Goal: Task Accomplishment & Management: Manage account settings

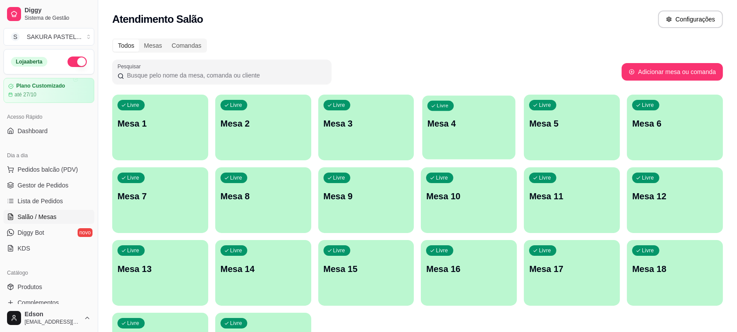
click at [479, 119] on p "Mesa 4" at bounding box center [468, 124] width 83 height 12
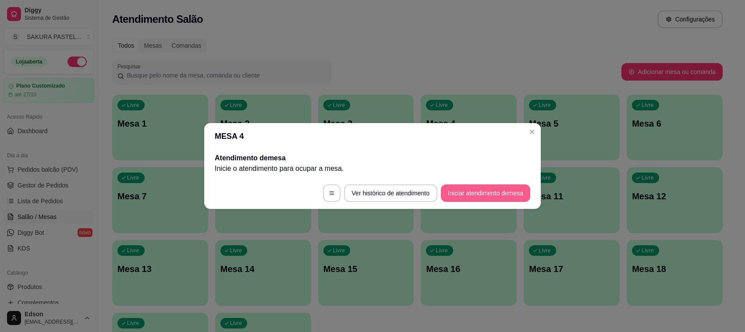
click at [513, 188] on button "Iniciar atendimento de mesa" at bounding box center [485, 194] width 89 height 18
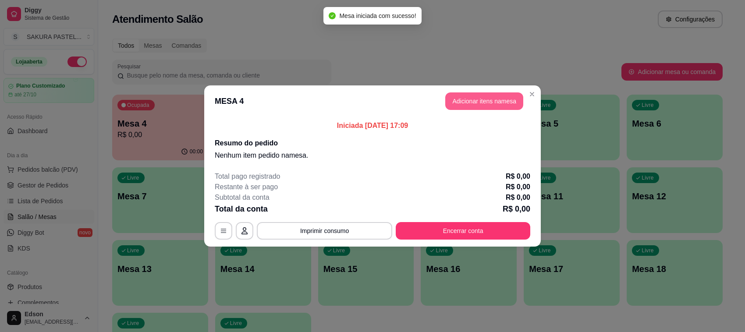
click at [487, 102] on button "Adicionar itens na mesa" at bounding box center [484, 101] width 78 height 18
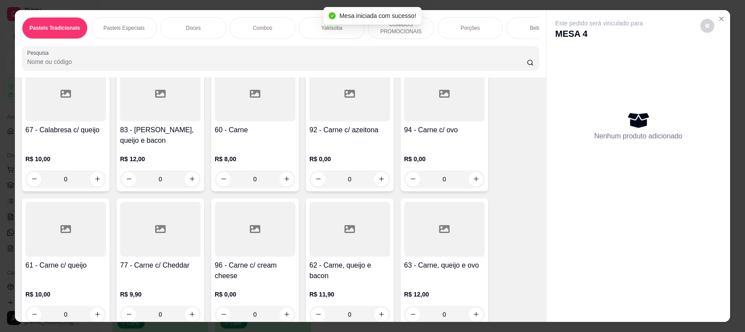
scroll to position [414, 0]
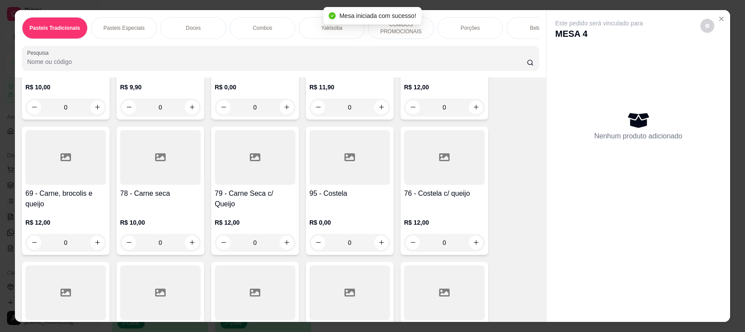
click at [147, 185] on div at bounding box center [160, 157] width 81 height 55
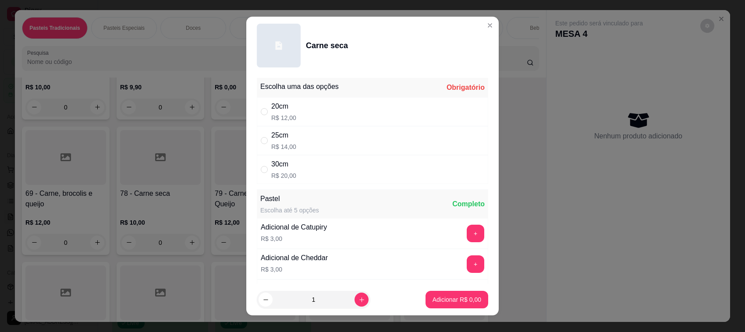
click at [308, 103] on div "20cm R$ 12,00" at bounding box center [372, 111] width 231 height 29
radio input "true"
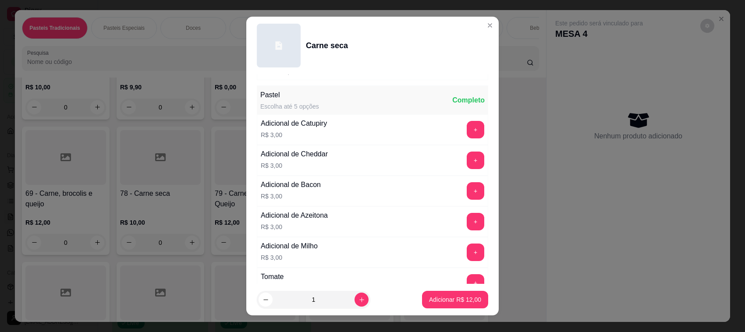
scroll to position [367, 0]
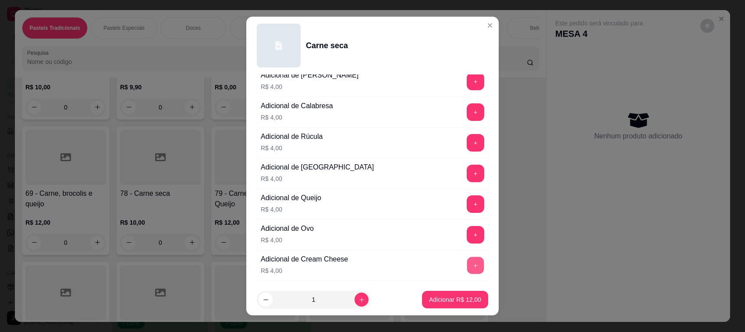
click at [467, 263] on button "+" at bounding box center [475, 265] width 17 height 17
click at [455, 304] on p "Adicionar R$ 16,00" at bounding box center [455, 299] width 52 height 9
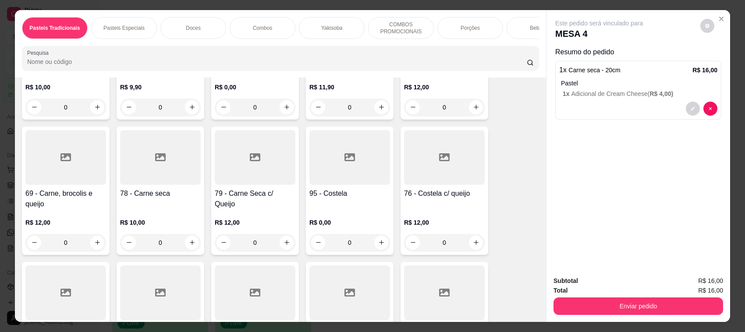
click at [259, 200] on h4 "79 - Carne Seca c/ Queijo" at bounding box center [255, 198] width 81 height 21
click at [163, 185] on div at bounding box center [160, 157] width 81 height 55
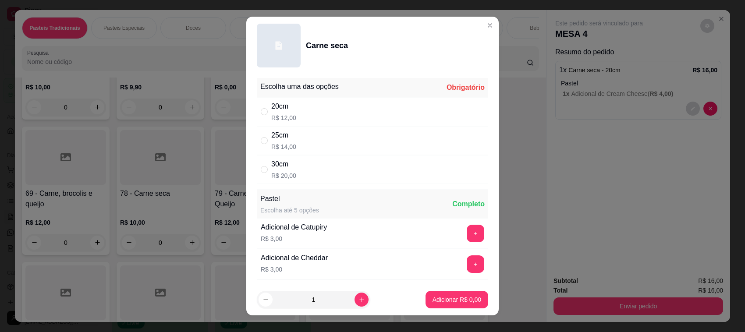
click at [281, 139] on div "25cm" at bounding box center [283, 135] width 25 height 11
radio input "true"
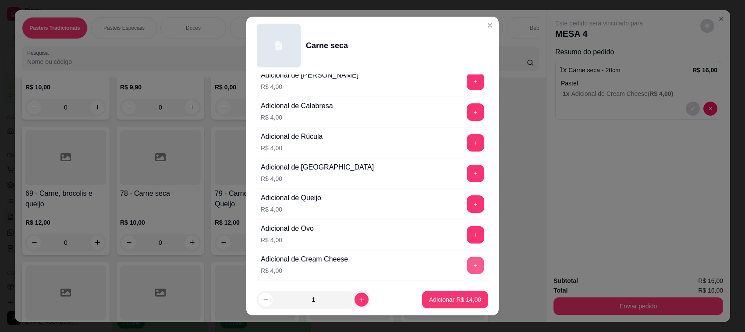
click at [467, 268] on button "+" at bounding box center [475, 265] width 17 height 17
click at [462, 303] on p "Adicionar R$ 18,00" at bounding box center [455, 299] width 51 height 8
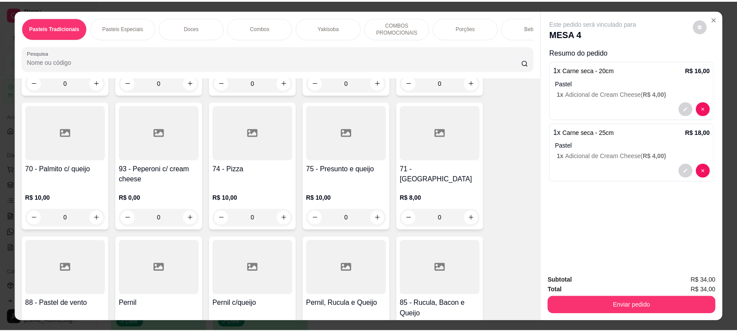
scroll to position [829, 0]
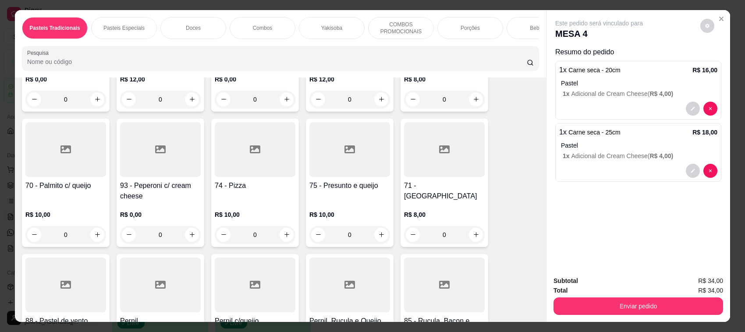
click at [253, 177] on div at bounding box center [255, 149] width 81 height 55
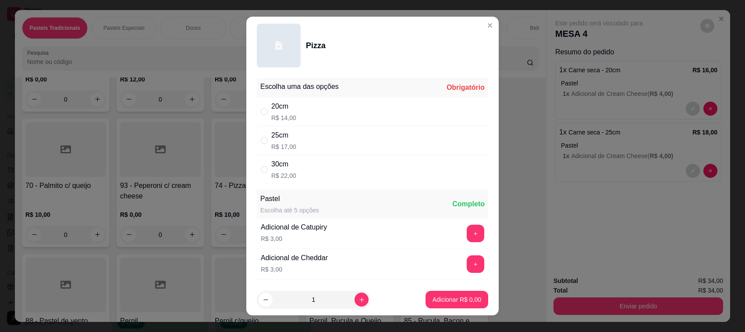
drag, startPoint x: 412, startPoint y: 107, endPoint x: 418, endPoint y: 119, distance: 13.4
click at [411, 108] on div "20cm R$ 14,00" at bounding box center [372, 111] width 231 height 29
radio input "true"
click at [434, 292] on button "Adicionar R$ 14,00" at bounding box center [455, 300] width 64 height 17
type input "1"
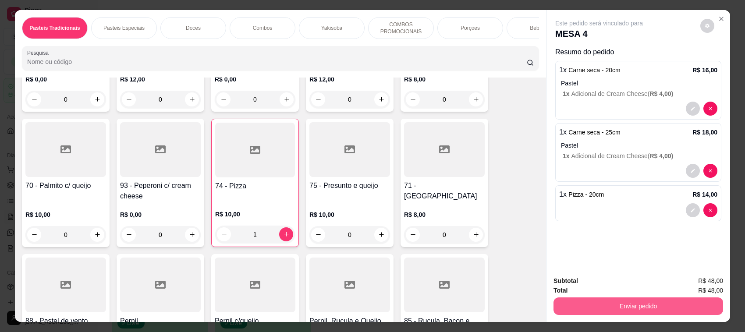
click at [647, 304] on button "Enviar pedido" at bounding box center [639, 307] width 170 height 18
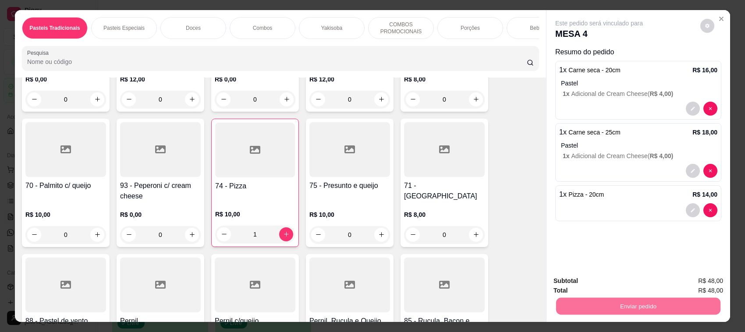
click at [684, 294] on button "Enviar pedido" at bounding box center [700, 285] width 50 height 17
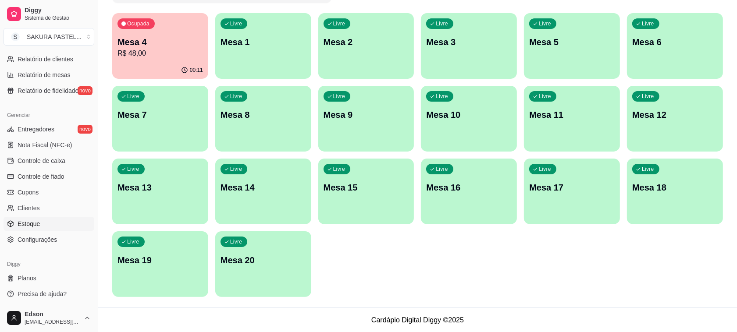
scroll to position [0, 0]
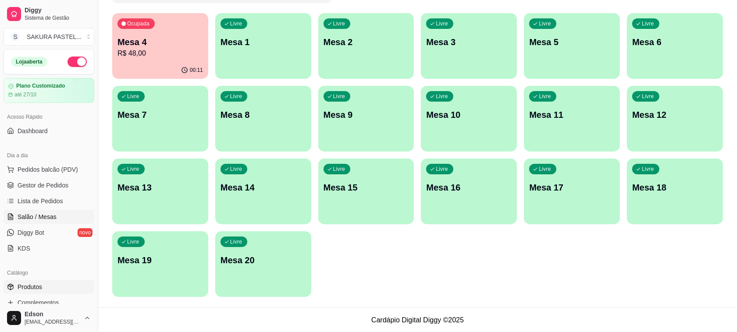
click at [36, 290] on span "Produtos" at bounding box center [30, 287] width 25 height 9
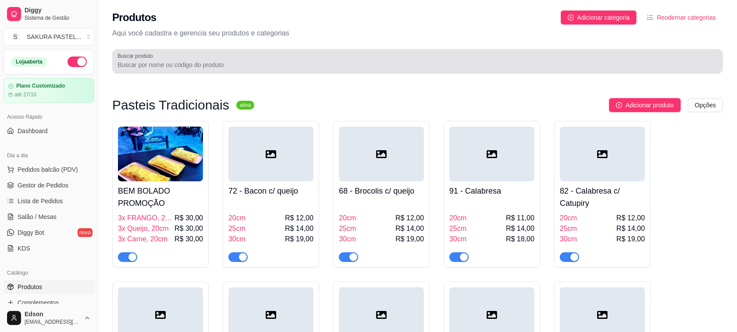
click at [191, 66] on input "Buscar produto" at bounding box center [417, 64] width 600 height 9
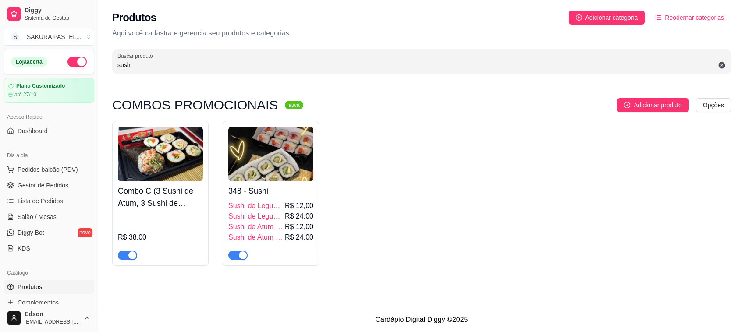
click at [122, 260] on span "button" at bounding box center [127, 256] width 19 height 10
click at [242, 255] on div "button" at bounding box center [243, 256] width 8 height 8
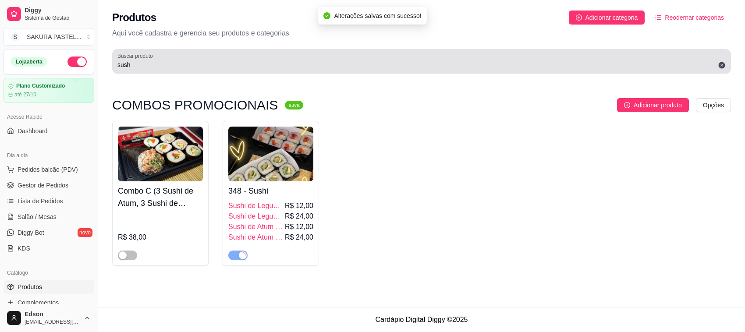
click at [194, 57] on div "sush" at bounding box center [421, 62] width 608 height 18
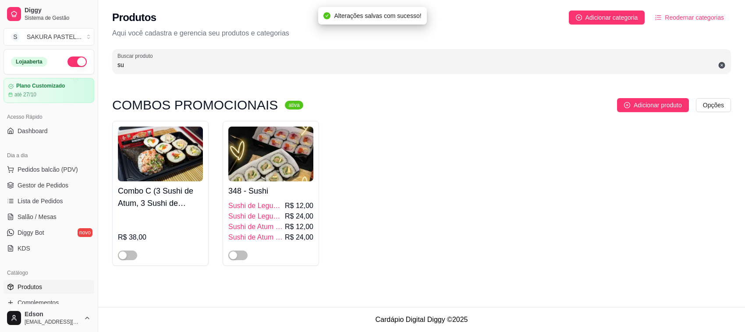
type input "s"
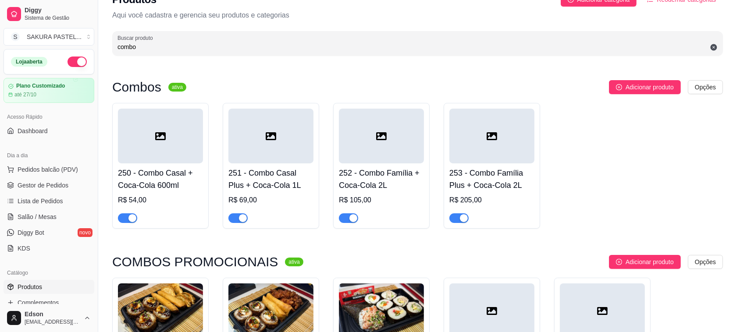
scroll to position [274, 0]
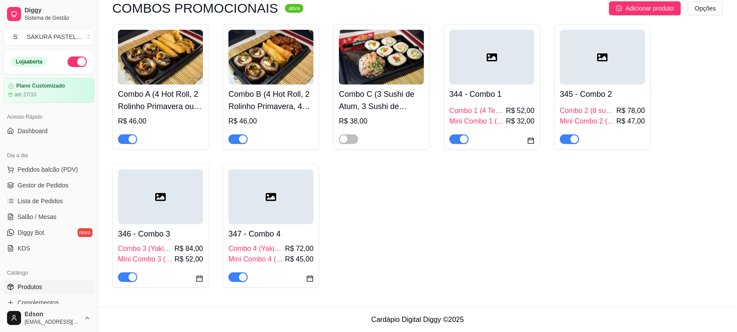
type input "combo"
click at [574, 139] on div "button" at bounding box center [574, 139] width 8 height 8
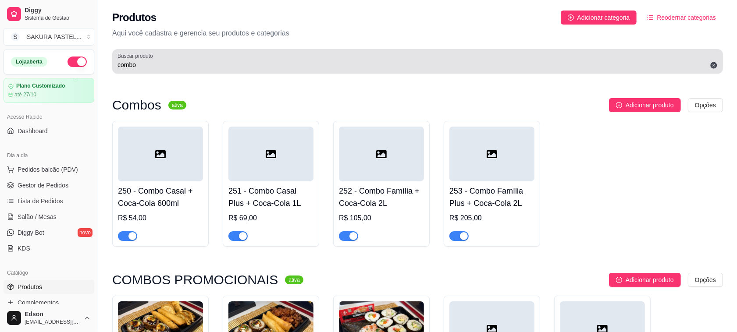
click at [329, 71] on div "Buscar produto combo" at bounding box center [417, 61] width 611 height 25
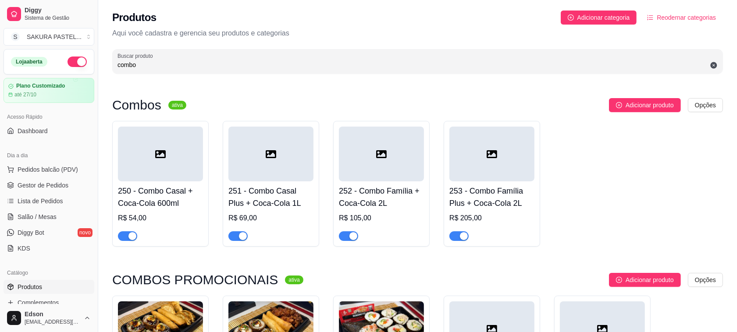
click at [314, 60] on input "combo" at bounding box center [417, 64] width 600 height 9
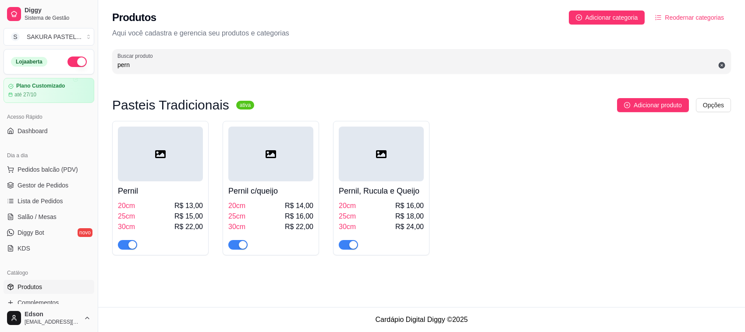
type input "pern"
click at [125, 244] on span "button" at bounding box center [127, 245] width 19 height 10
click at [241, 246] on div "button" at bounding box center [243, 245] width 8 height 8
click at [354, 244] on div "button" at bounding box center [353, 245] width 8 height 8
click at [46, 211] on link "Salão / Mesas" at bounding box center [49, 217] width 91 height 14
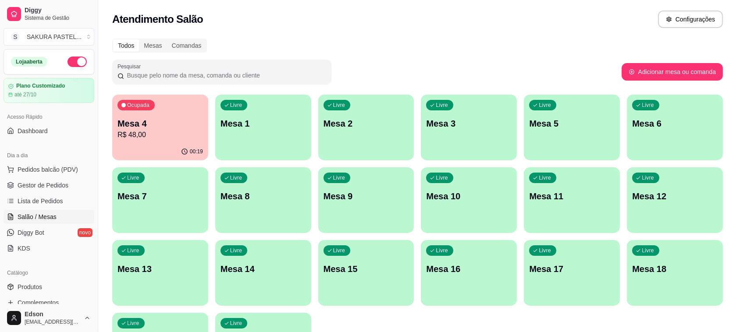
click at [176, 120] on p "Mesa 4" at bounding box center [159, 123] width 85 height 12
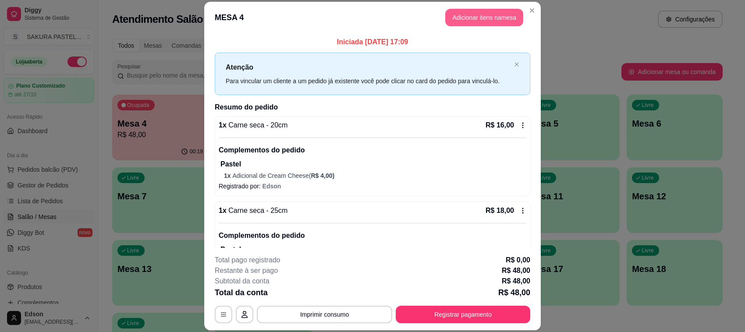
click at [475, 17] on button "Adicionar itens na mesa" at bounding box center [484, 18] width 78 height 18
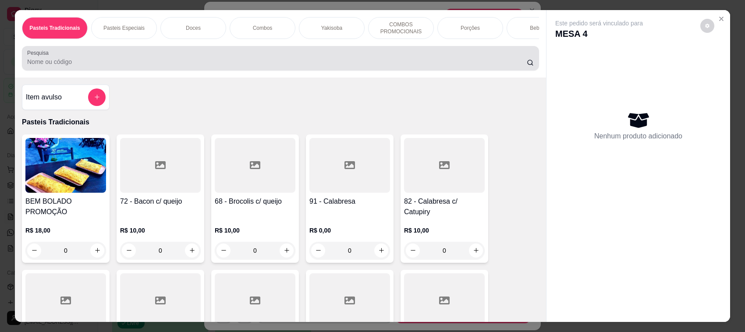
click at [246, 57] on div at bounding box center [280, 59] width 507 height 18
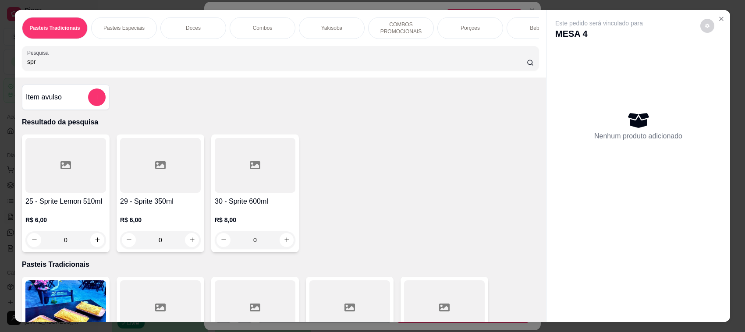
type input "spr"
click at [237, 193] on div at bounding box center [255, 165] width 81 height 55
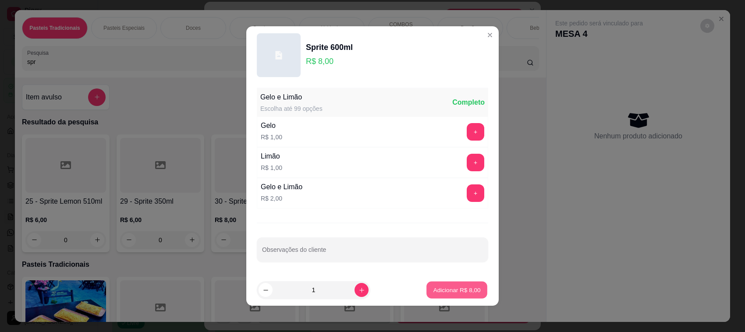
click at [454, 292] on p "Adicionar R$ 8,00" at bounding box center [456, 290] width 47 height 8
type input "1"
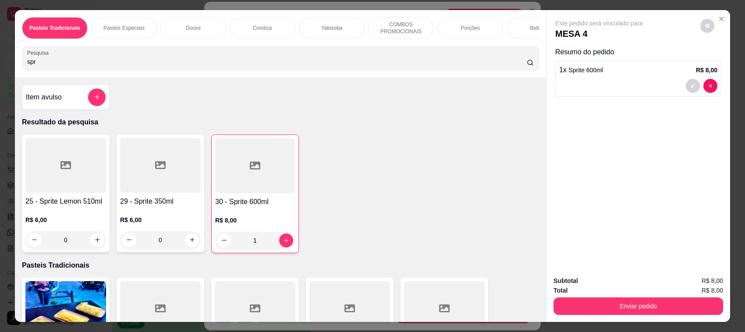
click at [646, 314] on button "Enviar pedido" at bounding box center [639, 307] width 170 height 18
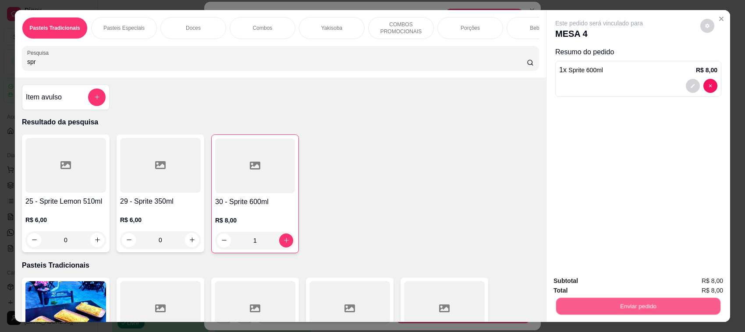
click at [637, 308] on button "Enviar pedido" at bounding box center [638, 306] width 164 height 17
click at [636, 305] on button "Enviar pedido" at bounding box center [639, 307] width 170 height 18
click at [691, 288] on button "Enviar pedido" at bounding box center [700, 285] width 50 height 17
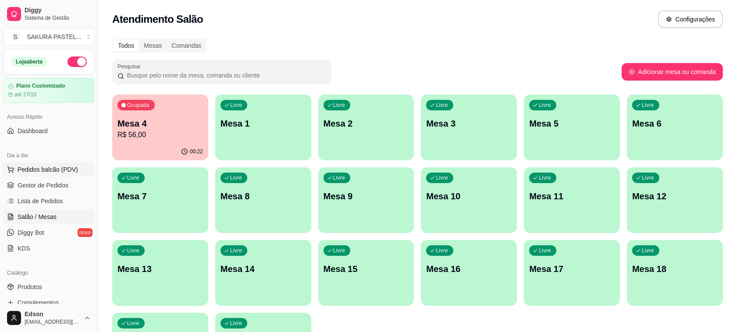
drag, startPoint x: 55, startPoint y: 167, endPoint x: 54, endPoint y: 160, distance: 6.3
click at [55, 167] on span "Pedidos balcão (PDV)" at bounding box center [48, 169] width 60 height 9
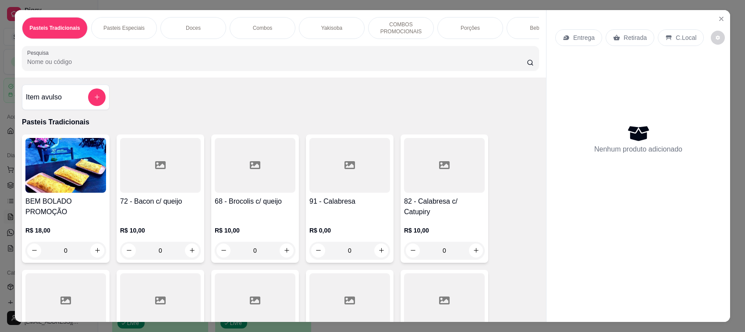
click at [60, 66] on input "Pesquisa" at bounding box center [277, 61] width 500 height 9
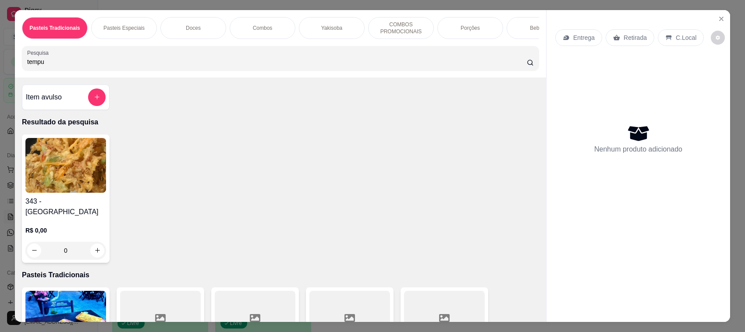
type input "tempu"
click at [63, 168] on img at bounding box center [65, 165] width 81 height 55
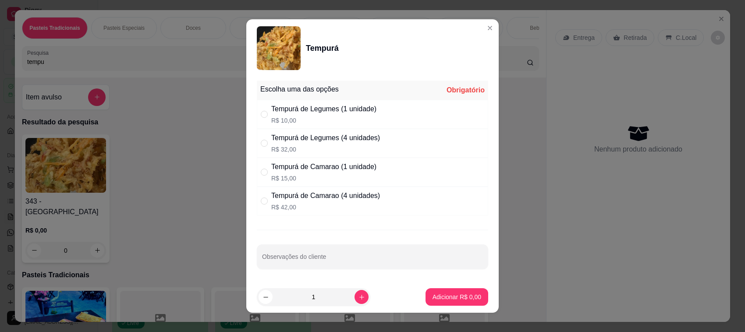
click at [295, 107] on div "Tempurá de Legumes (1 unidade)" at bounding box center [323, 109] width 105 height 11
radio input "true"
click at [454, 297] on p "Adicionar R$ 10,00" at bounding box center [455, 297] width 52 height 9
type input "1"
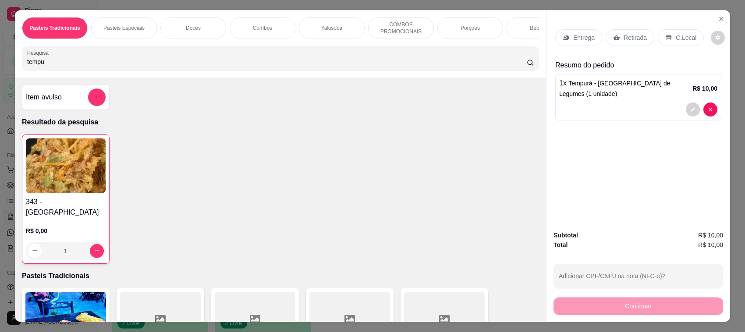
click at [629, 36] on p "Retirada" at bounding box center [635, 37] width 23 height 9
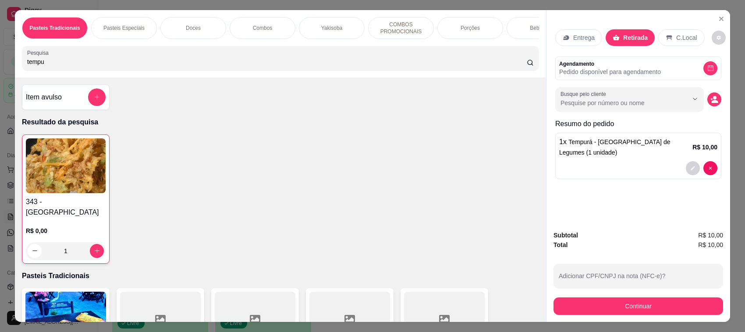
click at [626, 308] on button "Continuar" at bounding box center [639, 307] width 170 height 18
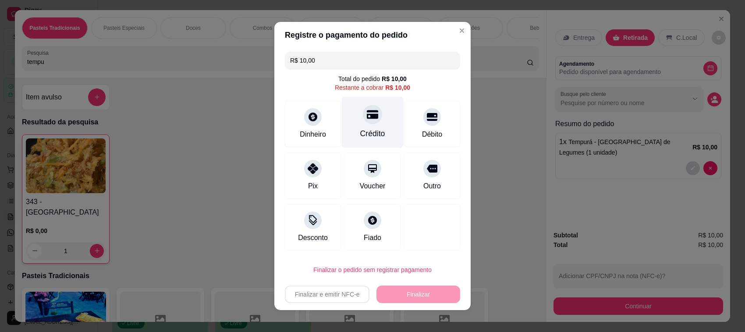
click at [367, 114] on icon at bounding box center [372, 114] width 11 height 9
type input "R$ 0,00"
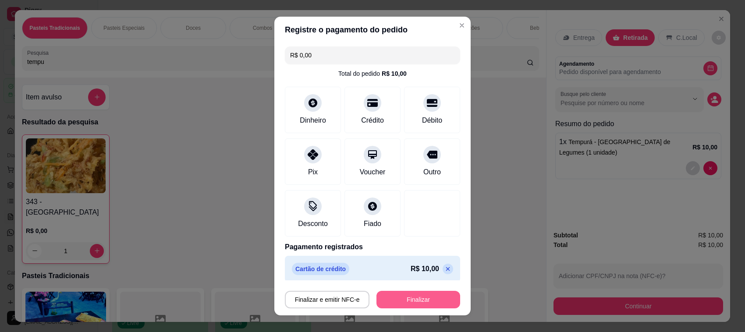
click at [417, 299] on button "Finalizar" at bounding box center [419, 300] width 84 height 18
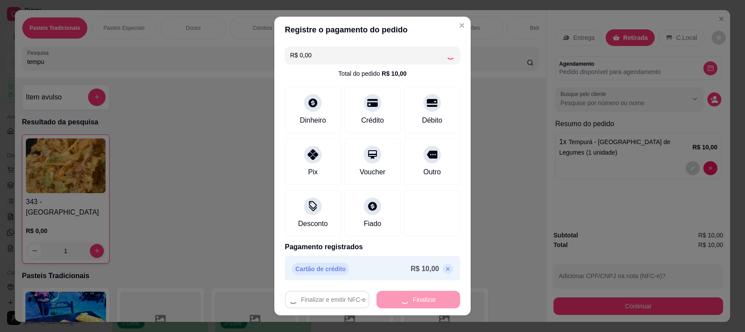
type input "0"
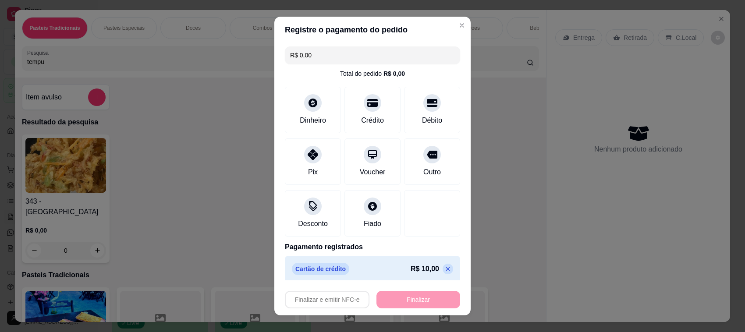
type input "-R$ 10,00"
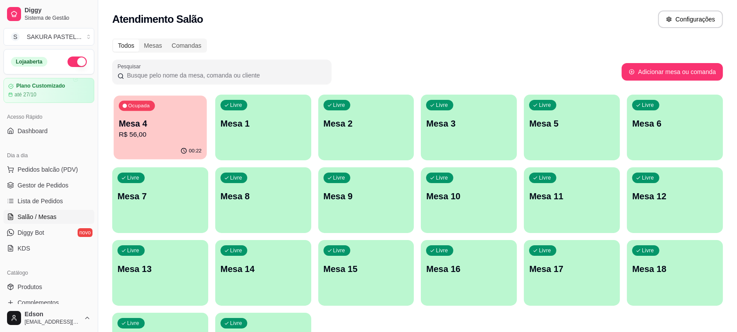
click at [163, 130] on p "R$ 56,00" at bounding box center [160, 135] width 83 height 10
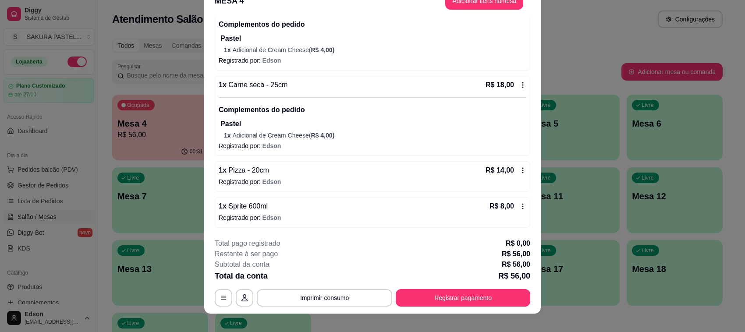
scroll to position [26, 0]
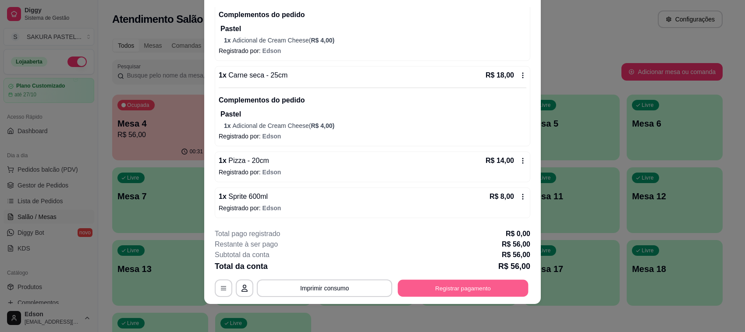
click at [460, 290] on button "Registrar pagamento" at bounding box center [463, 288] width 131 height 17
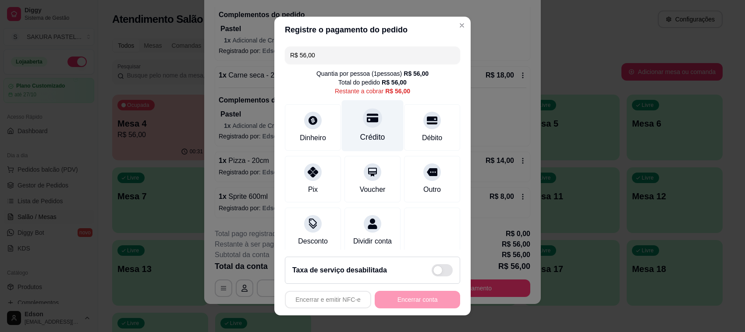
click at [360, 133] on div "Crédito" at bounding box center [372, 137] width 25 height 11
type input "R$ 0,00"
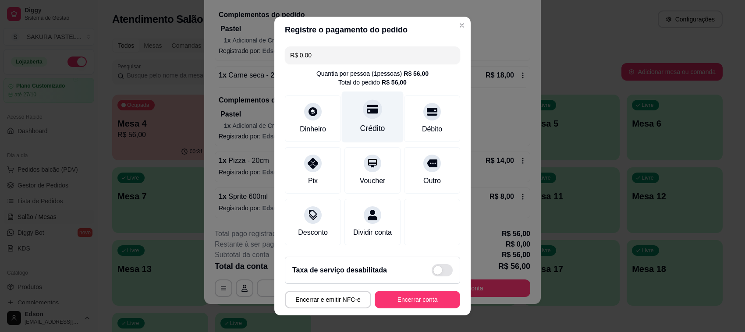
click at [367, 108] on icon at bounding box center [372, 108] width 11 height 11
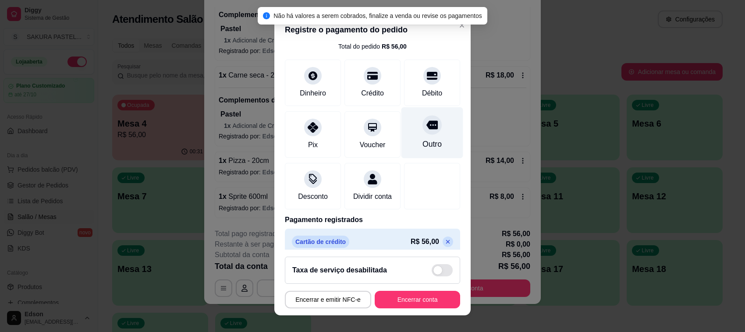
scroll to position [55, 0]
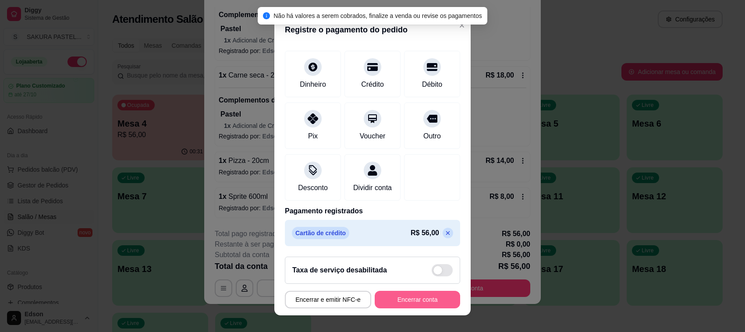
click at [431, 297] on button "Encerrar conta" at bounding box center [417, 300] width 85 height 18
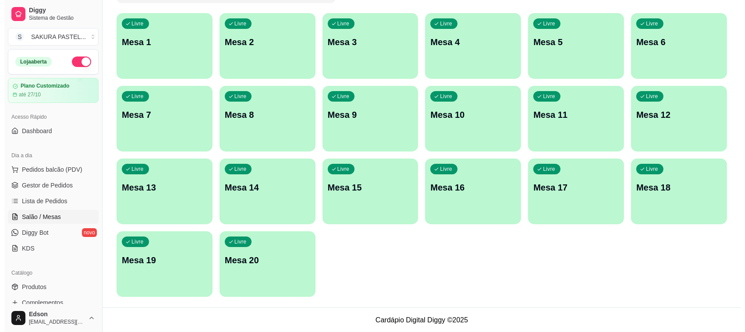
scroll to position [0, 0]
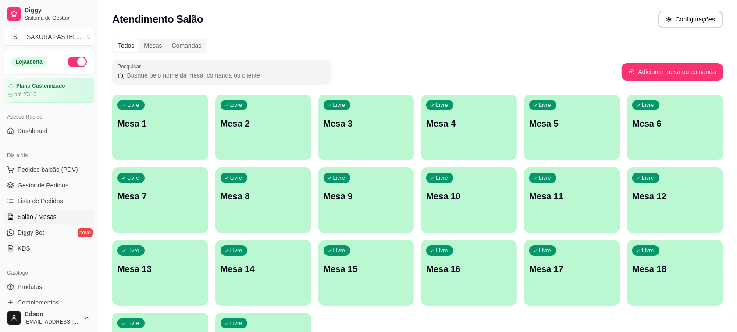
click at [247, 120] on p "Mesa 2" at bounding box center [262, 123] width 85 height 12
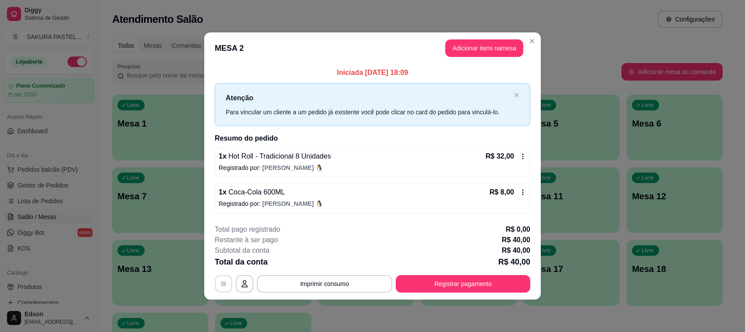
click at [223, 289] on button "button" at bounding box center [223, 283] width 17 height 17
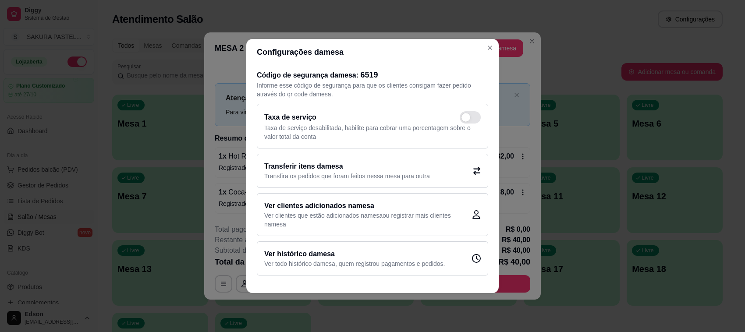
click at [371, 176] on p "Transfira os pedidos que foram feitos nessa mesa para outra" at bounding box center [347, 176] width 166 height 9
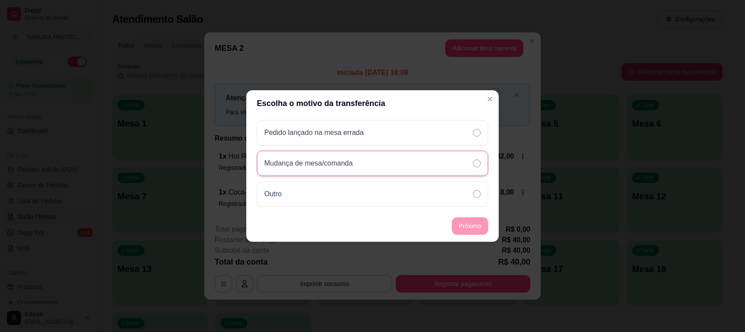
click at [389, 167] on div "Mudança de mesa/comanda" at bounding box center [372, 163] width 231 height 25
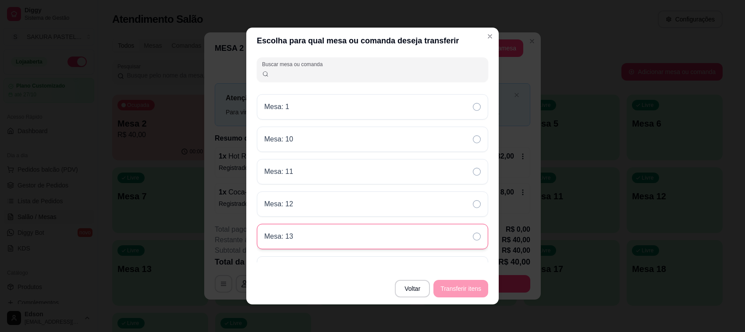
click at [331, 232] on div "Mesa: 13" at bounding box center [372, 236] width 231 height 25
click at [446, 282] on button "Transferir itens" at bounding box center [461, 289] width 55 height 18
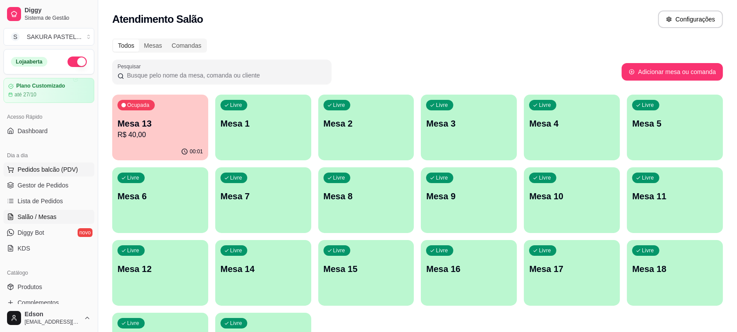
click at [69, 165] on span "Pedidos balcão (PDV)" at bounding box center [48, 169] width 60 height 9
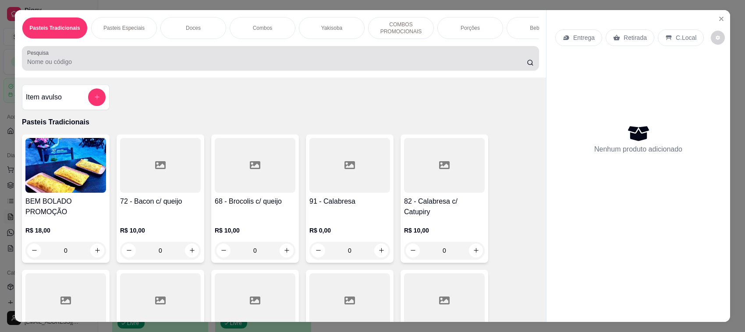
click at [153, 64] on div at bounding box center [280, 59] width 507 height 18
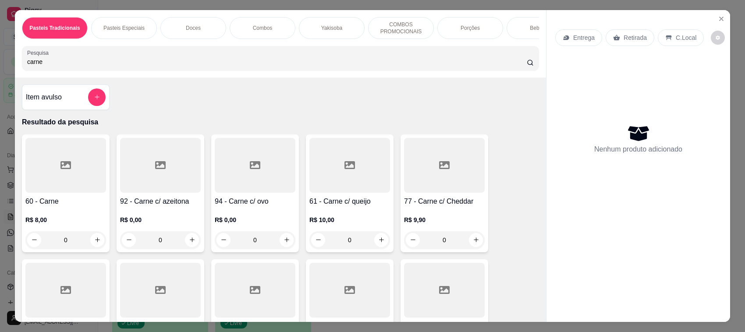
type input "carne"
click at [72, 189] on div at bounding box center [65, 165] width 81 height 55
click at [328, 103] on div "20cm R$ 12,00" at bounding box center [372, 111] width 231 height 29
radio input "true"
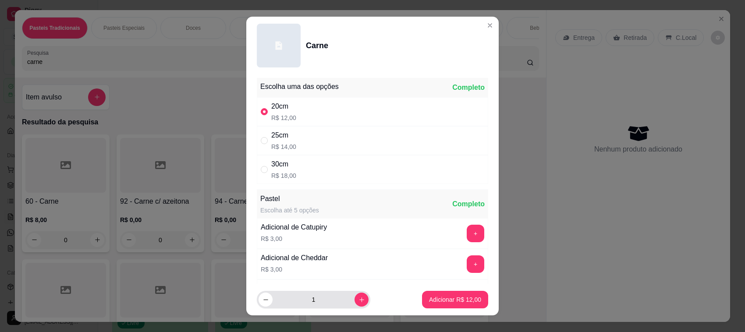
click at [356, 297] on button "increase-product-quantity" at bounding box center [362, 300] width 14 height 14
type input "2"
click at [422, 294] on button "Adicionar R$ 24,00" at bounding box center [455, 300] width 66 height 18
type input "2"
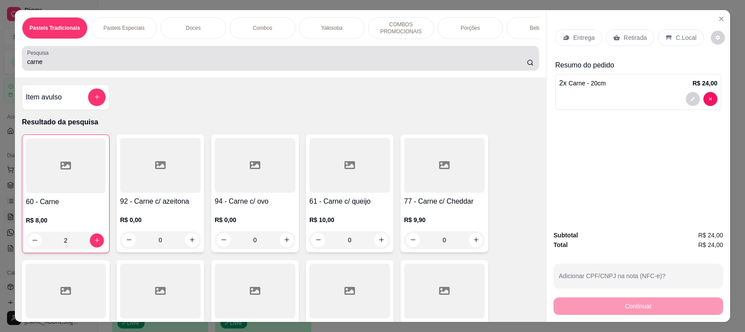
click at [64, 66] on input "carne" at bounding box center [277, 61] width 500 height 9
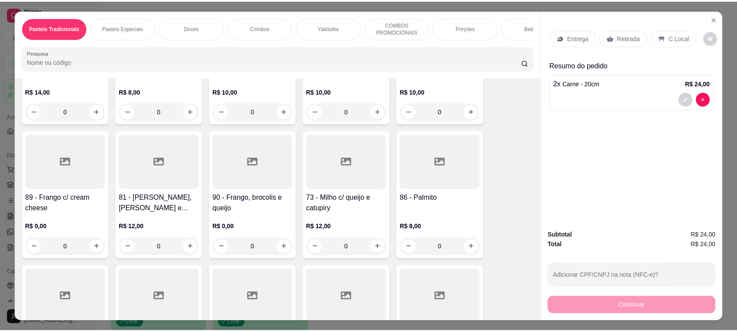
scroll to position [829, 0]
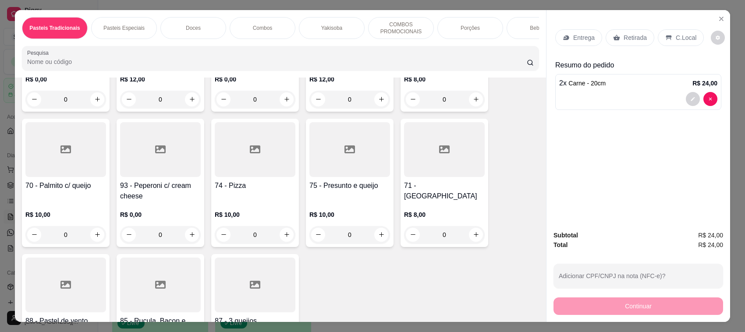
click at [476, 213] on div "R$ 8,00 0" at bounding box center [444, 223] width 81 height 42
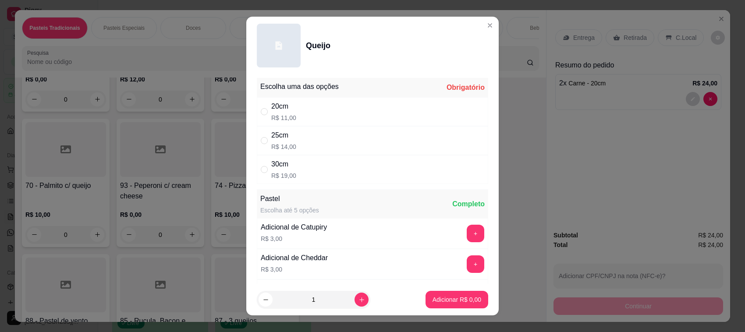
click at [351, 98] on div "20cm R$ 11,00" at bounding box center [372, 111] width 231 height 29
radio input "true"
click at [452, 291] on div "Adicionar R$ 11,00" at bounding box center [455, 300] width 66 height 18
click at [441, 303] on p "Adicionar R$ 11,00" at bounding box center [455, 299] width 51 height 8
type input "1"
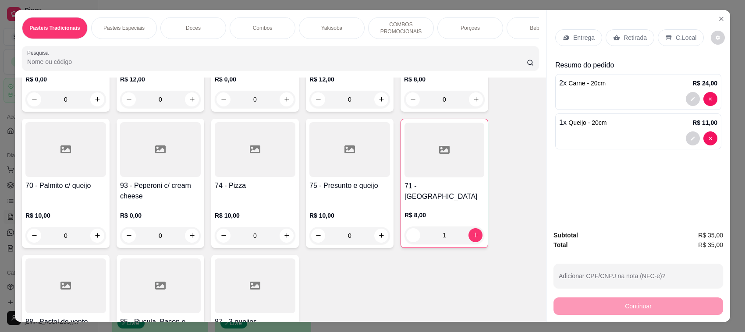
click at [617, 39] on div "Retirada" at bounding box center [630, 37] width 49 height 17
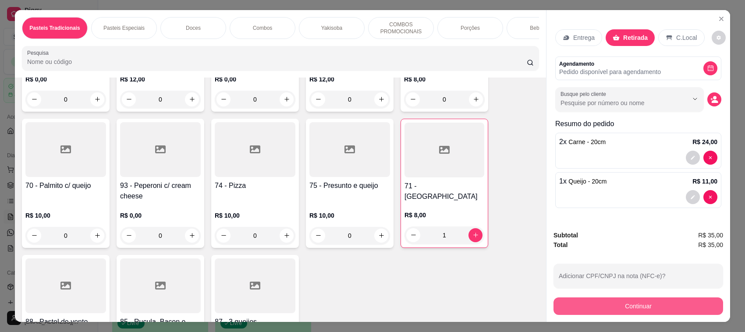
click at [643, 301] on button "Continuar" at bounding box center [639, 307] width 170 height 18
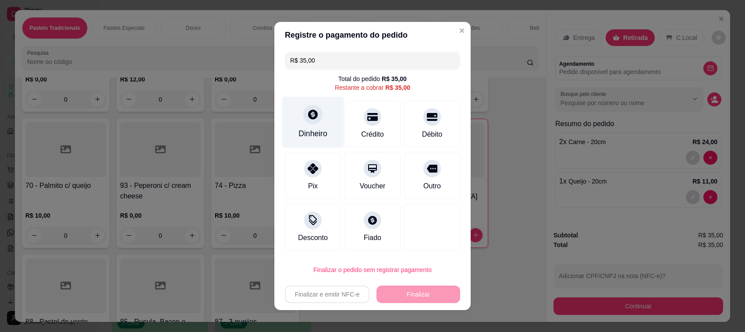
click at [317, 121] on div "Dinheiro" at bounding box center [313, 122] width 62 height 51
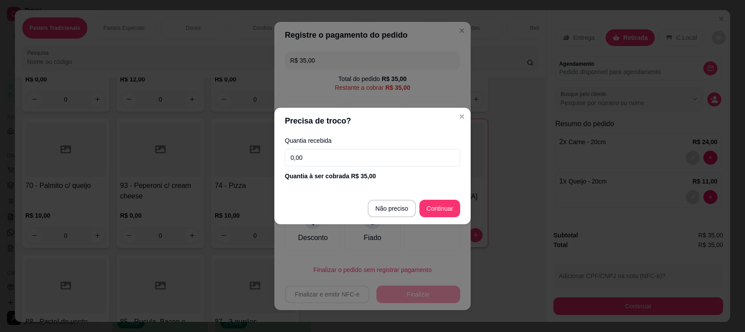
click at [376, 157] on input "0,00" at bounding box center [372, 158] width 175 height 18
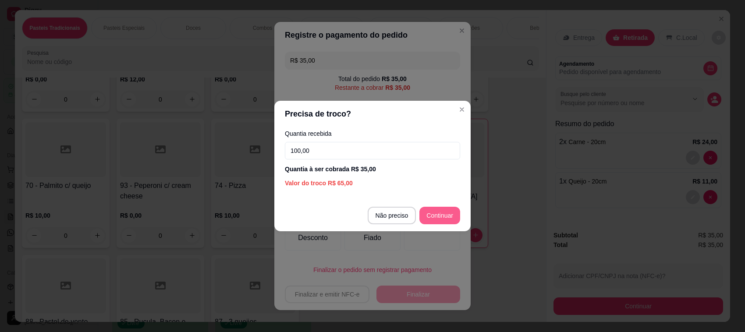
type input "100,00"
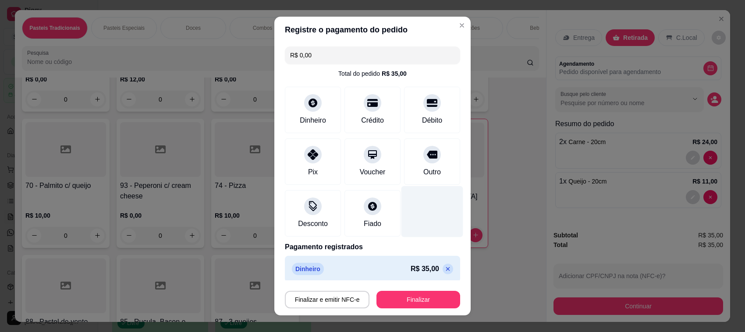
type input "R$ 0,00"
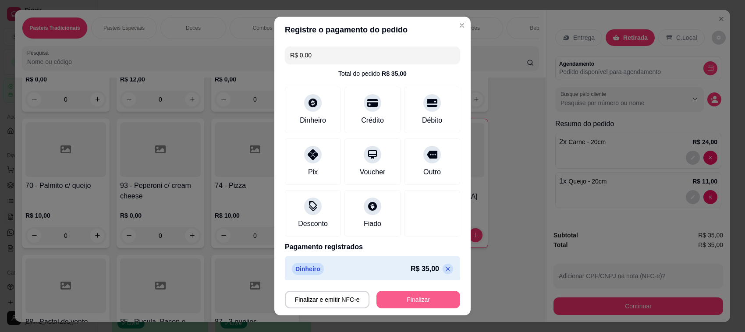
click at [412, 292] on button "Finalizar" at bounding box center [419, 300] width 84 height 18
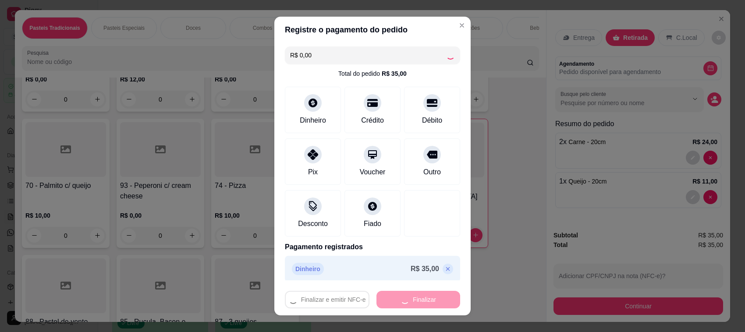
type input "0"
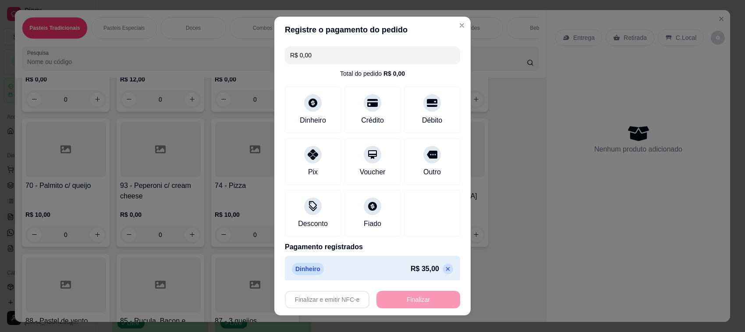
type input "-R$ 35,00"
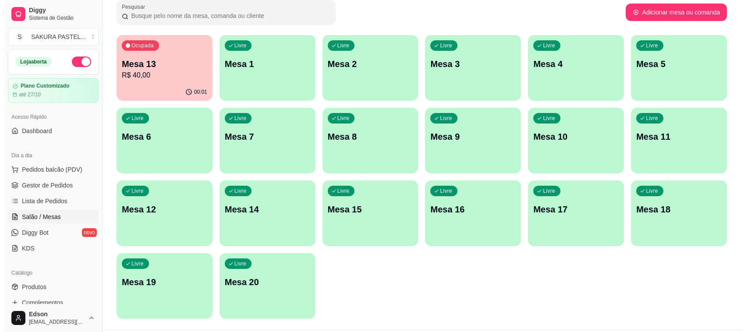
scroll to position [82, 0]
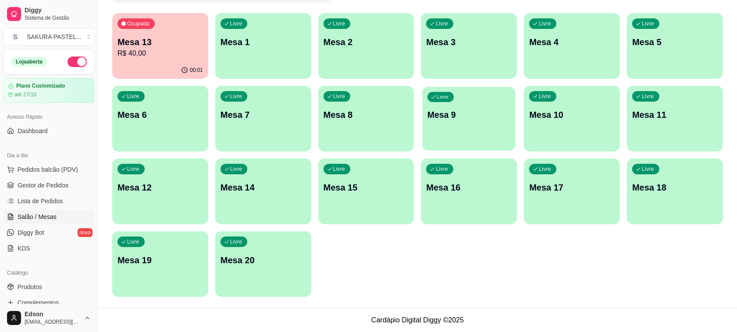
click at [479, 112] on p "Mesa 9" at bounding box center [468, 115] width 83 height 12
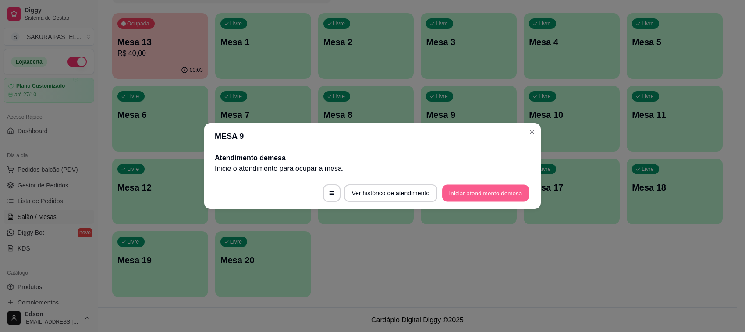
click at [484, 193] on button "Iniciar atendimento de mesa" at bounding box center [485, 193] width 87 height 17
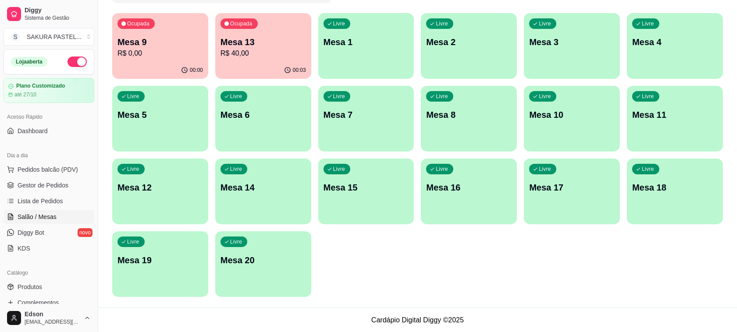
click at [150, 45] on p "Mesa 9" at bounding box center [159, 42] width 85 height 12
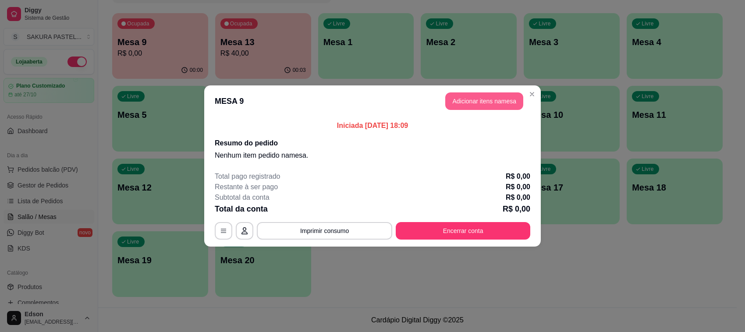
click at [498, 98] on button "Adicionar itens na mesa" at bounding box center [484, 101] width 78 height 18
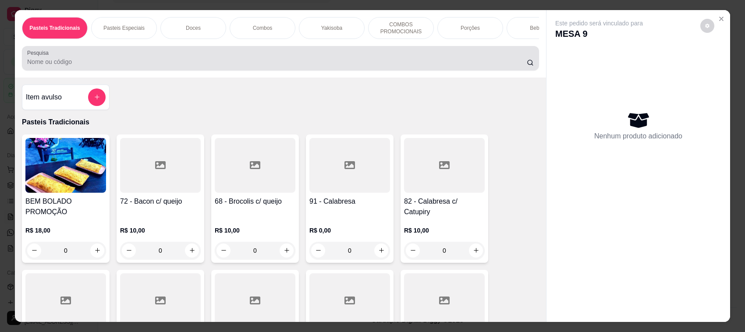
click at [199, 60] on div at bounding box center [280, 59] width 507 height 18
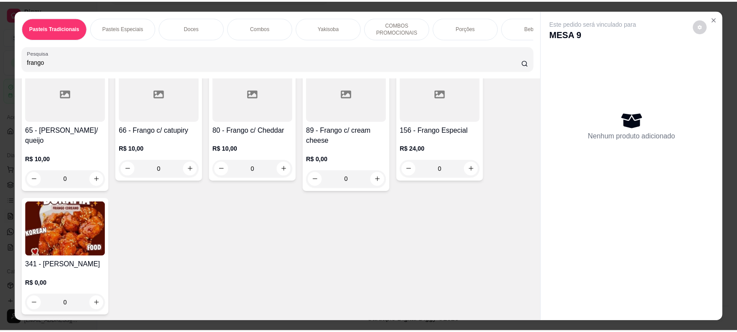
scroll to position [0, 0]
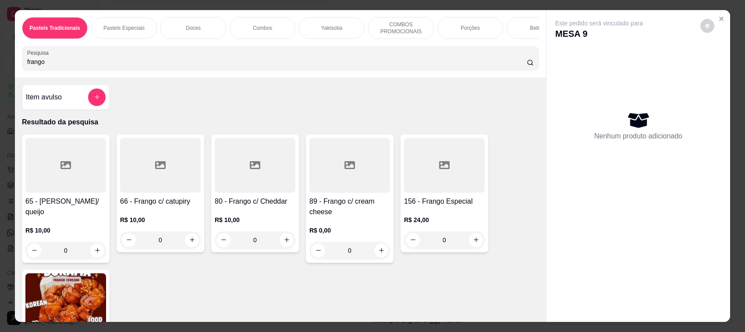
type input "frango"
click at [473, 246] on div "0" at bounding box center [444, 240] width 81 height 18
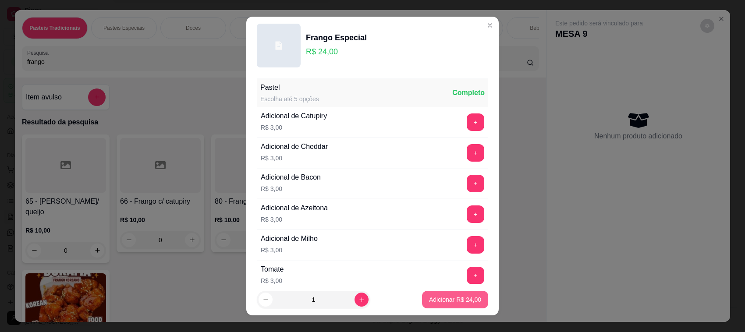
click at [463, 302] on p "Adicionar R$ 24,00" at bounding box center [455, 299] width 52 height 9
type input "1"
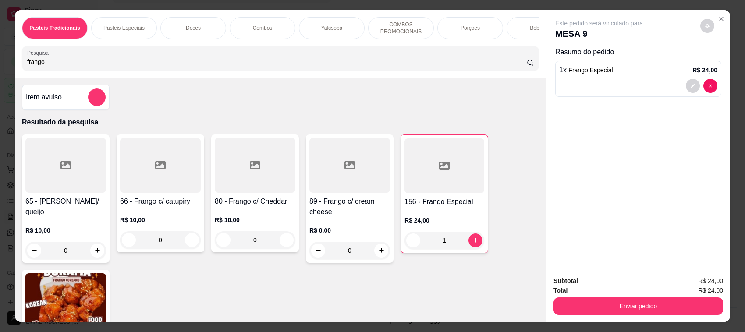
click at [231, 66] on input "frango" at bounding box center [277, 61] width 500 height 9
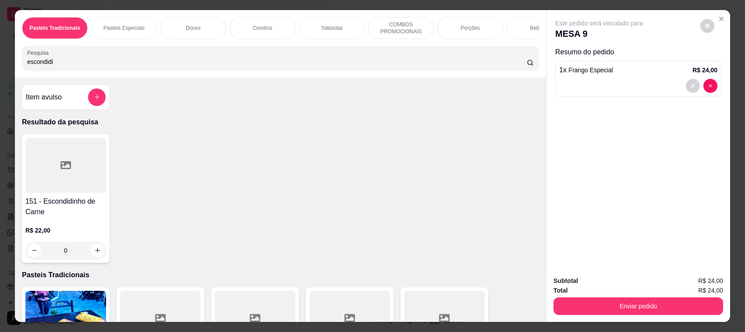
type input "escondidi"
click at [92, 258] on div "0" at bounding box center [65, 251] width 81 height 18
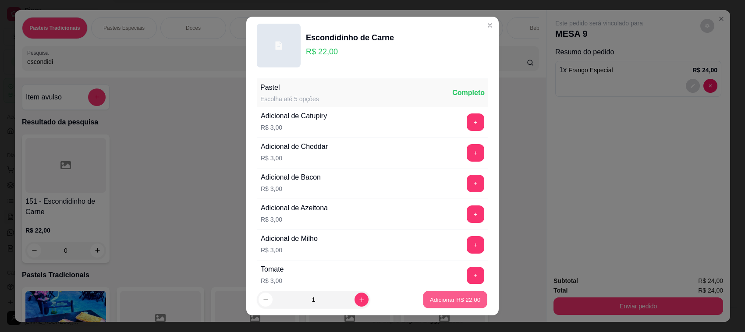
click at [448, 302] on p "Adicionar R$ 22,00" at bounding box center [455, 299] width 51 height 8
type input "1"
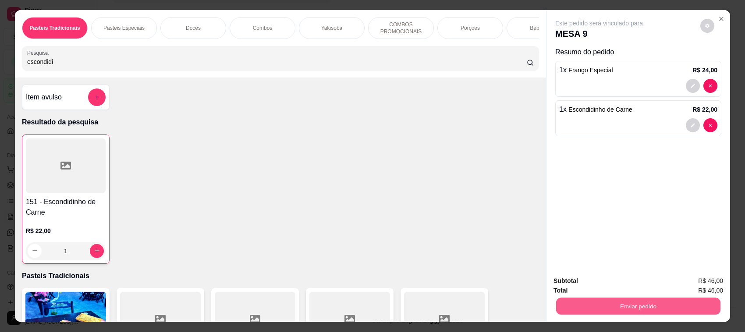
click at [685, 299] on button "Enviar pedido" at bounding box center [638, 306] width 164 height 17
click at [713, 283] on button "Enviar pedido" at bounding box center [700, 285] width 48 height 16
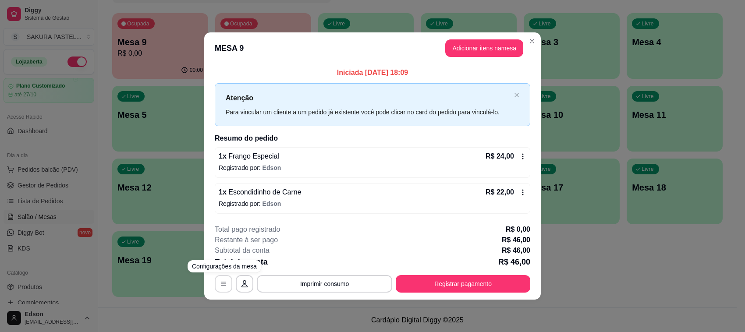
click at [227, 285] on button "button" at bounding box center [224, 284] width 18 height 18
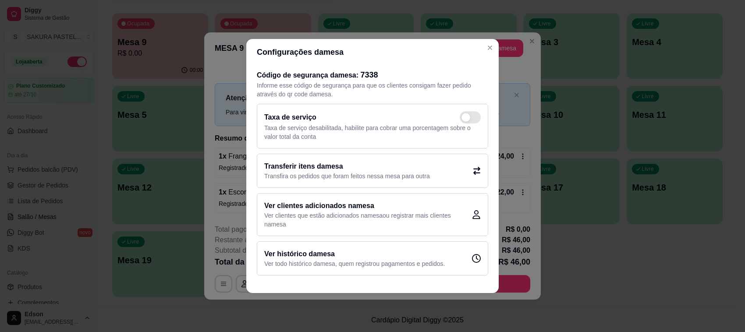
click at [408, 169] on h2 "Transferir itens da mesa" at bounding box center [347, 166] width 166 height 11
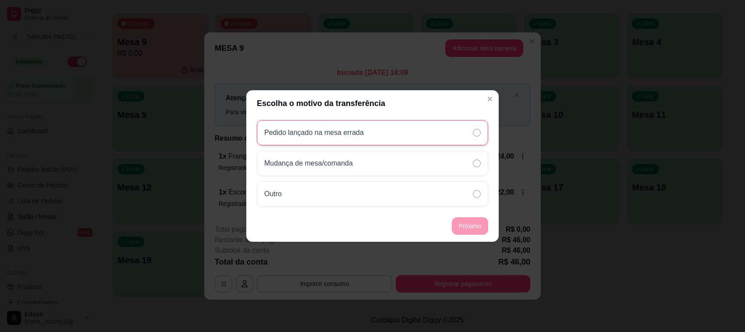
click at [405, 131] on div "Pedido lançado na mesa errada" at bounding box center [372, 132] width 231 height 25
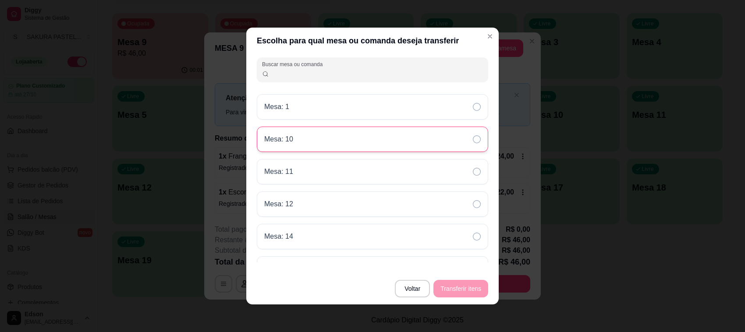
click at [364, 131] on div "Mesa: 10" at bounding box center [372, 139] width 231 height 25
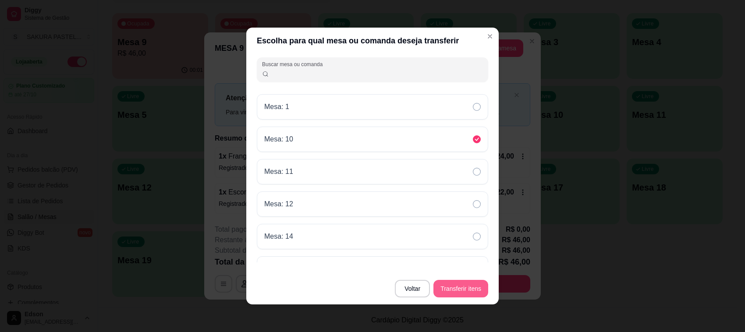
click at [469, 286] on button "Transferir itens" at bounding box center [461, 289] width 55 height 18
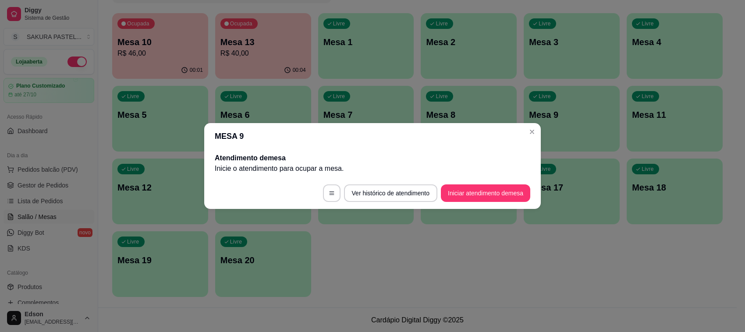
click at [540, 130] on header "MESA 9" at bounding box center [372, 136] width 337 height 26
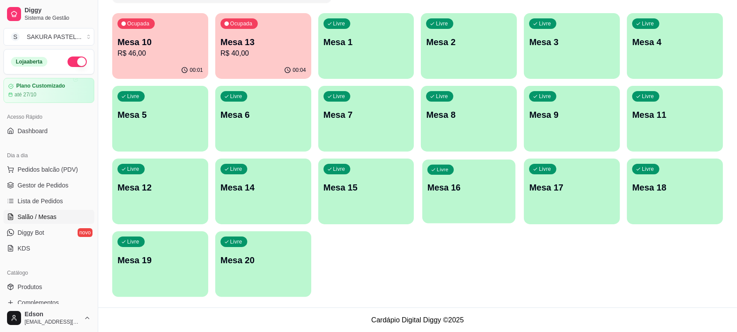
click at [434, 217] on div "button" at bounding box center [469, 218] width 93 height 10
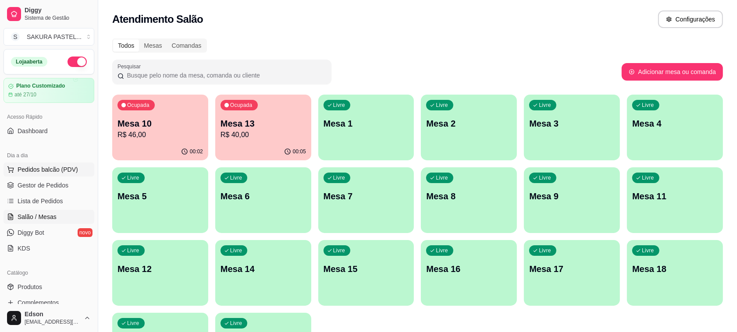
click at [39, 164] on button "Pedidos balcão (PDV)" at bounding box center [49, 170] width 91 height 14
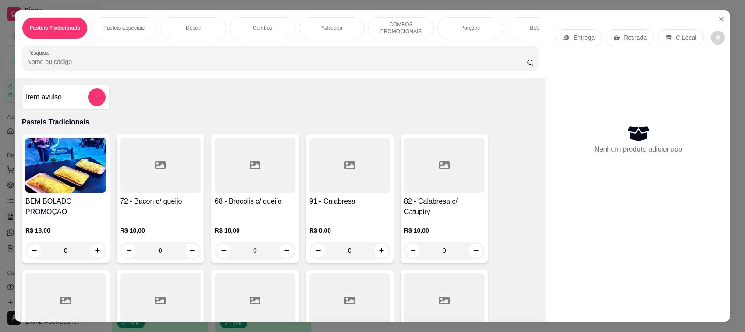
click at [581, 41] on p "Entrega" at bounding box center [583, 37] width 21 height 9
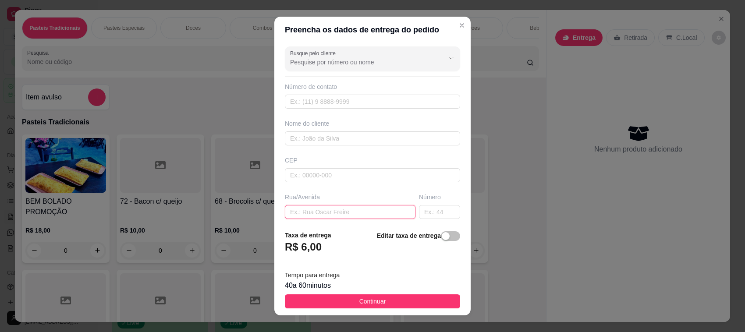
click at [342, 214] on input "text" at bounding box center [350, 212] width 131 height 14
type input "[PERSON_NAME]"
click at [419, 207] on input "text" at bounding box center [439, 212] width 41 height 14
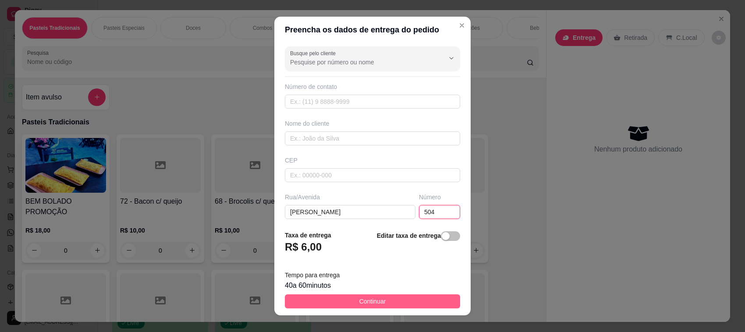
type input "504"
click at [413, 299] on button "Continuar" at bounding box center [372, 302] width 175 height 14
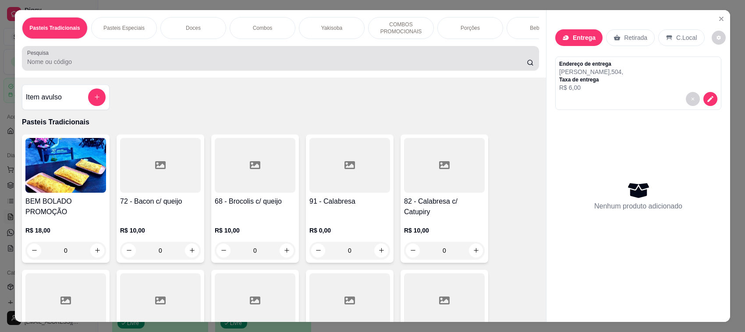
click at [185, 64] on div at bounding box center [280, 59] width 507 height 18
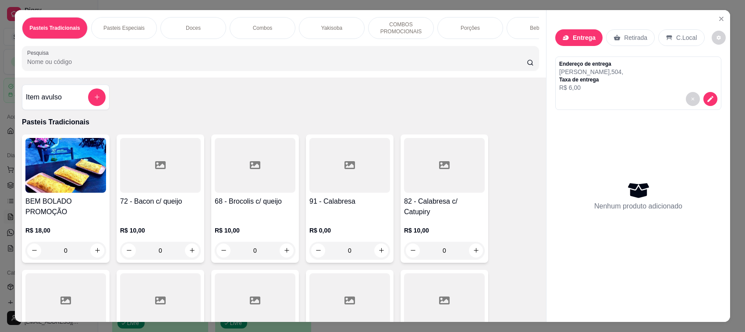
click at [199, 71] on div "Pesquisa" at bounding box center [280, 58] width 517 height 25
click at [722, 16] on button "Close" at bounding box center [722, 19] width 14 height 14
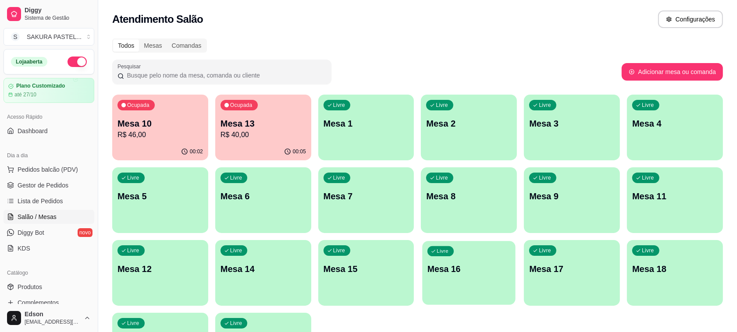
click at [451, 270] on p "Mesa 16" at bounding box center [468, 269] width 83 height 12
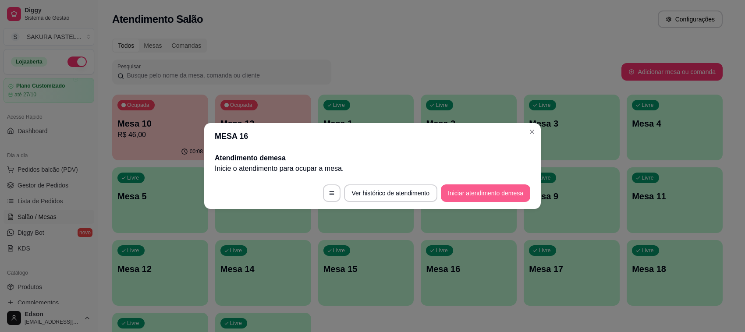
click at [508, 192] on button "Iniciar atendimento de mesa" at bounding box center [485, 194] width 89 height 18
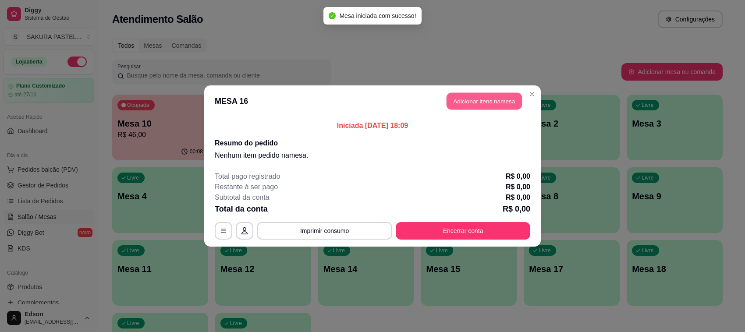
click at [476, 97] on button "Adicionar itens na mesa" at bounding box center [484, 101] width 75 height 17
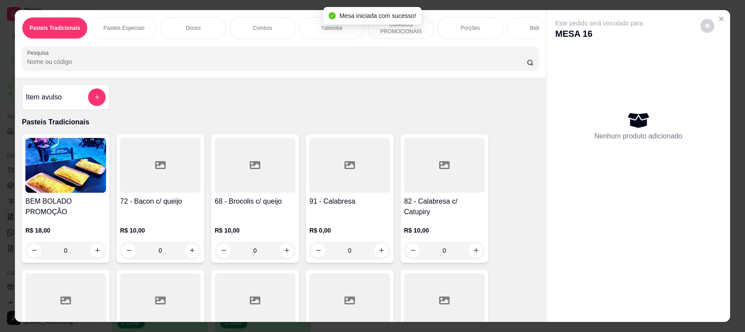
click at [237, 66] on input "Pesquisa" at bounding box center [277, 61] width 500 height 9
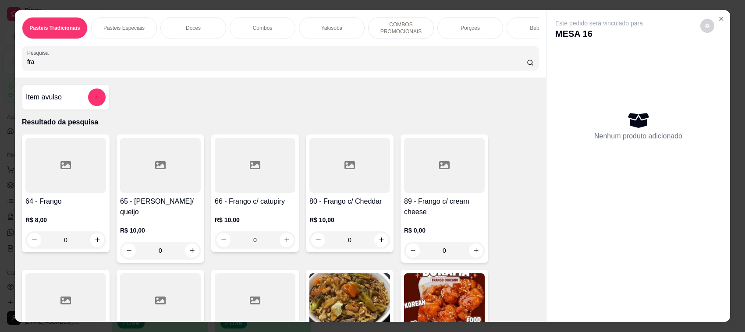
type input "fra"
click at [423, 187] on div at bounding box center [444, 165] width 81 height 55
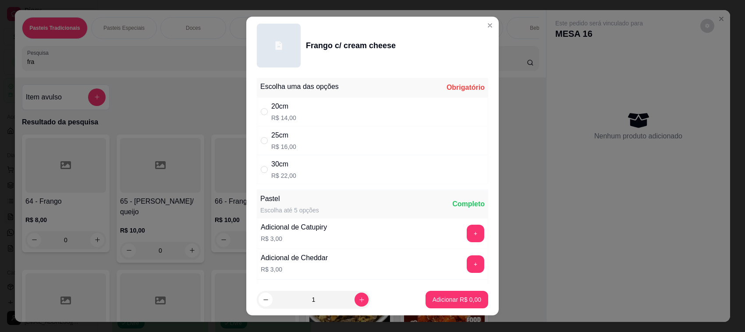
click at [313, 115] on div "20cm R$ 14,00" at bounding box center [372, 111] width 231 height 29
radio input "true"
click at [437, 294] on button "Adicionar R$ 14,00" at bounding box center [455, 300] width 66 height 18
type input "1"
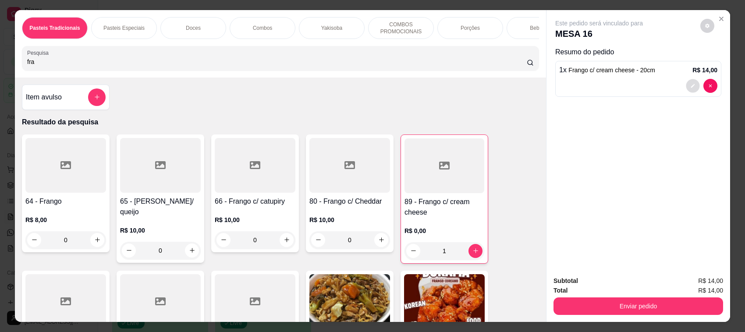
click at [687, 79] on button "decrease-product-quantity" at bounding box center [693, 86] width 14 height 14
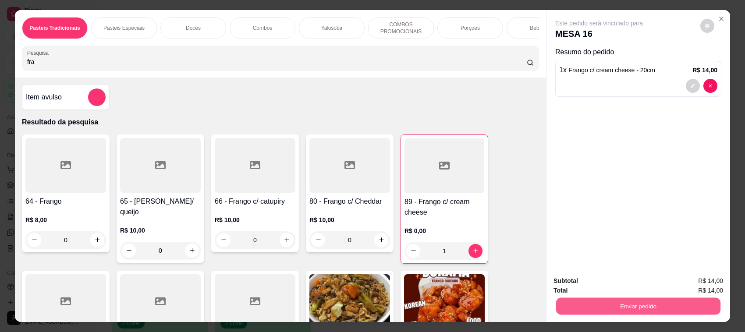
click at [674, 302] on button "Enviar pedido" at bounding box center [638, 306] width 164 height 17
click at [661, 284] on button "Registrar cliente" at bounding box center [641, 285] width 58 height 17
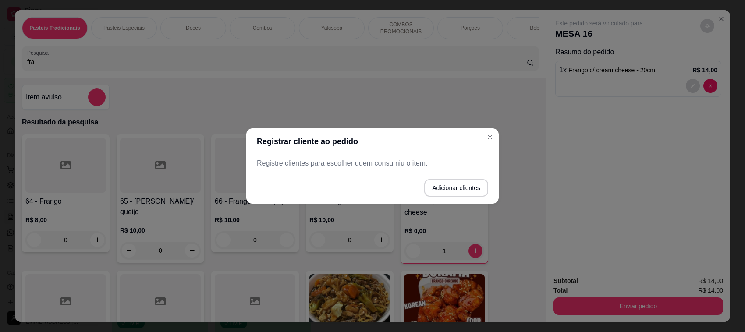
click at [277, 168] on p "Registre clientes para escolher quem consumiu o item." at bounding box center [372, 163] width 231 height 11
click at [316, 163] on p "Registre clientes para escolher quem consumiu o item." at bounding box center [372, 163] width 231 height 11
click at [335, 167] on p "Registre clientes para escolher quem consumiu o item." at bounding box center [372, 163] width 231 height 11
click at [476, 190] on button "Adicionar clientes" at bounding box center [456, 188] width 62 height 17
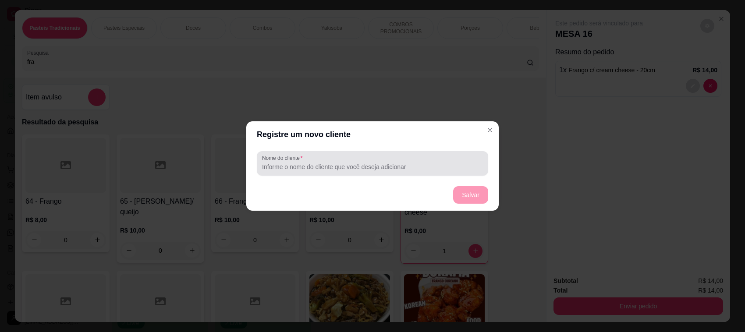
click at [316, 158] on div at bounding box center [372, 164] width 221 height 18
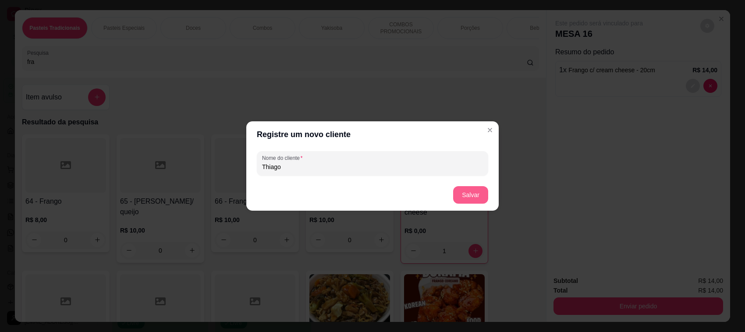
type input "Thiago"
click at [459, 196] on button "Salvar" at bounding box center [470, 195] width 35 height 18
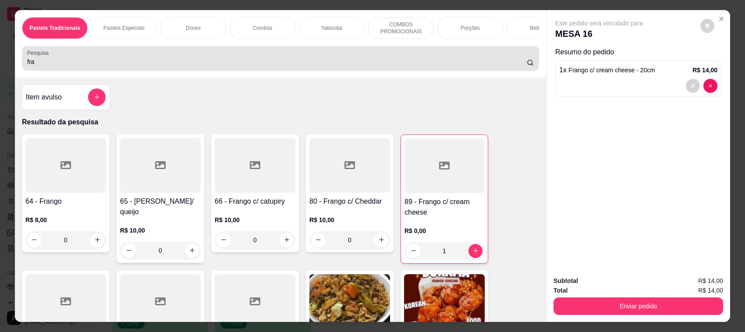
click at [49, 66] on input "fra" at bounding box center [277, 61] width 500 height 9
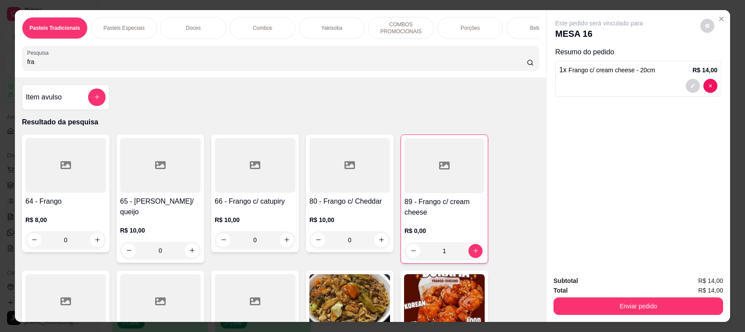
click at [49, 66] on input "fra" at bounding box center [277, 61] width 500 height 9
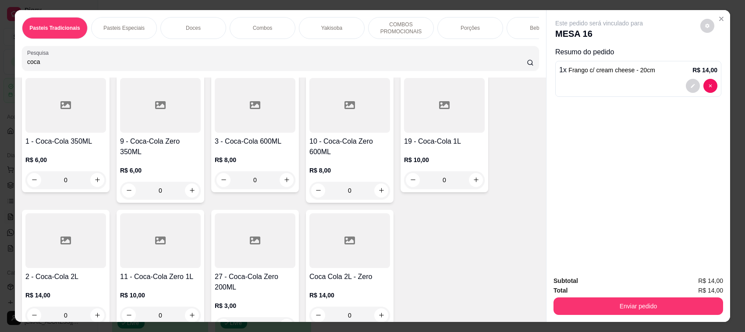
scroll to position [207, 0]
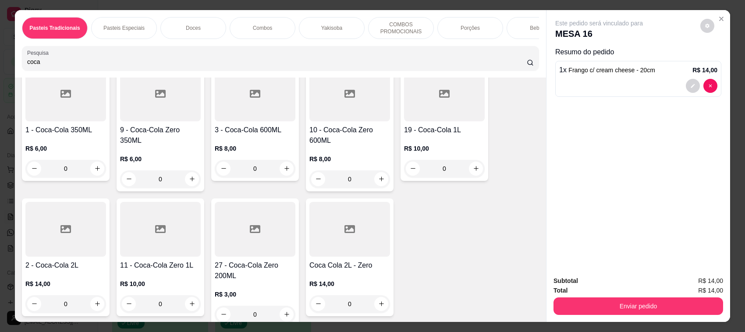
type input "coca"
click at [452, 135] on h4 "19 - Coca-Cola 1L" at bounding box center [444, 130] width 81 height 11
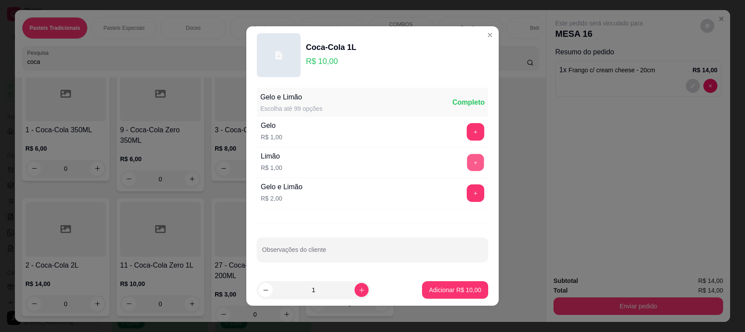
click at [467, 162] on button "+" at bounding box center [475, 162] width 17 height 17
click at [467, 286] on p "Adicionar R$ 11,00" at bounding box center [455, 290] width 52 height 9
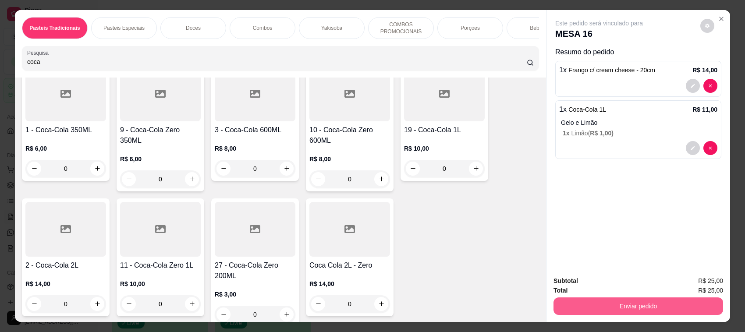
click at [643, 311] on button "Enviar pedido" at bounding box center [639, 307] width 170 height 18
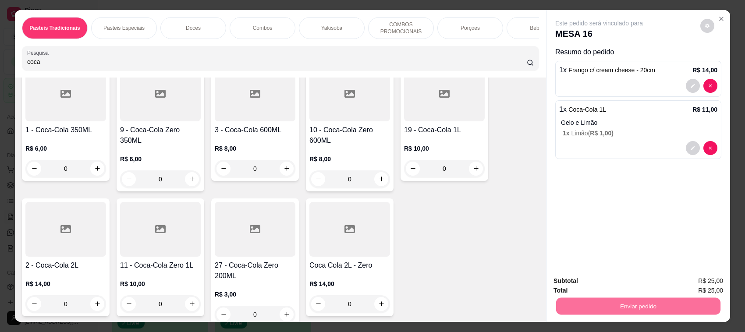
click at [645, 288] on button "Registrar cliente" at bounding box center [641, 285] width 58 height 17
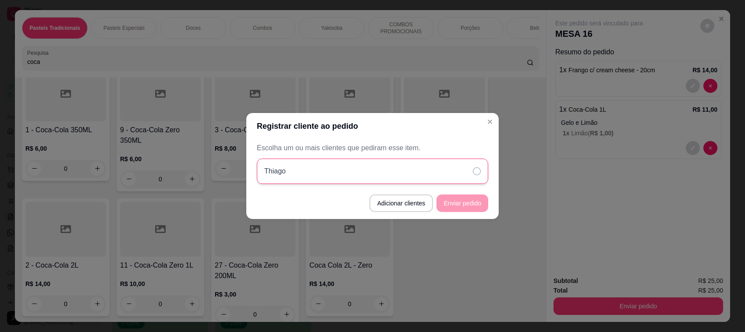
click at [407, 171] on div "Thiago" at bounding box center [372, 171] width 231 height 25
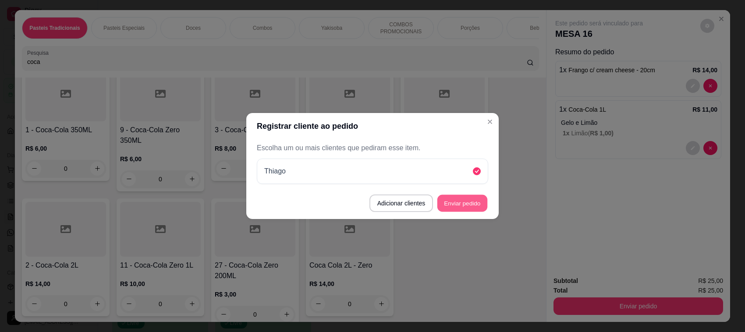
click at [469, 209] on button "Enviar pedido" at bounding box center [462, 203] width 50 height 17
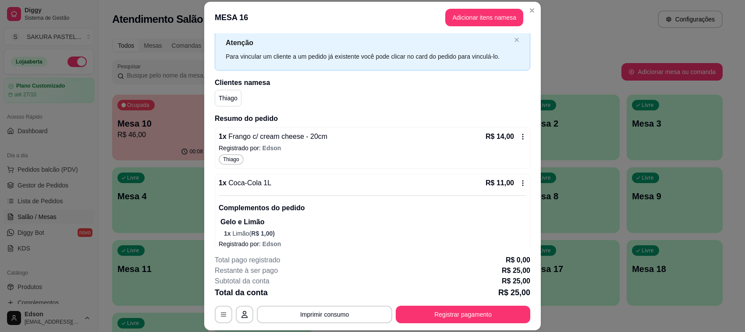
scroll to position [45, 0]
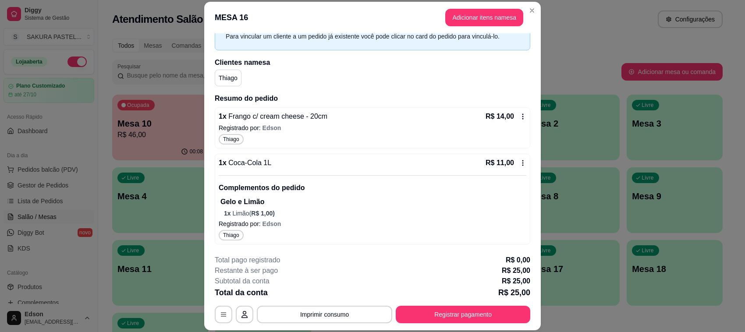
drag, startPoint x: 258, startPoint y: 220, endPoint x: 272, endPoint y: 229, distance: 16.9
click at [272, 229] on div "1 x Coca-Cola 1L R$ 11,00 Complementos do pedido Gelo e Limão 1 x Limão ( R$ 1,…" at bounding box center [373, 199] width 316 height 91
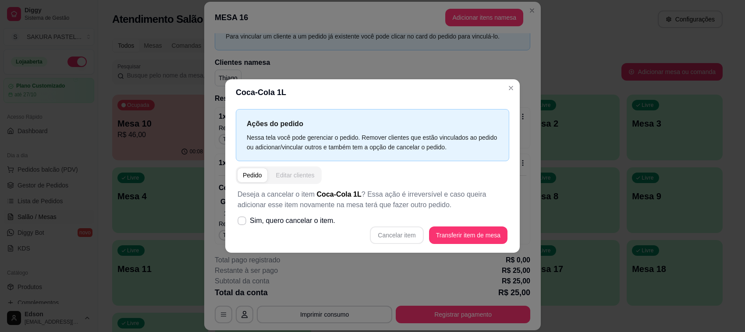
click at [286, 173] on div "Editar clientes" at bounding box center [295, 175] width 39 height 9
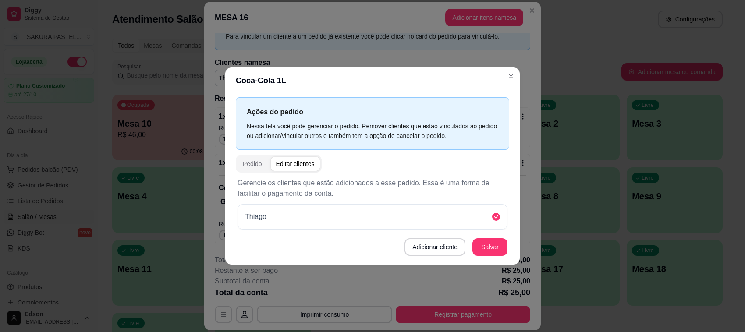
click at [254, 178] on p "Gerencie os clientes que estão adicionados a esse pedido. Essa é uma forma de f…" at bounding box center [373, 188] width 270 height 21
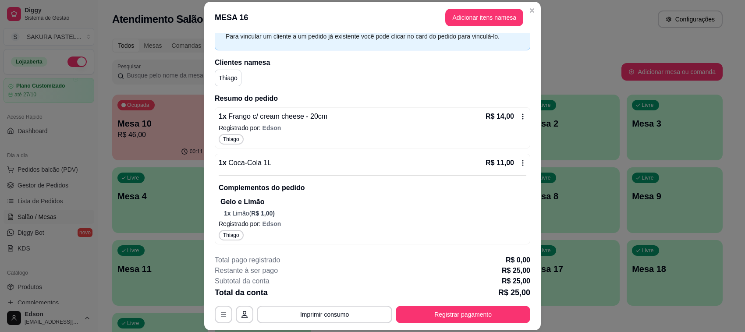
click at [281, 203] on p "Gelo e Limão" at bounding box center [373, 202] width 306 height 11
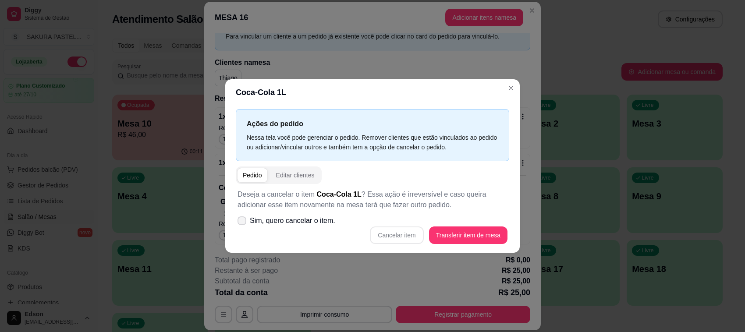
click at [265, 220] on span "Sim, quero cancelar o item." at bounding box center [292, 221] width 85 height 11
click at [243, 223] on input "Sim, quero cancelar o item." at bounding box center [240, 226] width 6 height 6
checkbox input "true"
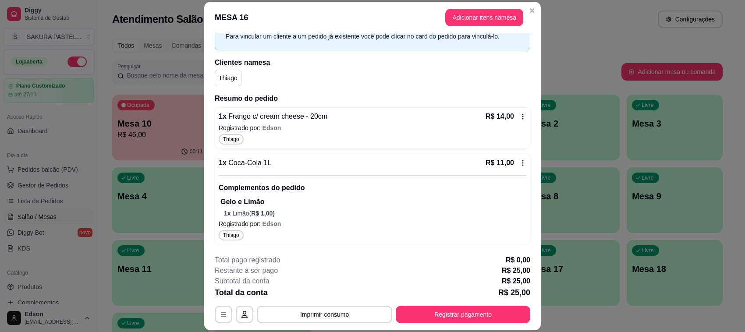
click at [267, 210] on span "R$ 1,00 )" at bounding box center [263, 213] width 24 height 7
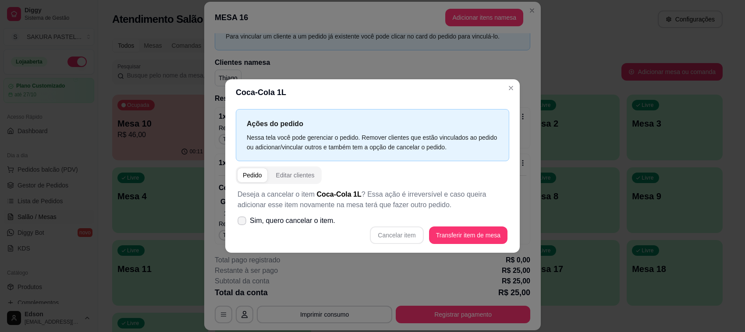
click at [291, 220] on span "Sim, quero cancelar o item." at bounding box center [292, 221] width 85 height 11
click at [243, 223] on input "Sim, quero cancelar o item." at bounding box center [240, 226] width 6 height 6
checkbox input "true"
click at [402, 238] on button "Cancelar item" at bounding box center [396, 236] width 53 height 18
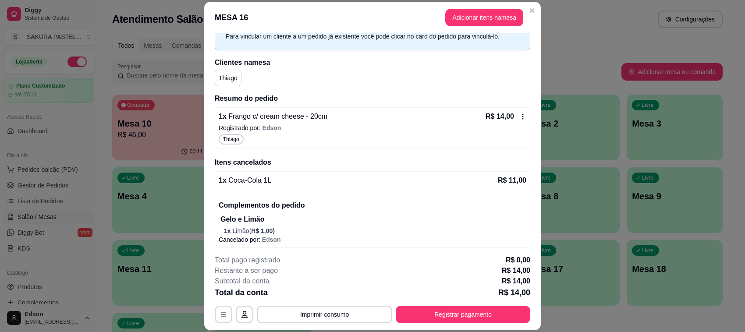
scroll to position [48, 0]
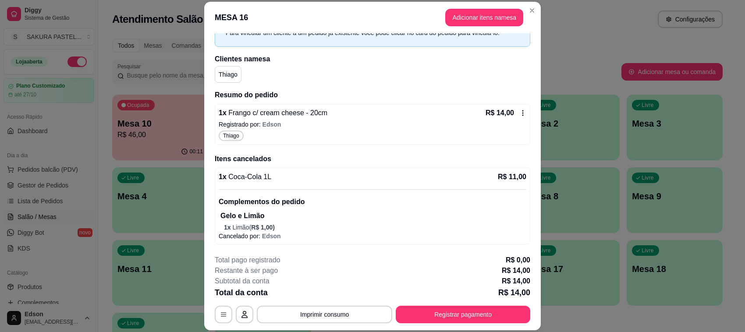
click at [473, 9] on button "Adicionar itens na mesa" at bounding box center [484, 18] width 78 height 18
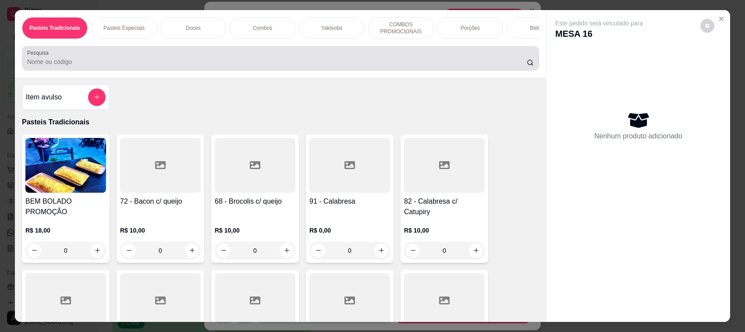
click at [246, 66] on input "Pesquisa" at bounding box center [277, 61] width 500 height 9
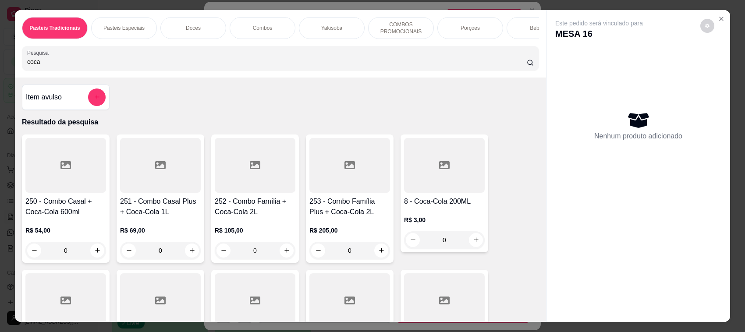
scroll to position [207, 0]
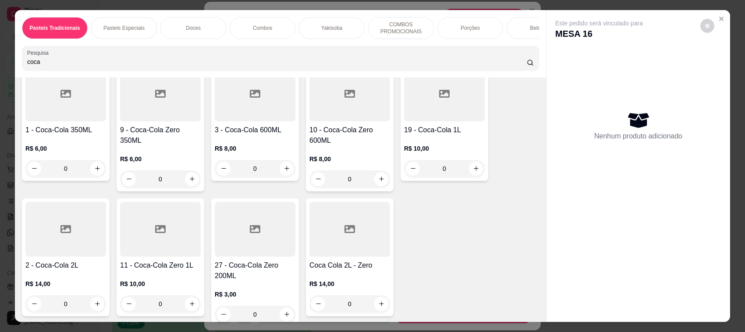
type input "coca"
click at [442, 121] on div at bounding box center [444, 94] width 81 height 55
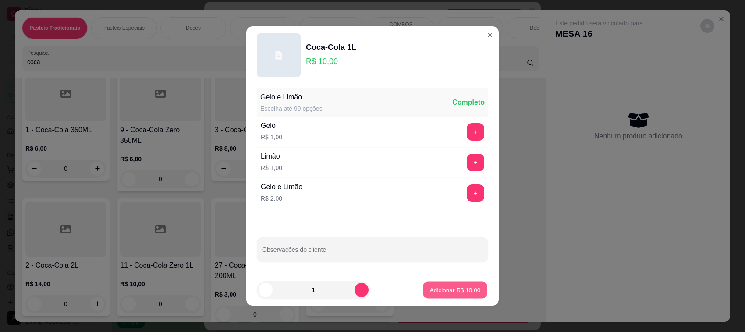
click at [434, 288] on p "Adicionar R$ 10,00" at bounding box center [455, 290] width 51 height 8
type input "1"
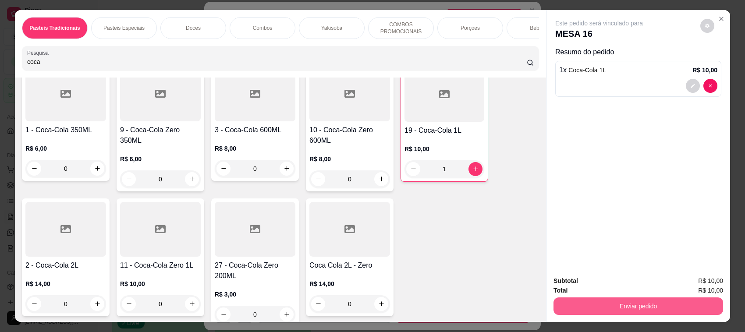
click at [595, 306] on button "Enviar pedido" at bounding box center [639, 307] width 170 height 18
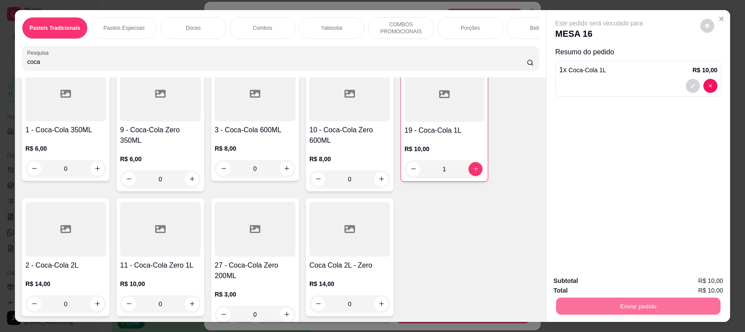
click at [655, 292] on button "Registrar cliente" at bounding box center [641, 285] width 58 height 17
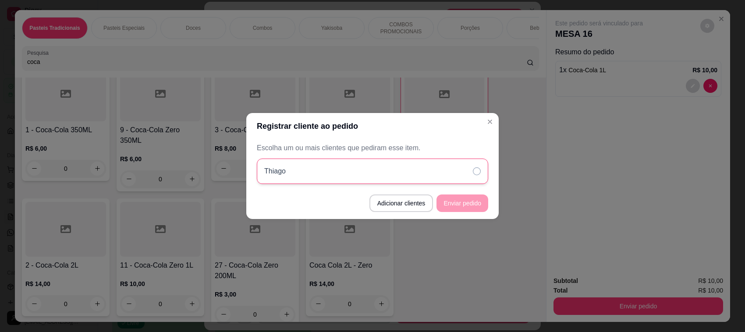
click at [367, 167] on div "Thiago" at bounding box center [372, 171] width 231 height 25
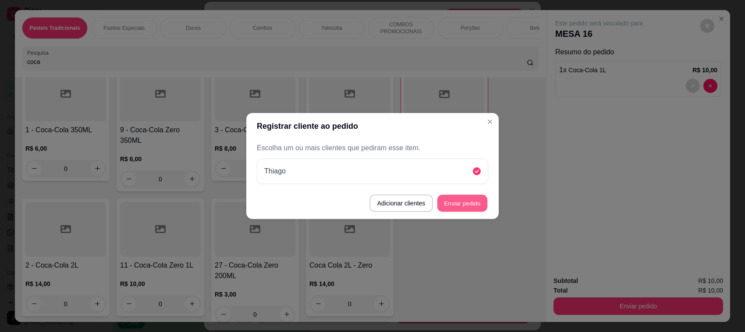
click at [449, 205] on button "Enviar pedido" at bounding box center [462, 203] width 50 height 17
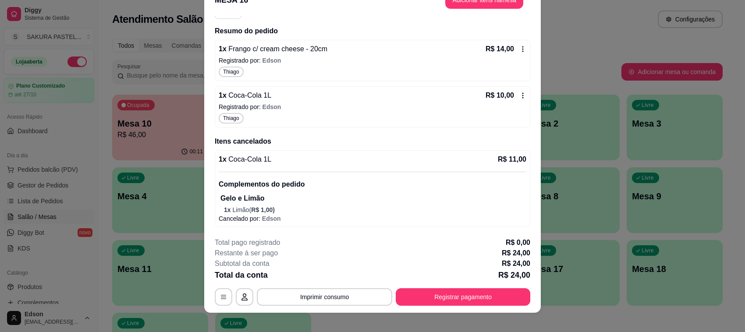
scroll to position [26, 0]
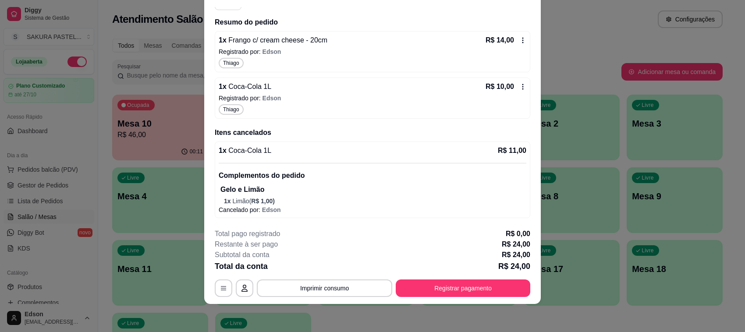
click at [249, 206] on p "Cancelado por: [PERSON_NAME]" at bounding box center [373, 210] width 308 height 9
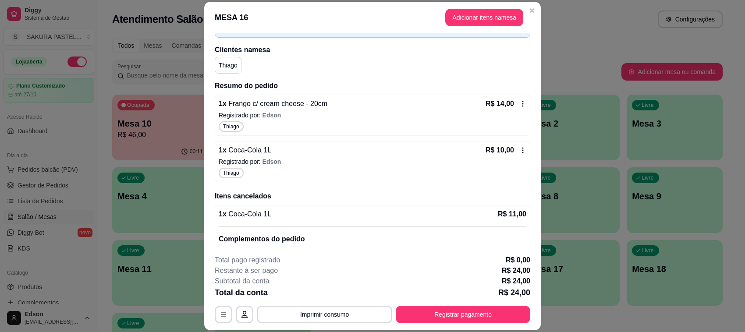
scroll to position [95, 0]
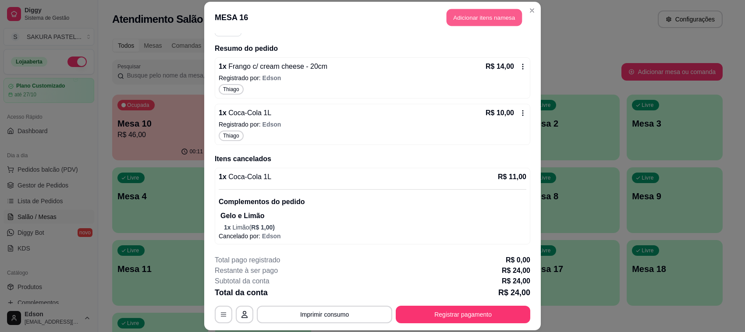
click at [472, 25] on button "Adicionar itens na mesa" at bounding box center [484, 17] width 75 height 17
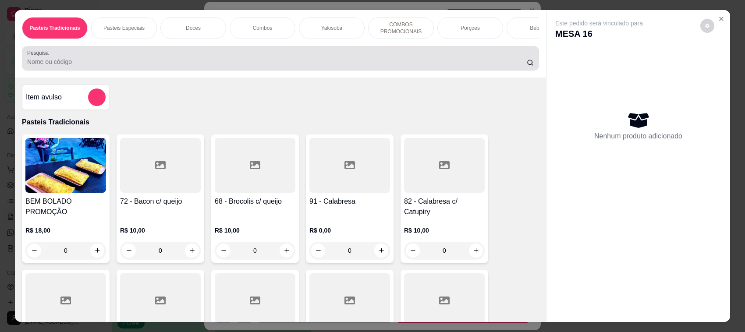
click at [131, 66] on input "Pesquisa" at bounding box center [277, 61] width 500 height 9
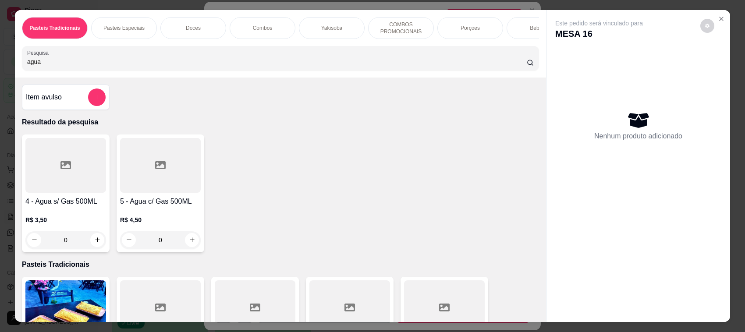
type input "agua"
click at [95, 245] on div "0" at bounding box center [65, 240] width 81 height 18
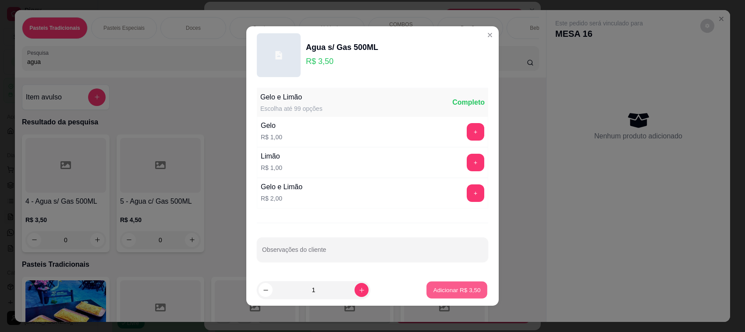
click at [448, 292] on p "Adicionar R$ 3,50" at bounding box center [456, 290] width 47 height 8
type input "1"
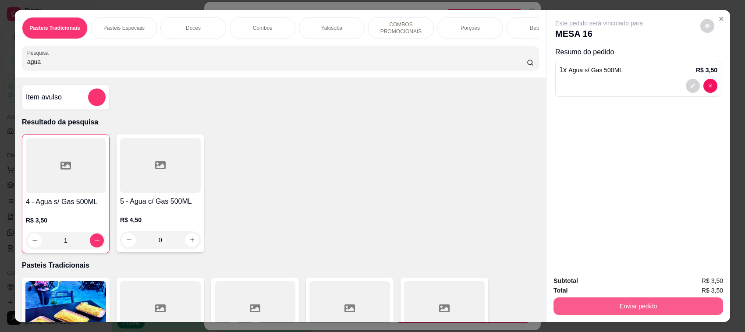
click at [670, 310] on button "Enviar pedido" at bounding box center [639, 307] width 170 height 18
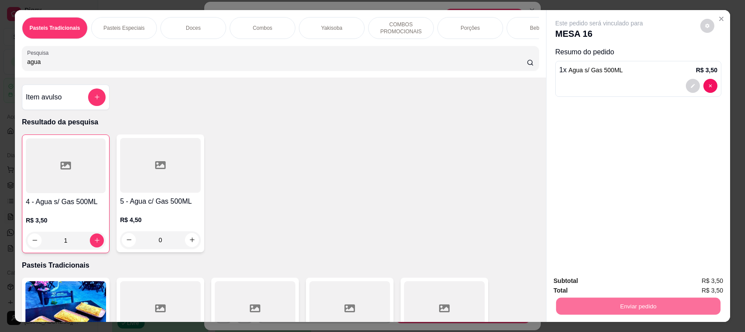
click at [717, 288] on button "Enviar pedido" at bounding box center [700, 285] width 50 height 17
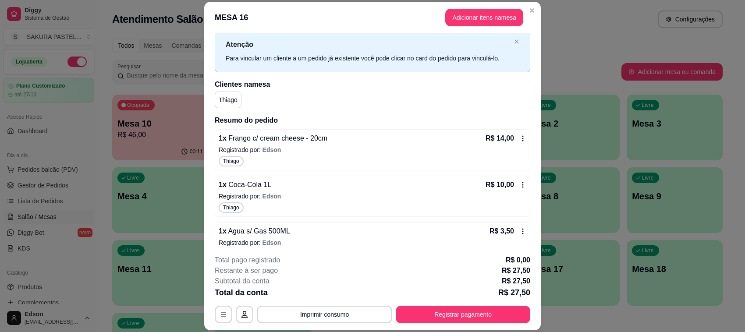
scroll to position [0, 0]
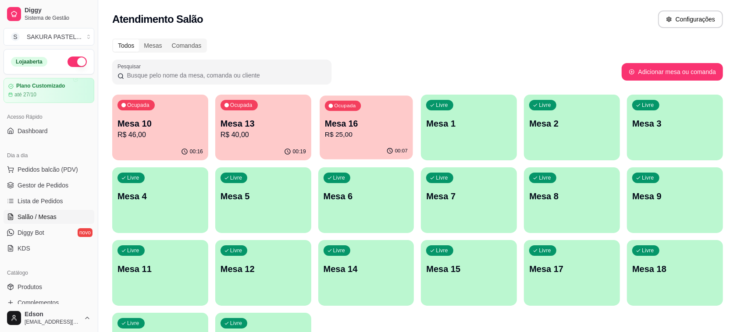
click at [342, 134] on p "R$ 25,00" at bounding box center [366, 135] width 83 height 10
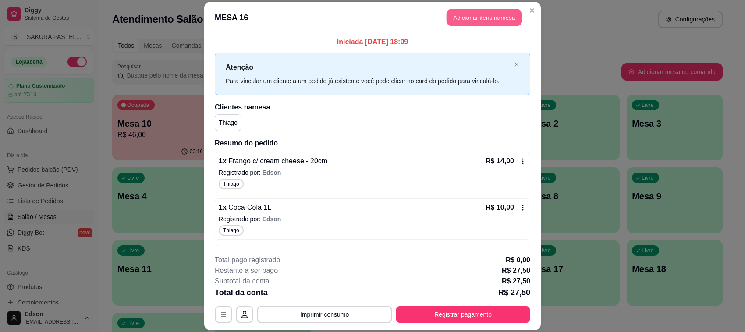
click at [501, 21] on button "Adicionar itens na mesa" at bounding box center [484, 17] width 75 height 17
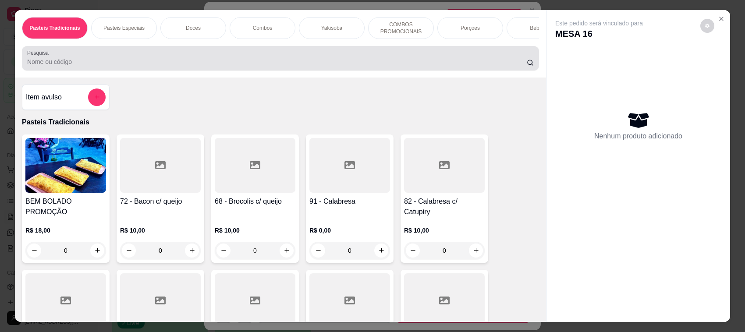
click at [213, 66] on input "Pesquisa" at bounding box center [277, 61] width 500 height 9
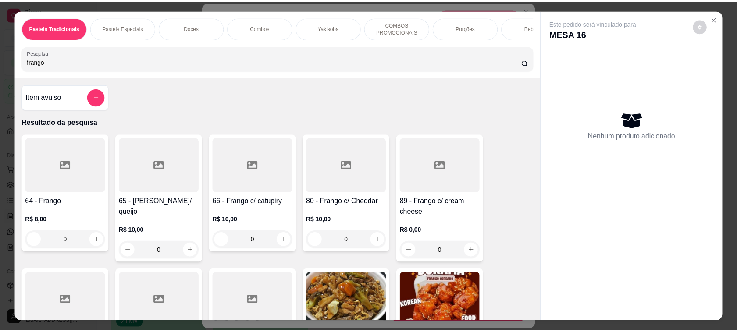
scroll to position [207, 0]
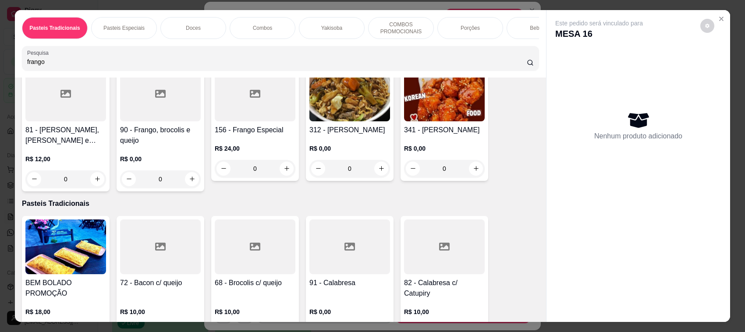
type input "frango"
click at [184, 187] on div "0" at bounding box center [160, 180] width 81 height 18
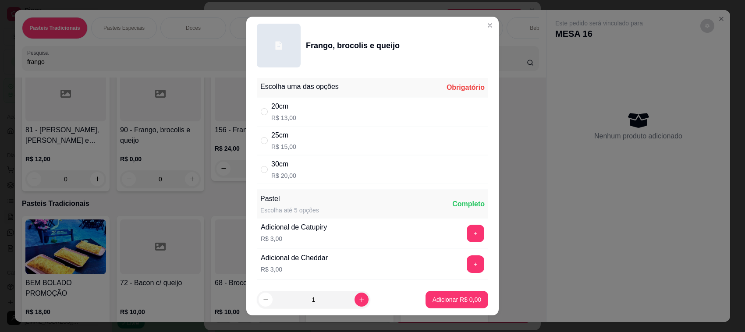
click at [257, 143] on div "25cm R$ 15,00" at bounding box center [372, 140] width 231 height 29
radio input "true"
click at [441, 302] on p "Adicionar R$ 15,00" at bounding box center [455, 299] width 51 height 8
type input "1"
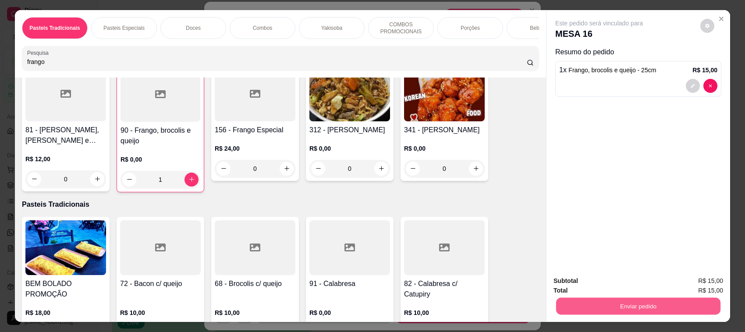
click at [621, 306] on button "Enviar pedido" at bounding box center [638, 306] width 164 height 17
click at [701, 285] on button "Enviar pedido" at bounding box center [700, 285] width 50 height 17
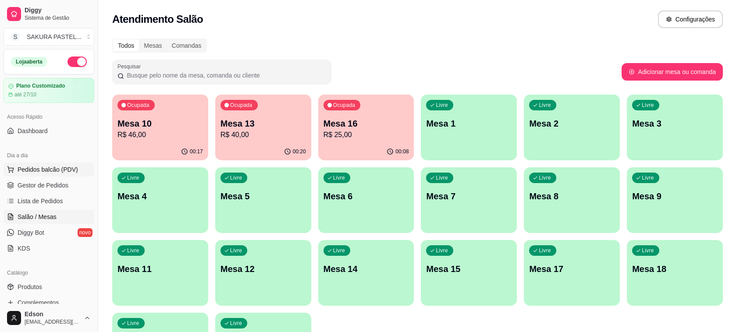
click at [41, 170] on span "Pedidos balcão (PDV)" at bounding box center [48, 169] width 60 height 9
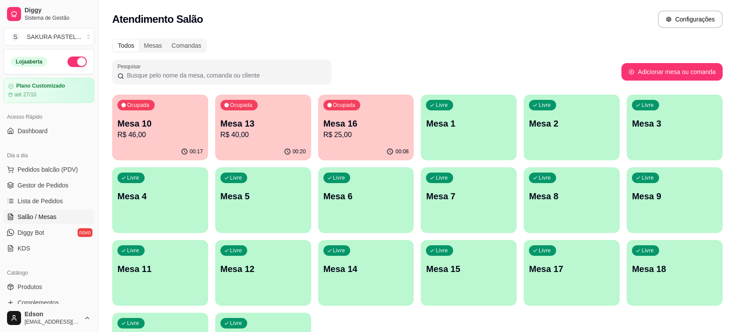
click at [194, 71] on div "Pesquisa" at bounding box center [280, 58] width 517 height 25
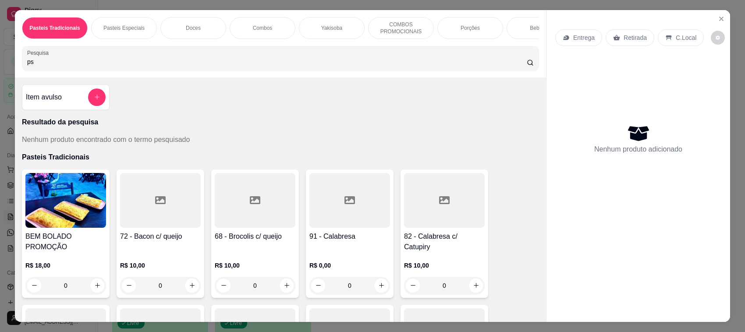
type input "p"
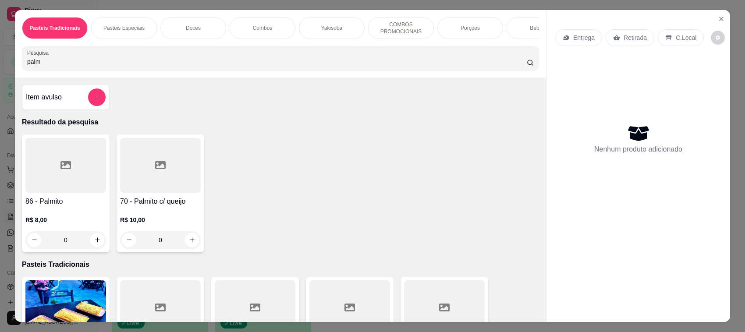
type input "palm"
click at [69, 193] on div at bounding box center [65, 165] width 81 height 55
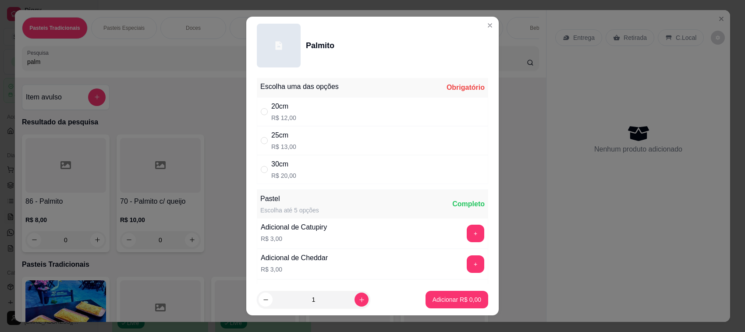
click at [324, 121] on div "20cm R$ 12,00" at bounding box center [372, 111] width 231 height 29
radio input "true"
click at [436, 298] on p "Adicionar R$ 12,00" at bounding box center [455, 299] width 51 height 8
type input "1"
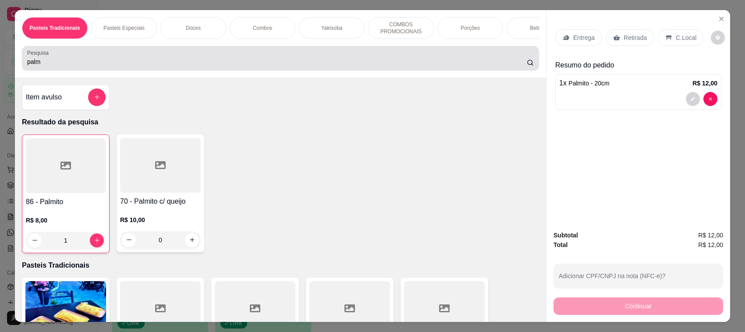
click at [208, 66] on input "palm" at bounding box center [277, 61] width 500 height 9
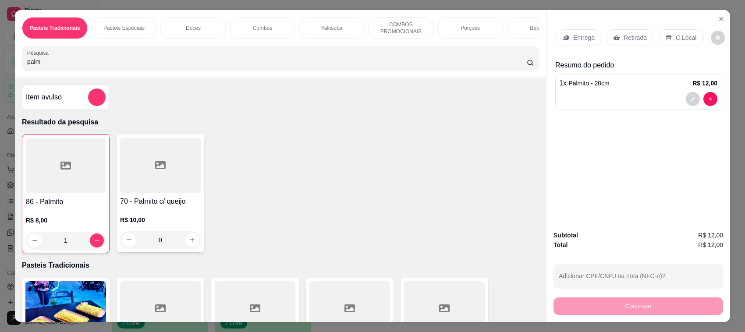
click at [208, 66] on input "palm" at bounding box center [277, 61] width 500 height 9
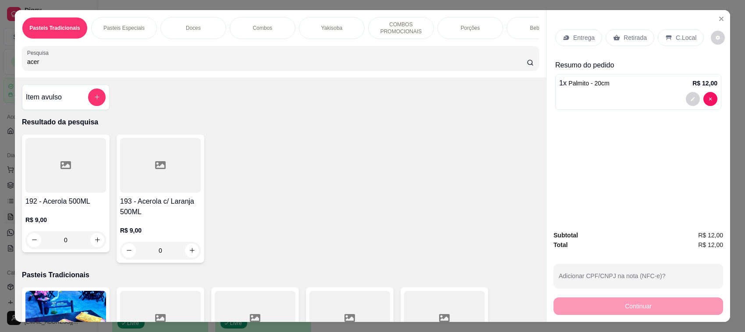
type input "acer"
click at [158, 169] on icon at bounding box center [160, 165] width 11 height 8
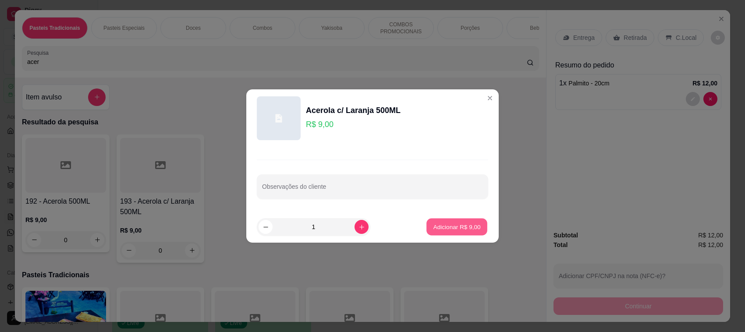
click at [433, 229] on p "Adicionar R$ 9,00" at bounding box center [456, 227] width 47 height 8
type input "1"
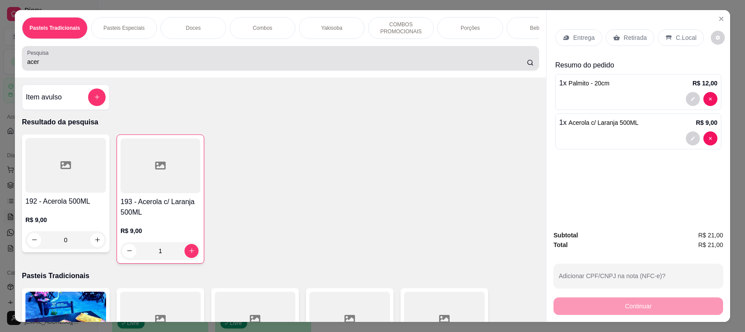
click at [78, 62] on div "acer" at bounding box center [280, 59] width 507 height 18
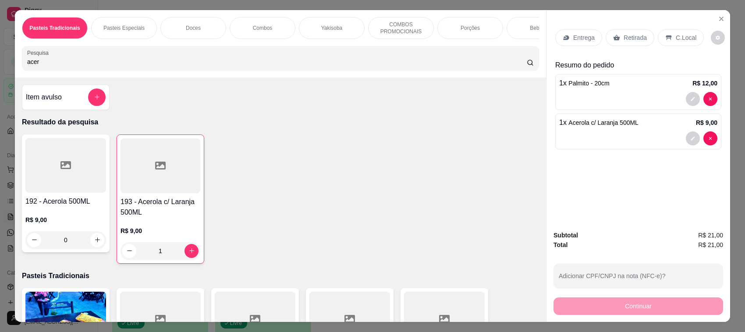
click at [78, 62] on div "acer" at bounding box center [280, 59] width 507 height 18
type input "a"
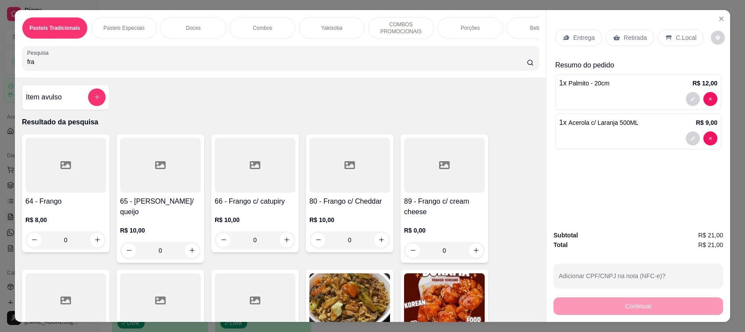
type input "fra"
click at [233, 187] on div at bounding box center [255, 165] width 81 height 55
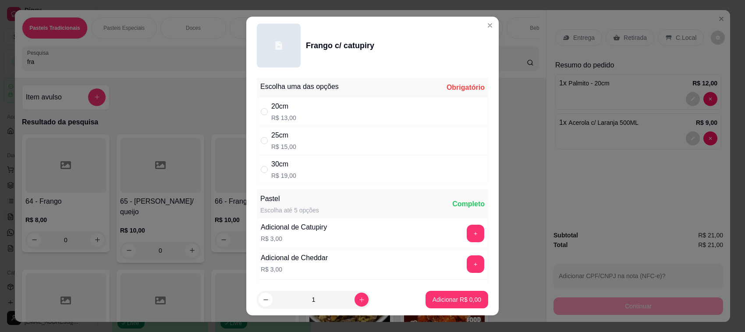
click at [297, 103] on div "20cm R$ 13,00" at bounding box center [372, 111] width 231 height 29
radio input "true"
click at [434, 293] on button "Adicionar R$ 13,00" at bounding box center [455, 300] width 66 height 18
type input "1"
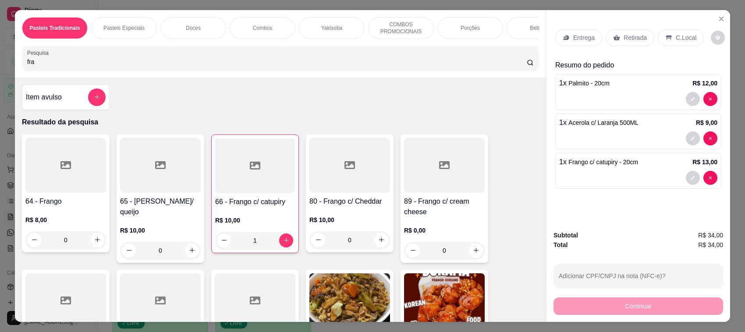
click at [575, 41] on p "Entrega" at bounding box center [583, 37] width 21 height 9
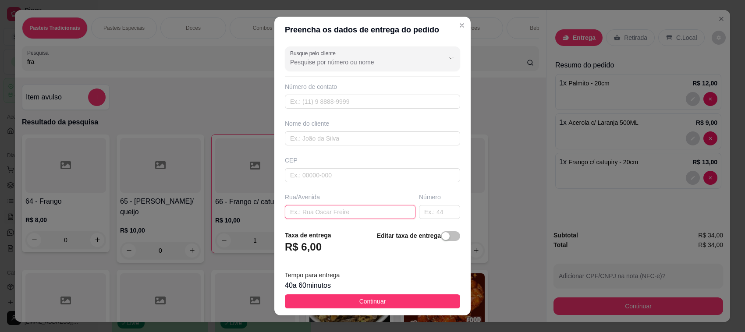
click at [343, 212] on input "text" at bounding box center [350, 212] width 131 height 14
type input "[PERSON_NAME]"
click at [419, 206] on input "text" at bounding box center [439, 212] width 41 height 14
type input "504"
click at [347, 101] on input "text" at bounding box center [372, 102] width 175 height 14
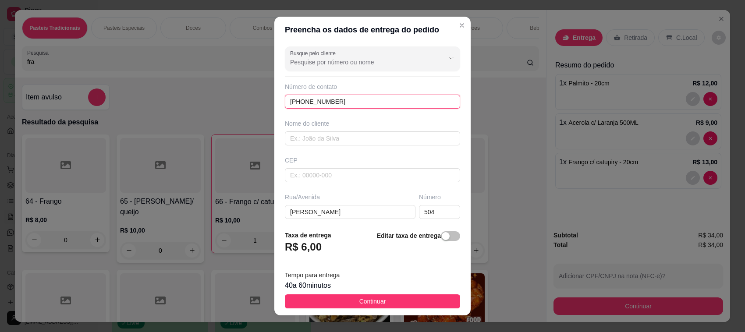
type input "[PHONE_NUMBER]"
click at [323, 137] on input "text" at bounding box center [372, 139] width 175 height 14
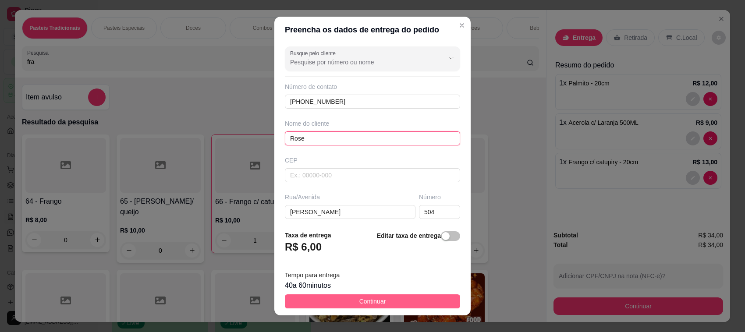
type input "Rose"
click at [386, 301] on button "Continuar" at bounding box center [372, 302] width 175 height 14
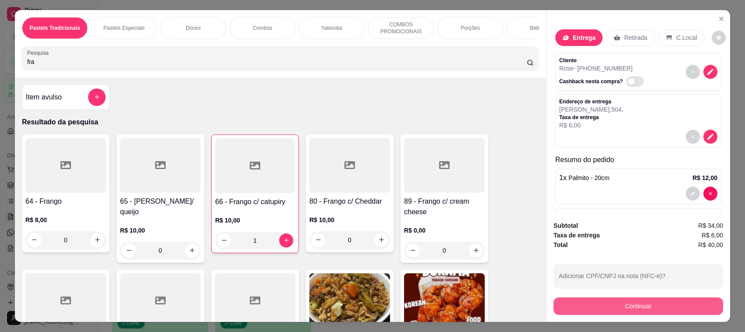
click at [572, 306] on button "Continuar" at bounding box center [639, 307] width 170 height 18
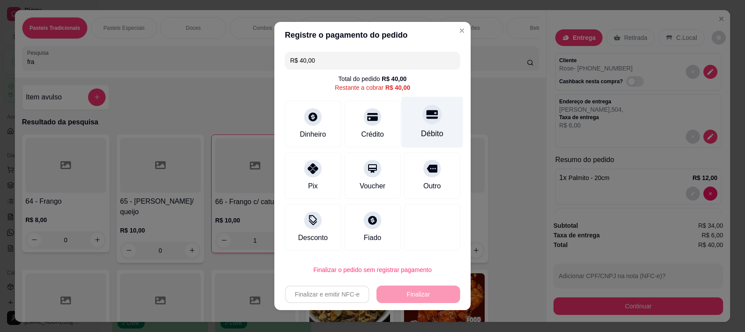
click at [402, 126] on div "Débito" at bounding box center [433, 122] width 62 height 51
type input "R$ 0,00"
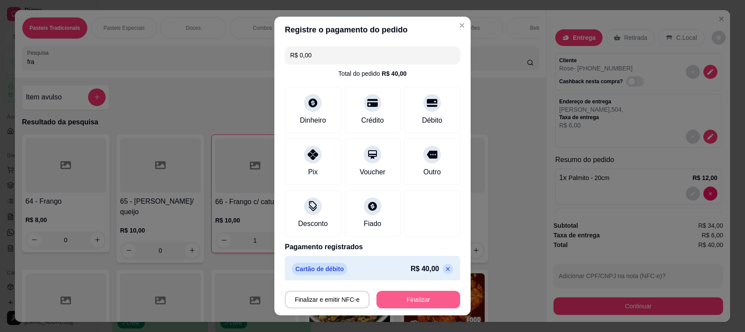
click at [418, 299] on button "Finalizar" at bounding box center [419, 300] width 84 height 18
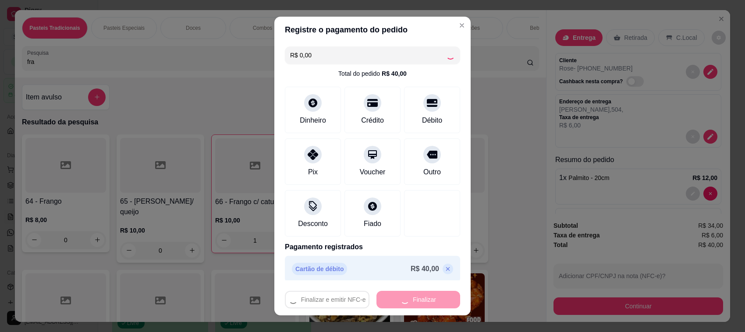
type input "0"
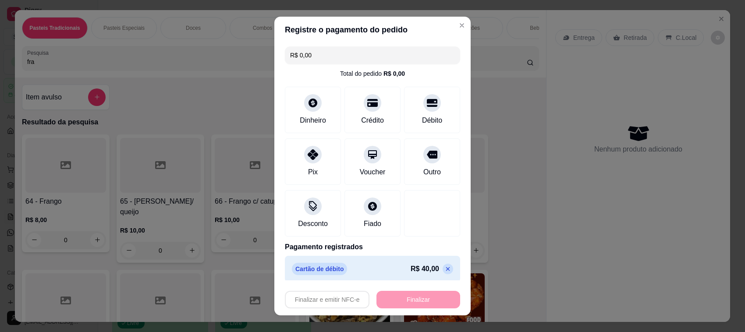
type input "-R$ 40,00"
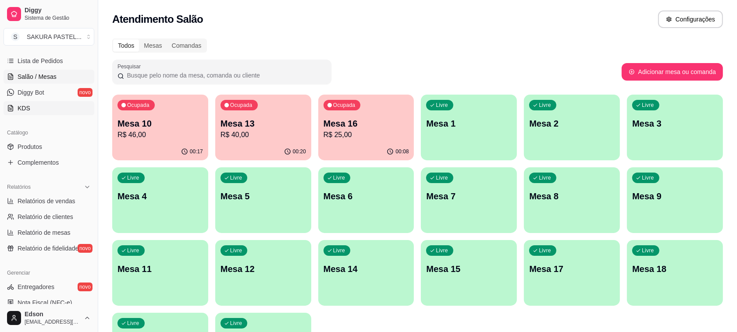
scroll to position [224, 0]
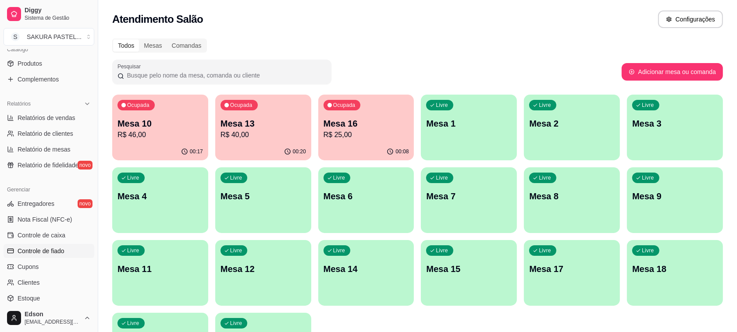
click at [51, 251] on span "Controle de fiado" at bounding box center [41, 251] width 47 height 9
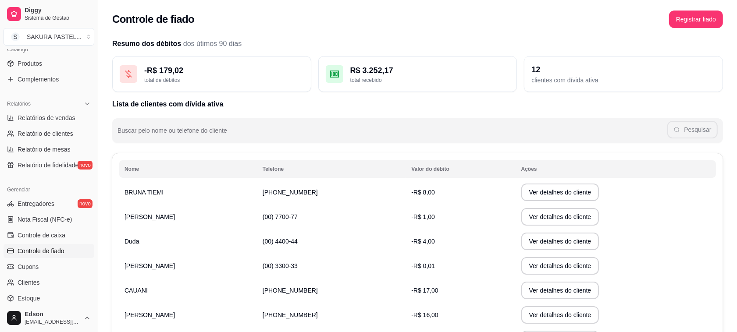
click at [202, 292] on td "CAUANI" at bounding box center [188, 290] width 138 height 25
click at [557, 292] on button "Ver detalhes do cliente" at bounding box center [560, 291] width 78 height 18
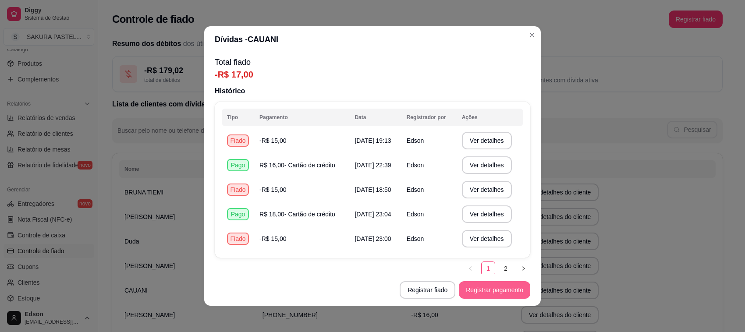
click at [468, 288] on button "Registrar pagamento" at bounding box center [494, 290] width 71 height 18
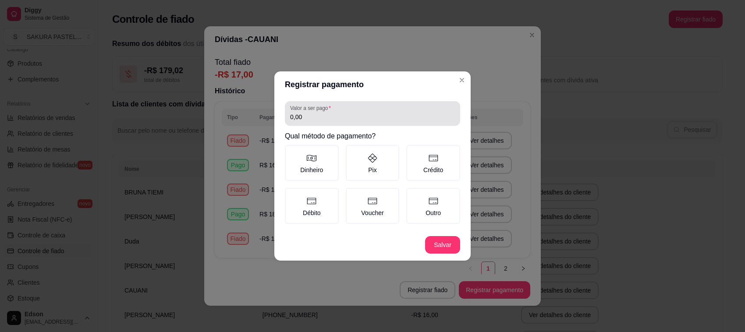
click at [333, 111] on label "Valor a ser pago" at bounding box center [312, 107] width 44 height 7
click at [333, 113] on input "0,00" at bounding box center [372, 117] width 165 height 9
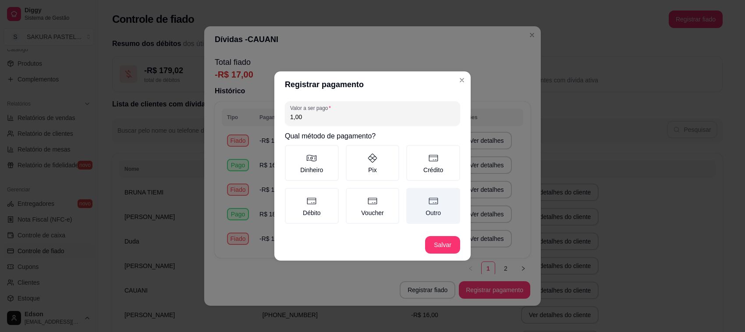
type input "1,00"
click at [432, 210] on label "Outro" at bounding box center [433, 206] width 54 height 36
click at [413, 195] on button "Outro" at bounding box center [409, 191] width 7 height 7
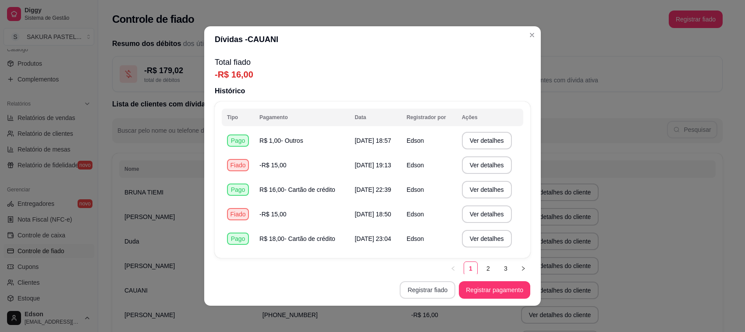
click at [426, 299] on button "Registrar fiado" at bounding box center [428, 290] width 56 height 18
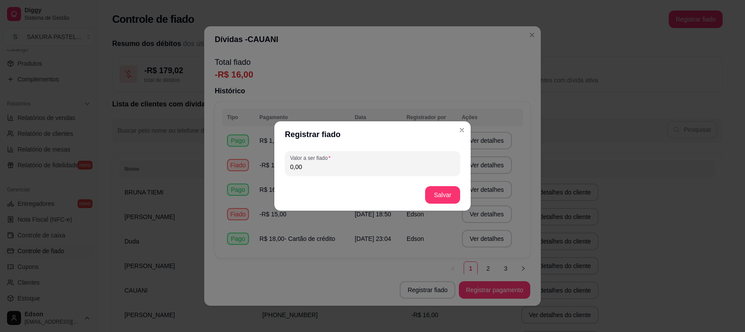
click at [376, 164] on input "0,00" at bounding box center [372, 167] width 165 height 9
type input "2,00"
click at [448, 200] on button "Salvar" at bounding box center [442, 195] width 35 height 18
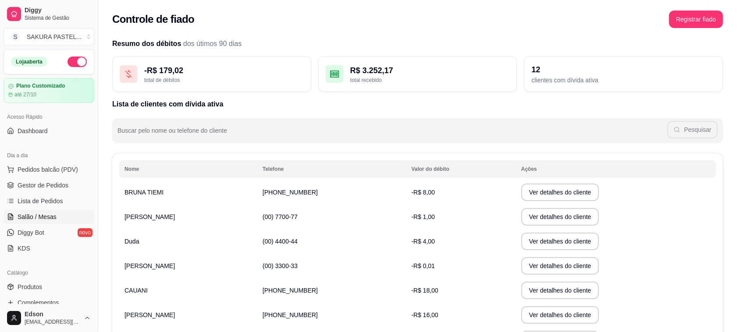
click at [57, 220] on link "Salão / Mesas" at bounding box center [49, 217] width 91 height 14
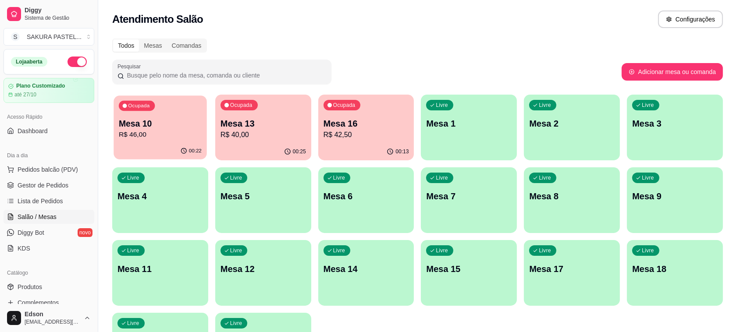
click at [174, 135] on p "R$ 46,00" at bounding box center [160, 135] width 83 height 10
click at [283, 137] on p "R$ 40,00" at bounding box center [263, 135] width 83 height 10
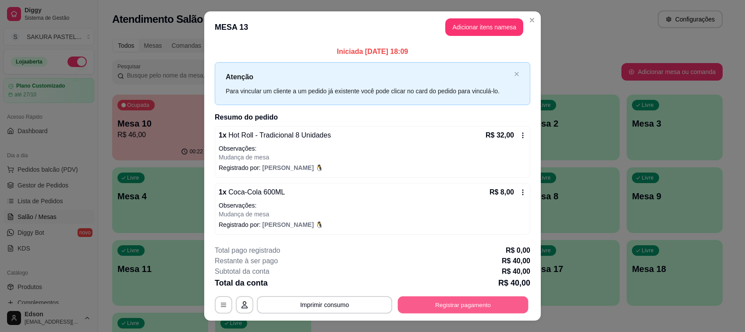
click at [462, 305] on button "Registrar pagamento" at bounding box center [463, 304] width 131 height 17
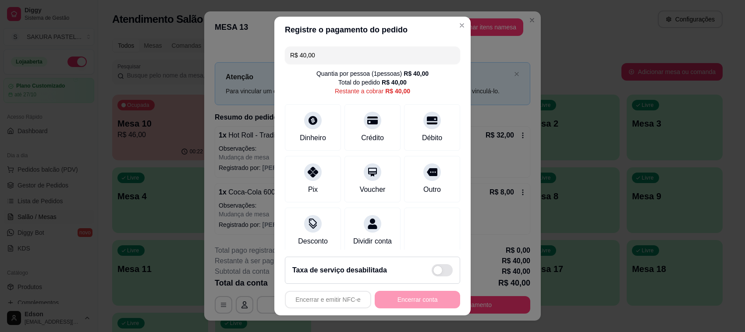
click at [391, 57] on input "R$ 40,00" at bounding box center [372, 55] width 165 height 18
click at [402, 125] on div "Débito" at bounding box center [433, 125] width 62 height 51
click at [416, 304] on div "Encerrar e emitir NFC-e Encerrar conta" at bounding box center [372, 300] width 175 height 18
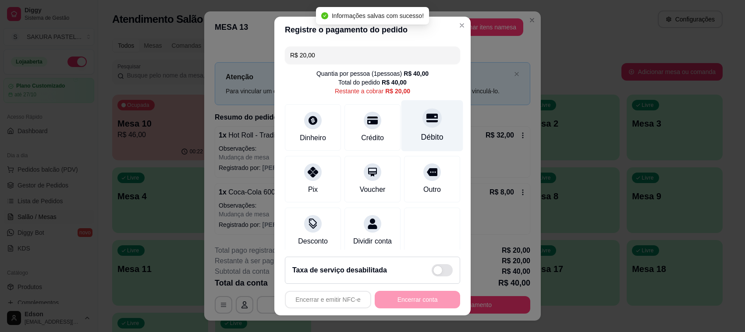
click at [421, 133] on div "Débito" at bounding box center [432, 137] width 22 height 11
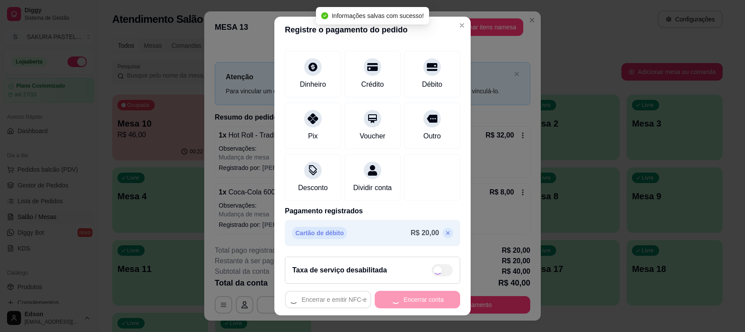
type input "R$ 0,00"
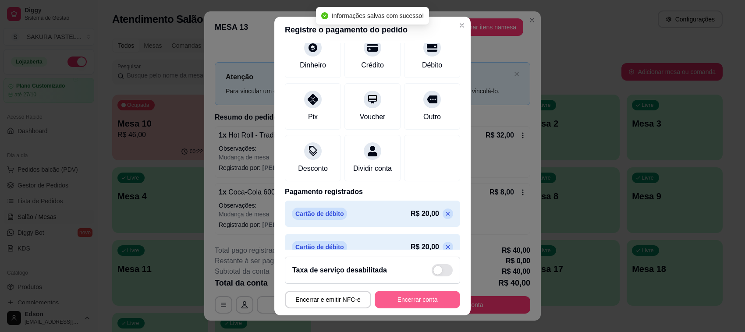
scroll to position [55, 0]
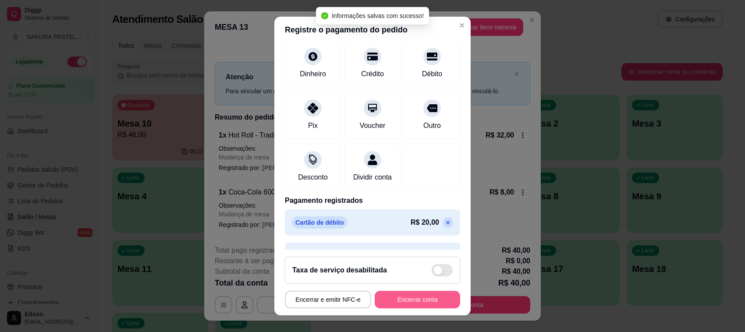
click at [408, 305] on button "Encerrar conta" at bounding box center [417, 300] width 85 height 18
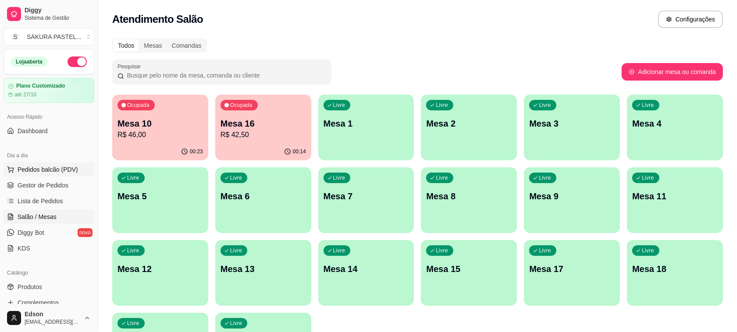
click at [56, 172] on span "Pedidos balcão (PDV)" at bounding box center [48, 169] width 60 height 9
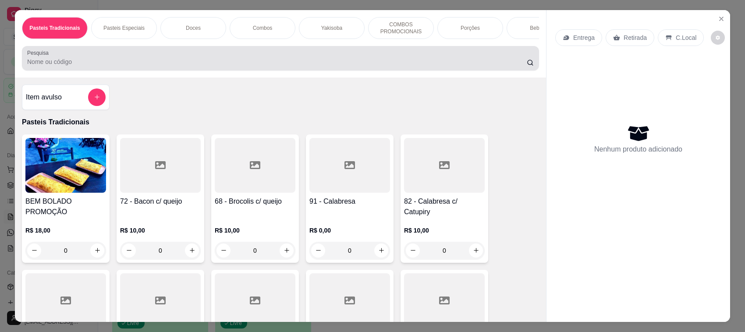
click at [178, 66] on input "Pesquisa" at bounding box center [277, 61] width 500 height 9
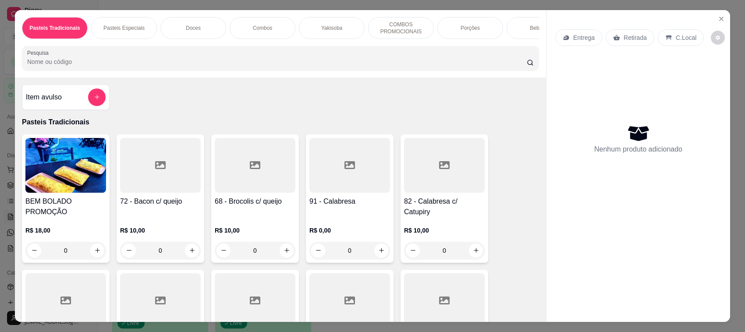
click at [277, 207] on h4 "68 - Brocolis c/ queijo" at bounding box center [255, 201] width 81 height 11
click at [328, 167] on div "30cm R$ 19,00" at bounding box center [372, 169] width 231 height 29
radio input "true"
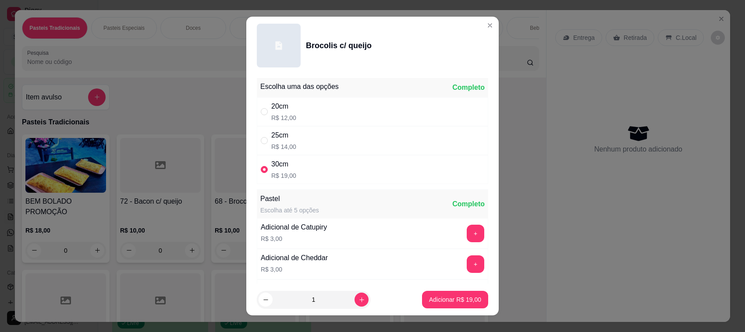
click at [442, 298] on p "Adicionar R$ 19,00" at bounding box center [455, 299] width 52 height 9
type input "1"
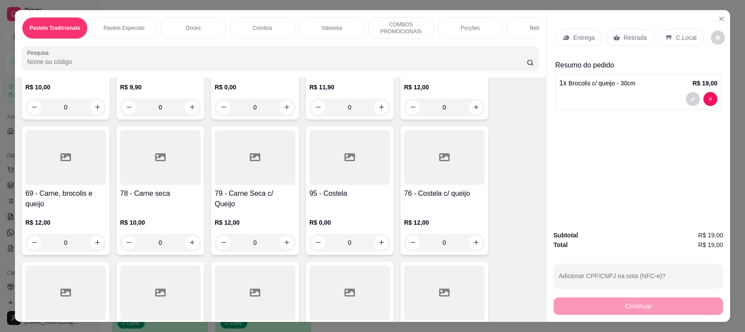
scroll to position [621, 0]
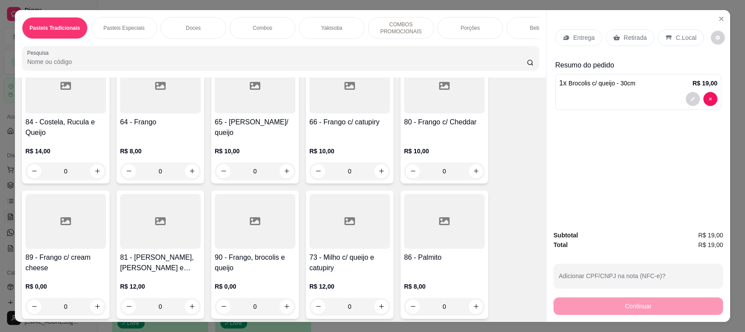
click at [88, 268] on h4 "89 - Frango c/ cream cheese" at bounding box center [65, 262] width 81 height 21
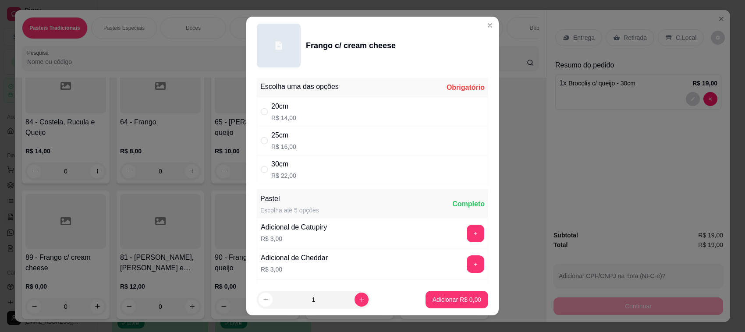
drag, startPoint x: 299, startPoint y: 119, endPoint x: 305, endPoint y: 121, distance: 6.4
click at [301, 119] on div "20cm R$ 14,00" at bounding box center [372, 111] width 231 height 29
radio input "true"
click at [457, 299] on p "Adicionar R$ 14,00" at bounding box center [455, 299] width 52 height 9
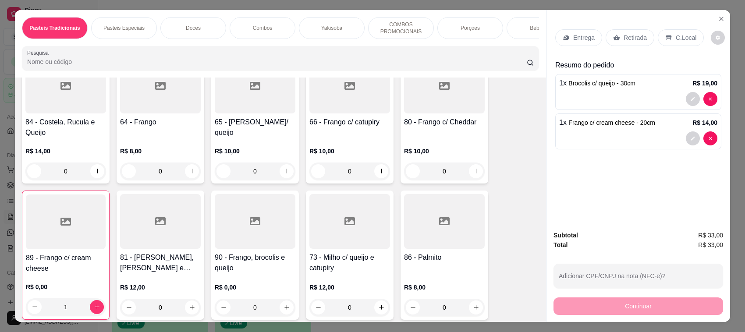
type input "1"
click at [268, 135] on h4 "65 - [PERSON_NAME]/ queijo" at bounding box center [255, 127] width 81 height 21
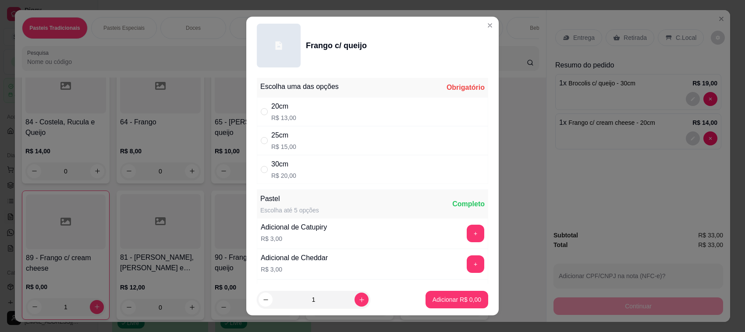
click at [324, 164] on div "30cm R$ 20,00" at bounding box center [372, 169] width 231 height 29
radio input "true"
click at [450, 303] on p "Adicionar R$ 20,00" at bounding box center [455, 299] width 52 height 9
type input "1"
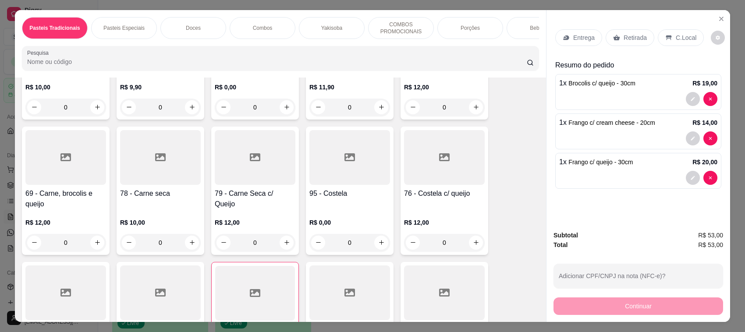
scroll to position [207, 0]
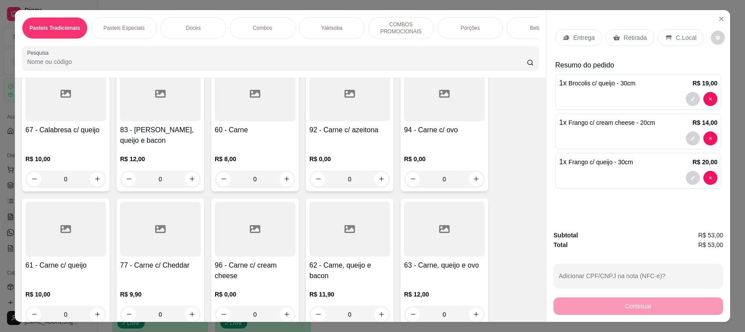
click at [434, 146] on div "94 - Carne c/ ovo" at bounding box center [444, 135] width 81 height 21
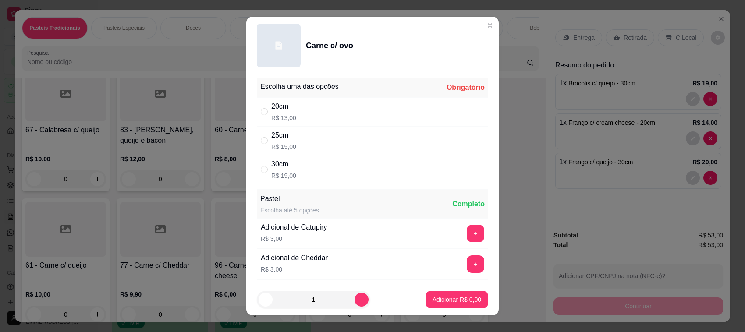
click at [308, 176] on div "30cm R$ 19,00" at bounding box center [372, 169] width 231 height 29
radio input "true"
click at [444, 293] on button "Adicionar R$ 19,00" at bounding box center [455, 300] width 66 height 18
type input "1"
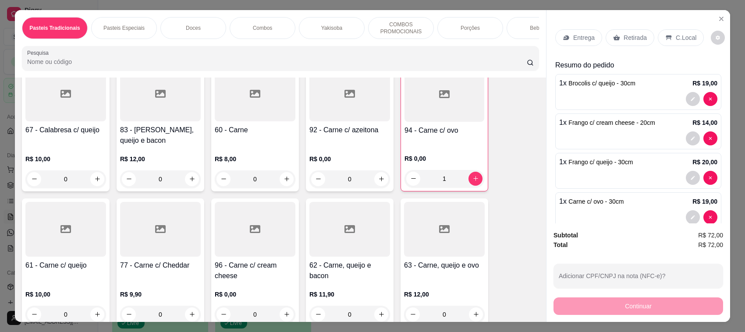
click at [624, 39] on p "Retirada" at bounding box center [635, 37] width 23 height 9
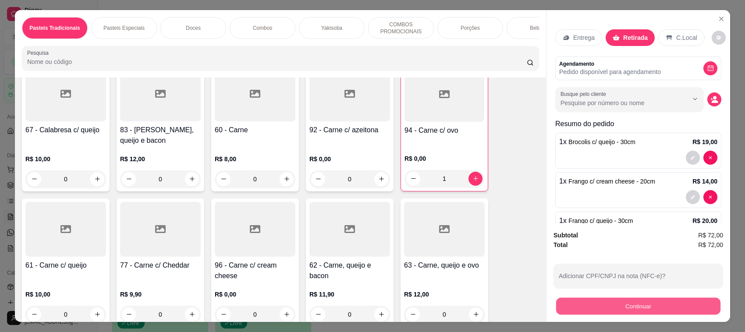
click at [669, 311] on button "Continuar" at bounding box center [638, 306] width 164 height 17
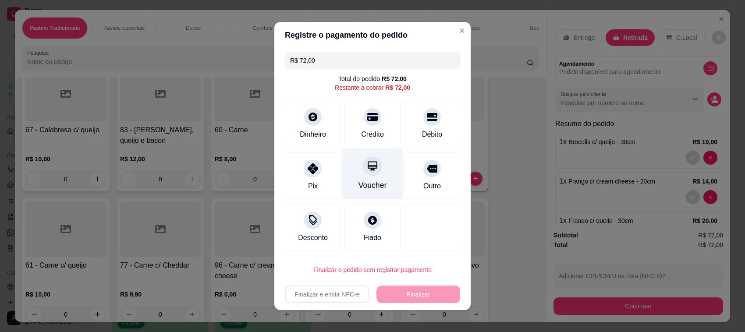
drag, startPoint x: 354, startPoint y: 117, endPoint x: 377, endPoint y: 185, distance: 72.2
click at [354, 117] on div "Crédito" at bounding box center [373, 124] width 56 height 46
type input "R$ 0,00"
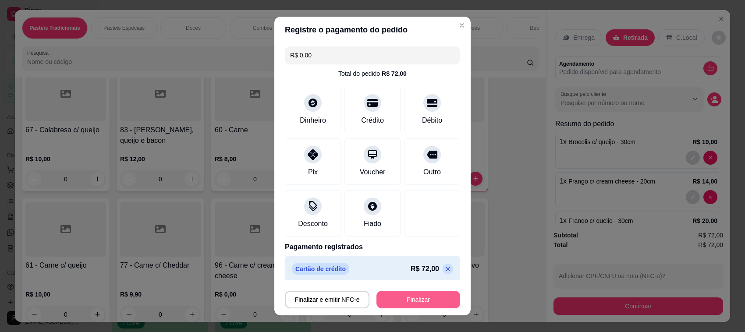
click at [407, 294] on button "Finalizar" at bounding box center [419, 300] width 84 height 18
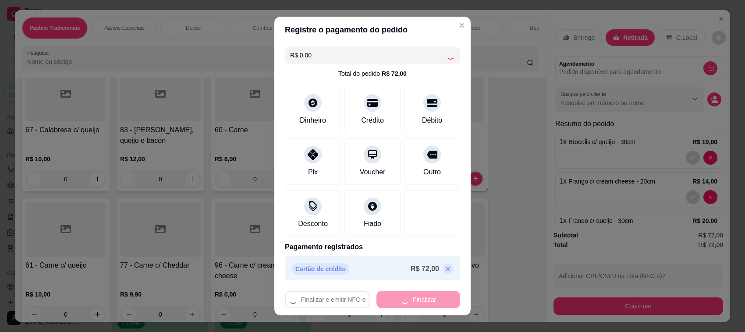
type input "0"
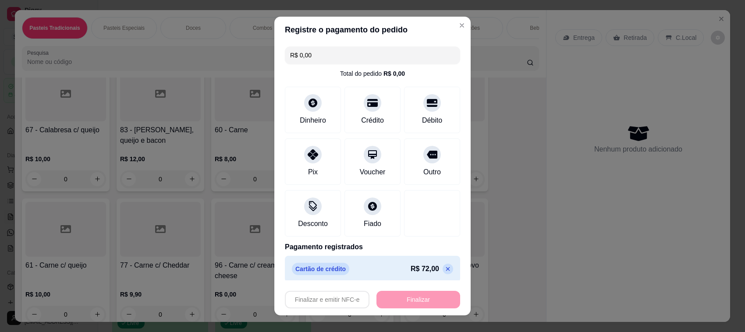
type input "-R$ 72,00"
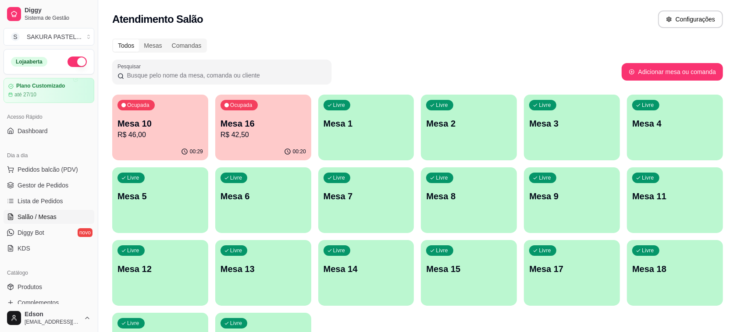
click at [108, 138] on div "Todos Mesas Comandas Pesquisar Adicionar mesa ou comanda Ocupada Mesa 10 R$ 46,…" at bounding box center [417, 211] width 639 height 356
click at [126, 136] on p "R$ 46,00" at bounding box center [159, 135] width 85 height 11
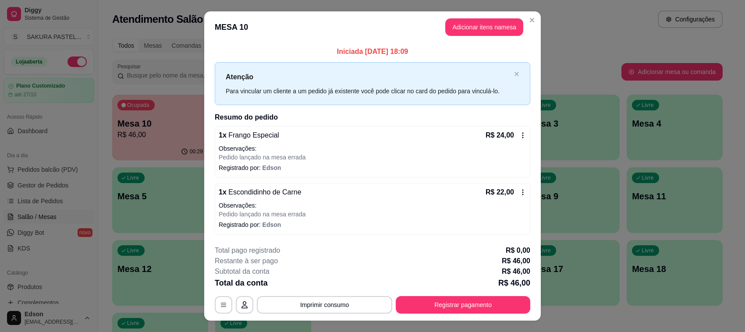
scroll to position [16, 0]
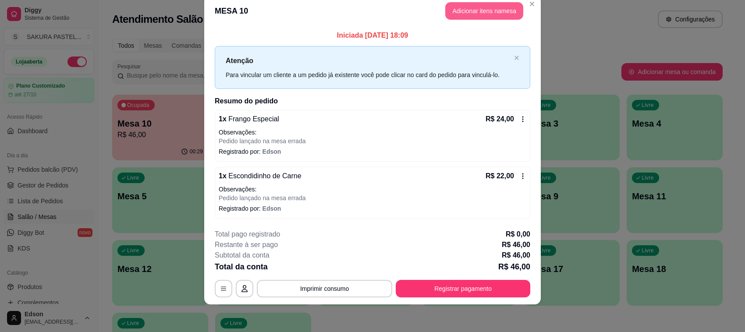
click at [498, 18] on button "Adicionar itens na mesa" at bounding box center [484, 11] width 78 height 18
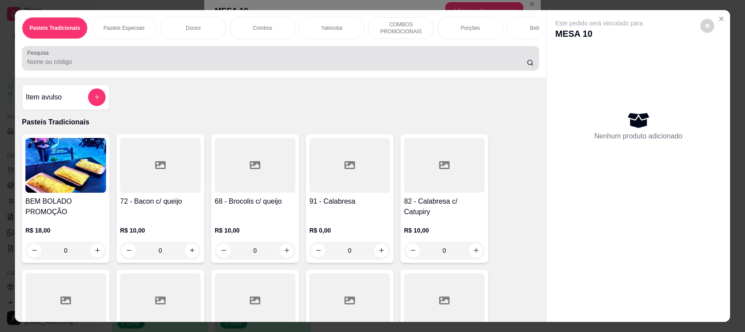
click at [330, 60] on div at bounding box center [280, 59] width 507 height 18
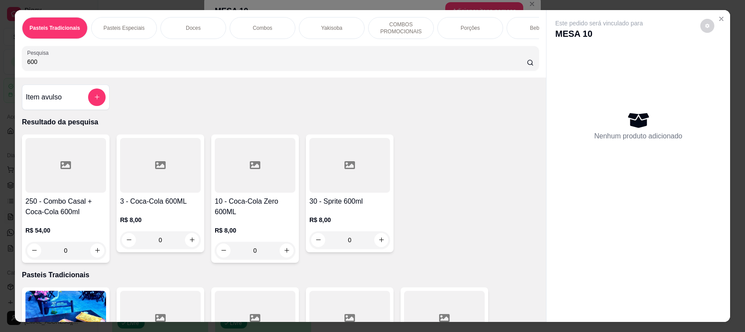
type input "600"
click at [233, 217] on h4 "10 - Coca-Cola Zero 600ML" at bounding box center [255, 206] width 81 height 21
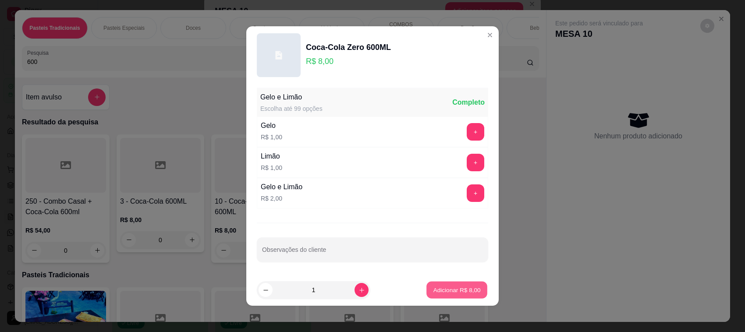
click at [471, 297] on button "Adicionar R$ 8,00" at bounding box center [457, 290] width 61 height 17
type input "1"
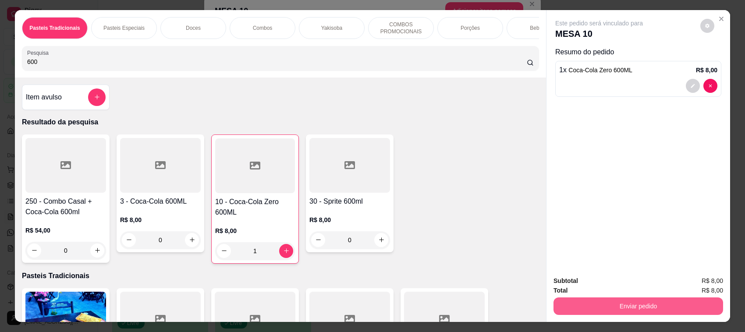
click at [612, 301] on button "Enviar pedido" at bounding box center [639, 307] width 170 height 18
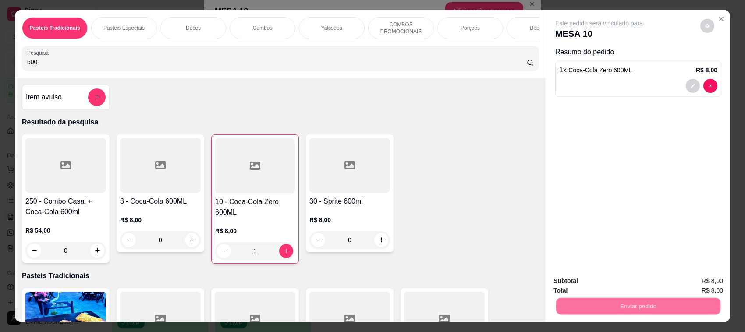
click at [695, 281] on button "Enviar pedido" at bounding box center [700, 285] width 50 height 17
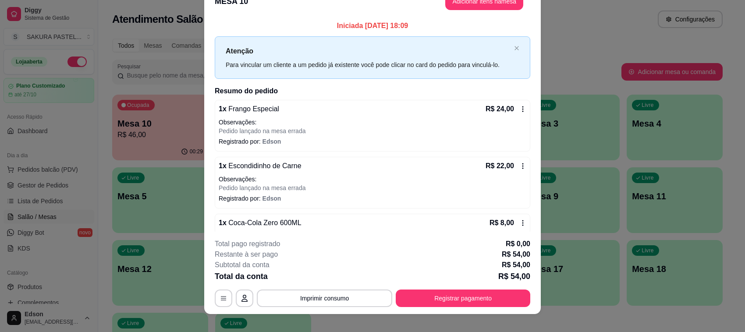
scroll to position [7, 0]
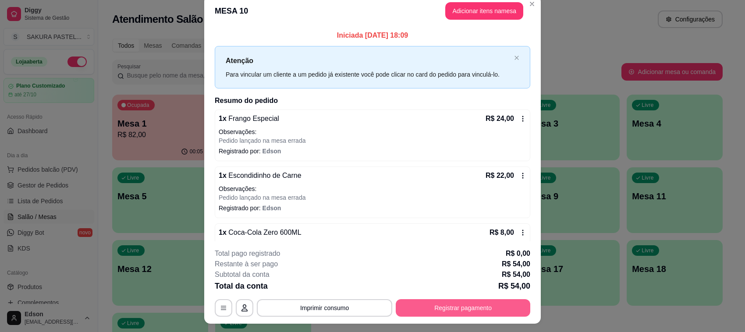
click at [466, 310] on button "Registrar pagamento" at bounding box center [463, 308] width 135 height 18
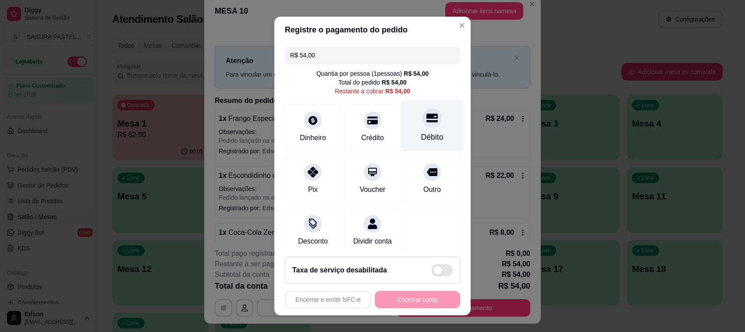
click at [411, 132] on div "Débito" at bounding box center [433, 125] width 62 height 51
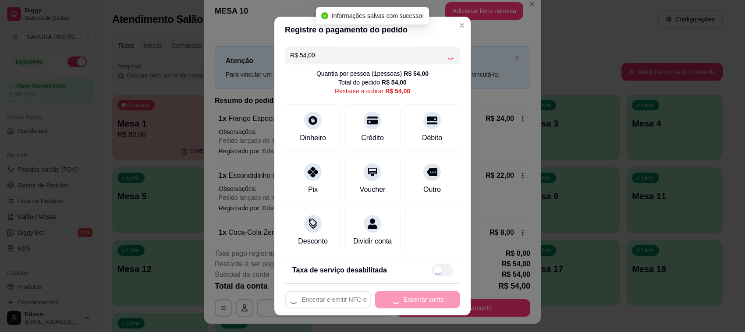
type input "R$ 0,00"
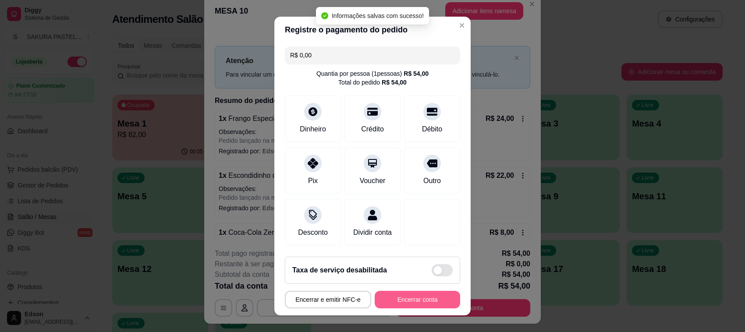
click at [402, 307] on button "Encerrar conta" at bounding box center [417, 300] width 85 height 18
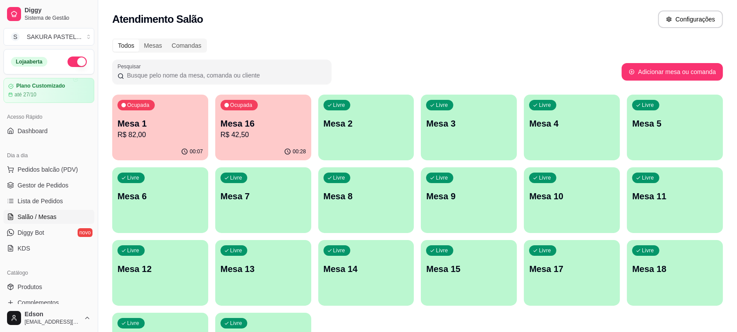
scroll to position [224, 0]
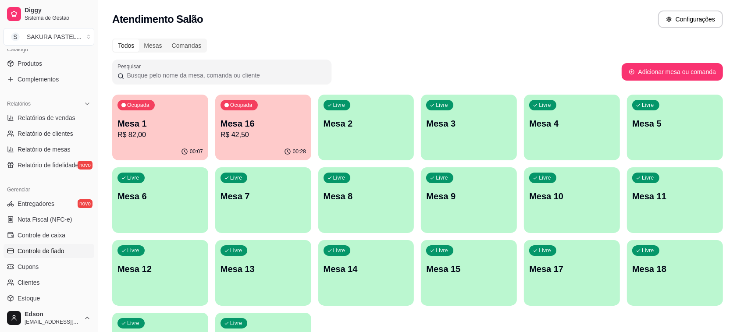
click at [58, 256] on link "Controle de fiado" at bounding box center [49, 251] width 91 height 14
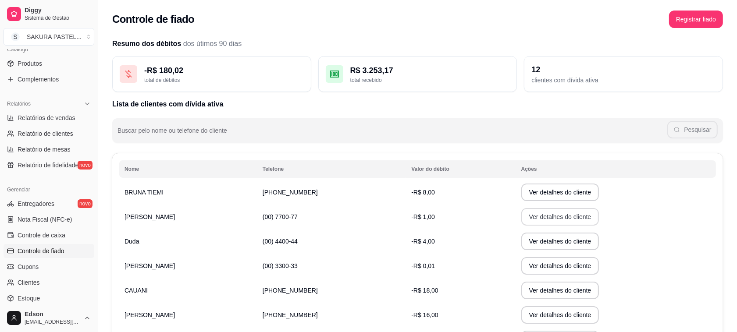
click at [568, 215] on button "Ver detalhes do cliente" at bounding box center [560, 217] width 78 height 18
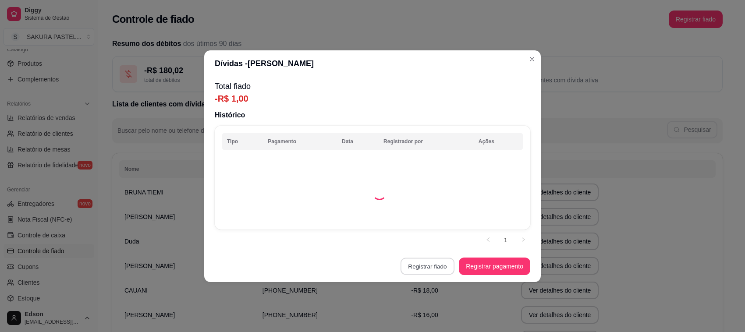
click at [422, 273] on button "Registrar fiado" at bounding box center [428, 266] width 54 height 17
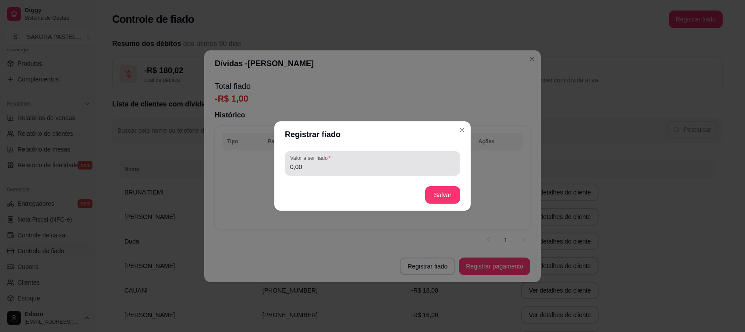
click at [359, 169] on input "0,00" at bounding box center [372, 167] width 165 height 9
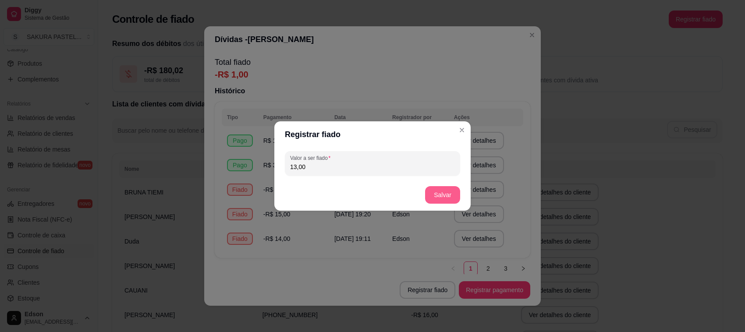
type input "13,00"
click at [452, 199] on button "Salvar" at bounding box center [443, 195] width 34 height 17
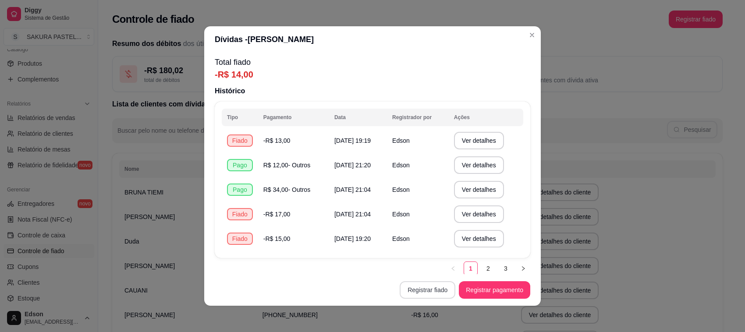
click at [425, 288] on button "Registrar fiado" at bounding box center [428, 290] width 56 height 18
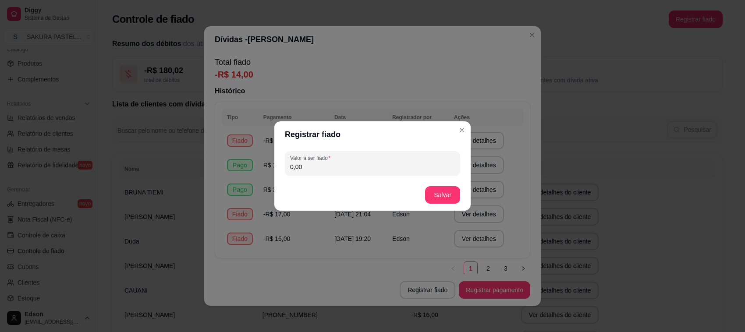
click at [345, 163] on input "0,00" at bounding box center [372, 167] width 165 height 9
type input "1,50"
drag, startPoint x: 427, startPoint y: 203, endPoint x: 439, endPoint y: 207, distance: 12.5
click at [430, 203] on footer "Salvar" at bounding box center [372, 195] width 196 height 32
click at [444, 199] on button "Salvar" at bounding box center [442, 195] width 35 height 18
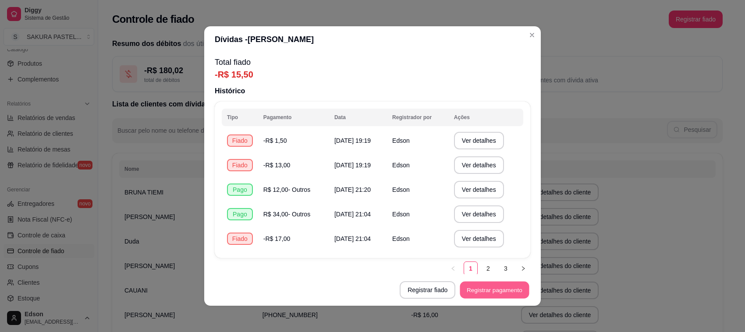
click at [498, 288] on button "Registrar pagamento" at bounding box center [494, 290] width 69 height 17
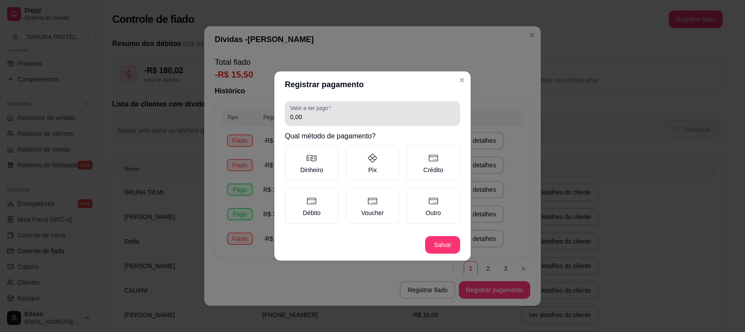
click at [304, 120] on input "0,00" at bounding box center [372, 117] width 165 height 9
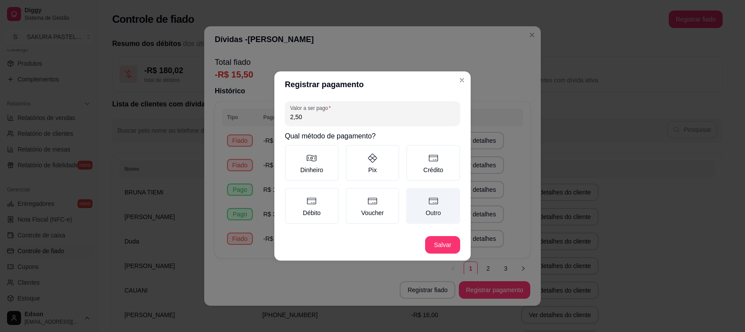
type input "2,50"
click at [435, 212] on label "Outro" at bounding box center [433, 206] width 54 height 36
click at [413, 195] on button "Outro" at bounding box center [409, 191] width 7 height 7
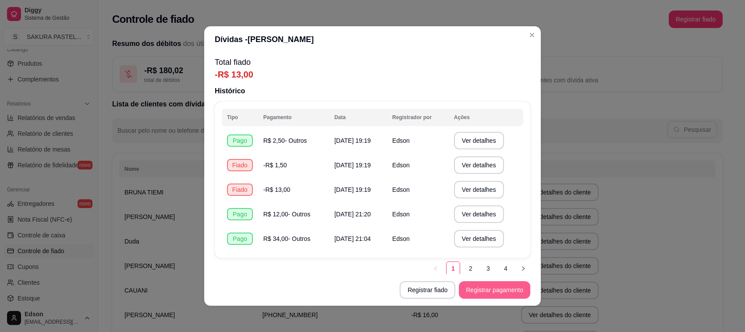
click at [482, 296] on button "Registrar pagamento" at bounding box center [494, 290] width 71 height 18
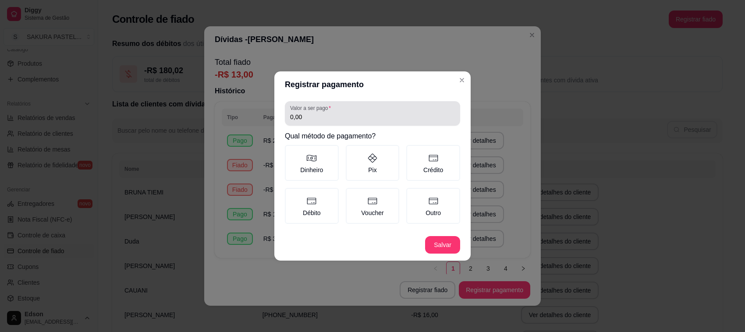
click at [380, 108] on div "0,00" at bounding box center [372, 114] width 165 height 18
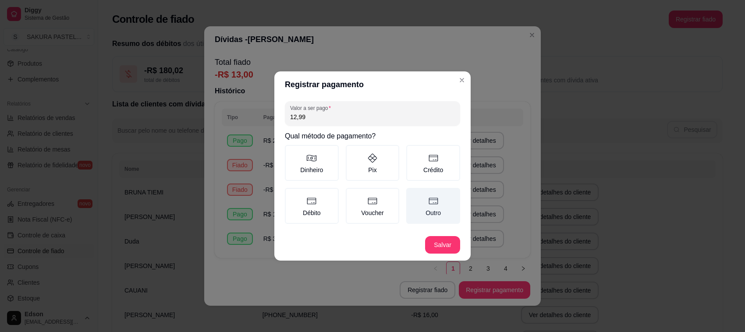
type input "12,99"
click at [422, 198] on label "Outro" at bounding box center [433, 206] width 54 height 36
click at [413, 195] on button "Outro" at bounding box center [409, 191] width 7 height 7
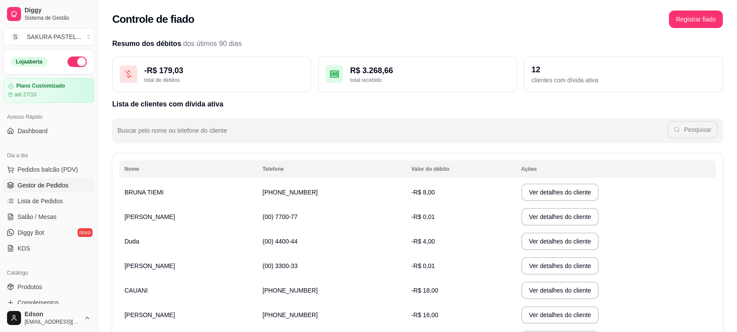
click at [60, 192] on link "Gestor de Pedidos" at bounding box center [49, 185] width 91 height 14
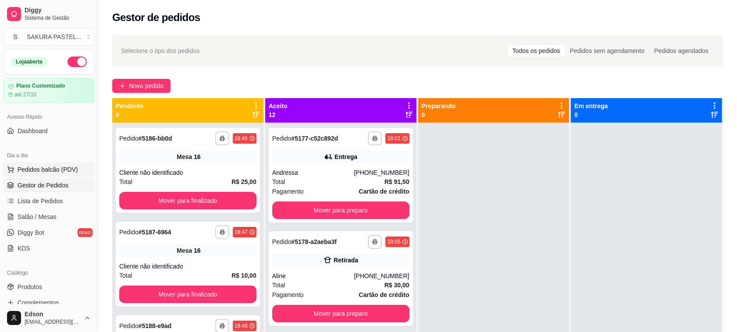
click at [23, 175] on button "Pedidos balcão (PDV)" at bounding box center [49, 170] width 91 height 14
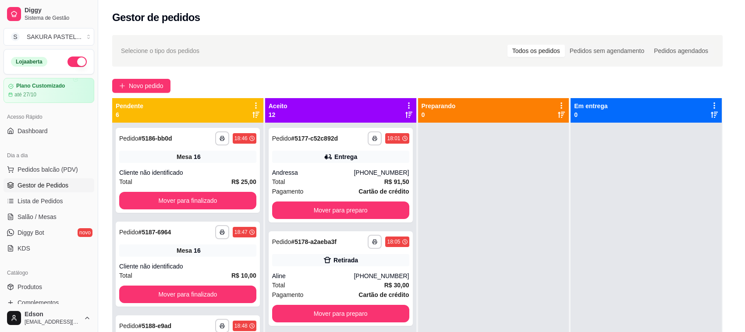
drag, startPoint x: 88, startPoint y: 51, endPoint x: 88, endPoint y: 65, distance: 13.6
click at [88, 53] on div "Pasteis Tradicionais Pasteis Especiais Doces Combos Yakisoba COMBOS PROMOCIONAI…" at bounding box center [280, 44] width 531 height 68
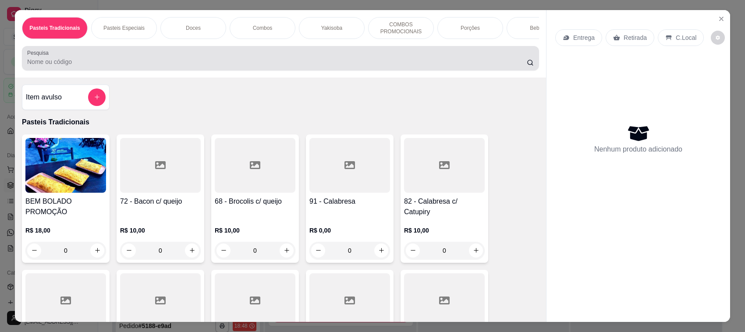
click at [88, 65] on div at bounding box center [280, 59] width 507 height 18
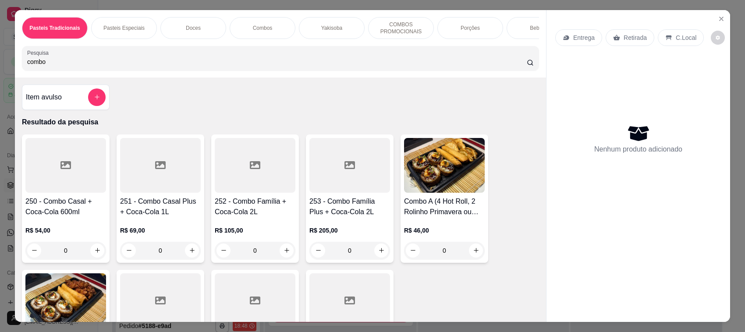
type input "combo"
click at [267, 53] on div "Pasteis Tradicionais Pasteis Especiais Doces Combos Yakisoba COMBOS PROMOCIONAI…" at bounding box center [280, 44] width 531 height 68
drag, startPoint x: 267, startPoint y: 53, endPoint x: 277, endPoint y: 67, distance: 16.8
click at [268, 56] on div "Pasteis Tradicionais Pasteis Especiais Doces Combos Yakisoba COMBOS PROMOCIONAI…" at bounding box center [280, 44] width 531 height 68
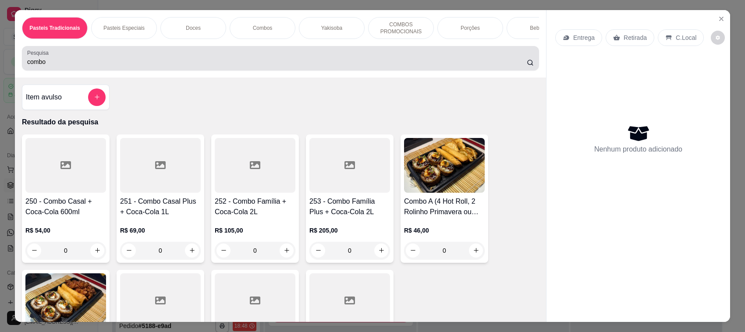
click at [308, 66] on input "combo" at bounding box center [277, 61] width 500 height 9
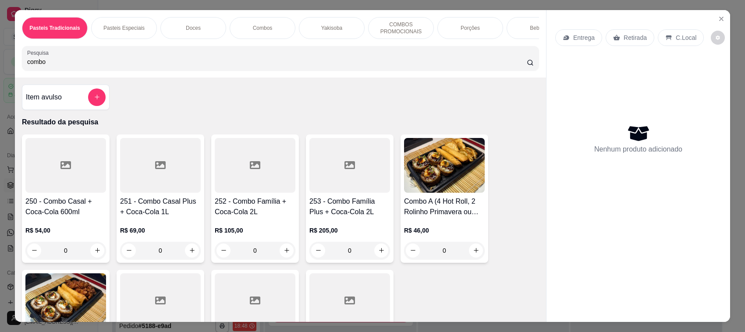
click at [308, 66] on input "combo" at bounding box center [277, 61] width 500 height 9
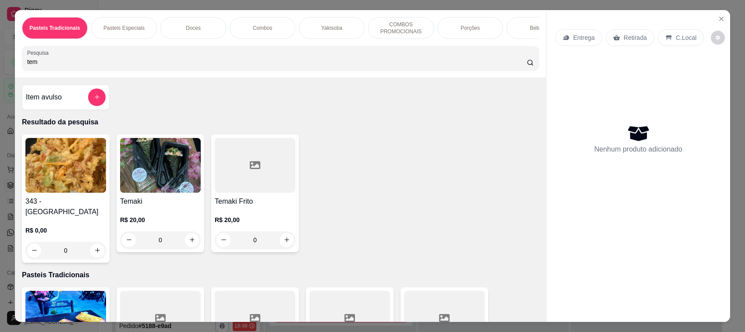
type input "tem"
click at [196, 204] on h4 "Temaki" at bounding box center [160, 201] width 81 height 11
click at [216, 204] on h4 "Temaki Frito" at bounding box center [255, 201] width 81 height 11
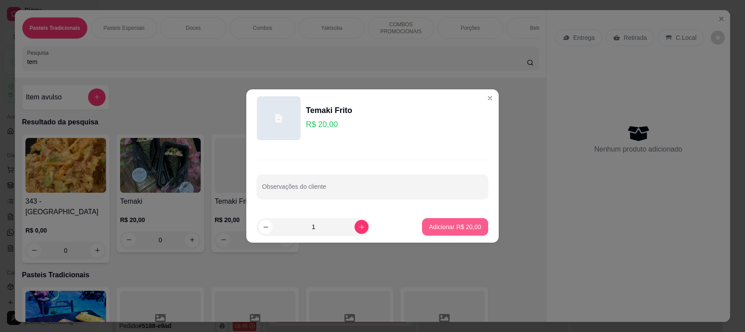
click at [457, 227] on p "Adicionar R$ 20,00" at bounding box center [455, 227] width 52 height 9
type input "1"
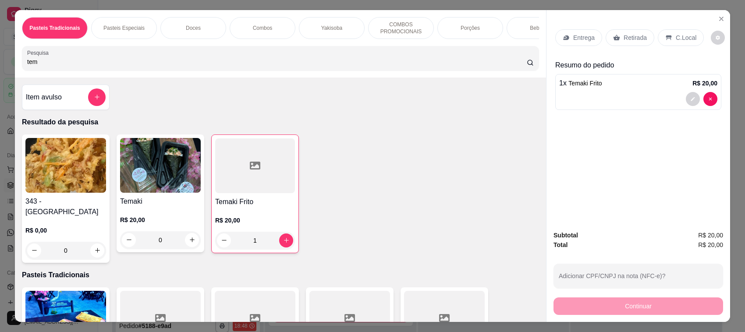
click at [250, 66] on input "tem" at bounding box center [277, 61] width 500 height 9
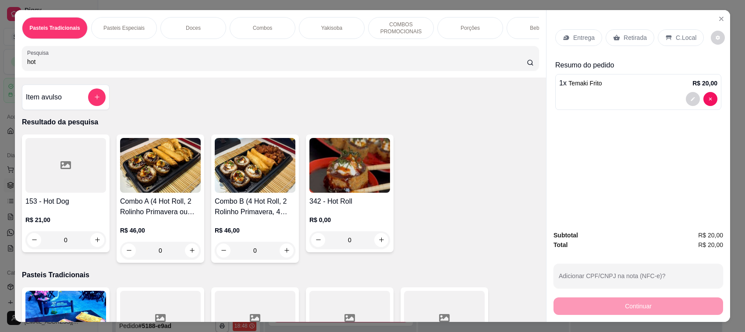
type input "hot"
click at [331, 193] on img at bounding box center [349, 165] width 81 height 55
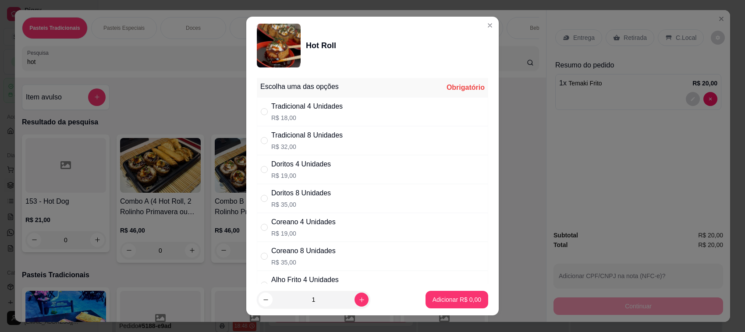
click at [332, 115] on p "R$ 18,00" at bounding box center [306, 118] width 71 height 9
radio input "true"
click at [466, 313] on footer "1 Adicionar R$ 18,00" at bounding box center [372, 300] width 252 height 32
click at [457, 306] on button "Adicionar R$ 18,00" at bounding box center [455, 300] width 66 height 18
type input "1"
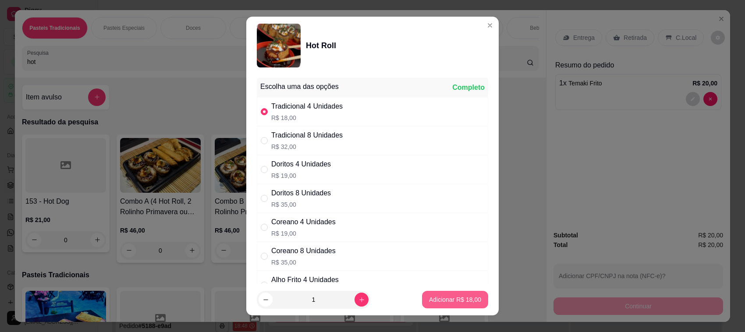
type input "1"
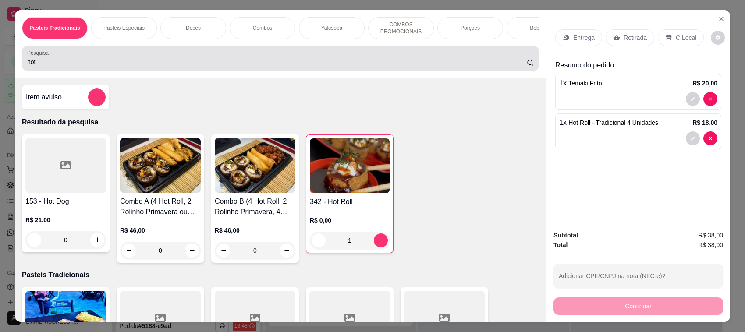
click at [131, 57] on div "Pesquisa hot" at bounding box center [280, 58] width 517 height 25
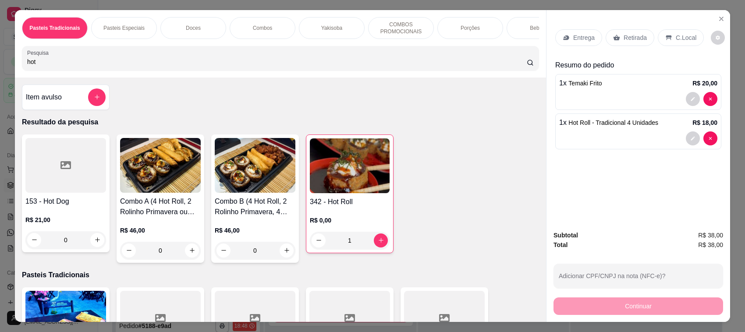
click at [137, 66] on input "hot" at bounding box center [277, 61] width 500 height 9
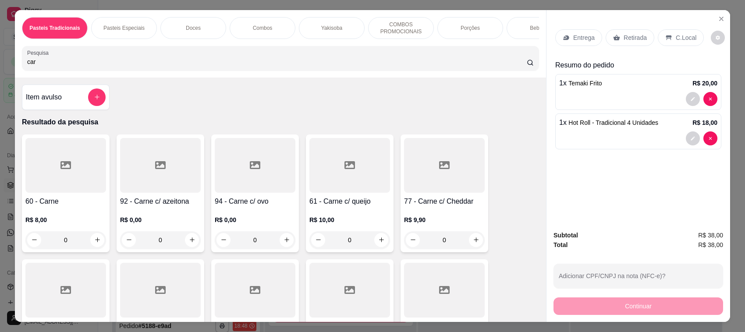
type input "car"
click at [61, 171] on icon at bounding box center [65, 165] width 11 height 11
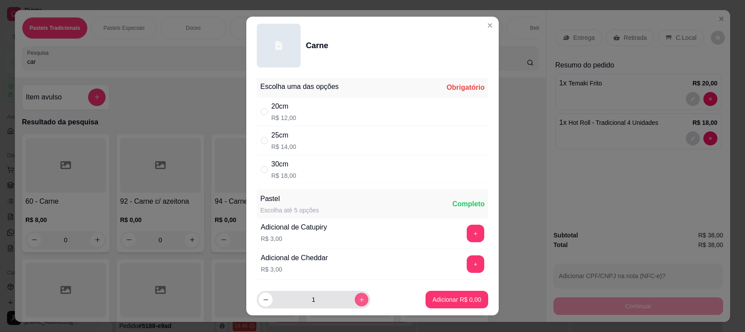
click at [359, 299] on icon "increase-product-quantity" at bounding box center [362, 300] width 7 height 7
type input "2"
click at [351, 113] on div "20cm R$ 12,00" at bounding box center [372, 111] width 231 height 29
radio input "true"
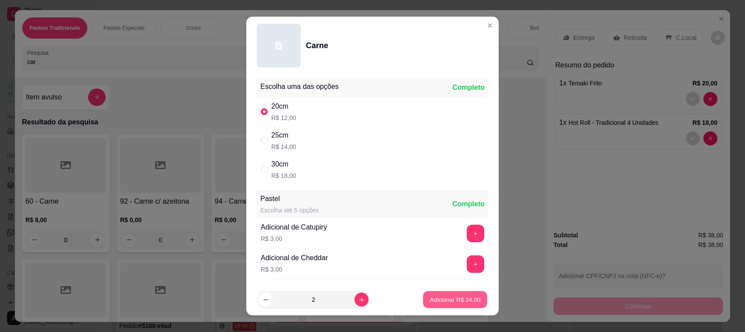
click at [430, 303] on p "Adicionar R$ 24,00" at bounding box center [455, 299] width 51 height 8
type input "2"
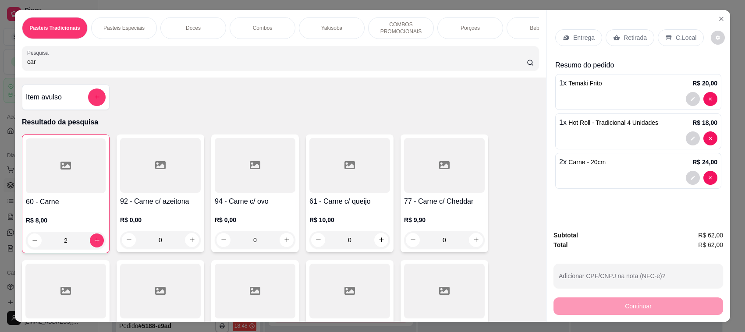
click at [624, 36] on p "Retirada" at bounding box center [635, 37] width 23 height 9
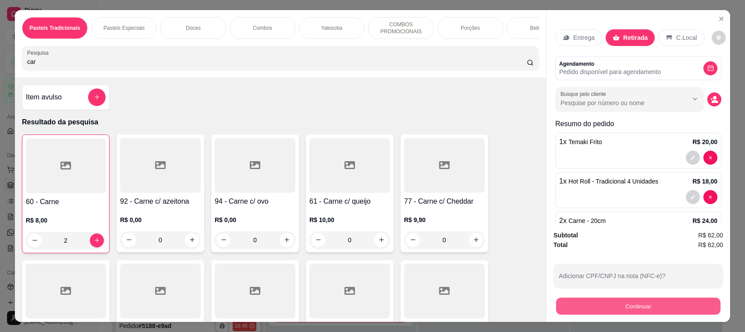
click at [643, 305] on button "Continuar" at bounding box center [638, 306] width 164 height 17
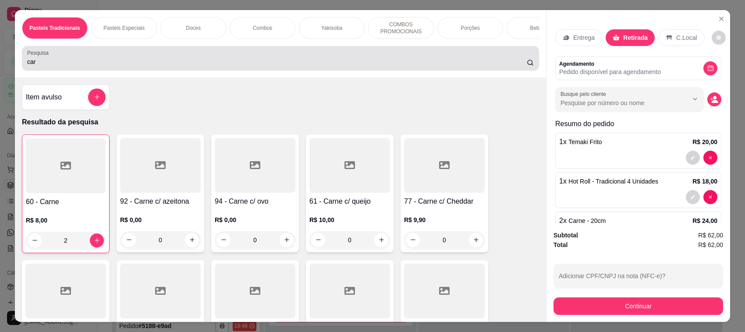
click at [491, 67] on div "car" at bounding box center [280, 59] width 507 height 18
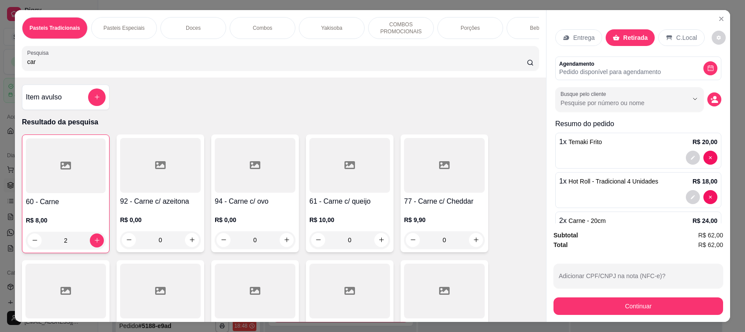
click at [491, 67] on div "car" at bounding box center [280, 59] width 507 height 18
type input "c"
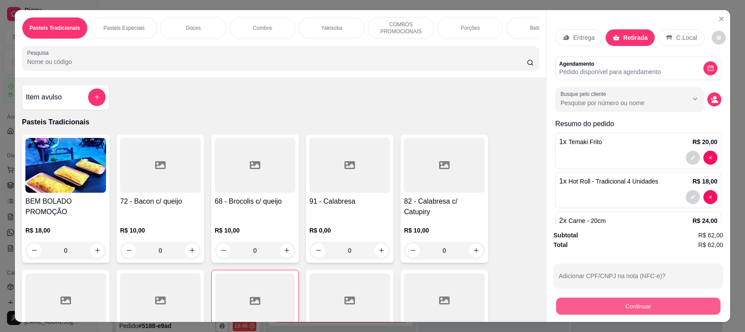
click at [605, 310] on button "Continuar" at bounding box center [638, 306] width 164 height 17
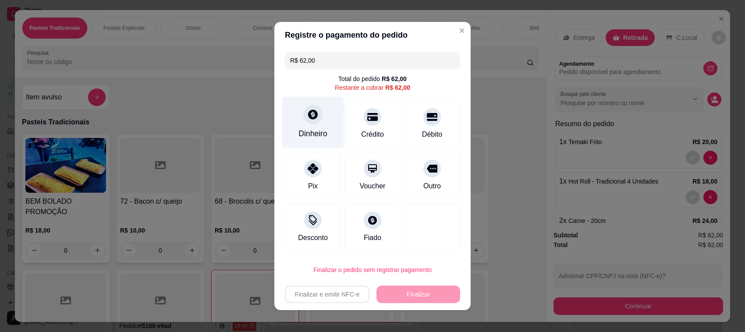
click at [312, 105] on div "Dinheiro" at bounding box center [313, 122] width 62 height 51
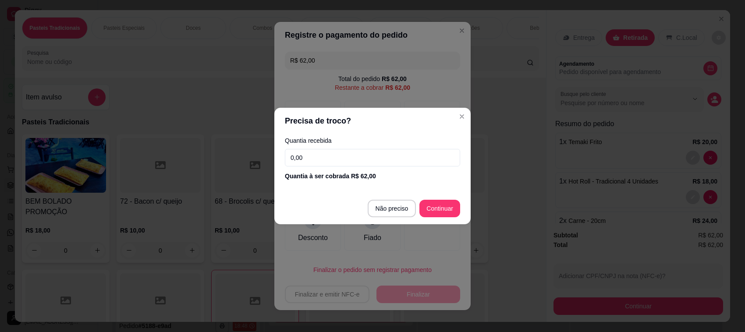
click at [403, 169] on div "Quantia recebida 0,00 Quantia à ser cobrada R$ 62,00" at bounding box center [372, 159] width 196 height 50
click at [398, 151] on input "0,00" at bounding box center [372, 158] width 175 height 18
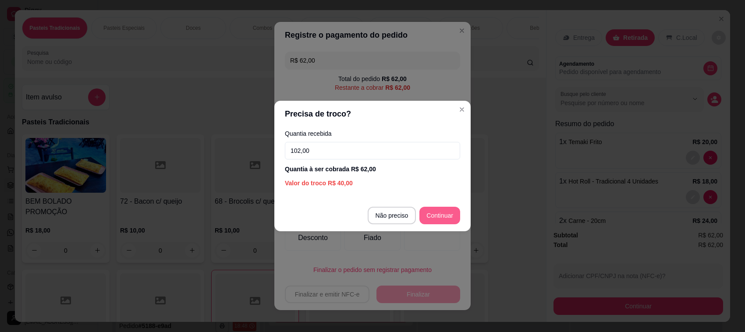
type input "102,00"
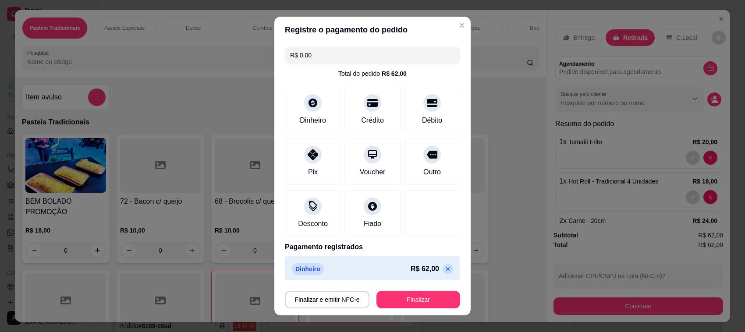
type input "R$ 0,00"
click at [414, 302] on button "Finalizar" at bounding box center [418, 300] width 81 height 17
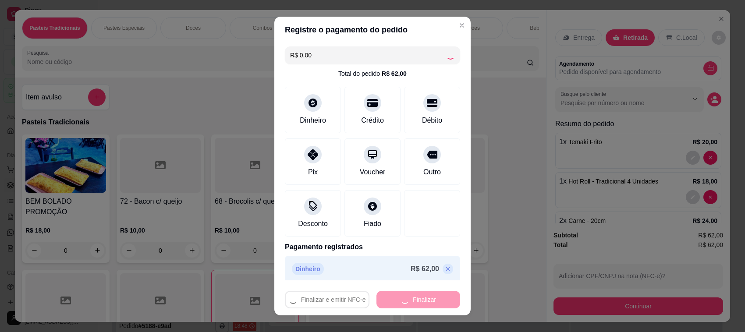
type input "0"
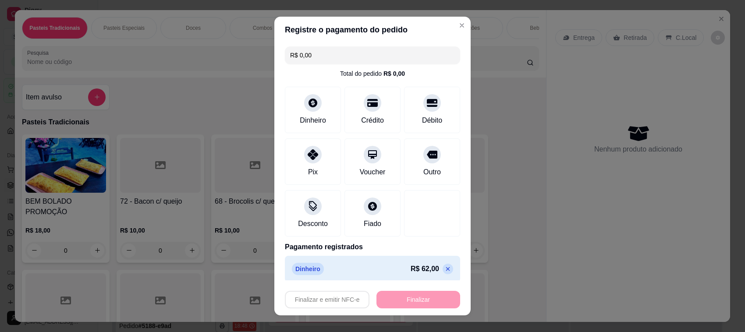
type input "-R$ 62,00"
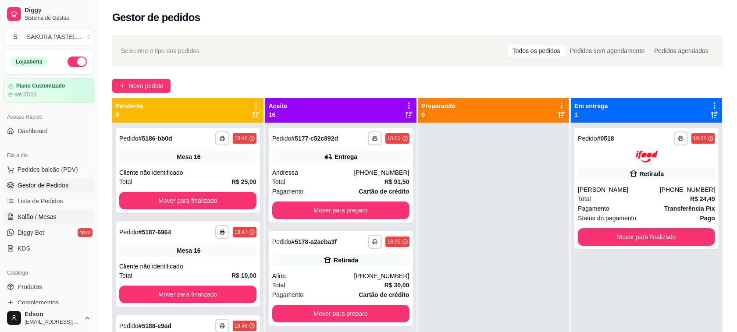
click at [31, 213] on span "Salão / Mesas" at bounding box center [37, 217] width 39 height 9
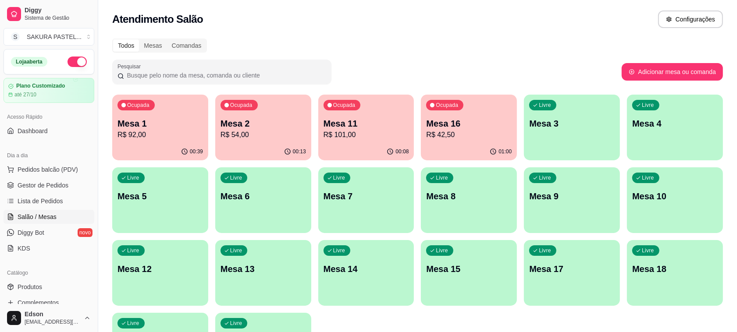
click at [171, 128] on p "Mesa 1" at bounding box center [159, 123] width 85 height 12
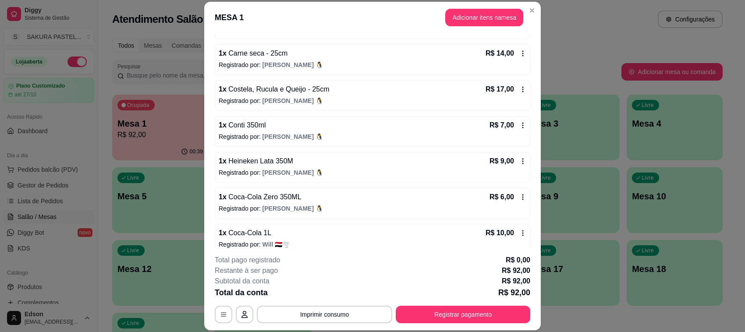
scroll to position [155, 0]
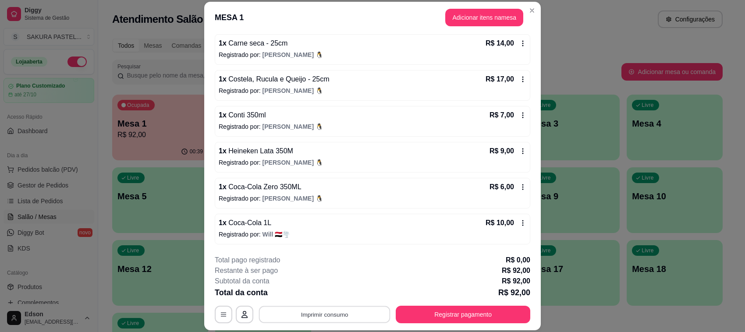
click at [327, 319] on button "Imprimir consumo" at bounding box center [325, 314] width 132 height 17
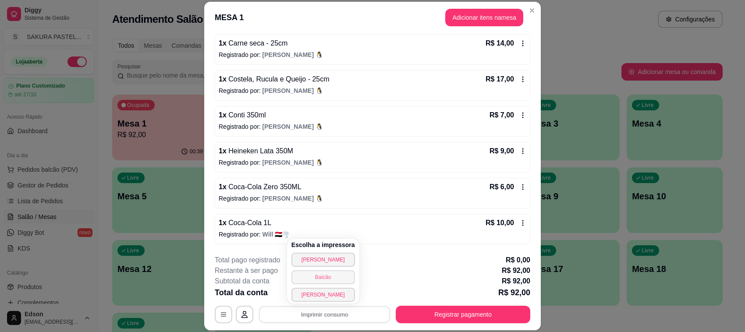
click at [338, 283] on button "Balcão" at bounding box center [324, 277] width 64 height 14
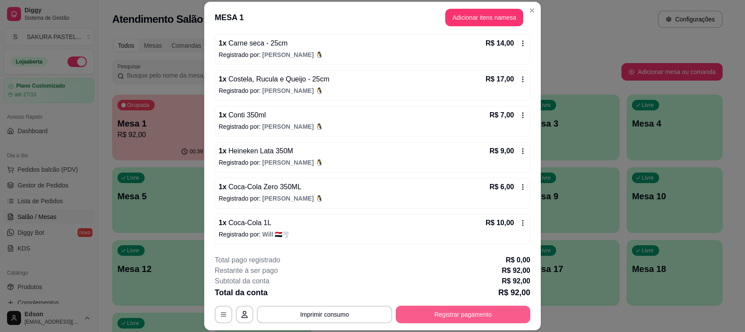
click at [492, 309] on button "Registrar pagamento" at bounding box center [463, 315] width 135 height 18
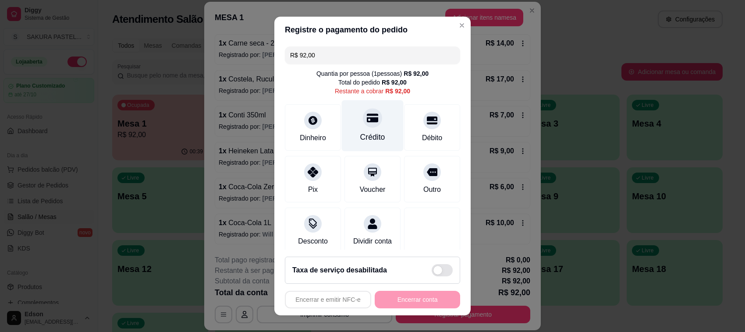
click at [363, 128] on div "Crédito" at bounding box center [373, 125] width 62 height 51
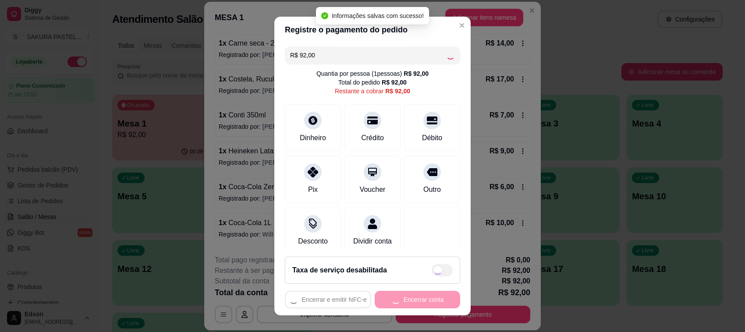
type input "R$ 0,00"
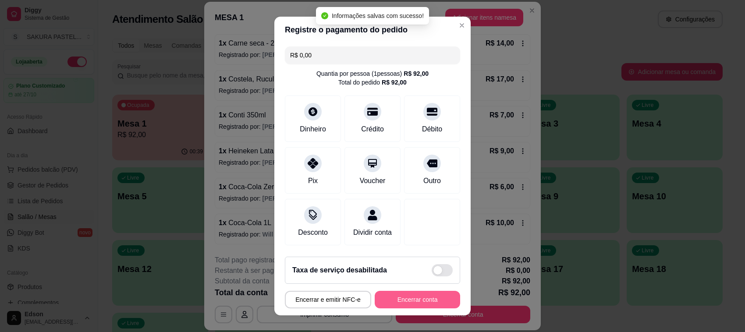
click at [421, 304] on button "Encerrar conta" at bounding box center [417, 300] width 85 height 18
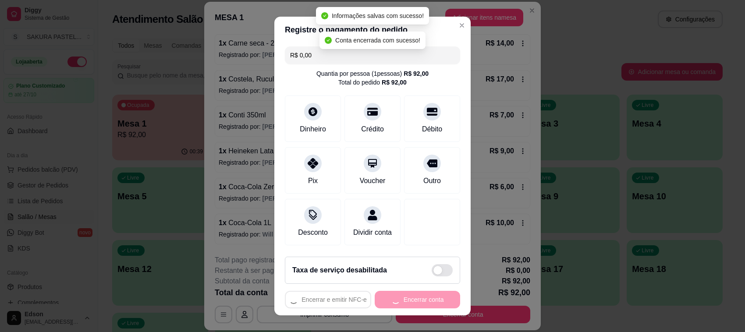
scroll to position [0, 0]
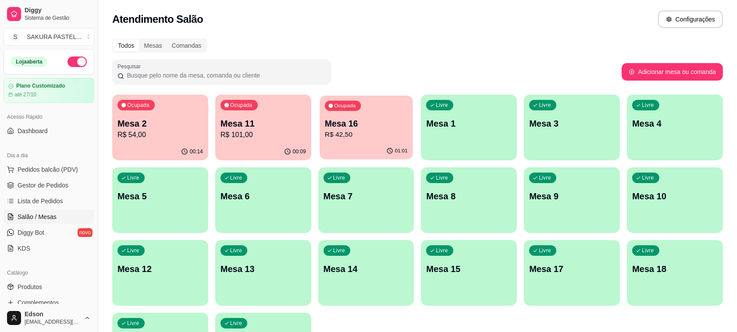
click at [353, 133] on p "R$ 42,50" at bounding box center [366, 135] width 83 height 10
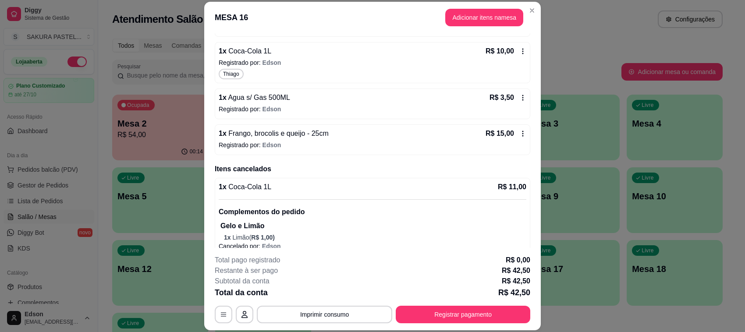
scroll to position [167, 0]
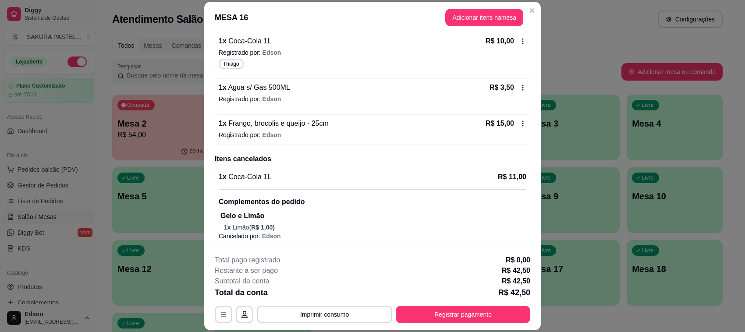
click at [334, 315] on button "Imprimir consumo" at bounding box center [324, 315] width 135 height 18
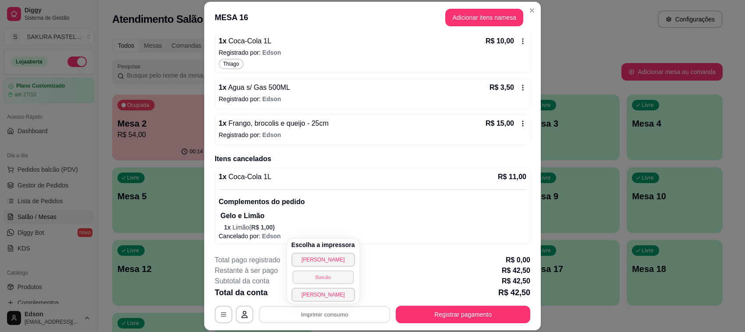
click at [331, 279] on button "Balcão" at bounding box center [322, 277] width 61 height 14
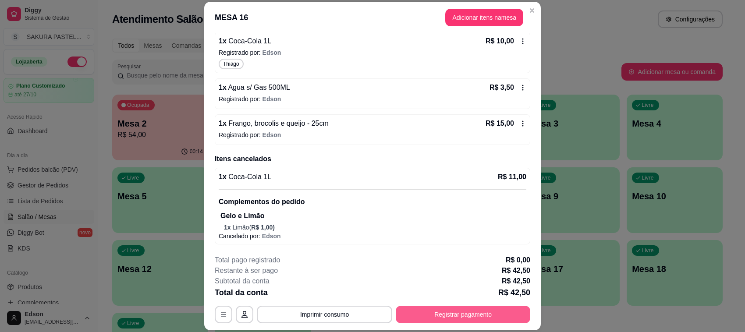
click at [503, 316] on button "Registrar pagamento" at bounding box center [463, 315] width 135 height 18
click at [484, 316] on button "Registrar pagamento" at bounding box center [463, 315] width 135 height 18
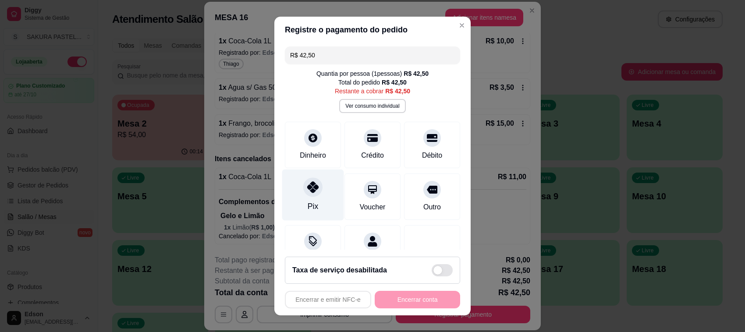
click at [303, 188] on div at bounding box center [312, 187] width 19 height 19
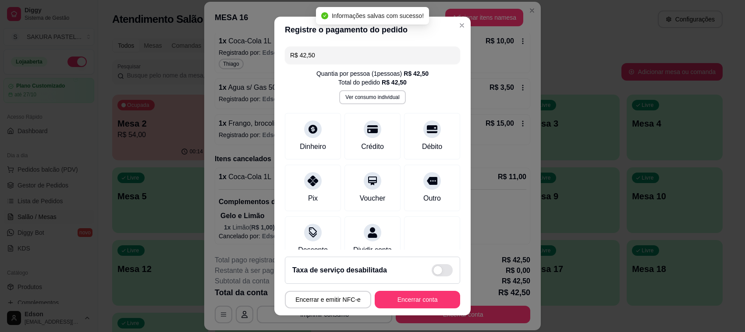
type input "R$ 0,00"
click at [434, 304] on button "Encerrar conta" at bounding box center [417, 300] width 85 height 18
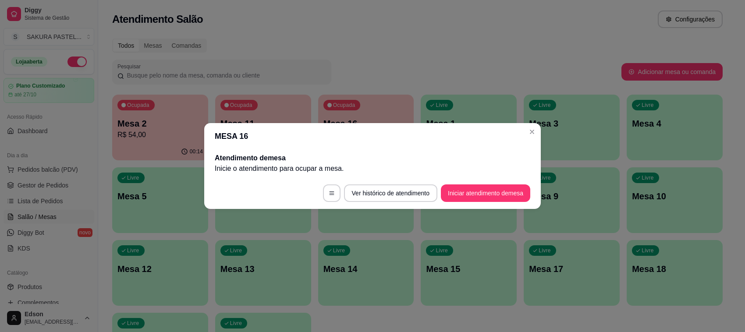
scroll to position [0, 0]
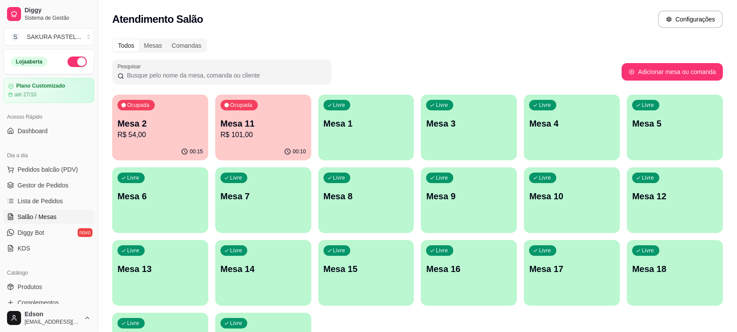
click at [267, 164] on div "Ocupada Mesa 2 R$ 54,00 00:15 Ocupada Mesa 11 R$ 101,00 00:10 Livre Mesa 1 Livr…" at bounding box center [417, 237] width 611 height 284
click at [269, 146] on div "00:10" at bounding box center [263, 151] width 96 height 17
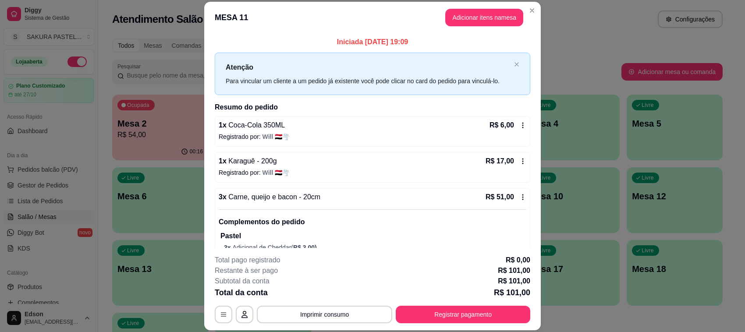
click at [519, 126] on icon at bounding box center [522, 125] width 7 height 7
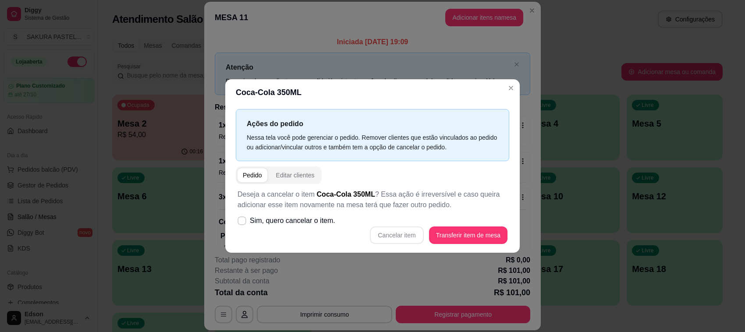
click at [293, 237] on div "Cancelar item Transferir item de mesa" at bounding box center [373, 236] width 270 height 18
click at [324, 219] on span "Sim, quero cancelar o item." at bounding box center [292, 221] width 85 height 11
click at [243, 223] on input "Sim, quero cancelar o item." at bounding box center [240, 226] width 6 height 6
checkbox input "true"
click at [392, 242] on button "Cancelar item" at bounding box center [396, 236] width 53 height 18
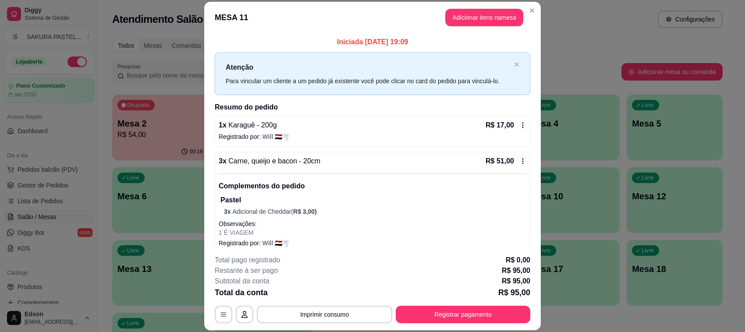
click at [505, 125] on div "R$ 17,00" at bounding box center [506, 125] width 41 height 11
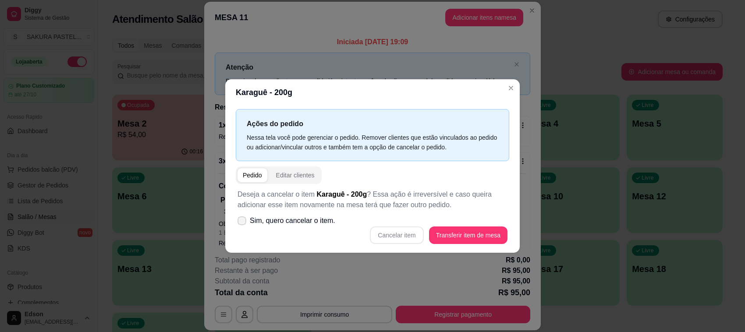
click at [278, 215] on label "Sim, quero cancelar o item." at bounding box center [286, 221] width 105 height 18
click at [243, 223] on input "Sim, quero cancelar o item." at bounding box center [240, 226] width 6 height 6
checkbox input "true"
click at [386, 233] on button "Cancelar item" at bounding box center [396, 236] width 53 height 18
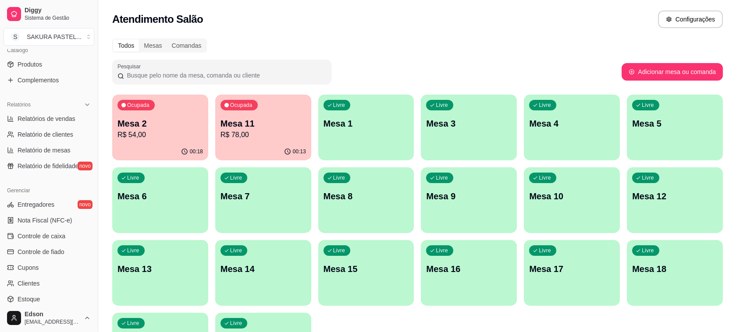
scroll to position [224, 0]
click at [51, 255] on span "Controle de fiado" at bounding box center [41, 251] width 47 height 9
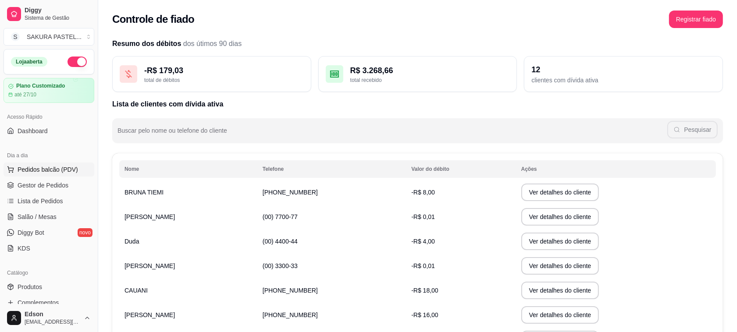
click at [50, 172] on span "Pedidos balcão (PDV)" at bounding box center [48, 169] width 60 height 9
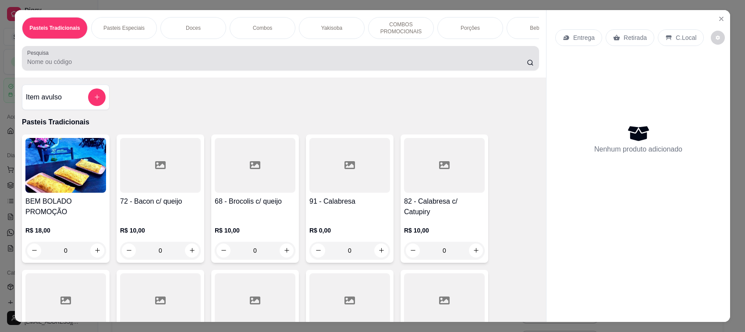
click at [238, 59] on div at bounding box center [280, 59] width 507 height 18
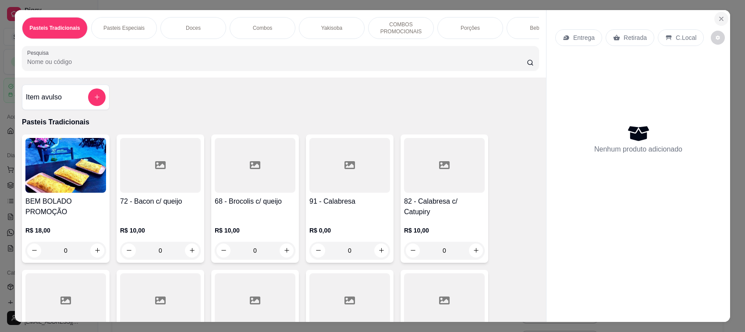
click at [718, 20] on icon "Close" at bounding box center [721, 18] width 7 height 7
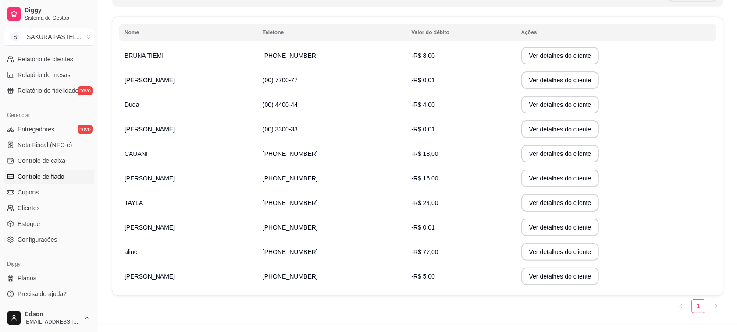
scroll to position [153, 0]
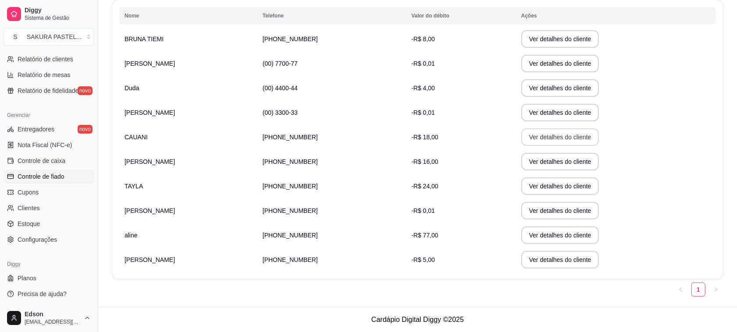
click at [526, 139] on button "Ver detalhes do cliente" at bounding box center [560, 137] width 78 height 18
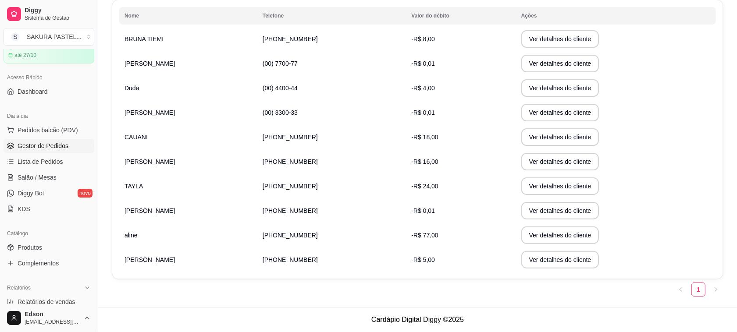
scroll to position [0, 0]
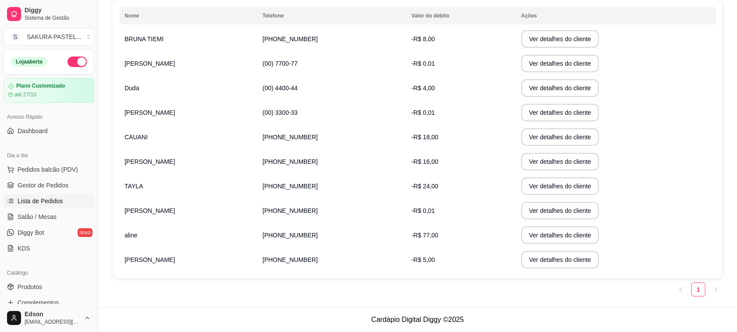
click at [39, 204] on span "Lista de Pedidos" at bounding box center [41, 201] width 46 height 9
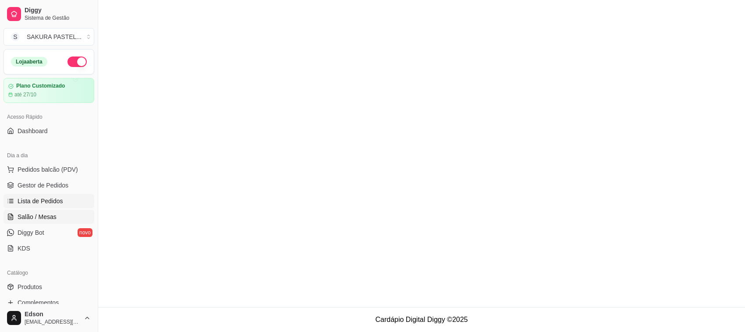
click at [47, 218] on span "Salão / Mesas" at bounding box center [37, 217] width 39 height 9
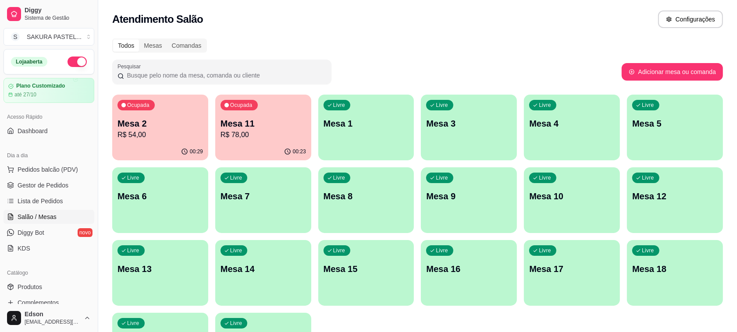
click at [264, 150] on div "00:23" at bounding box center [263, 151] width 96 height 17
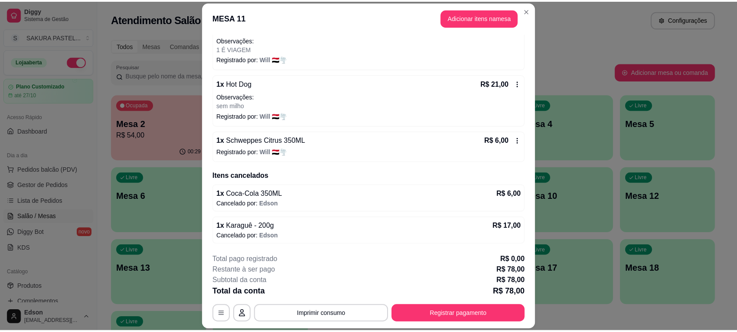
scroll to position [26, 0]
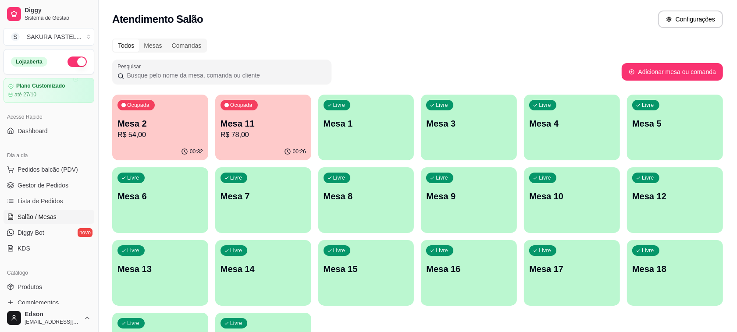
click at [98, 223] on button "Toggle Sidebar" at bounding box center [97, 166] width 7 height 332
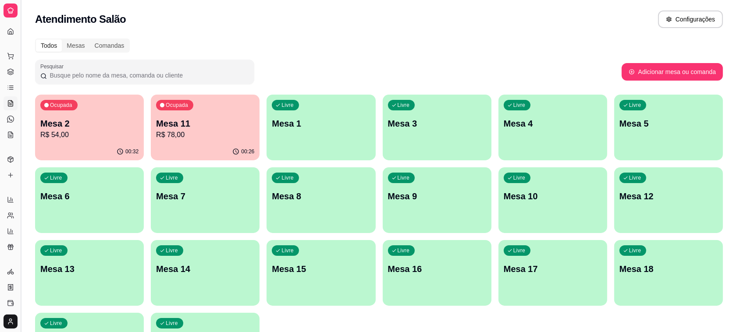
click at [17, 123] on button "Toggle Sidebar" at bounding box center [20, 166] width 7 height 332
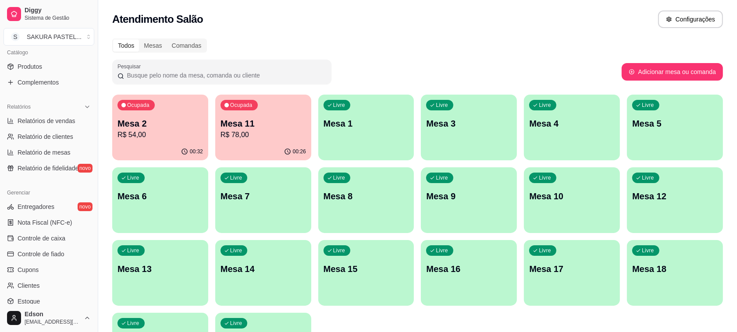
scroll to position [224, 0]
click at [35, 247] on span "Controle de fiado" at bounding box center [41, 251] width 47 height 9
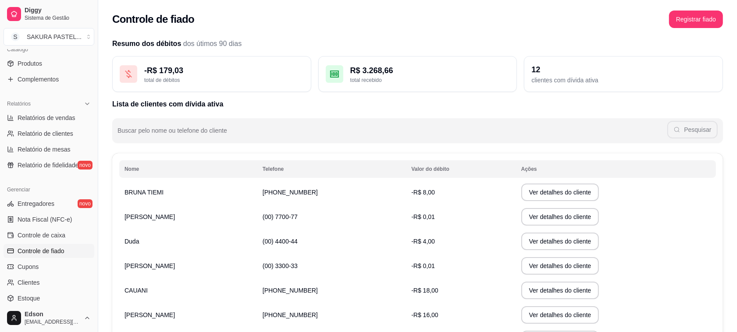
scroll to position [153, 0]
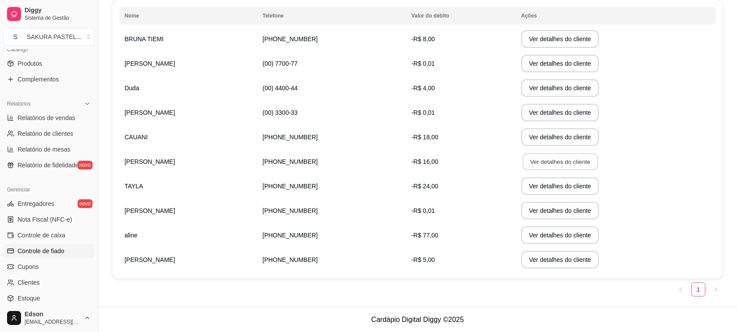
click at [541, 161] on button "Ver detalhes do cliente" at bounding box center [559, 161] width 75 height 17
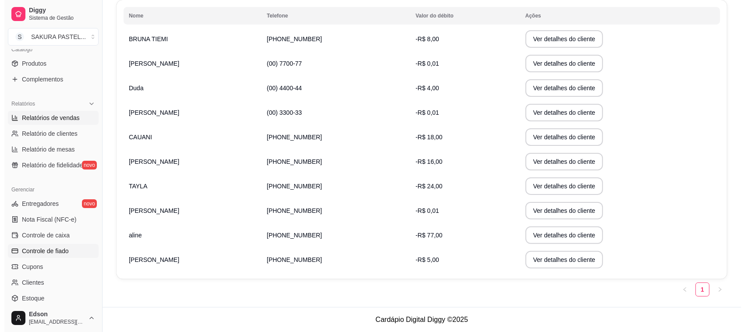
scroll to position [0, 0]
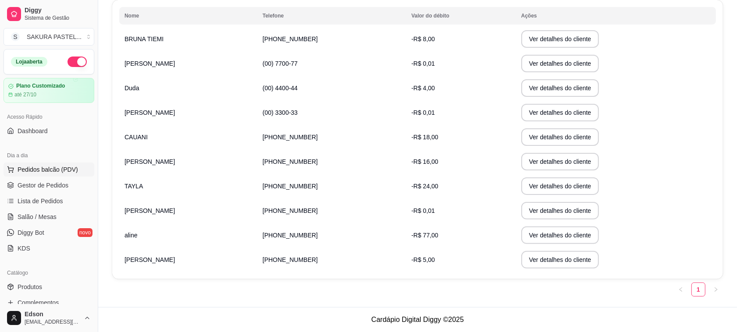
click at [68, 166] on span "Pedidos balcão (PDV)" at bounding box center [48, 169] width 60 height 9
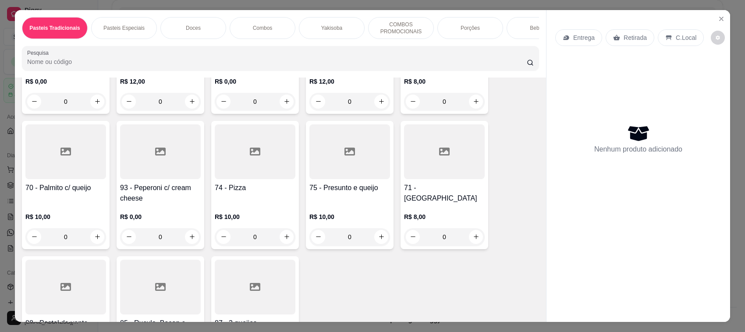
scroll to position [829, 0]
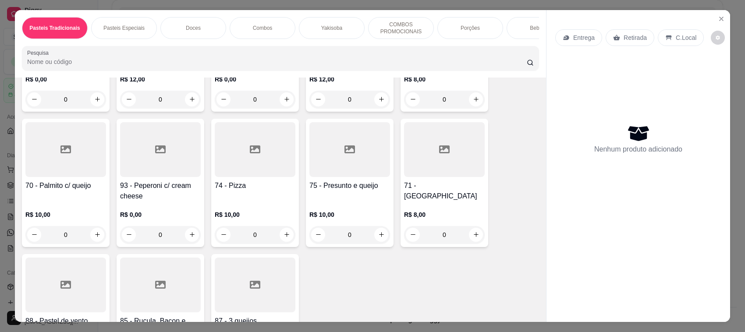
click at [284, 190] on h4 "74 - Pizza" at bounding box center [255, 186] width 81 height 11
click at [336, 128] on div "25cm R$ 17,00" at bounding box center [372, 140] width 231 height 29
radio input "true"
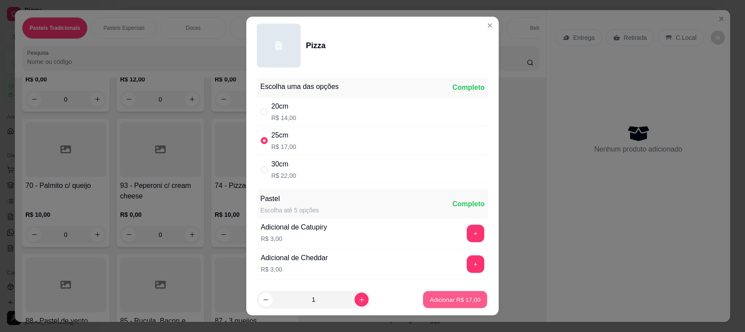
click at [437, 305] on button "Adicionar R$ 17,00" at bounding box center [455, 300] width 64 height 17
type input "1"
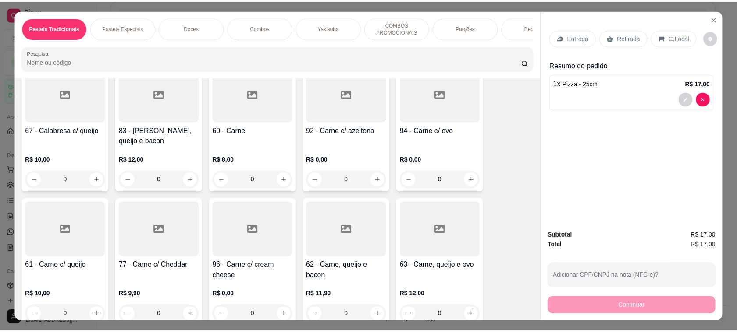
scroll to position [207, 0]
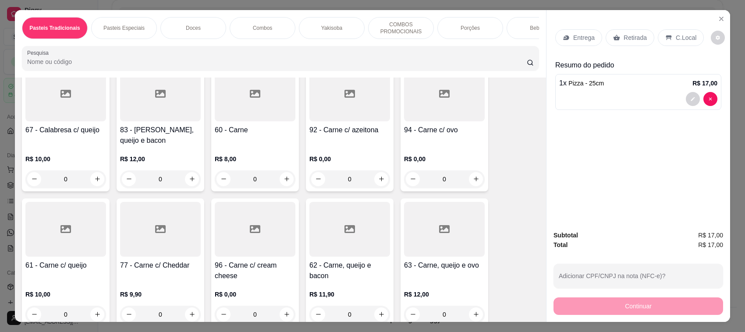
click at [73, 281] on div "61 - Carne c/ queijo" at bounding box center [65, 270] width 81 height 21
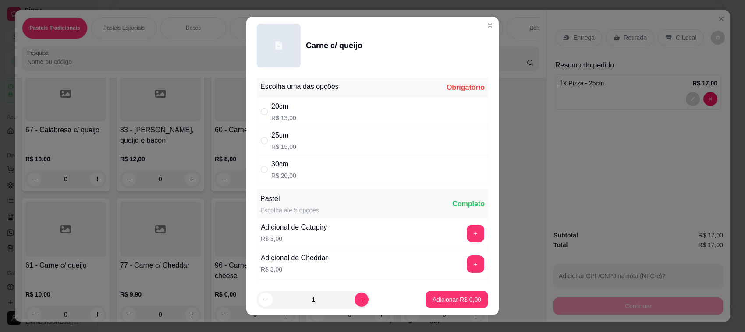
click at [313, 145] on div "25cm R$ 15,00" at bounding box center [372, 140] width 231 height 29
radio input "true"
click at [469, 302] on button "Adicionar R$ 15,00" at bounding box center [455, 300] width 64 height 17
type input "1"
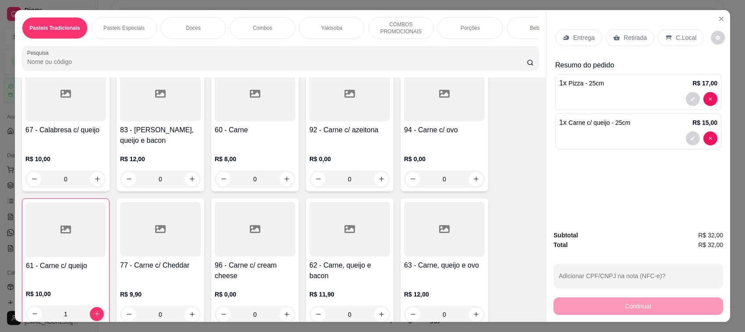
click at [435, 158] on div "R$ 0,00 0" at bounding box center [444, 167] width 81 height 42
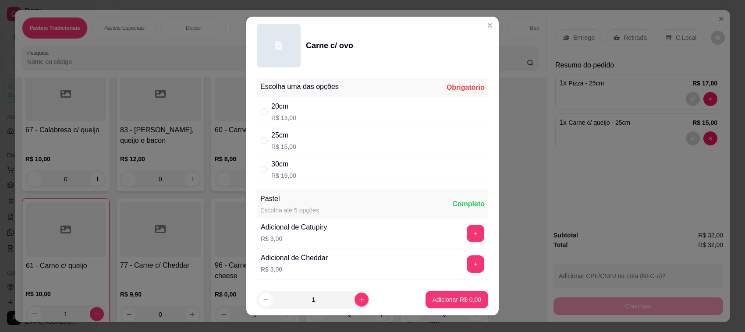
click at [295, 138] on div "25cm R$ 15,00" at bounding box center [372, 140] width 231 height 29
radio input "true"
click at [463, 297] on p "Adicionar R$ 15,00" at bounding box center [455, 299] width 52 height 9
type input "1"
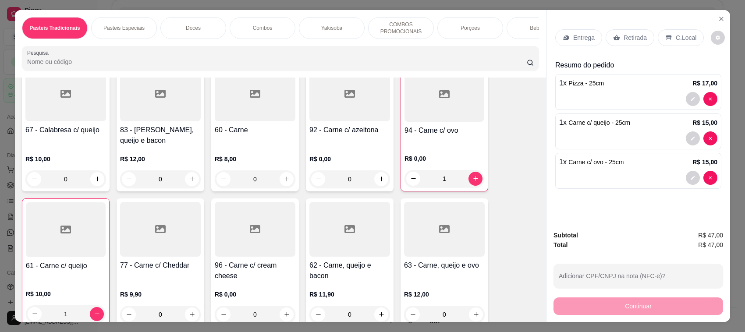
click at [624, 34] on p "Retirada" at bounding box center [635, 37] width 23 height 9
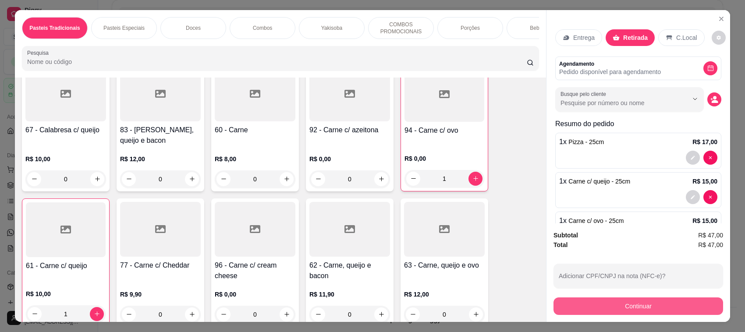
click at [614, 303] on button "Continuar" at bounding box center [639, 307] width 170 height 18
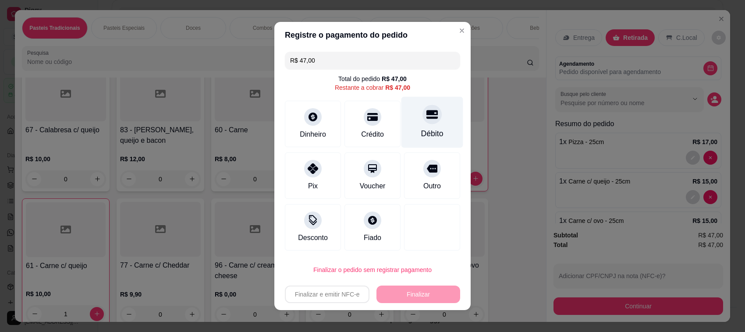
click at [434, 121] on div "Débito" at bounding box center [433, 122] width 62 height 51
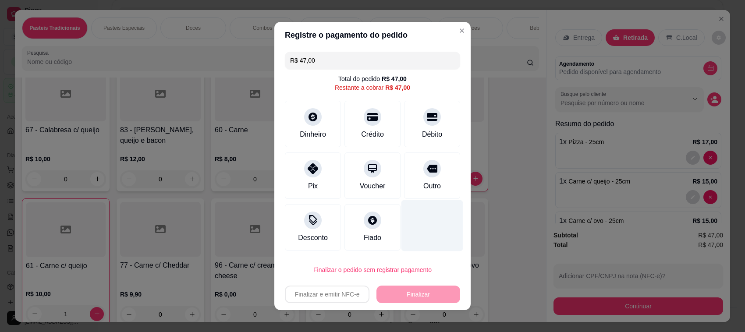
type input "R$ 0,00"
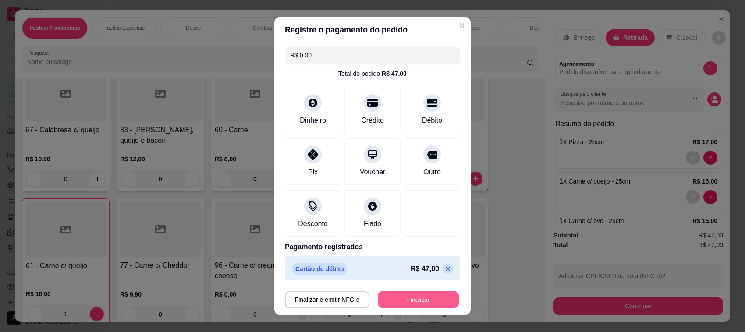
click at [408, 303] on button "Finalizar" at bounding box center [418, 300] width 81 height 17
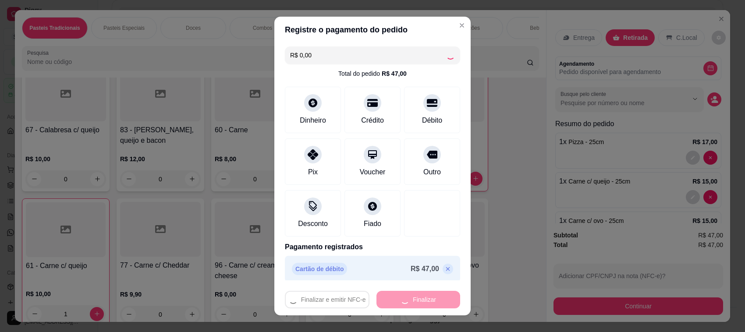
type input "0"
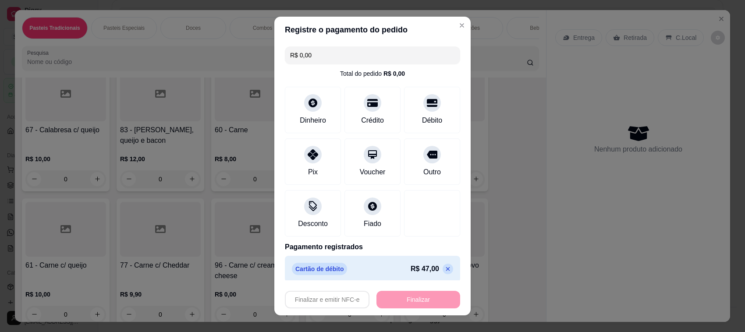
type input "-R$ 47,00"
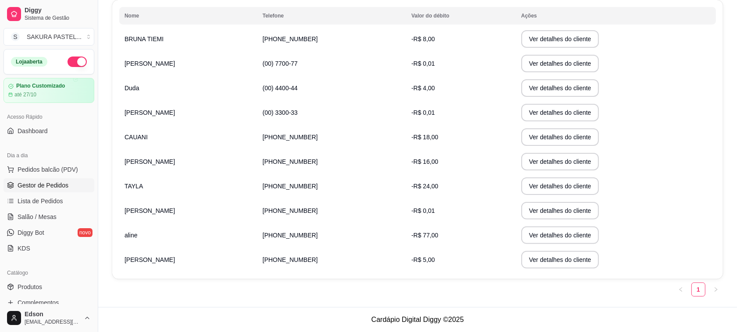
click at [18, 185] on span "Gestor de Pedidos" at bounding box center [43, 185] width 51 height 9
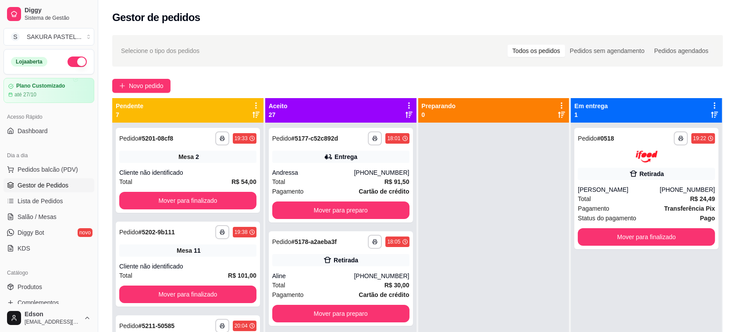
click at [399, 114] on div "Aceito 27" at bounding box center [341, 111] width 144 height 18
click at [405, 114] on icon at bounding box center [408, 115] width 7 height 6
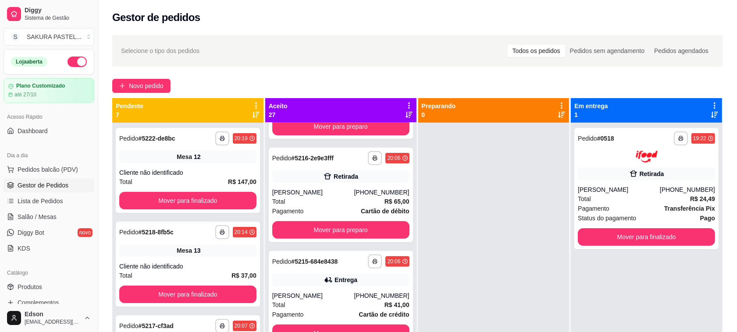
scroll to position [582, 0]
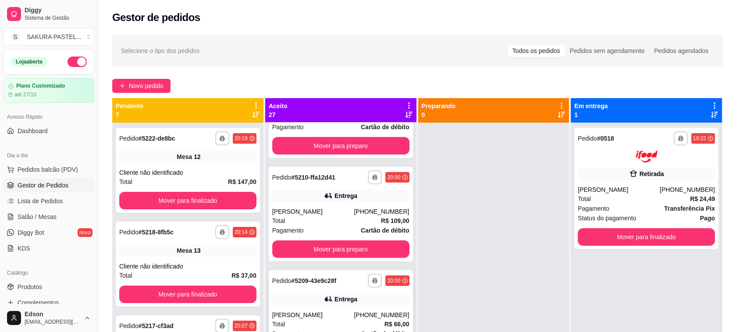
click at [323, 305] on div "**********" at bounding box center [341, 317] width 144 height 95
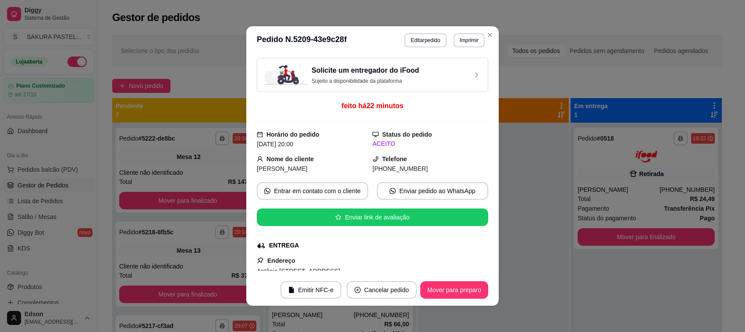
click at [463, 40] on button "Imprimir" at bounding box center [469, 40] width 31 height 14
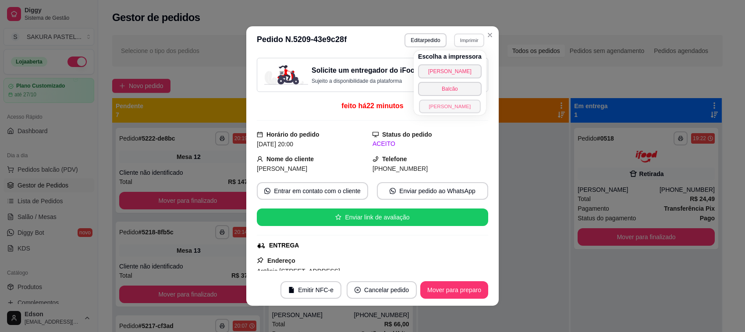
click at [445, 106] on button "[PERSON_NAME]" at bounding box center [449, 107] width 61 height 14
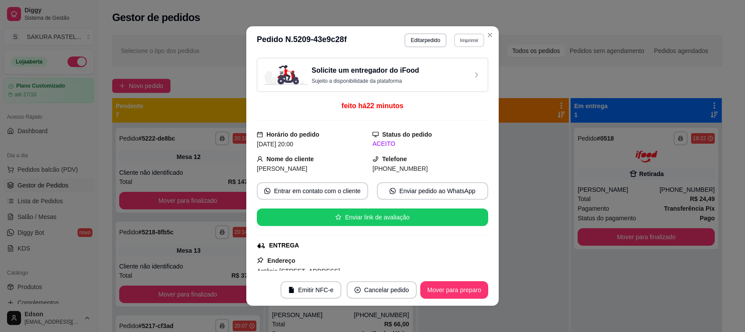
click at [468, 39] on button "Imprimir" at bounding box center [469, 40] width 30 height 14
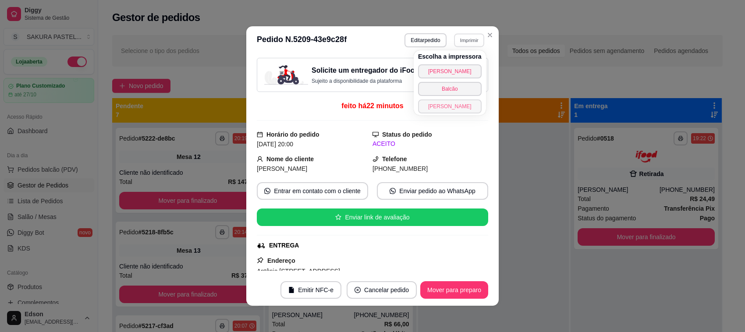
click at [458, 112] on button "[PERSON_NAME]" at bounding box center [450, 107] width 64 height 14
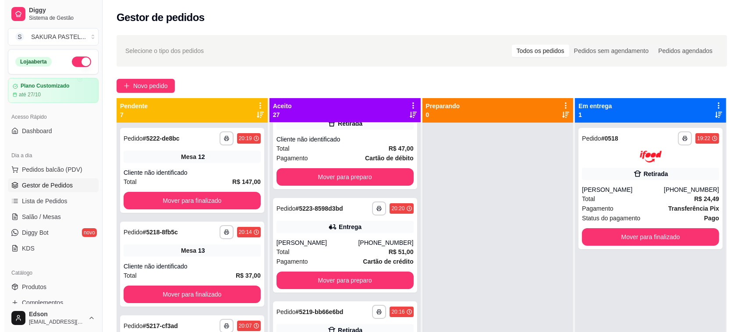
scroll to position [0, 0]
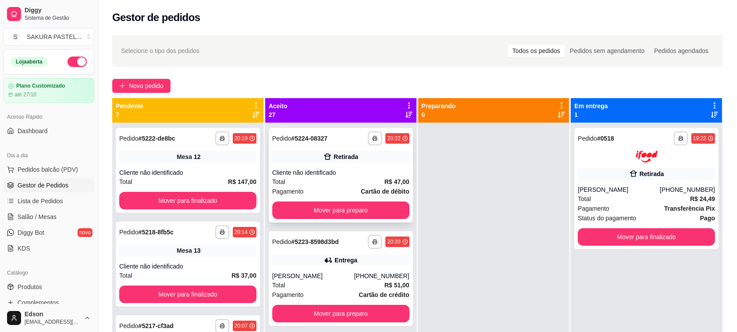
click at [355, 182] on div "Total R$ 47,00" at bounding box center [340, 182] width 137 height 10
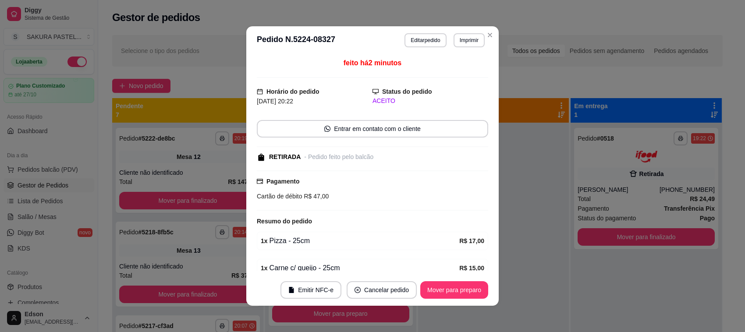
scroll to position [71, 0]
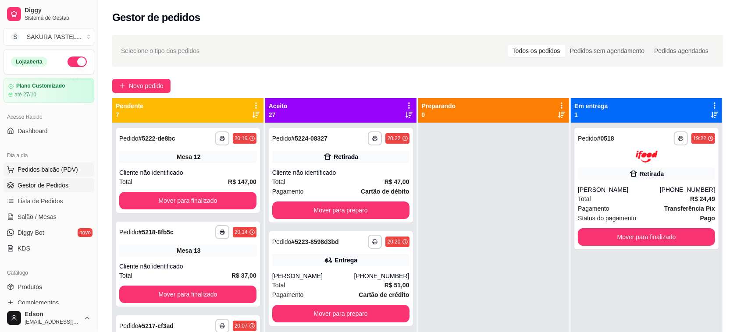
click at [75, 164] on button "Pedidos balcão (PDV)" at bounding box center [49, 170] width 91 height 14
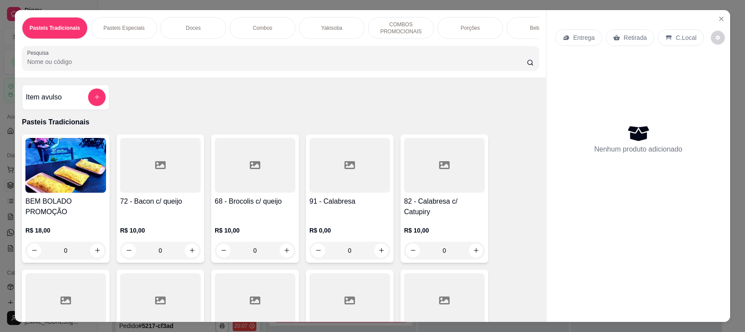
click at [152, 204] on div "72 - Bacon c/ queijo R$ 10,00 0" at bounding box center [161, 199] width 88 height 128
click at [720, 18] on icon "Close" at bounding box center [721, 18] width 7 height 7
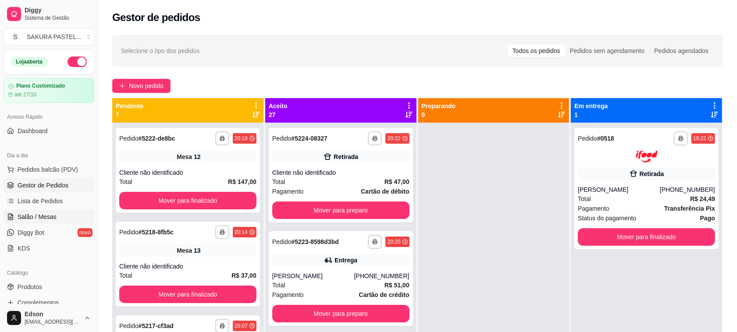
click at [53, 210] on link "Salão / Mesas" at bounding box center [49, 217] width 91 height 14
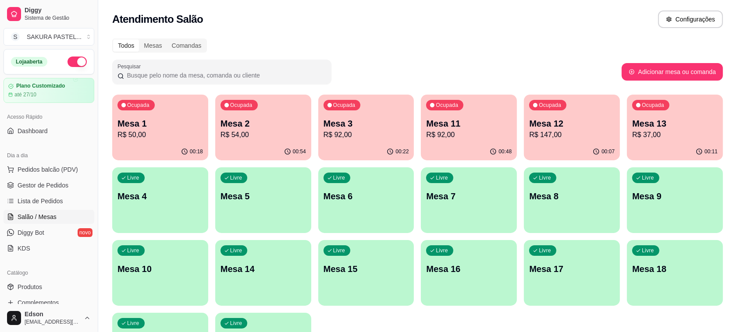
click at [474, 130] on p "R$ 92,00" at bounding box center [468, 135] width 85 height 11
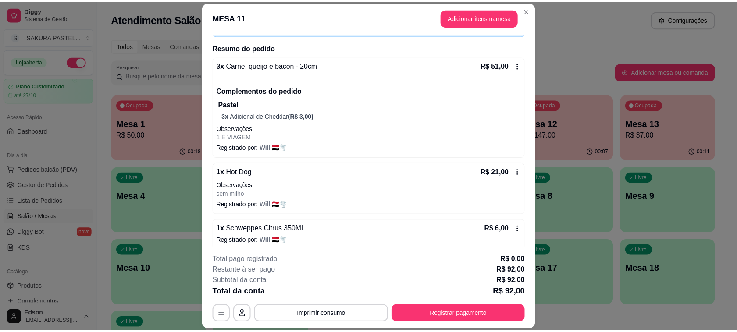
scroll to position [58, 0]
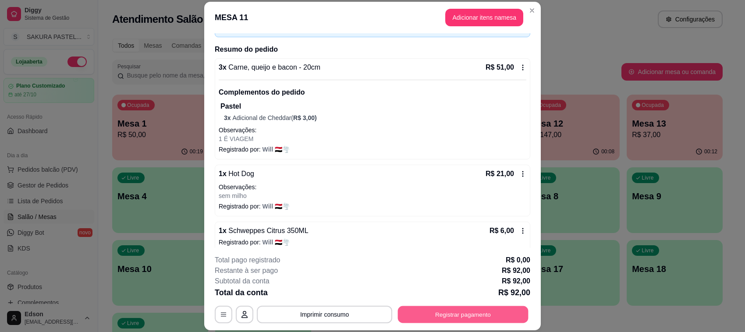
click at [462, 319] on button "Registrar pagamento" at bounding box center [463, 314] width 131 height 17
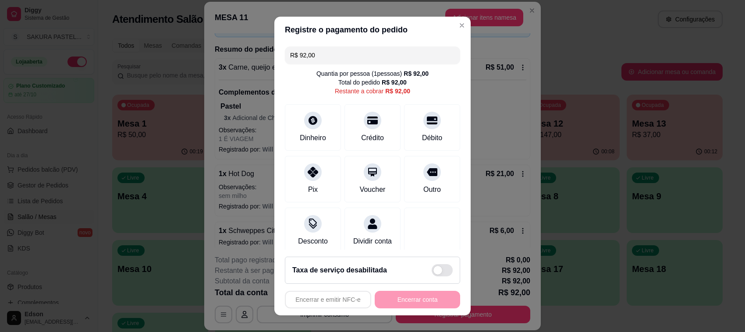
click at [334, 60] on input "R$ 92,00" at bounding box center [372, 55] width 165 height 18
click at [427, 117] on icon at bounding box center [432, 118] width 11 height 9
type input "R$ 69,00"
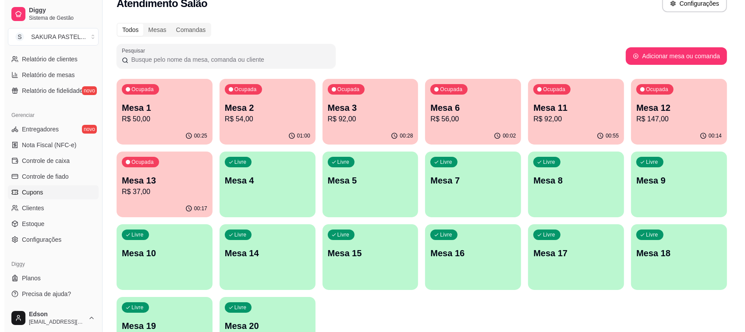
scroll to position [0, 0]
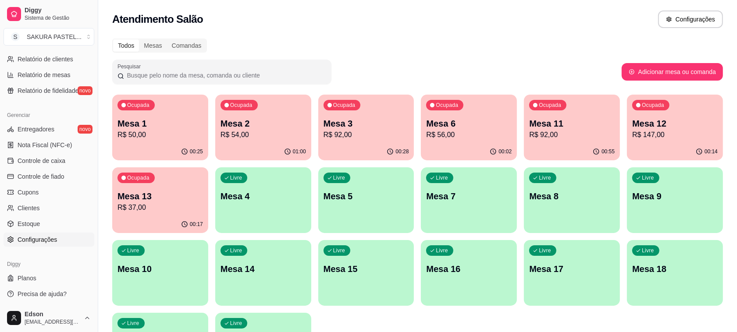
click at [44, 235] on span "Configurações" at bounding box center [37, 239] width 39 height 9
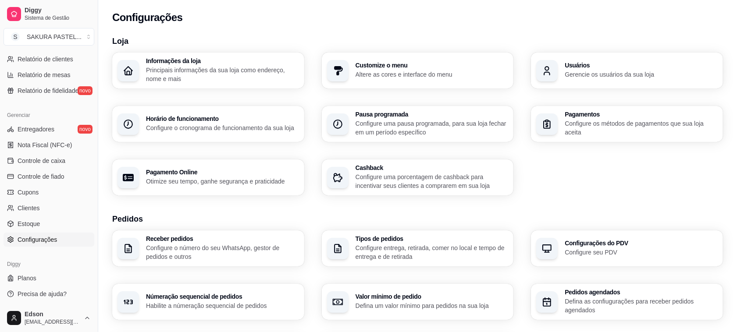
click at [213, 167] on div "Pagamento Online Otimize seu tempo, ganhe segurança e praticidade" at bounding box center [208, 178] width 192 height 36
select select "4.98"
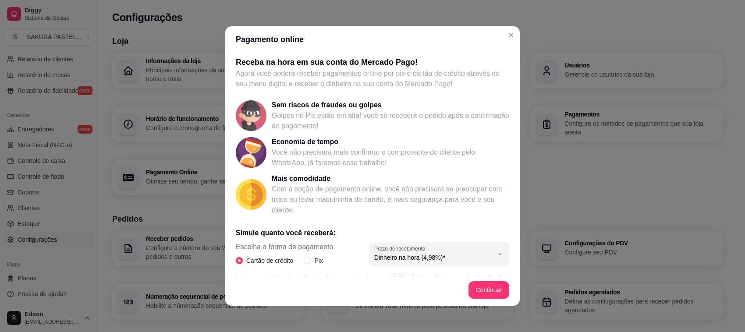
scroll to position [131, 0]
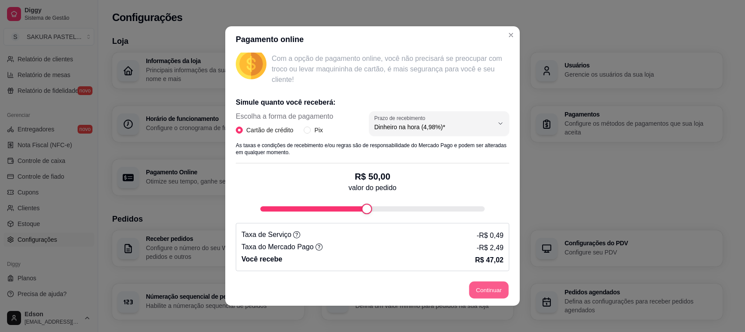
click at [473, 286] on button "Continuar" at bounding box center [488, 290] width 39 height 17
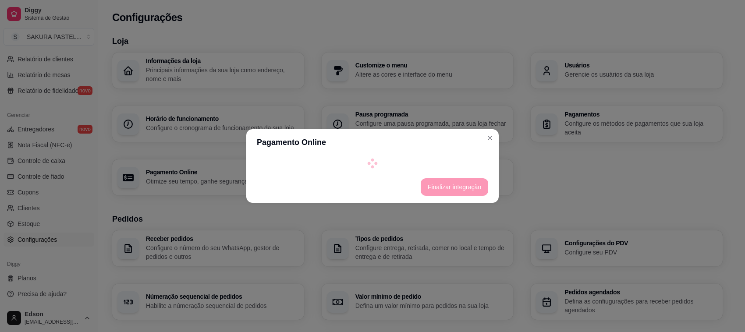
select select "4.98"
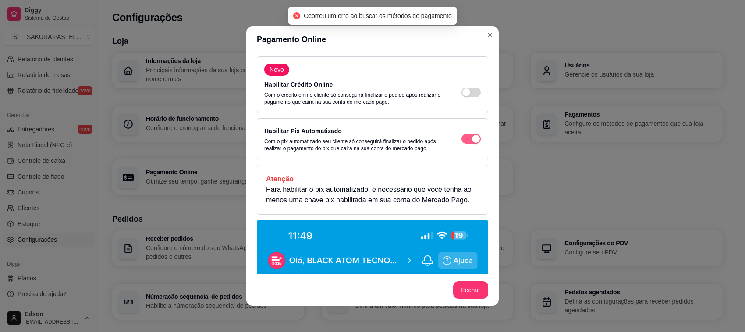
click at [462, 142] on span "button" at bounding box center [471, 139] width 19 height 10
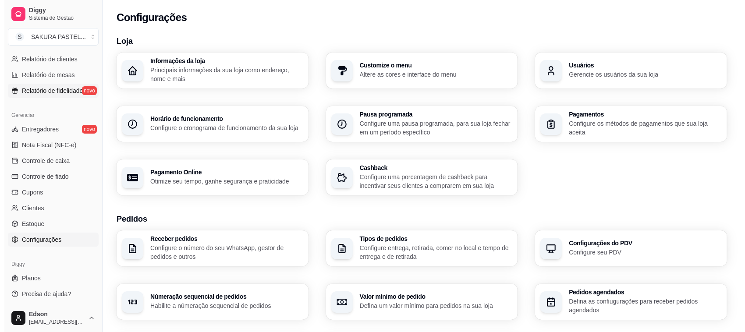
scroll to position [0, 0]
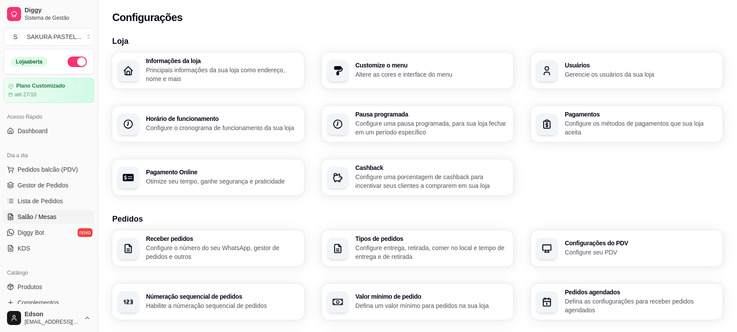
click at [50, 222] on link "Salão / Mesas" at bounding box center [49, 217] width 91 height 14
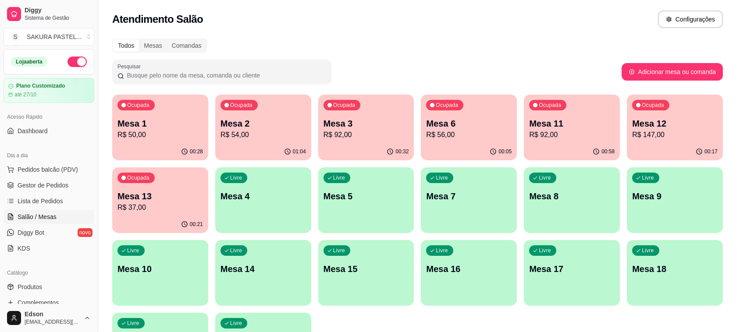
click at [275, 123] on p "Mesa 2" at bounding box center [262, 123] width 85 height 12
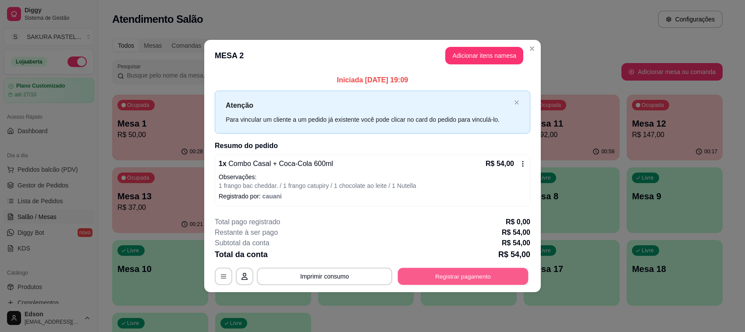
click at [473, 274] on button "Registrar pagamento" at bounding box center [463, 276] width 131 height 17
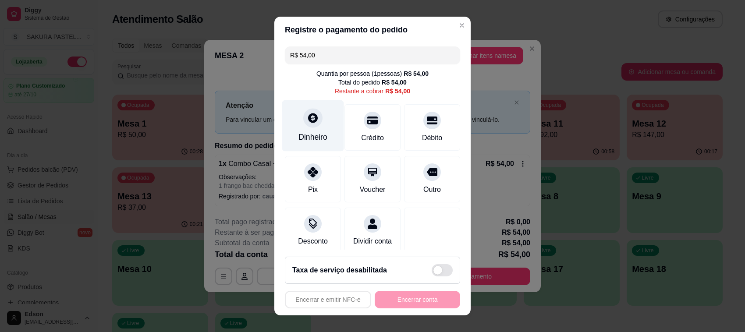
click at [324, 112] on div "Dinheiro" at bounding box center [313, 125] width 62 height 51
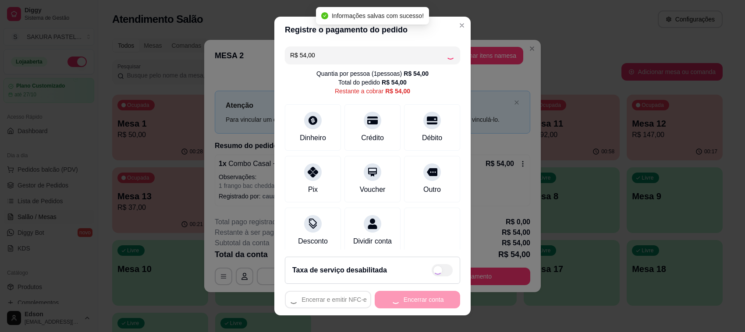
drag, startPoint x: 410, startPoint y: 301, endPoint x: 470, endPoint y: 273, distance: 66.5
click at [418, 294] on div "Encerrar e emitir NFC-e Encerrar conta" at bounding box center [372, 300] width 175 height 18
type input "R$ 0,00"
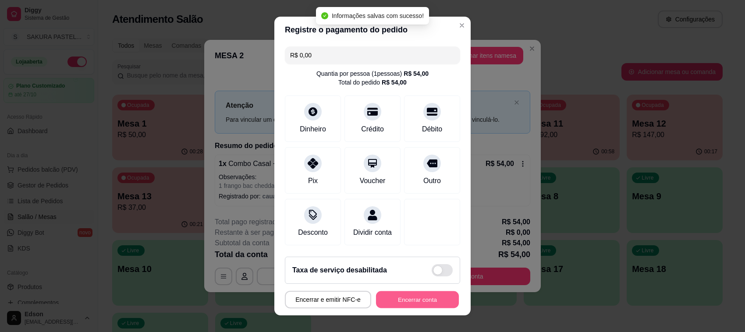
click at [409, 294] on button "Encerrar conta" at bounding box center [417, 300] width 83 height 17
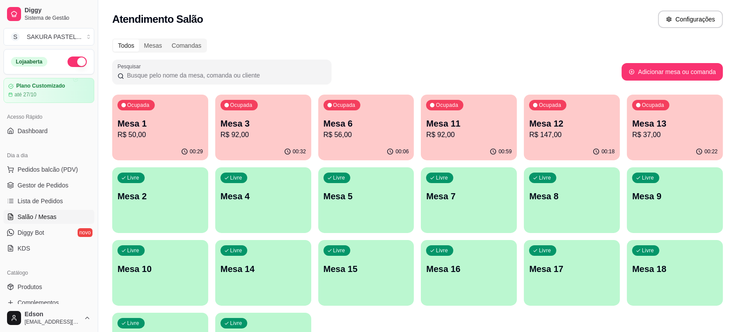
click at [153, 123] on p "Mesa 1" at bounding box center [159, 123] width 85 height 12
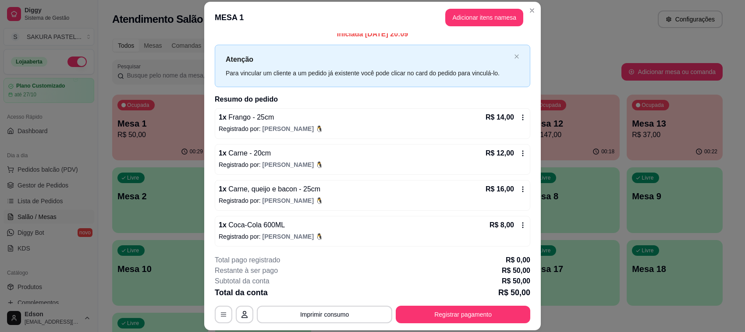
scroll to position [10, 0]
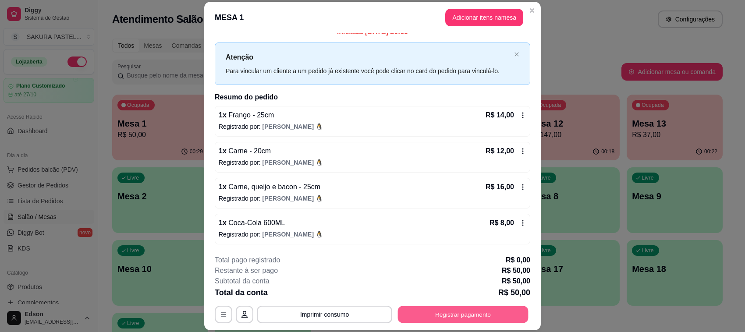
click at [494, 310] on button "Registrar pagamento" at bounding box center [463, 314] width 131 height 17
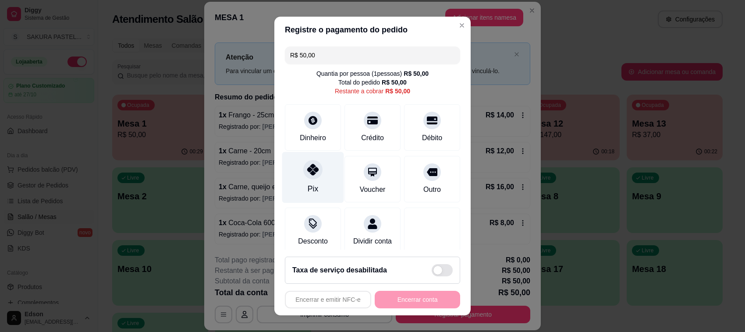
click at [292, 177] on div "Pix" at bounding box center [313, 177] width 62 height 51
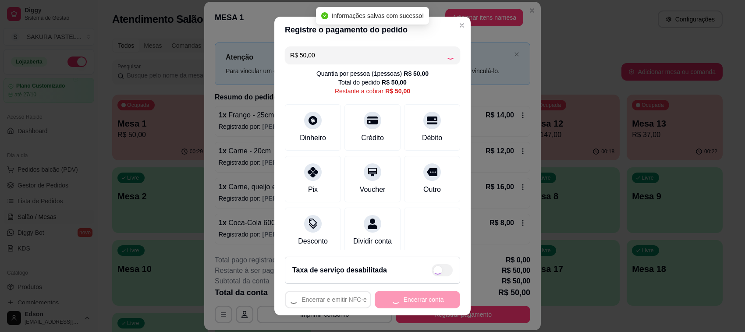
type input "R$ 0,00"
click at [408, 299] on button "Encerrar conta" at bounding box center [417, 300] width 85 height 18
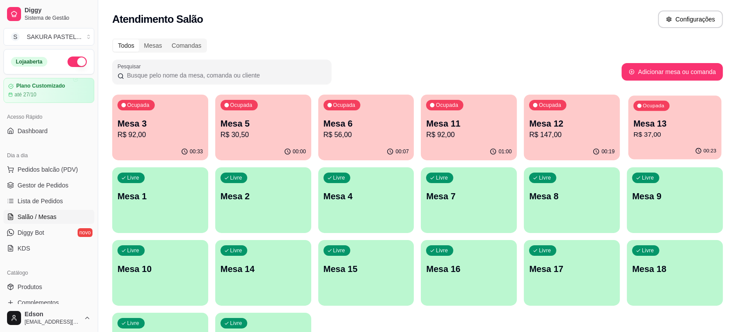
click at [644, 133] on p "R$ 37,00" at bounding box center [674, 135] width 83 height 10
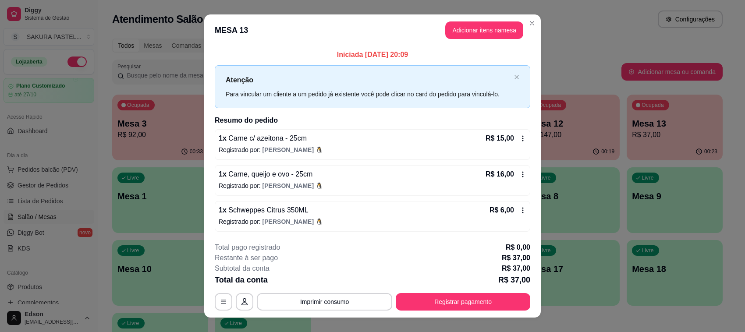
scroll to position [14, 0]
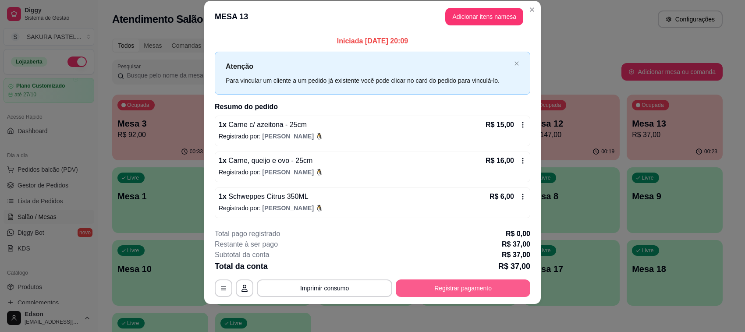
click at [463, 297] on button "Registrar pagamento" at bounding box center [463, 289] width 135 height 18
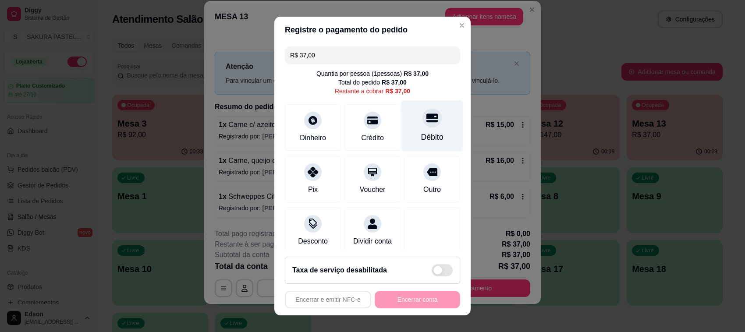
click at [427, 119] on icon at bounding box center [432, 118] width 11 height 9
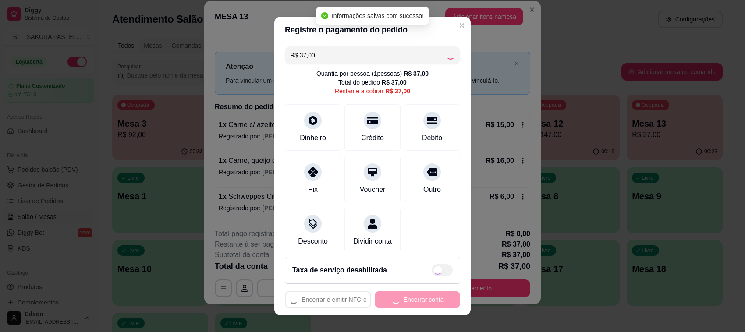
click at [402, 299] on div "Encerrar e emitir NFC-e Encerrar conta" at bounding box center [372, 300] width 175 height 18
type input "R$ 0,00"
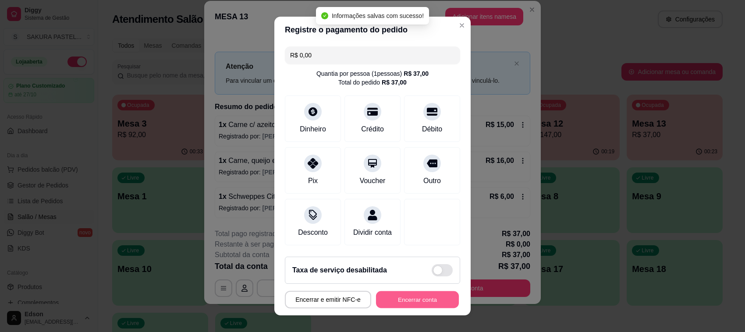
click at [408, 296] on button "Encerrar conta" at bounding box center [417, 300] width 83 height 17
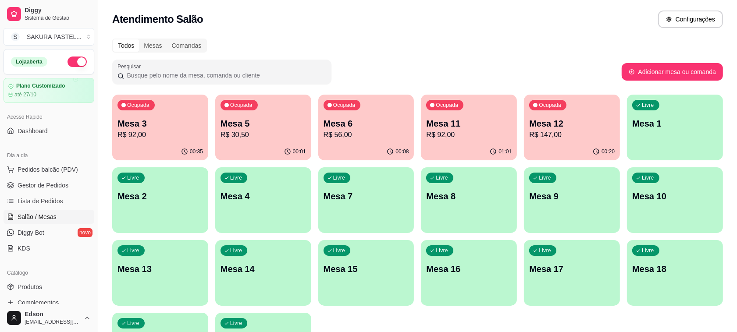
click at [153, 125] on p "Mesa 3" at bounding box center [159, 123] width 85 height 12
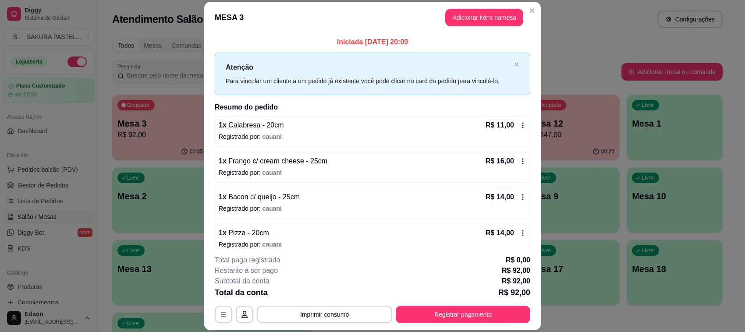
scroll to position [155, 0]
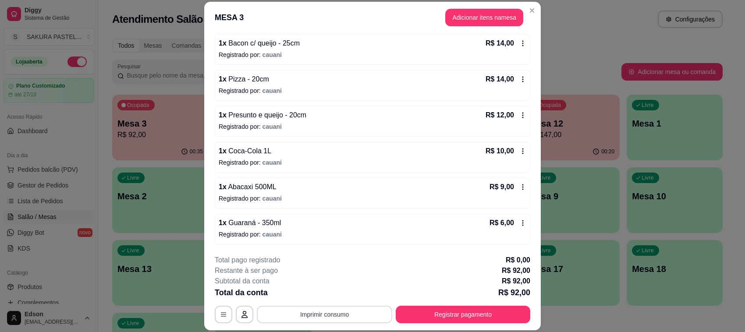
click at [342, 308] on button "Imprimir consumo" at bounding box center [324, 315] width 135 height 18
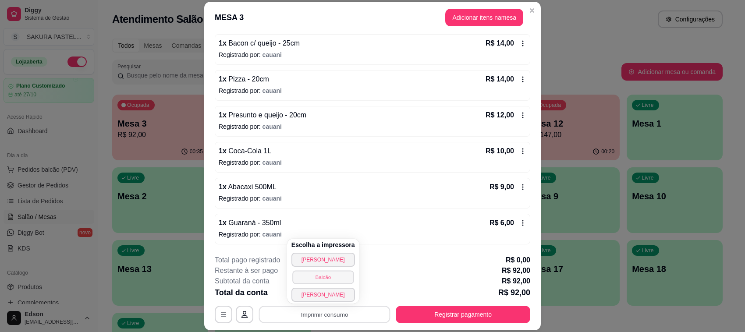
click at [341, 279] on button "Balcão" at bounding box center [322, 277] width 61 height 14
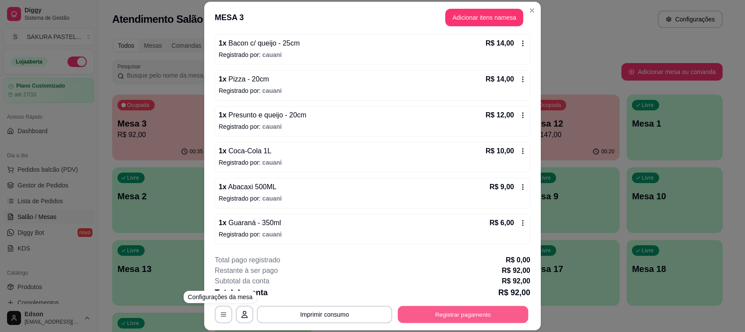
click at [481, 308] on button "Registrar pagamento" at bounding box center [463, 314] width 131 height 17
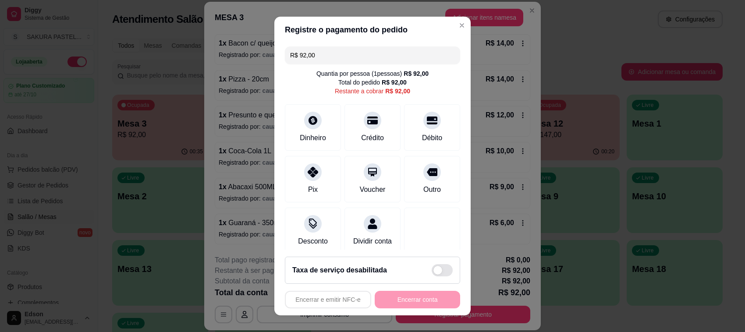
click at [327, 62] on input "R$ 92,00" at bounding box center [372, 55] width 165 height 18
click at [375, 134] on div "Crédito" at bounding box center [373, 125] width 62 height 51
click at [423, 125] on div "Débito" at bounding box center [433, 125] width 62 height 51
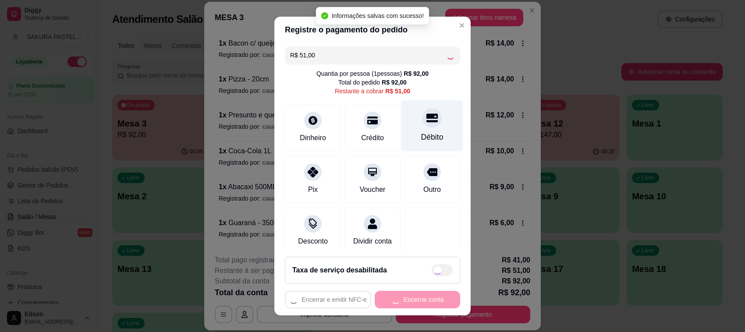
type input "R$ 0,00"
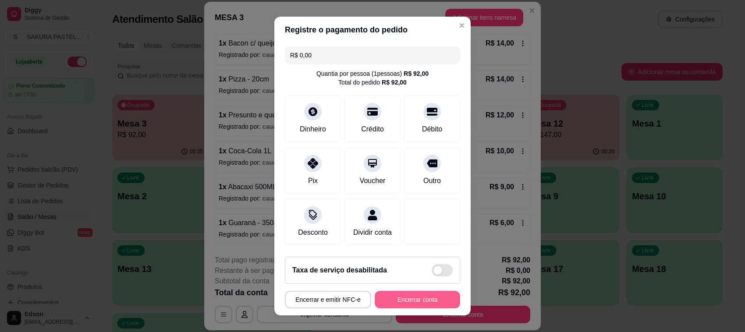
click at [412, 297] on button "Encerrar conta" at bounding box center [417, 300] width 85 height 18
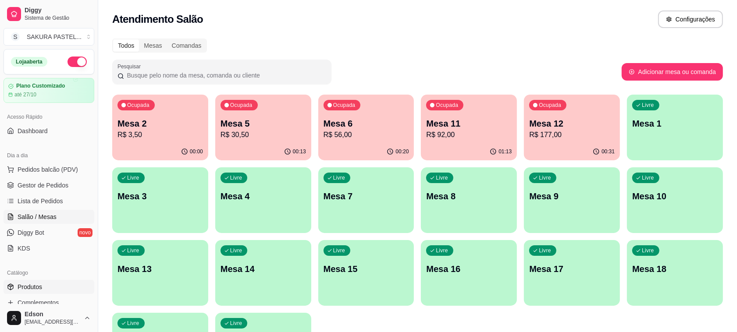
click at [20, 288] on span "Produtos" at bounding box center [30, 287] width 25 height 9
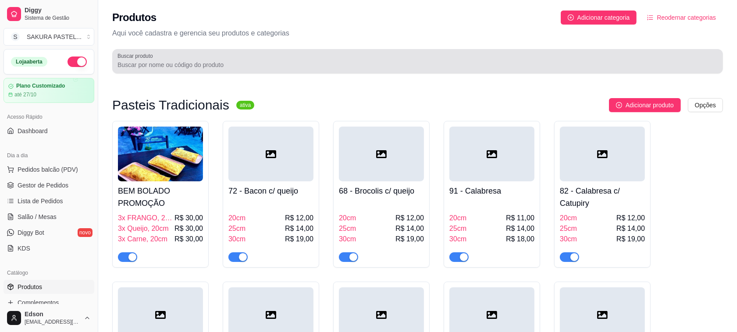
click at [151, 56] on label "Buscar produto" at bounding box center [136, 55] width 39 height 7
click at [151, 60] on input "Buscar produto" at bounding box center [417, 64] width 600 height 9
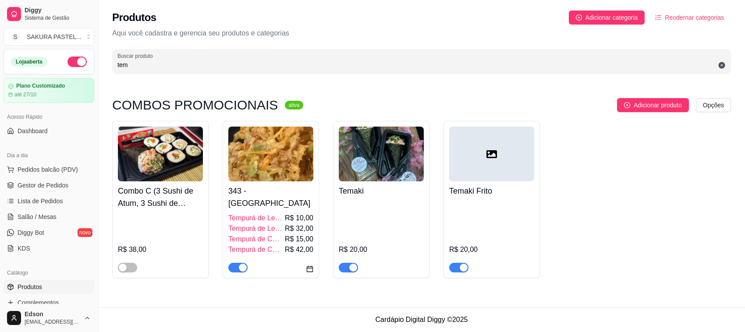
type input "tem"
click at [352, 264] on div "button" at bounding box center [353, 268] width 8 height 8
click at [462, 264] on div "button" at bounding box center [464, 268] width 8 height 8
click at [51, 221] on span "Salão / Mesas" at bounding box center [37, 217] width 39 height 9
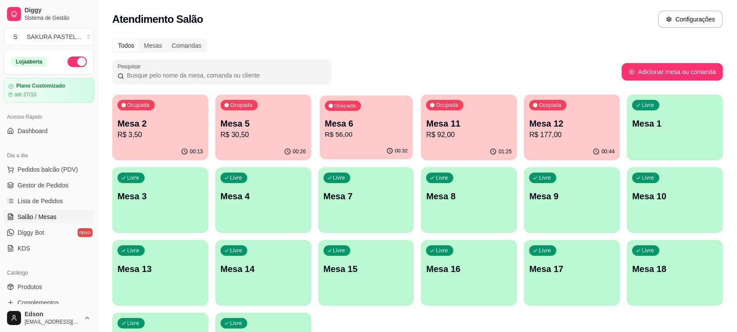
click at [376, 126] on div "Mesa 6 R$ 56,00" at bounding box center [366, 129] width 83 height 22
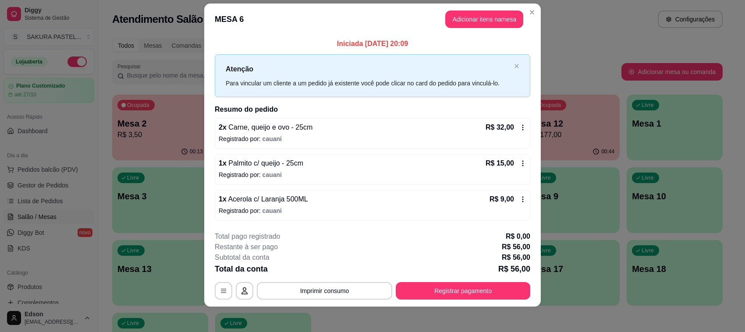
scroll to position [14, 0]
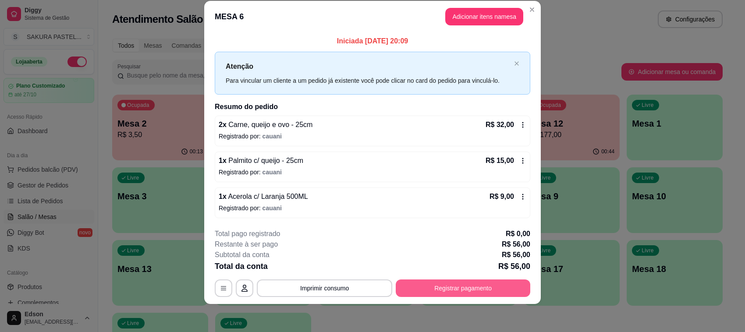
click at [463, 291] on button "Registrar pagamento" at bounding box center [463, 289] width 135 height 18
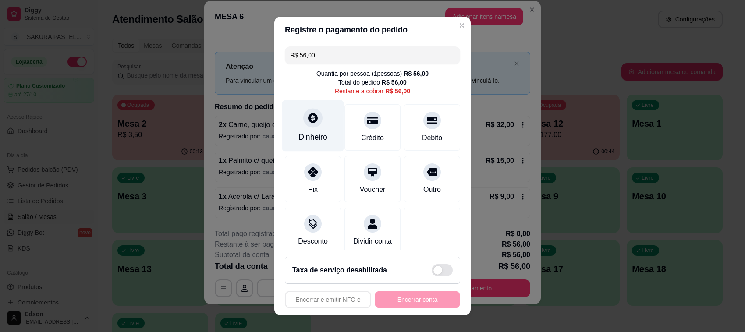
click at [319, 126] on div "Dinheiro" at bounding box center [313, 125] width 62 height 51
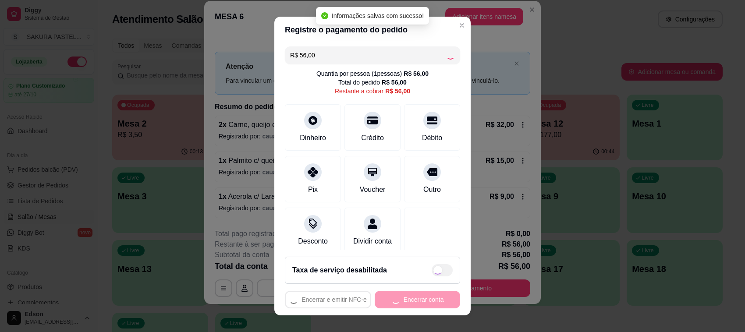
type input "R$ 0,00"
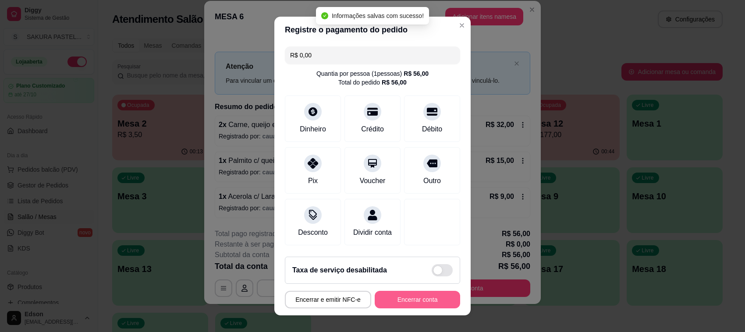
click at [421, 296] on button "Encerrar conta" at bounding box center [417, 300] width 85 height 18
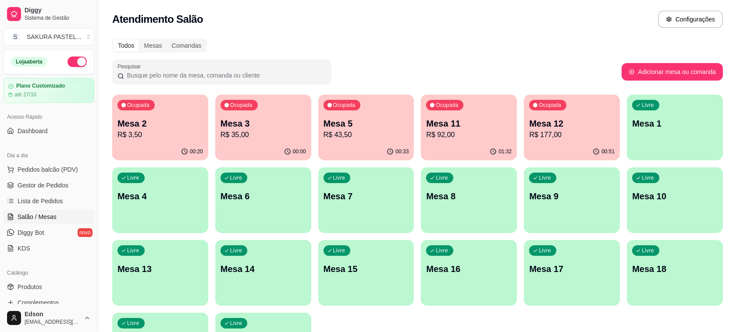
click at [584, 135] on p "R$ 177,00" at bounding box center [571, 135] width 85 height 11
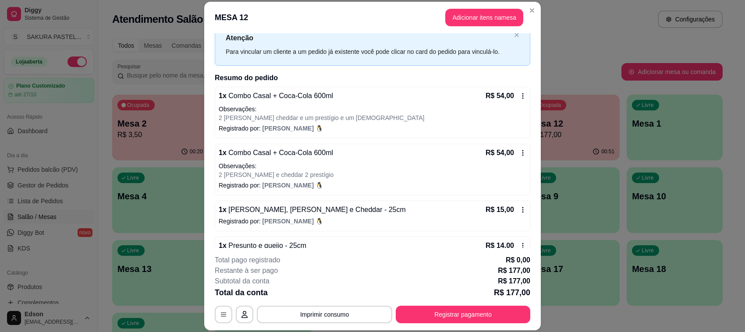
scroll to position [28, 0]
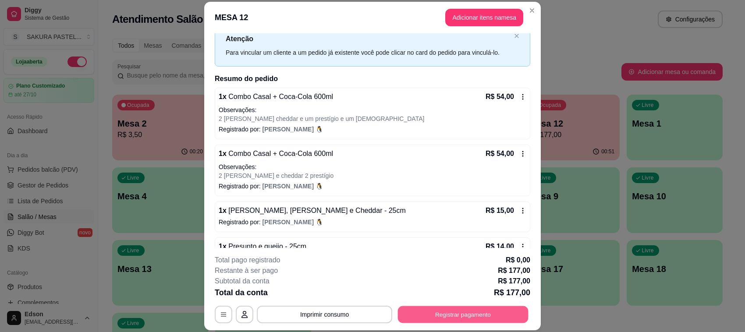
click at [507, 313] on button "Registrar pagamento" at bounding box center [463, 314] width 131 height 17
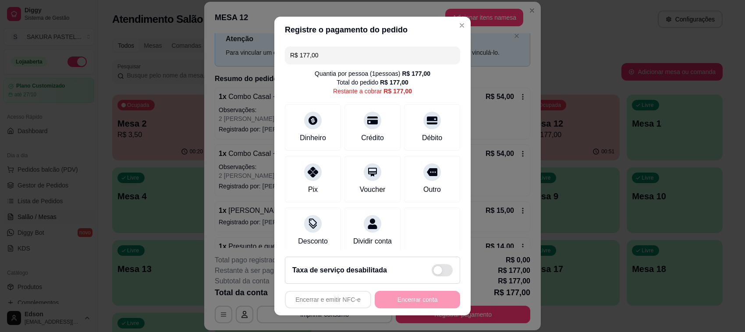
click at [376, 57] on input "R$ 177,00" at bounding box center [372, 55] width 165 height 18
click at [375, 57] on input "R$ 177,00" at bounding box center [372, 55] width 165 height 18
click at [419, 130] on div "Débito" at bounding box center [433, 125] width 62 height 51
click at [324, 59] on input "R$ 123,00" at bounding box center [372, 55] width 165 height 18
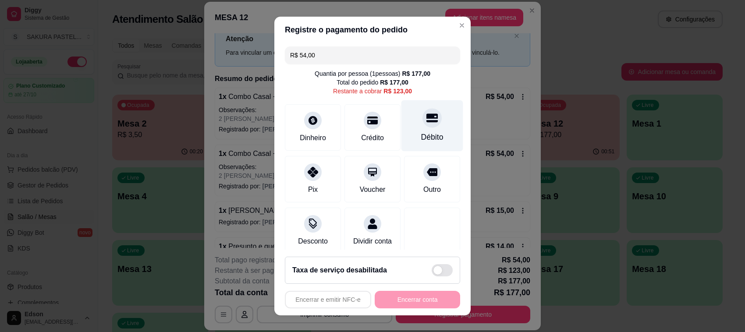
click at [427, 119] on div "Débito" at bounding box center [433, 125] width 62 height 51
type input "R$ 69,00"
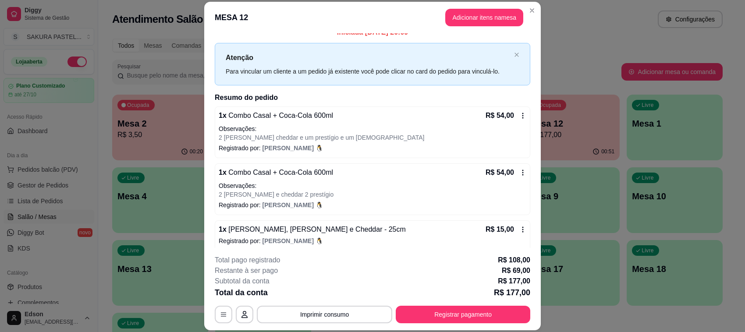
scroll to position [0, 0]
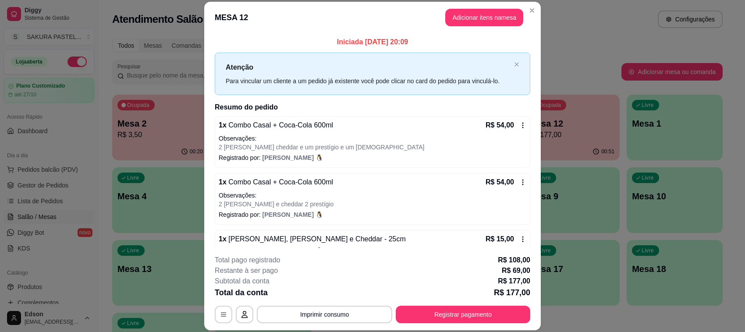
drag, startPoint x: 528, startPoint y: 98, endPoint x: 530, endPoint y: 110, distance: 11.9
click at [530, 110] on div "Iniciada [DATE] 20:09 Atenção Para vincular um cliente a um pedido já existente…" at bounding box center [372, 140] width 337 height 215
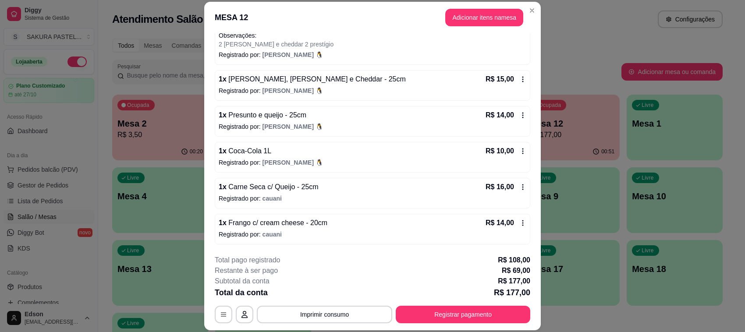
scroll to position [160, 0]
click at [416, 308] on button "Registrar pagamento" at bounding box center [463, 315] width 135 height 18
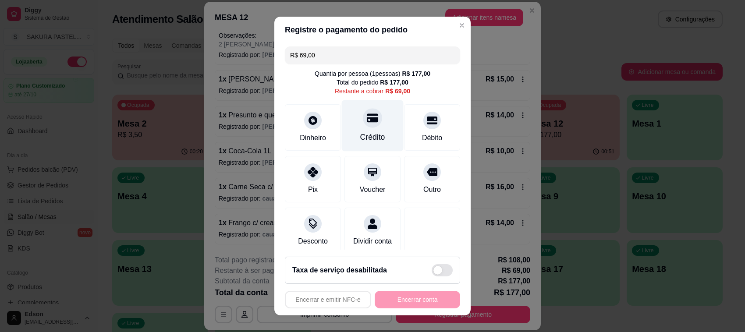
click at [367, 123] on icon at bounding box center [372, 117] width 11 height 11
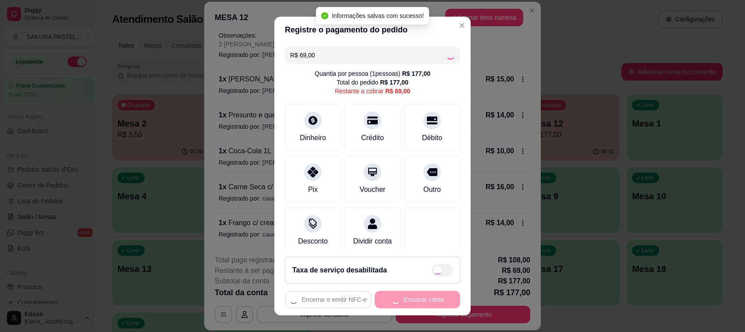
type input "R$ 0,00"
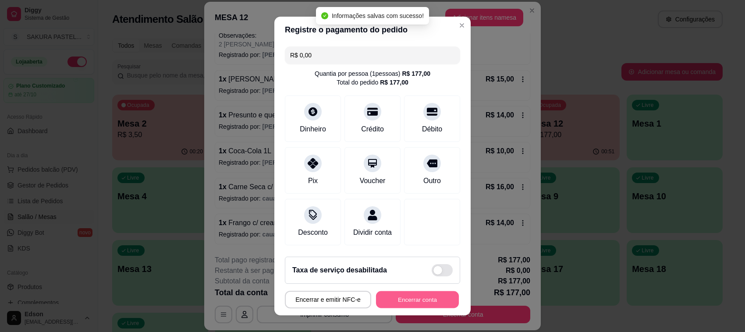
click at [420, 299] on button "Encerrar conta" at bounding box center [417, 300] width 83 height 17
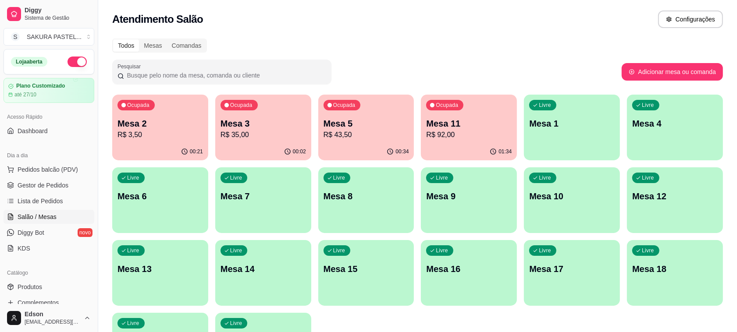
click at [56, 161] on div "Dia a dia" at bounding box center [49, 156] width 91 height 14
click at [64, 165] on span "Pedidos balcão (PDV)" at bounding box center [48, 169] width 60 height 9
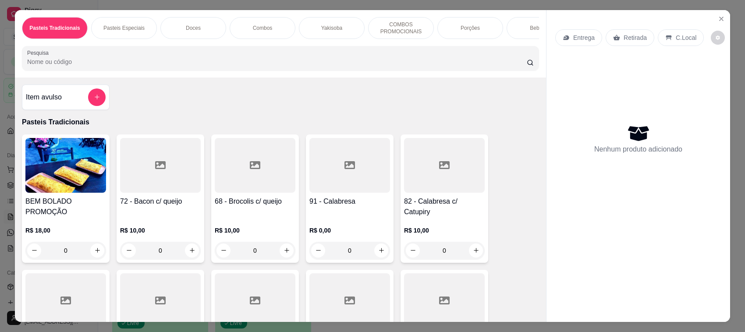
click at [343, 36] on div "Yakisoba" at bounding box center [332, 28] width 66 height 22
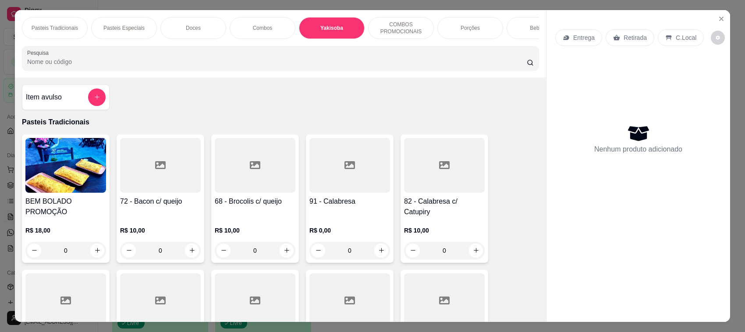
scroll to position [18, 0]
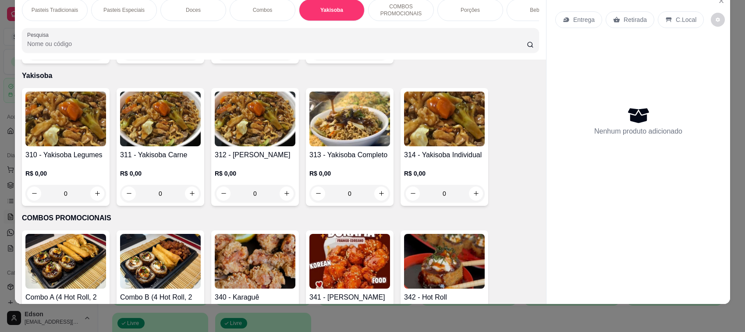
click at [346, 136] on img at bounding box center [349, 119] width 81 height 55
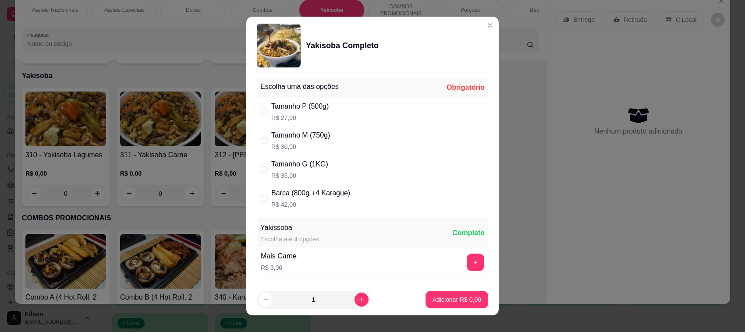
drag, startPoint x: 338, startPoint y: 163, endPoint x: 375, endPoint y: 227, distance: 74.4
click at [337, 163] on div "Tamanho G (1KG) R$ 35,00" at bounding box center [372, 169] width 231 height 29
radio input "true"
click at [457, 299] on p "Adicionar R$ 35,00" at bounding box center [455, 299] width 51 height 8
type input "1"
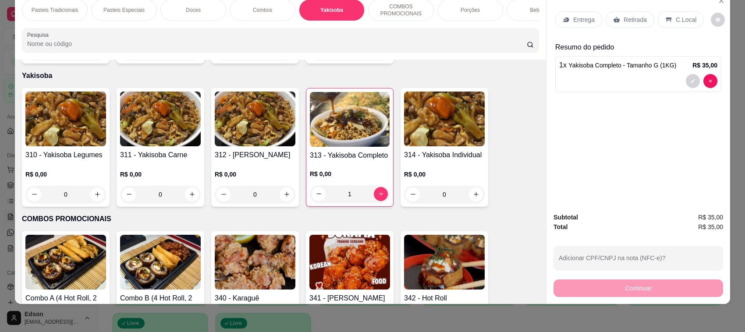
click at [66, 12] on p "Pasteis Tradicionais" at bounding box center [55, 10] width 47 height 7
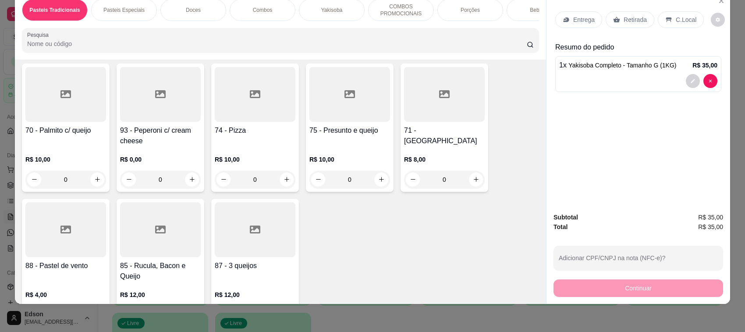
scroll to position [868, 0]
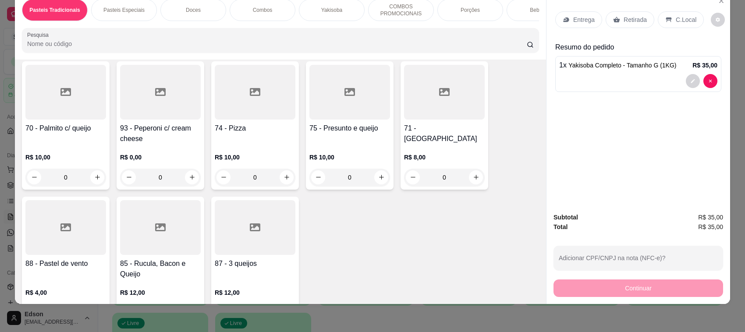
click at [327, 130] on div "75 - Presunto e queijo R$ 10,00 0" at bounding box center [350, 125] width 88 height 128
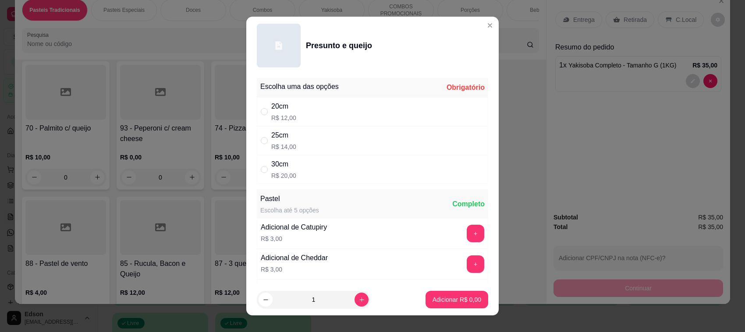
click at [338, 104] on div "20cm R$ 12,00" at bounding box center [372, 111] width 231 height 29
radio input "true"
click at [464, 308] on button "Adicionar R$ 12,00" at bounding box center [455, 300] width 66 height 18
type input "1"
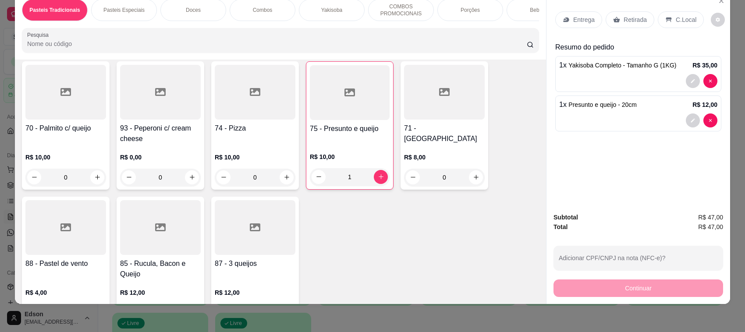
click at [620, 25] on div "Retirada" at bounding box center [630, 19] width 49 height 17
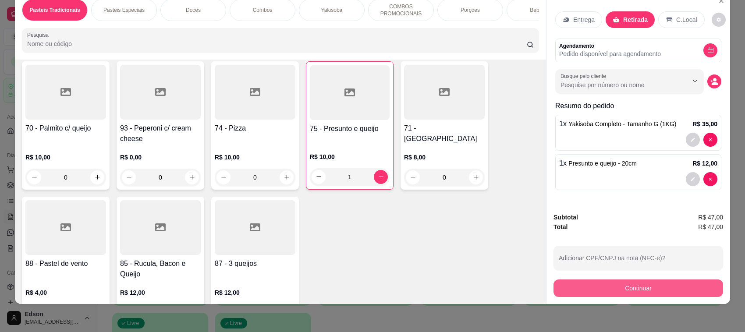
click at [655, 288] on button "Continuar" at bounding box center [639, 289] width 170 height 18
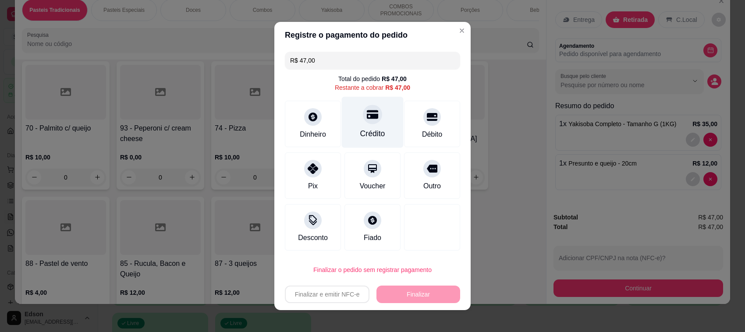
click at [372, 134] on div "Crédito" at bounding box center [372, 133] width 25 height 11
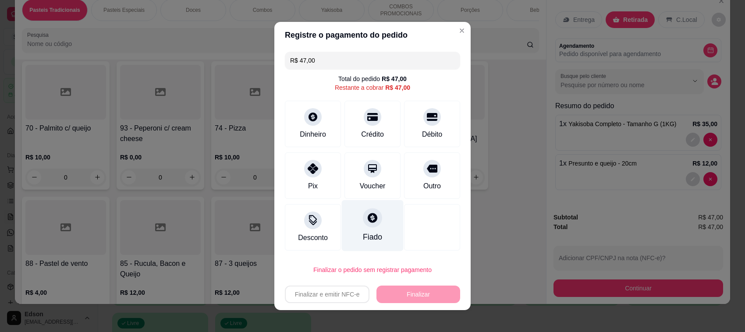
type input "R$ 0,00"
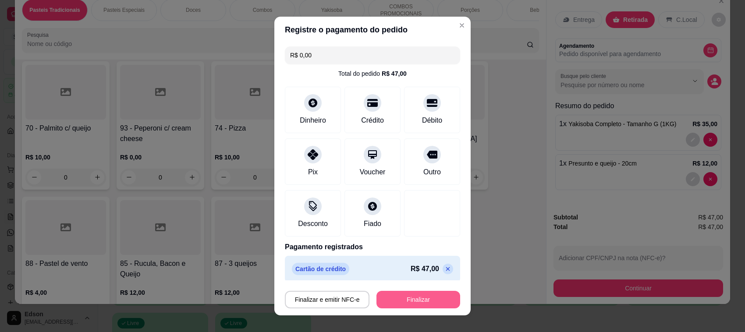
click at [393, 300] on button "Finalizar" at bounding box center [419, 300] width 84 height 18
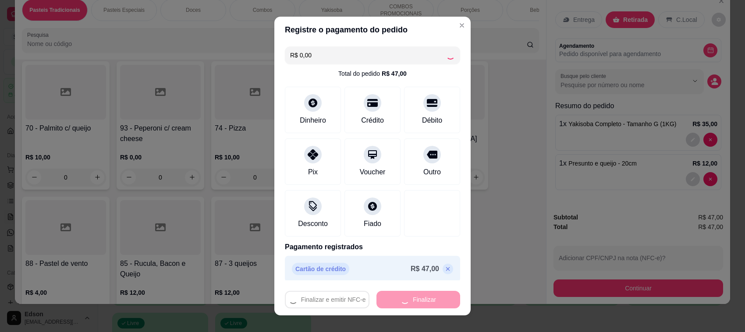
type input "0"
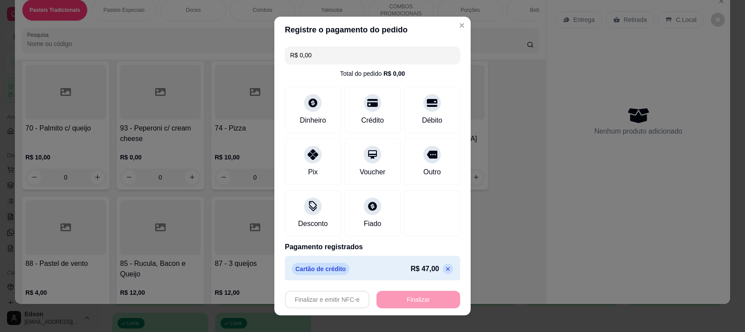
type input "-R$ 47,00"
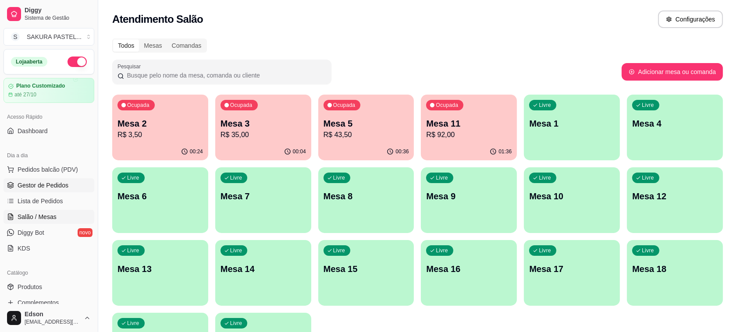
click at [29, 187] on span "Gestor de Pedidos" at bounding box center [43, 185] width 51 height 9
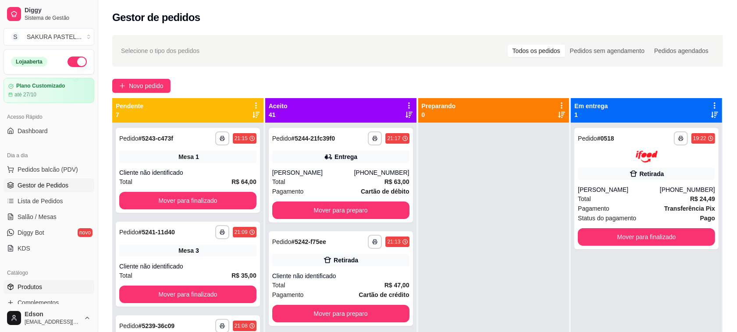
click at [46, 288] on link "Produtos" at bounding box center [49, 287] width 91 height 14
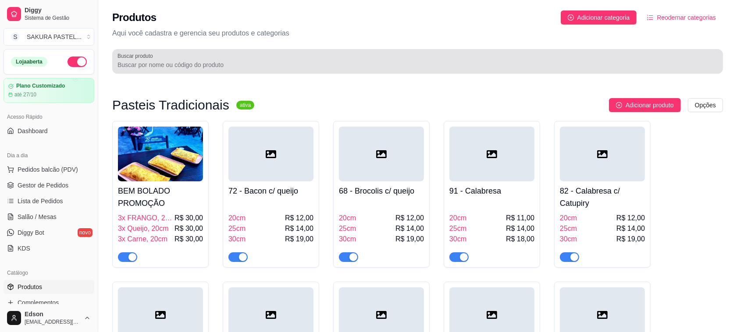
click at [397, 50] on div "Buscar produto" at bounding box center [417, 61] width 611 height 25
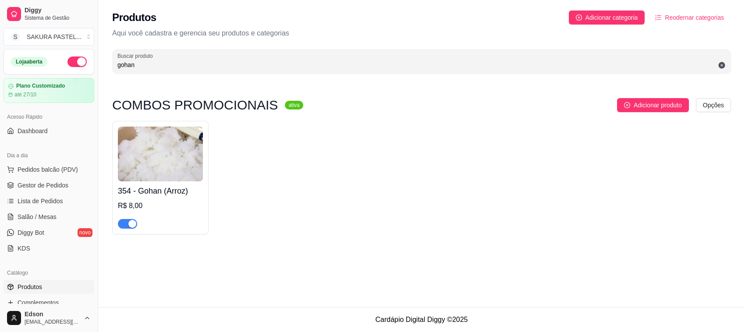
type input "gohan"
click at [134, 229] on span "button" at bounding box center [127, 224] width 19 height 10
click at [46, 195] on link "Lista de Pedidos" at bounding box center [49, 201] width 91 height 14
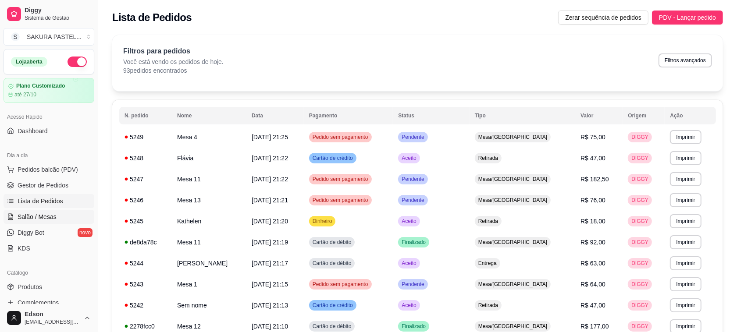
click at [57, 220] on link "Salão / Mesas" at bounding box center [49, 217] width 91 height 14
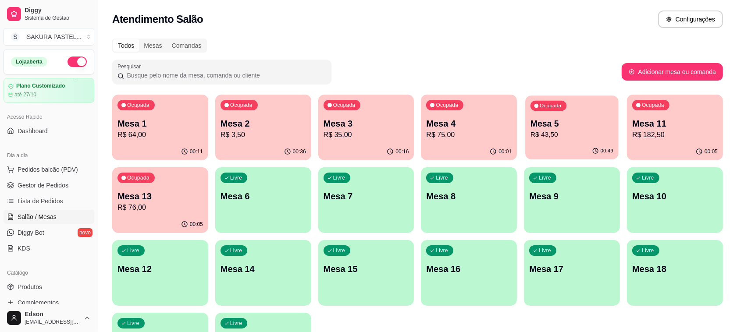
click at [554, 130] on p "R$ 43,50" at bounding box center [571, 135] width 83 height 10
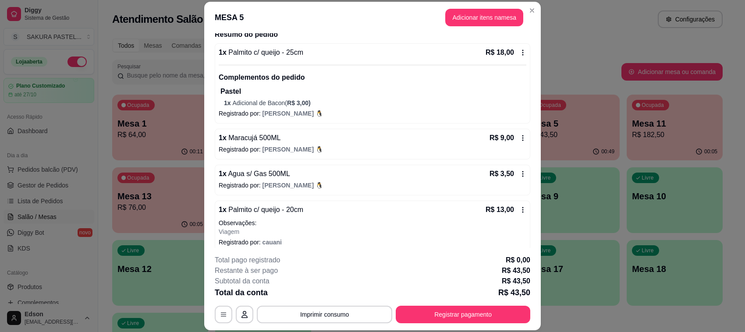
scroll to position [75, 0]
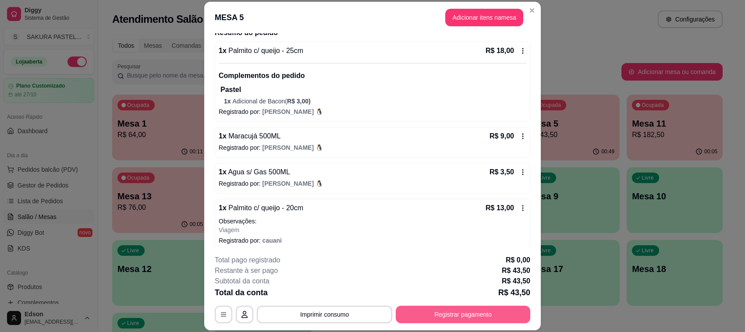
click at [428, 317] on button "Registrar pagamento" at bounding box center [463, 315] width 135 height 18
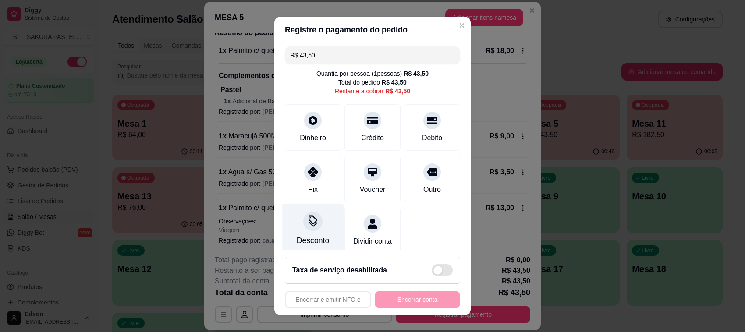
click at [310, 226] on icon at bounding box center [312, 221] width 11 height 11
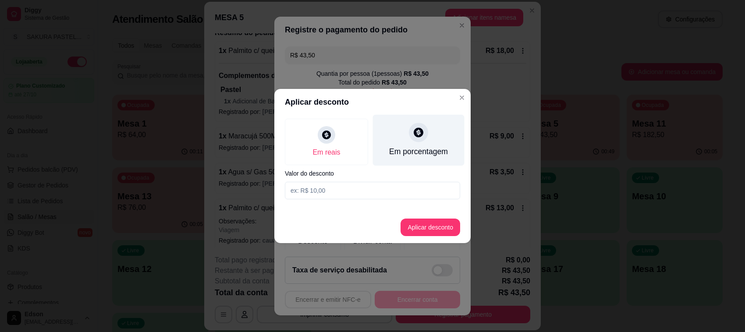
click at [424, 148] on div "Em porcentagem" at bounding box center [418, 151] width 59 height 11
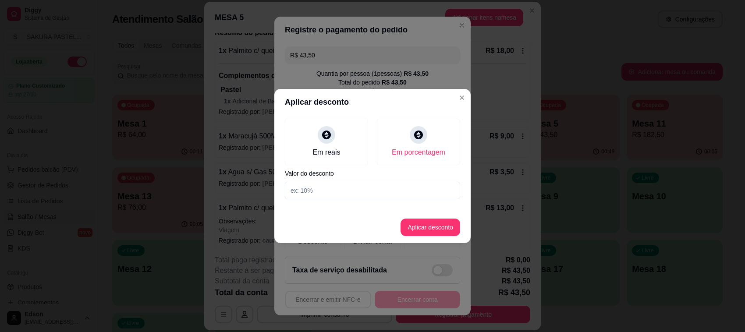
click at [387, 189] on input at bounding box center [372, 191] width 175 height 18
type input "10"
click at [419, 237] on footer "Aplicar desconto" at bounding box center [372, 228] width 196 height 32
click at [421, 233] on button "Aplicar desconto" at bounding box center [431, 228] width 60 height 18
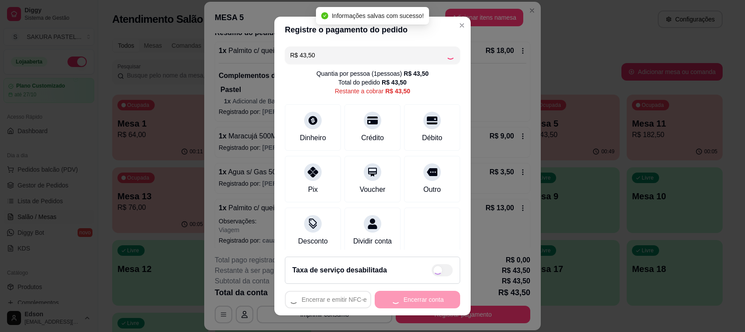
type input "R$ 39,15"
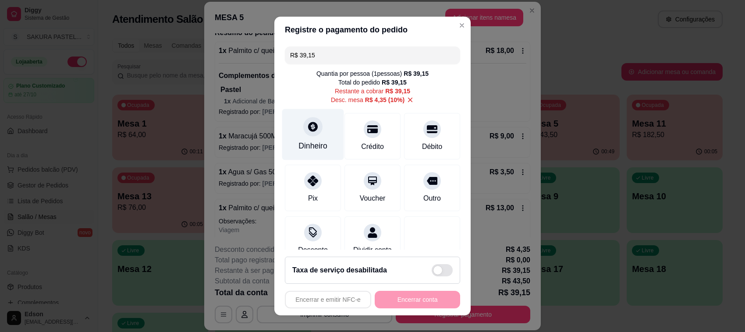
click at [294, 138] on div "Dinheiro" at bounding box center [313, 134] width 62 height 51
click at [346, 153] on input "0,00" at bounding box center [372, 158] width 175 height 18
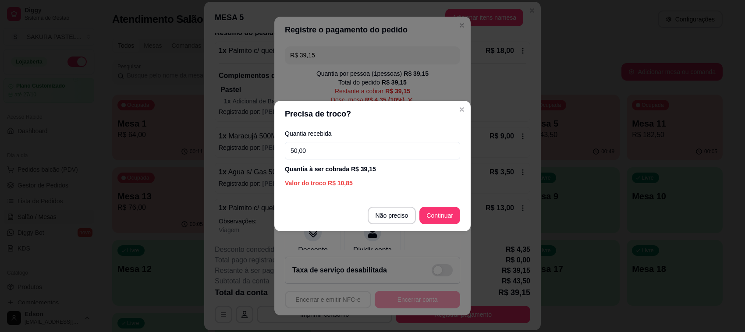
type input "50,00"
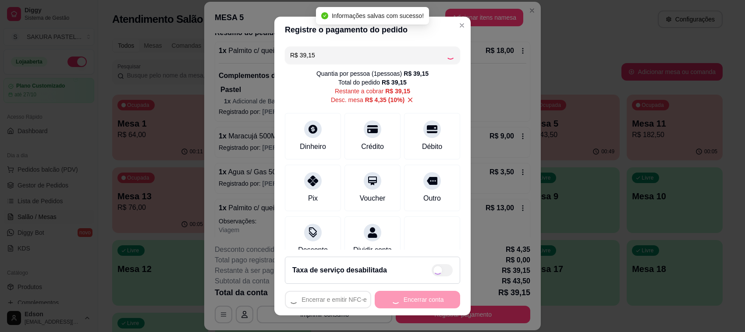
type input "R$ 0,00"
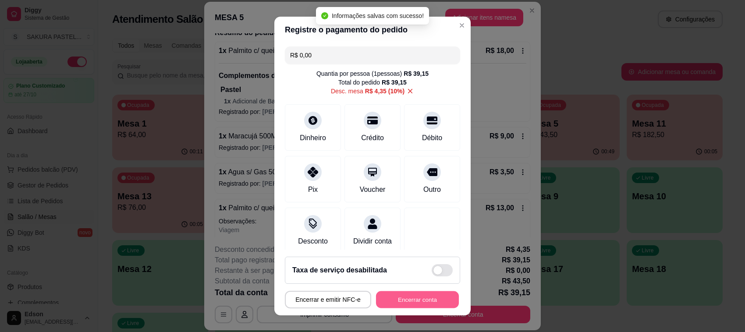
click at [433, 299] on button "Encerrar conta" at bounding box center [417, 300] width 83 height 17
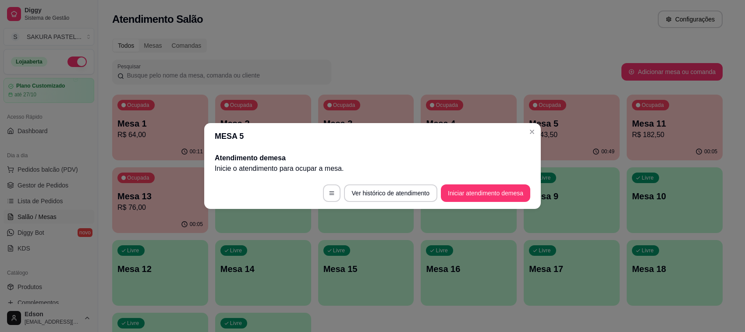
scroll to position [0, 0]
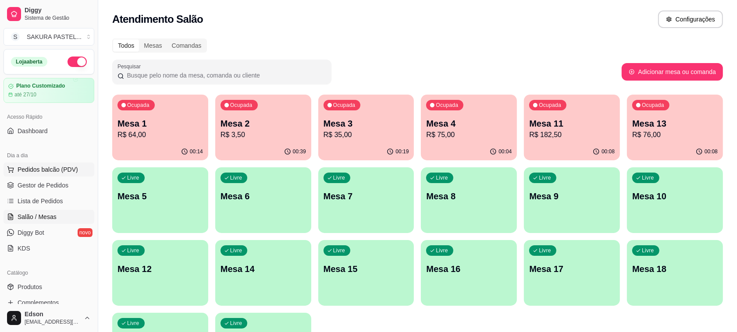
click at [40, 164] on button "Pedidos balcão (PDV)" at bounding box center [49, 170] width 91 height 14
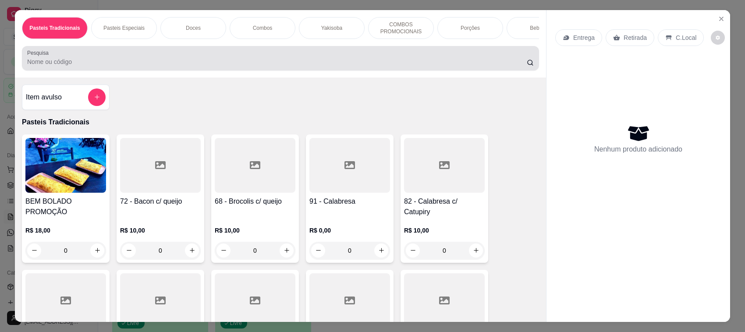
click at [290, 66] on input "Pesquisa" at bounding box center [277, 61] width 500 height 9
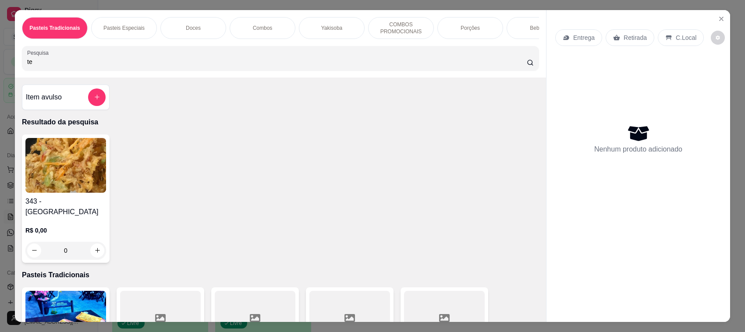
type input "t"
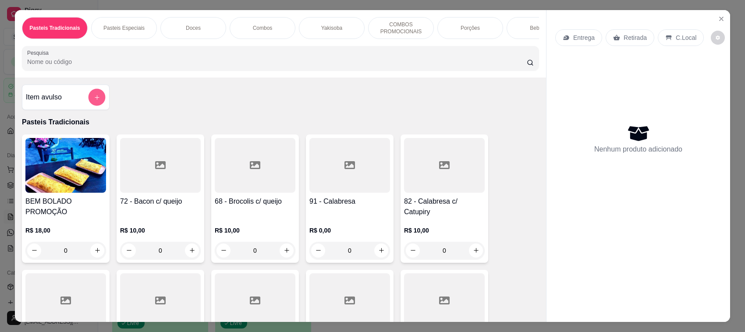
click at [91, 106] on button "add-separate-item" at bounding box center [97, 97] width 17 height 17
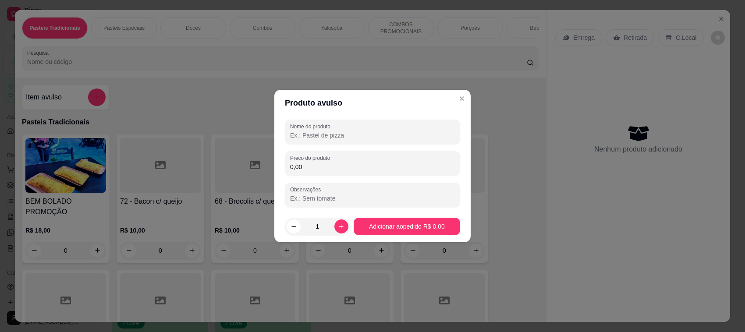
click at [337, 146] on div "Nome do produto Preço do produto 0,00 Observações" at bounding box center [372, 164] width 175 height 88
click at [337, 139] on input "Nome do produto" at bounding box center [372, 135] width 165 height 9
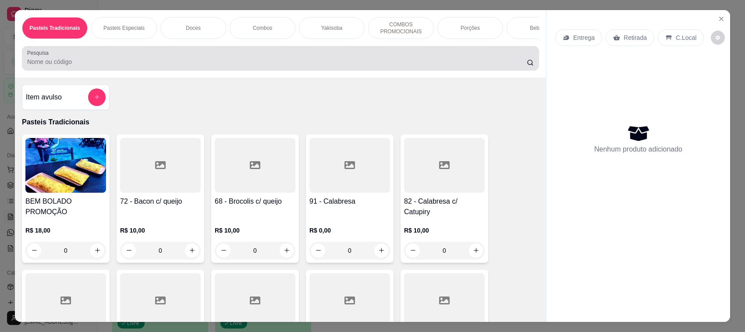
click at [486, 66] on input "Pesquisa" at bounding box center [277, 61] width 500 height 9
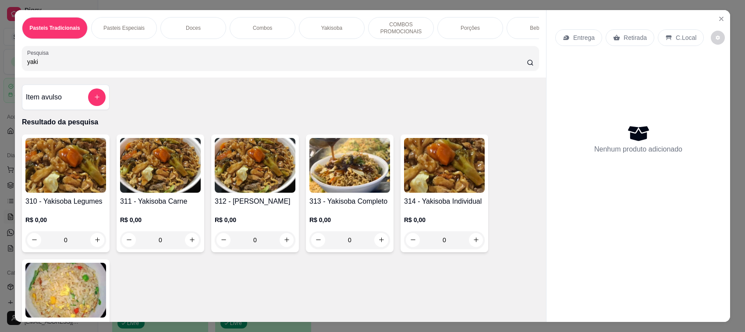
type input "yaki"
click at [359, 193] on img at bounding box center [349, 165] width 81 height 55
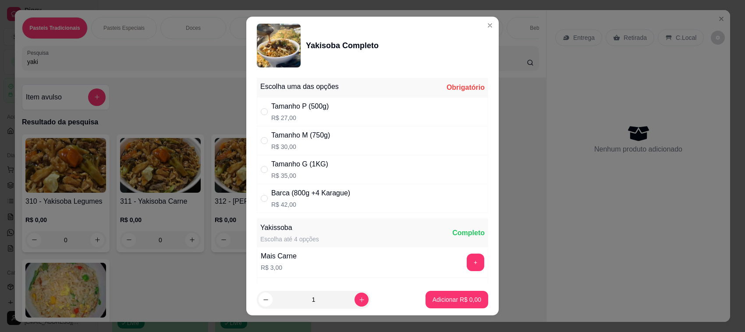
click at [316, 136] on div "Tamanho M (750g)" at bounding box center [300, 135] width 59 height 11
radio input "true"
click at [441, 303] on p "Adicionar R$ 30,00" at bounding box center [455, 299] width 51 height 8
type input "1"
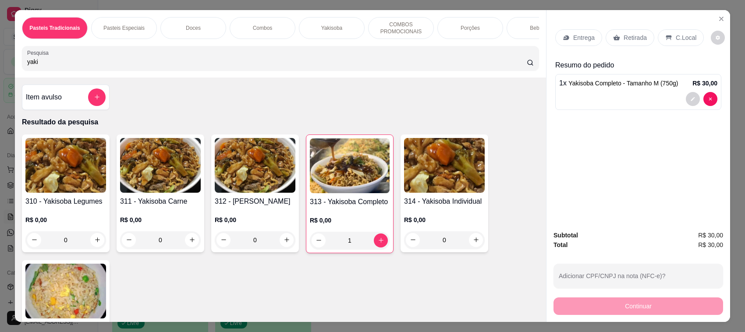
click at [637, 38] on p "Retirada" at bounding box center [635, 37] width 23 height 9
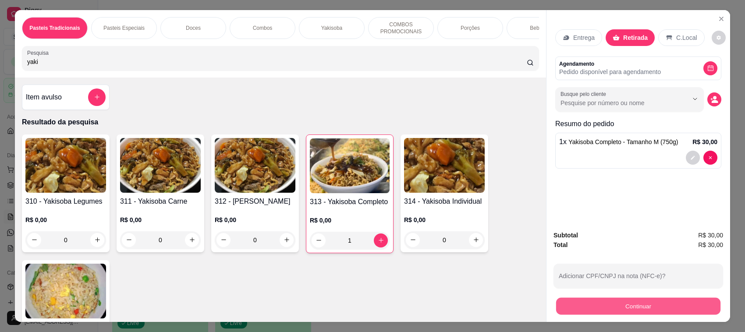
click at [654, 307] on button "Continuar" at bounding box center [638, 306] width 164 height 17
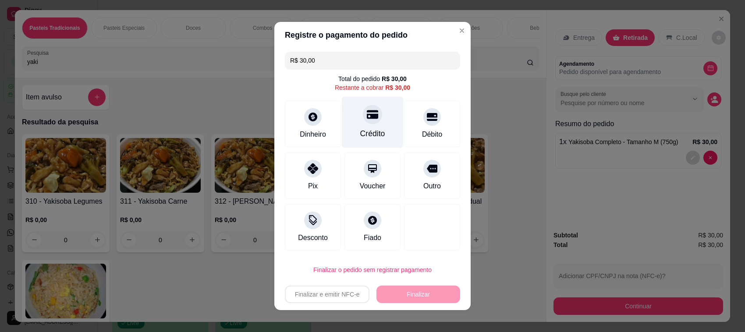
click at [371, 128] on div "Crédito" at bounding box center [372, 133] width 25 height 11
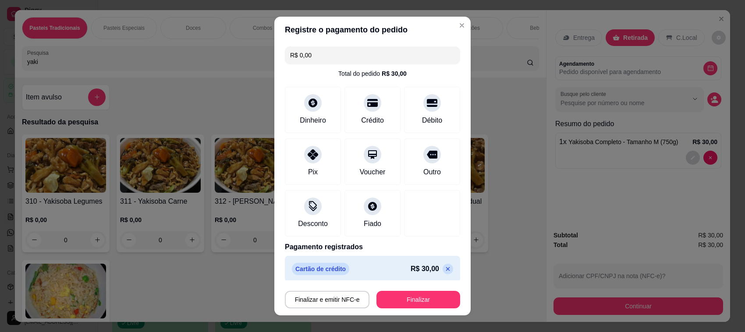
click at [444, 269] on icon at bounding box center [447, 269] width 7 height 7
type input "R$ 30,00"
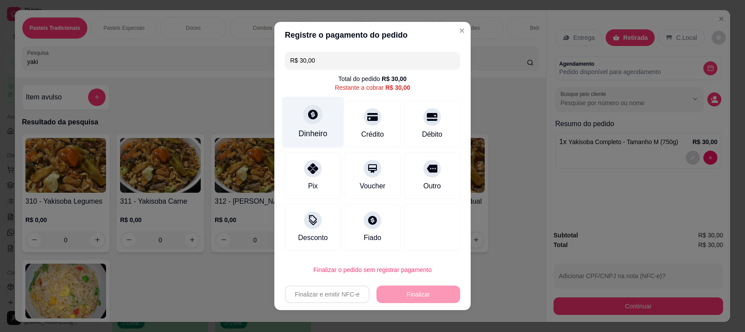
click at [310, 117] on icon at bounding box center [313, 115] width 10 height 10
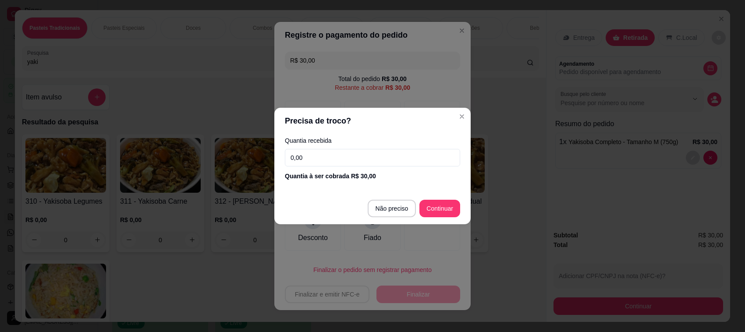
click at [353, 155] on input "0,00" at bounding box center [372, 158] width 175 height 18
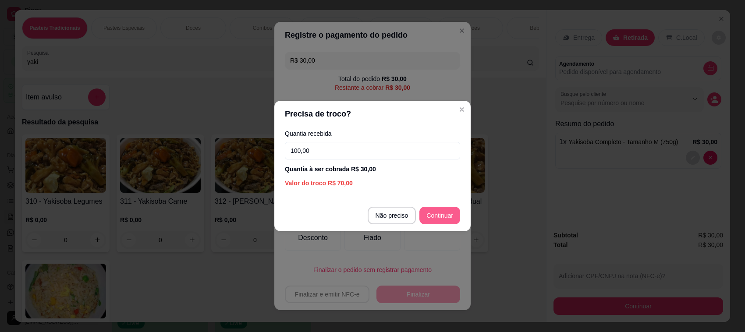
type input "100,00"
type input "R$ 0,00"
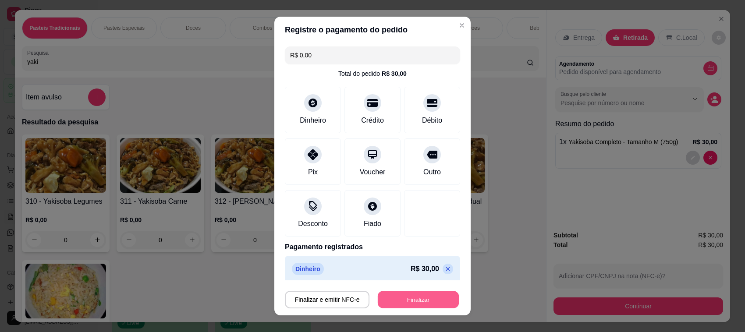
click at [437, 298] on button "Finalizar" at bounding box center [418, 300] width 81 height 17
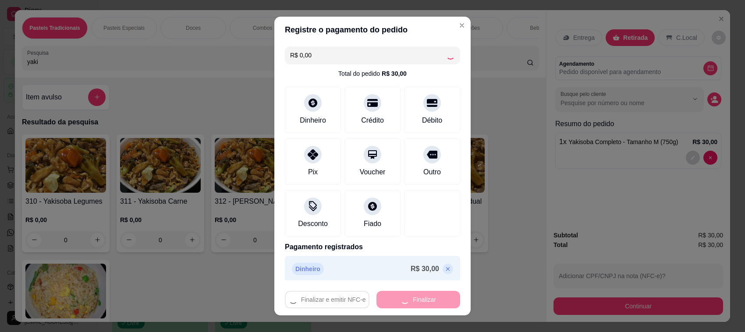
type input "0"
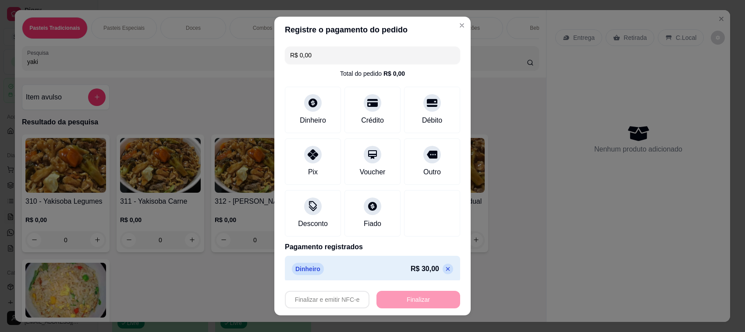
type input "-R$ 30,00"
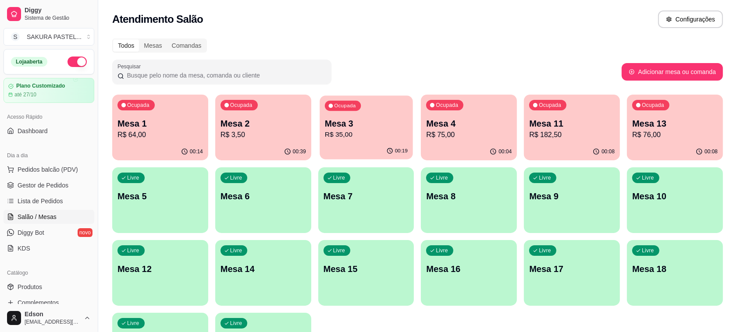
click at [380, 134] on p "R$ 35,00" at bounding box center [366, 135] width 83 height 10
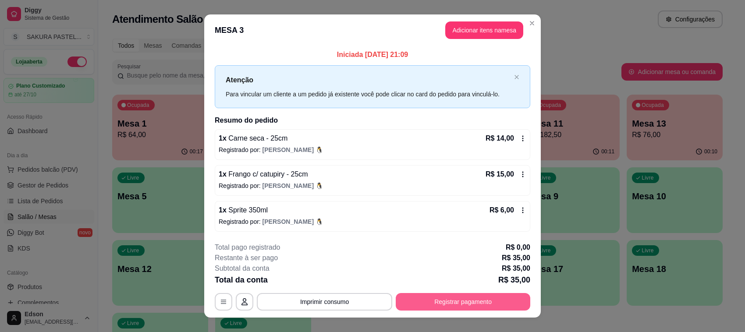
click at [476, 301] on button "Registrar pagamento" at bounding box center [463, 302] width 135 height 18
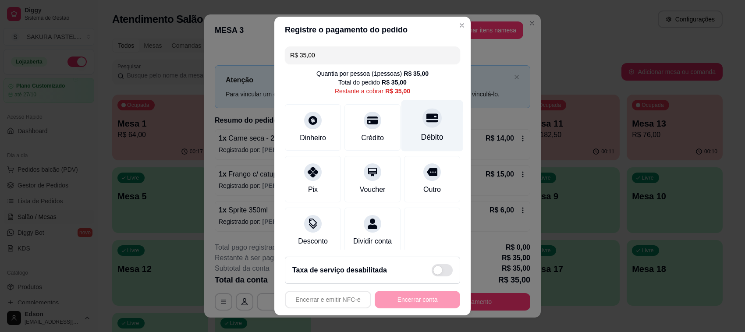
click at [405, 128] on div "Débito" at bounding box center [433, 125] width 62 height 51
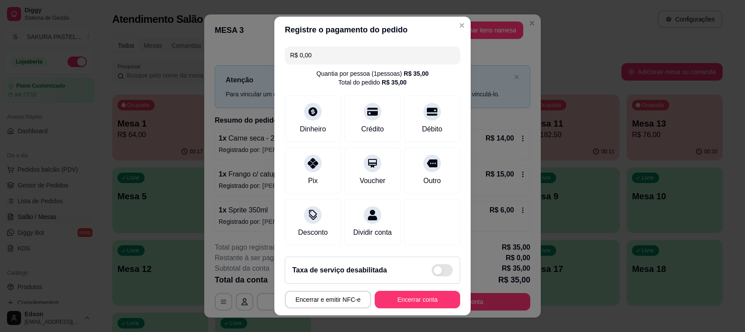
type input "R$ 55,00"
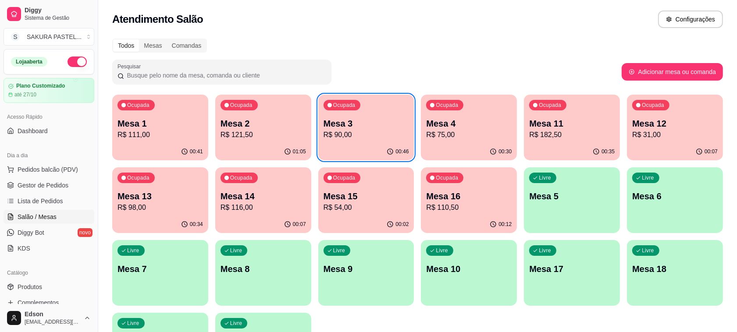
click at [180, 208] on p "R$ 98,00" at bounding box center [159, 208] width 85 height 11
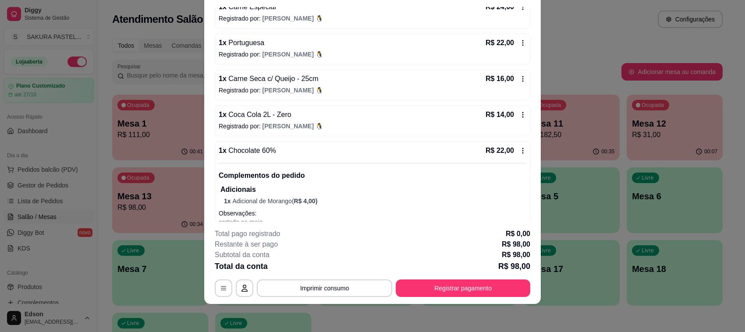
scroll to position [117, 0]
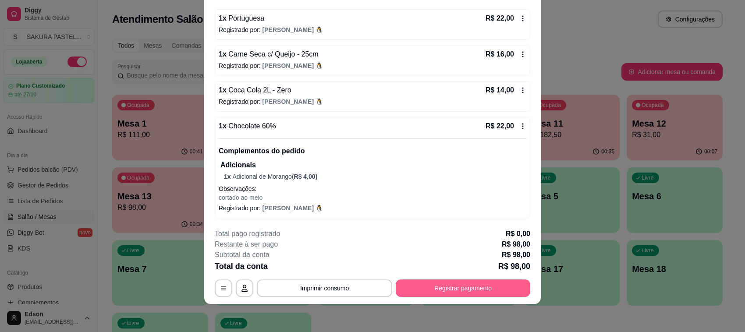
click at [494, 290] on button "Registrar pagamento" at bounding box center [463, 289] width 135 height 18
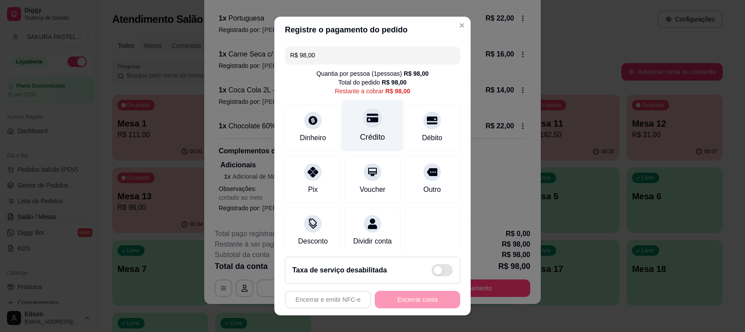
click at [373, 123] on div "Crédito" at bounding box center [373, 125] width 62 height 51
type input "R$ 0,00"
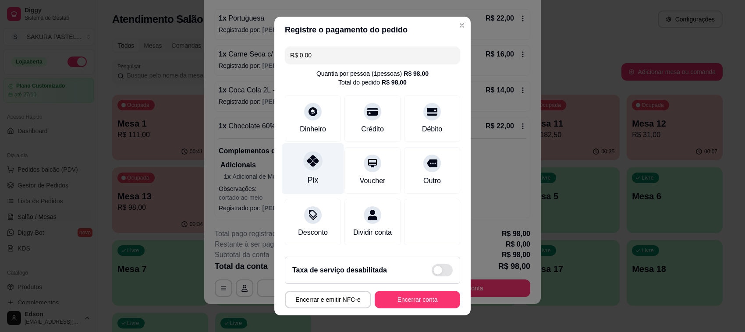
click at [295, 176] on div "Pix" at bounding box center [313, 168] width 62 height 51
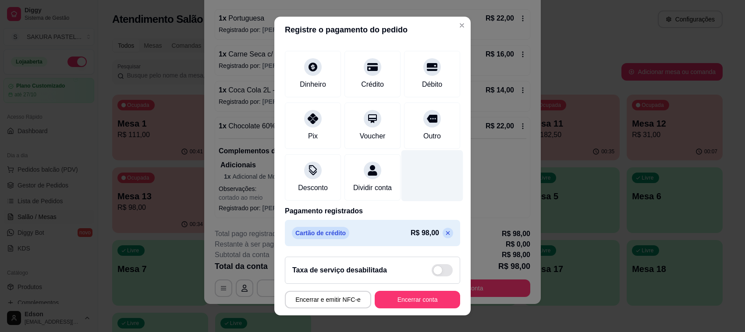
scroll to position [0, 0]
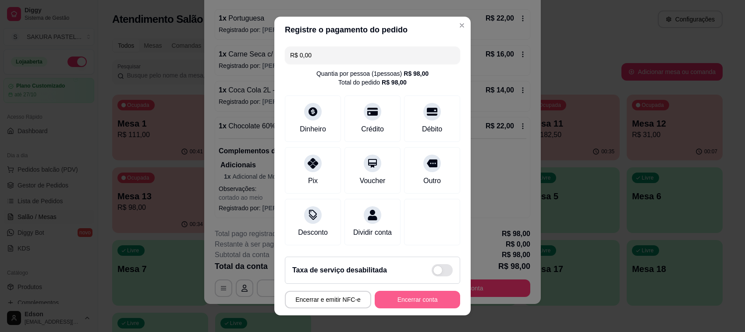
click at [419, 295] on button "Encerrar conta" at bounding box center [417, 300] width 85 height 18
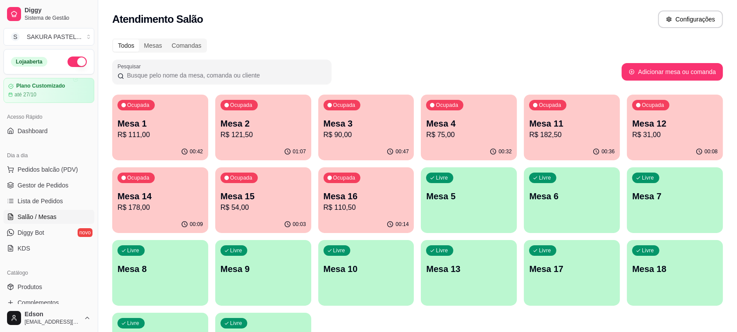
click at [707, 132] on p "R$ 31,00" at bounding box center [674, 135] width 85 height 11
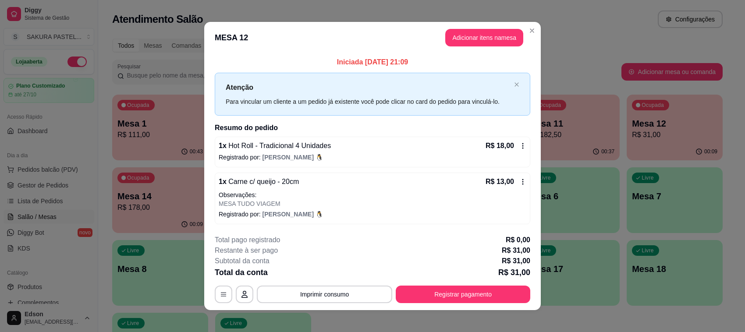
scroll to position [6, 0]
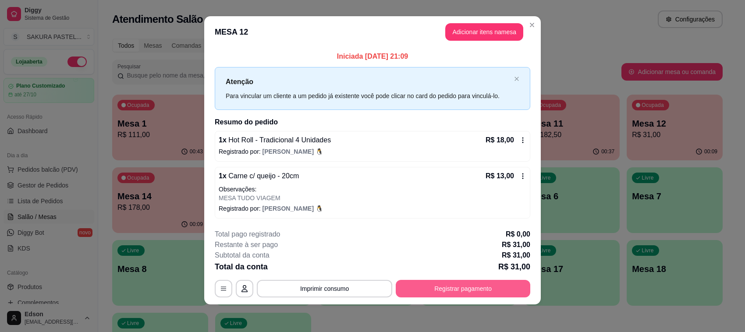
click at [450, 285] on button "Registrar pagamento" at bounding box center [463, 289] width 135 height 18
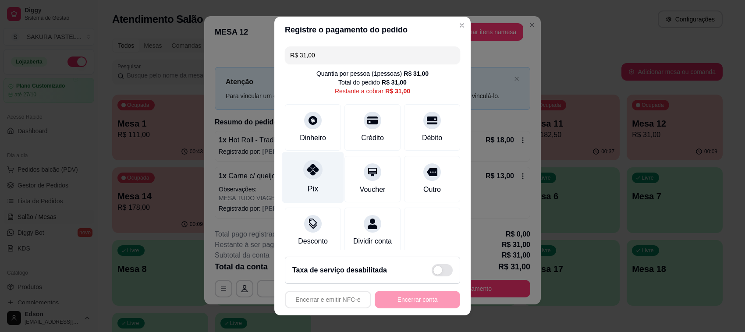
click at [323, 171] on div "Pix" at bounding box center [313, 177] width 62 height 51
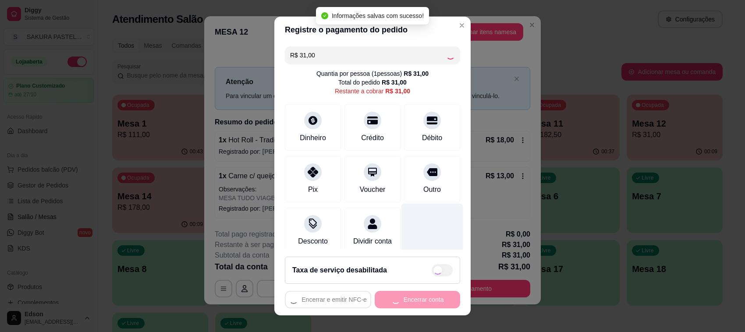
type input "R$ 0,00"
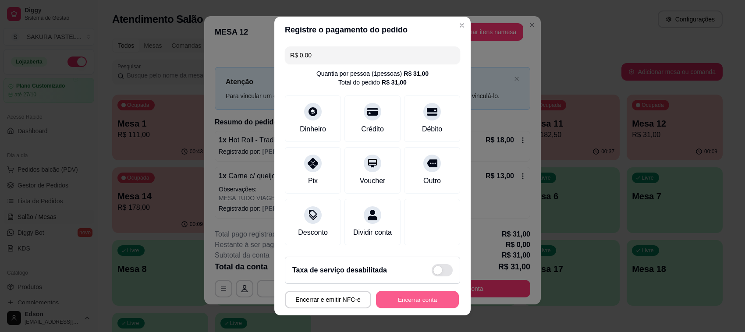
click at [412, 305] on button "Encerrar conta" at bounding box center [417, 300] width 83 height 17
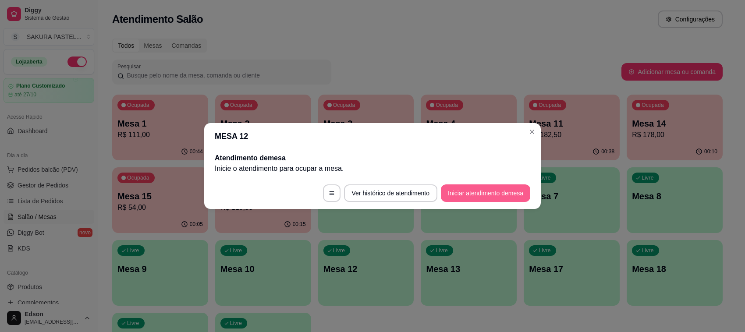
scroll to position [0, 0]
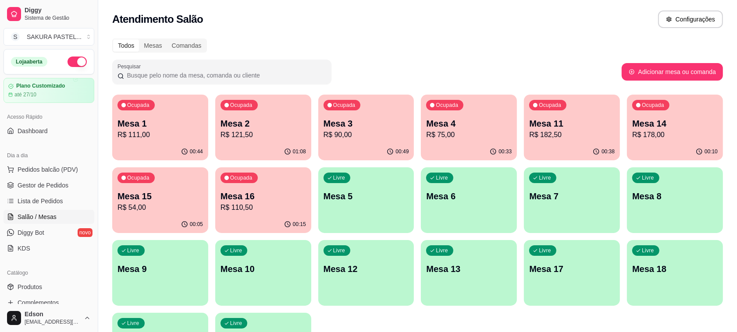
click at [495, 121] on p "Mesa 4" at bounding box center [468, 123] width 85 height 12
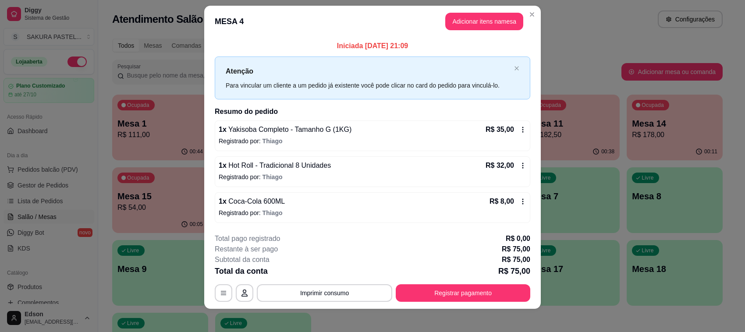
scroll to position [14, 0]
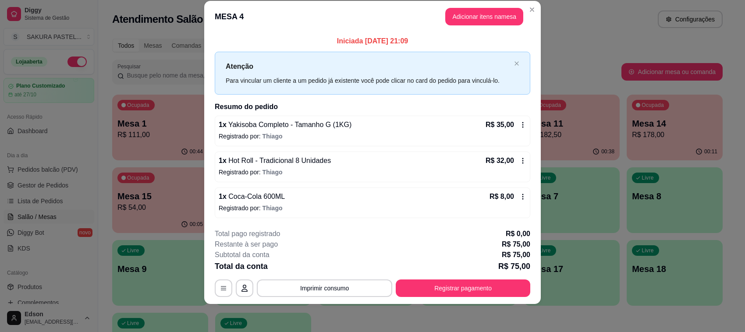
click at [465, 301] on footer "**********" at bounding box center [372, 263] width 337 height 82
click at [465, 296] on button "Registrar pagamento" at bounding box center [463, 289] width 135 height 18
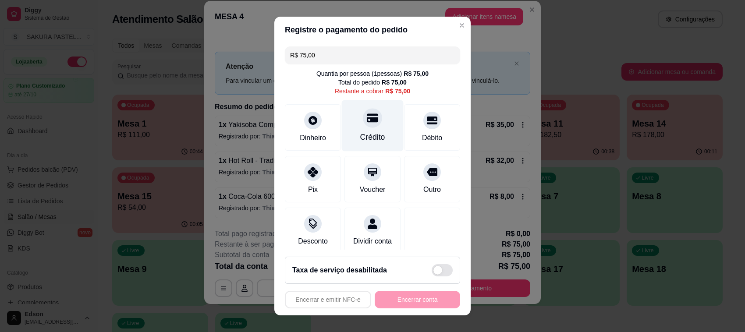
click at [365, 132] on div "Crédito" at bounding box center [372, 137] width 25 height 11
click at [403, 307] on div "Encerrar e emitir NFC-e Encerrar conta" at bounding box center [372, 300] width 175 height 18
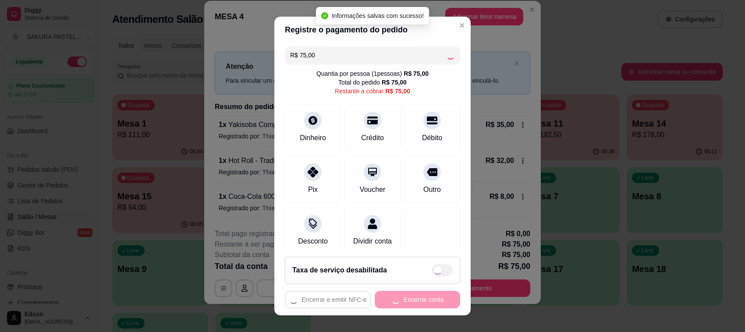
click at [404, 307] on div "Encerrar e emitir NFC-e Encerrar conta" at bounding box center [372, 300] width 175 height 18
type input "R$ 0,00"
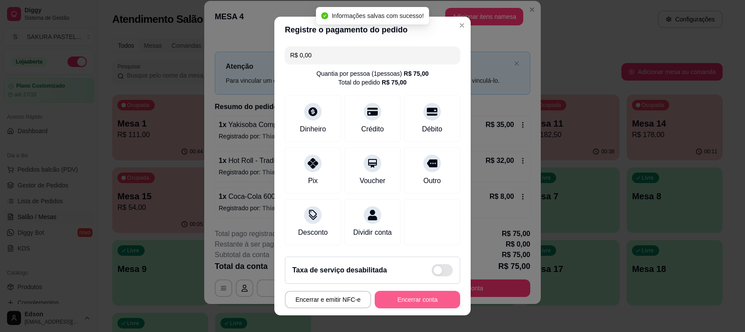
click at [404, 307] on button "Encerrar conta" at bounding box center [417, 300] width 85 height 18
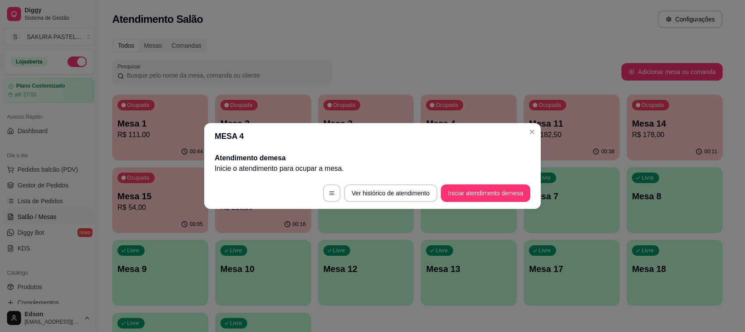
scroll to position [0, 0]
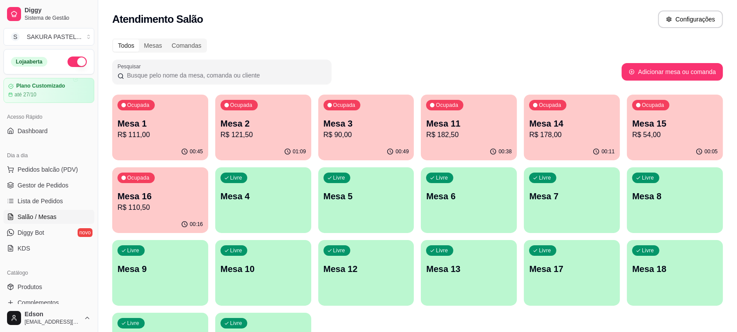
click at [393, 114] on div "Ocupada Mesa 3 R$ 90,00" at bounding box center [366, 119] width 96 height 49
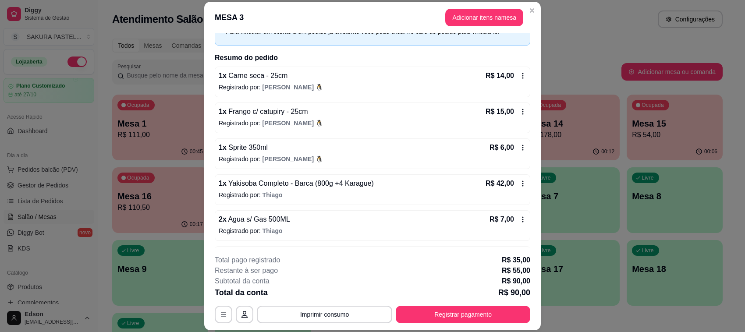
scroll to position [82, 0]
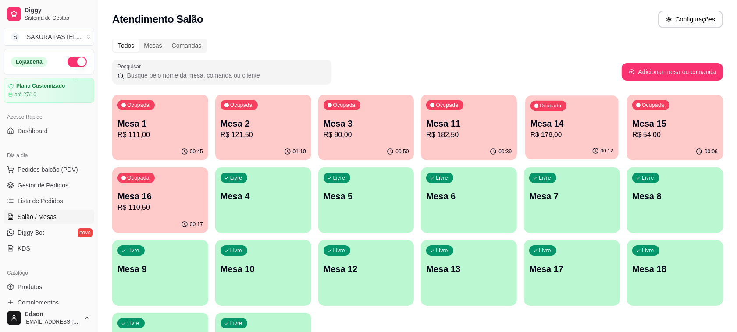
click at [546, 109] on div "Ocupada" at bounding box center [548, 106] width 36 height 10
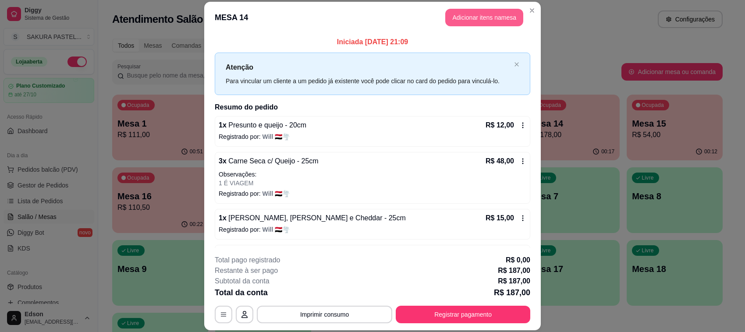
click at [474, 8] on header "MESA 14 Adicionar itens na mesa" at bounding box center [372, 18] width 337 height 32
click at [501, 23] on button "Adicionar itens na mesa" at bounding box center [484, 18] width 78 height 18
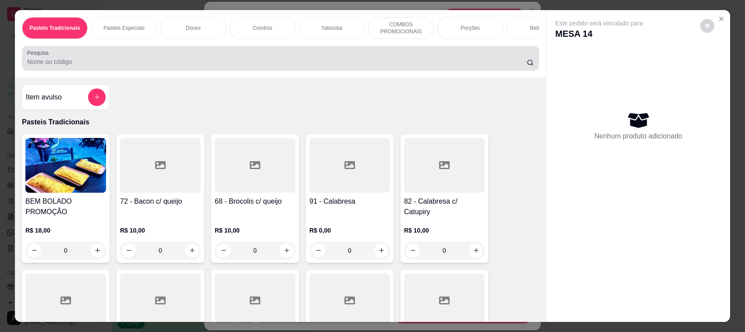
click at [119, 66] on input "Pesquisa" at bounding box center [277, 61] width 500 height 9
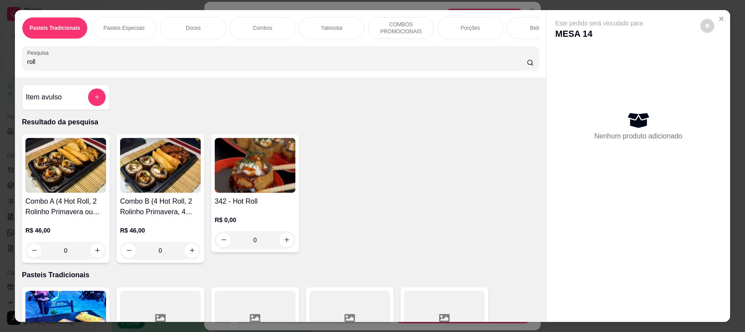
type input "roll"
click at [232, 216] on div "R$ 0,00 0" at bounding box center [255, 228] width 81 height 42
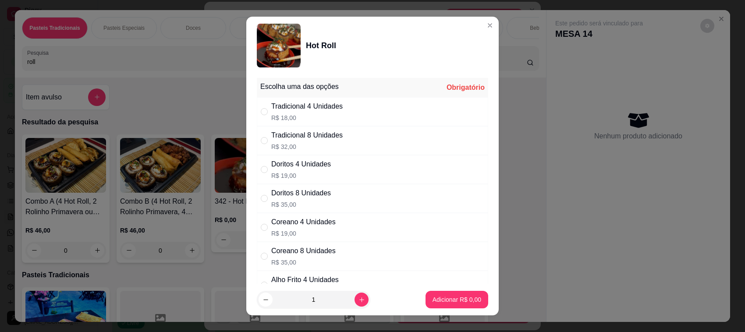
click at [302, 139] on div "Tradicional 8 Unidades" at bounding box center [306, 135] width 71 height 11
radio input "true"
click at [446, 299] on p "Adicionar R$ 32,00" at bounding box center [455, 299] width 51 height 8
type input "1"
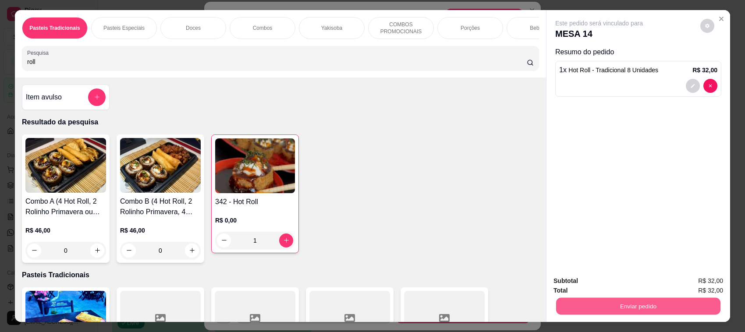
click at [641, 309] on button "Enviar pedido" at bounding box center [638, 306] width 164 height 17
click at [692, 281] on button "Enviar pedido" at bounding box center [700, 285] width 48 height 16
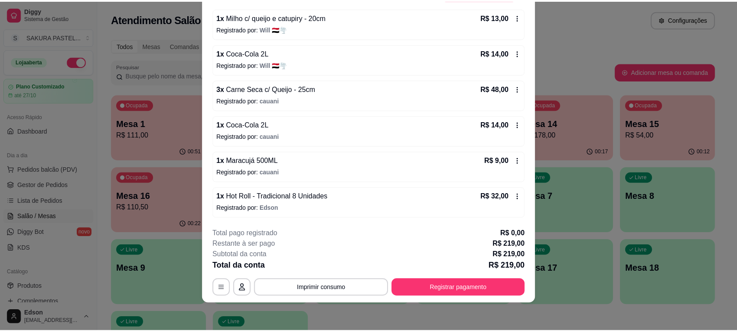
scroll to position [0, 0]
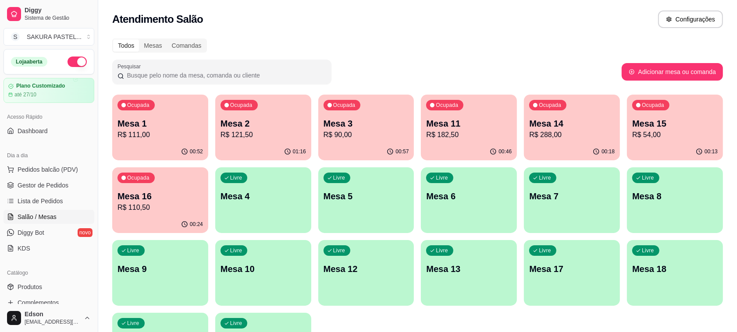
click at [548, 117] on p "Mesa 14" at bounding box center [571, 123] width 85 height 12
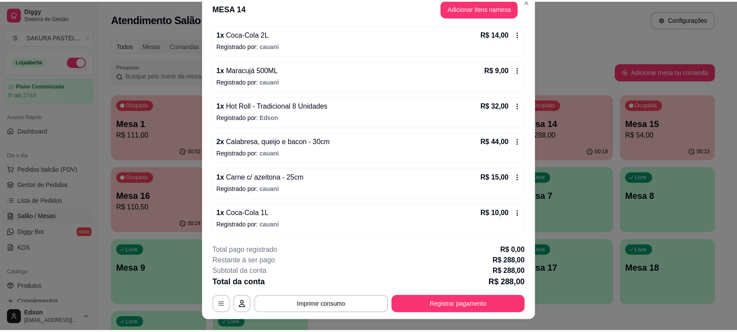
scroll to position [26, 0]
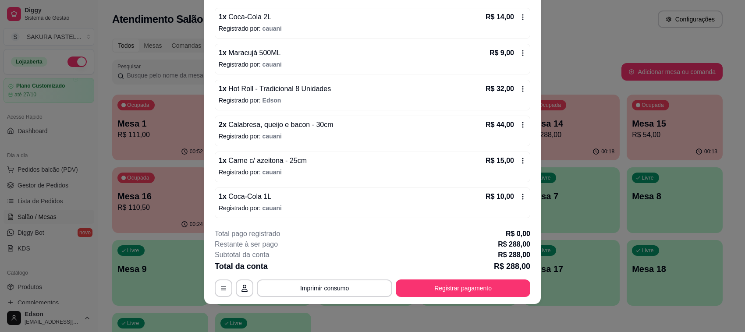
click at [519, 196] on icon at bounding box center [522, 196] width 7 height 7
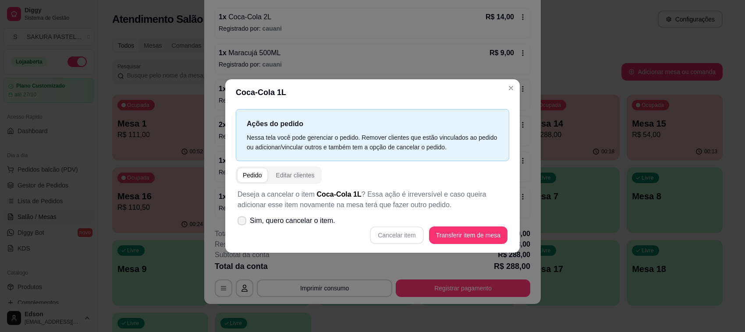
click at [309, 224] on span "Sim, quero cancelar o item." at bounding box center [292, 221] width 85 height 11
click at [243, 224] on input "Sim, quero cancelar o item." at bounding box center [240, 226] width 6 height 6
checkbox input "true"
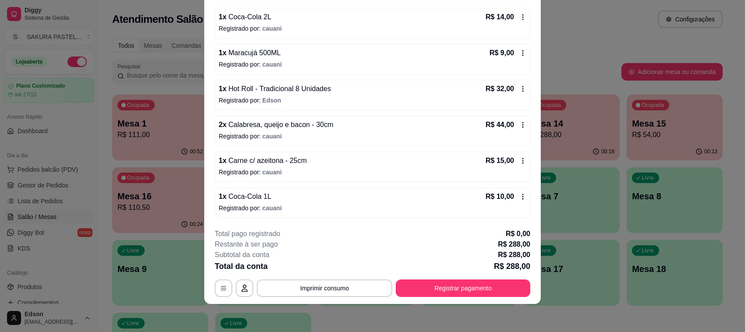
click at [519, 198] on icon at bounding box center [522, 196] width 7 height 7
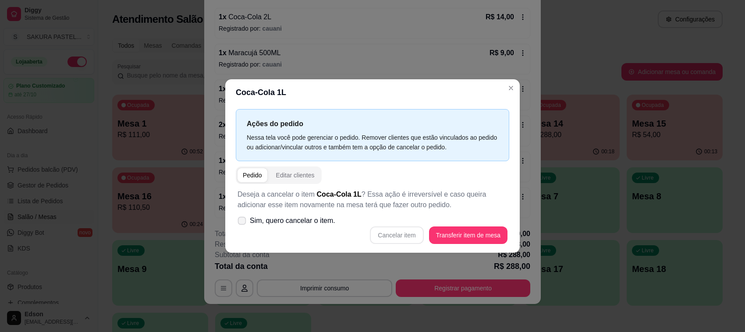
click at [304, 223] on span "Sim, quero cancelar o item." at bounding box center [292, 221] width 85 height 11
click at [243, 223] on input "Sim, quero cancelar o item." at bounding box center [240, 226] width 6 height 6
checkbox input "true"
click at [382, 232] on button "Cancelar item" at bounding box center [396, 236] width 53 height 18
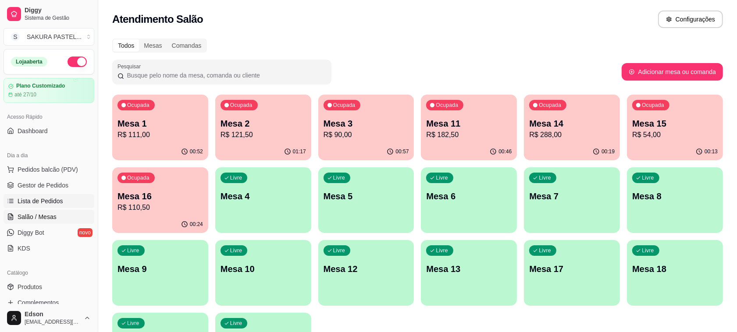
click at [13, 201] on icon at bounding box center [10, 201] width 7 height 7
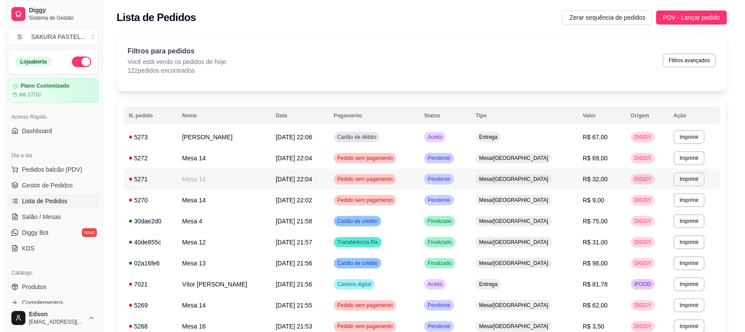
scroll to position [489, 0]
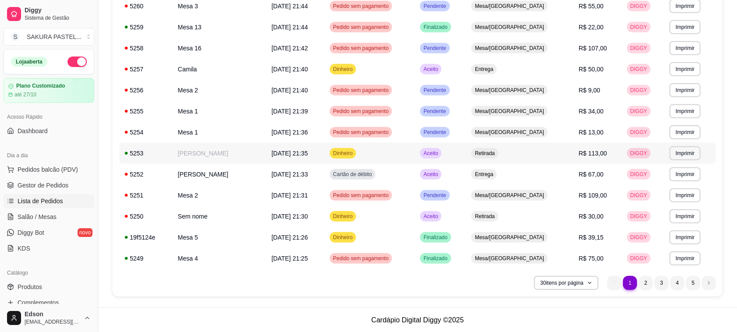
click at [217, 156] on td "Maressa Oliveira" at bounding box center [220, 153] width 94 height 21
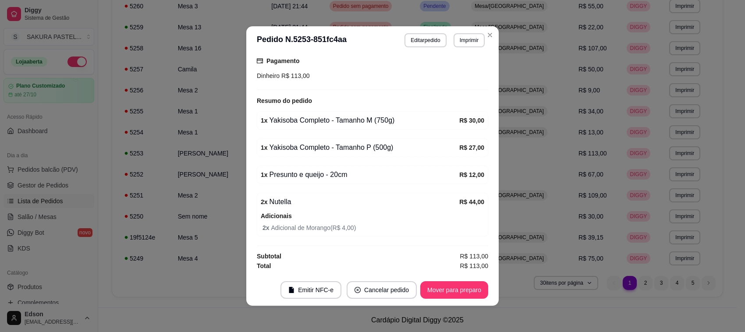
scroll to position [1, 0]
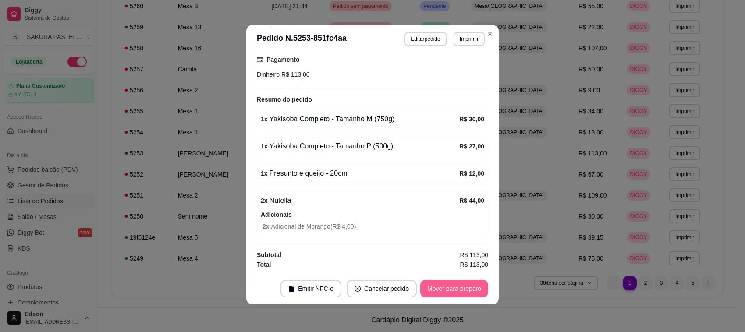
click at [441, 281] on button "Mover para preparo" at bounding box center [454, 289] width 68 height 18
click at [441, 281] on button "Mover para retirada disponível" at bounding box center [439, 289] width 97 height 18
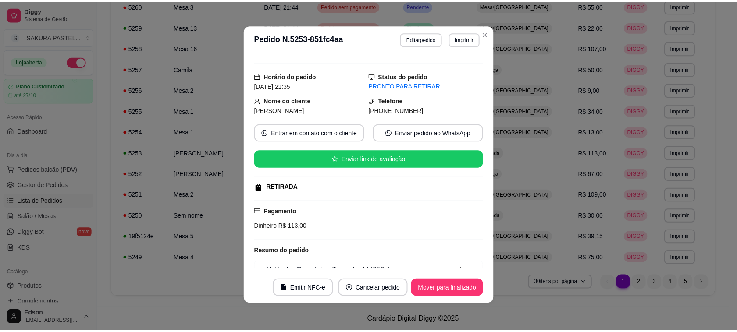
scroll to position [0, 0]
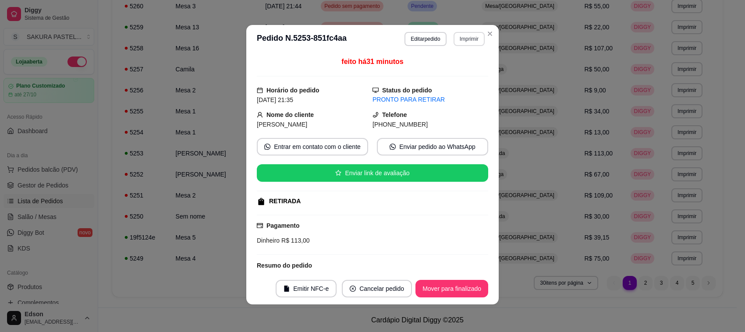
click at [473, 33] on button "Imprimir" at bounding box center [469, 39] width 31 height 14
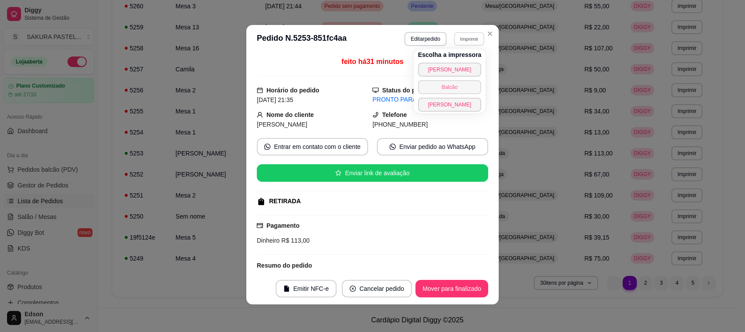
click at [459, 85] on button "Balcão" at bounding box center [450, 87] width 64 height 14
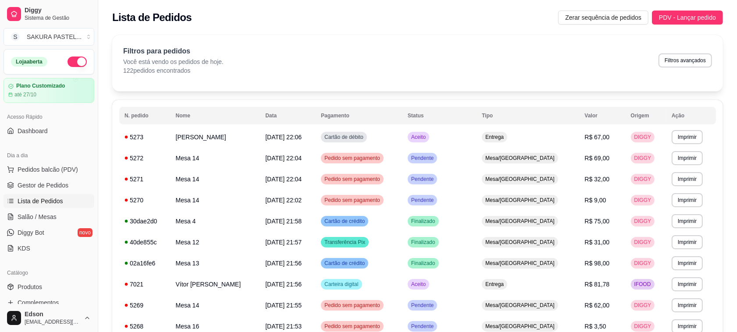
click at [711, 60] on button "Filtros avançados" at bounding box center [684, 60] width 53 height 14
select select "0"
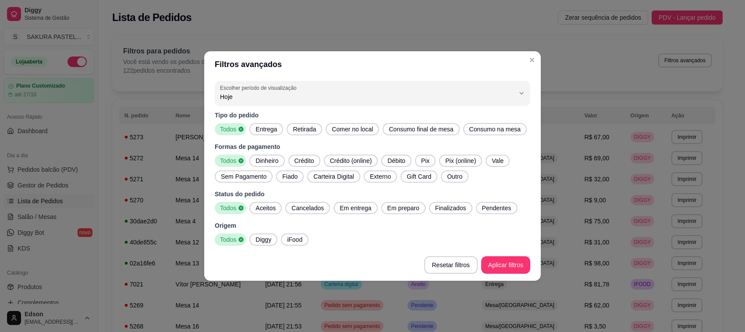
click at [276, 131] on span "Entrega" at bounding box center [266, 129] width 28 height 9
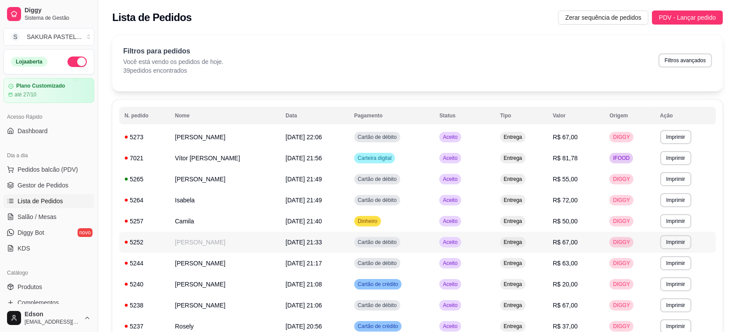
click at [322, 242] on span "28/09/25 às 21:33" at bounding box center [303, 242] width 36 height 7
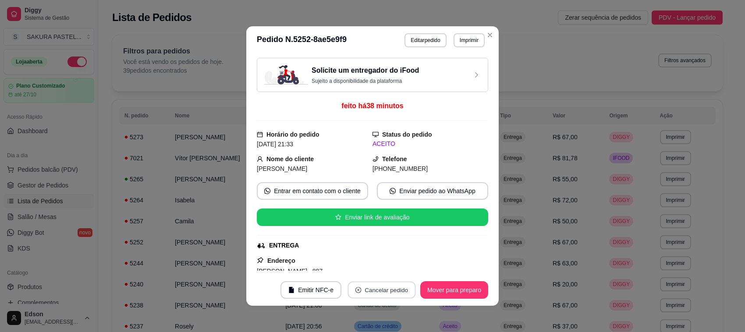
click at [363, 294] on button "Cancelar pedido" at bounding box center [382, 290] width 68 height 17
click at [410, 268] on button "Sim" at bounding box center [402, 269] width 35 height 18
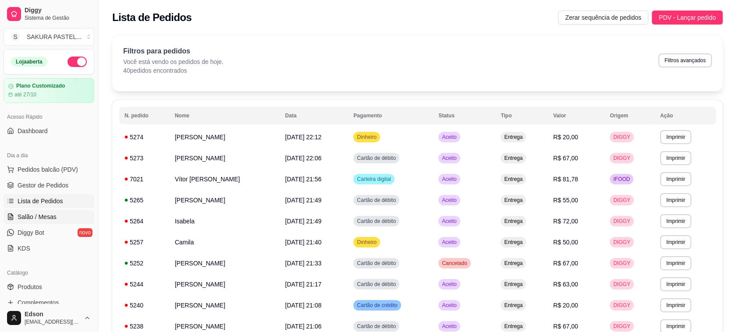
click at [58, 221] on link "Salão / Mesas" at bounding box center [49, 217] width 91 height 14
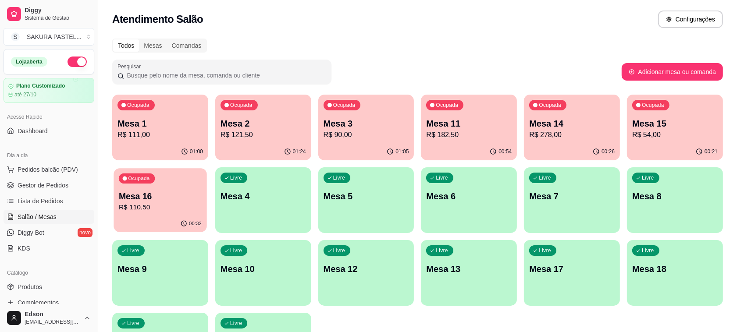
click at [137, 217] on div "00:32" at bounding box center [160, 224] width 93 height 17
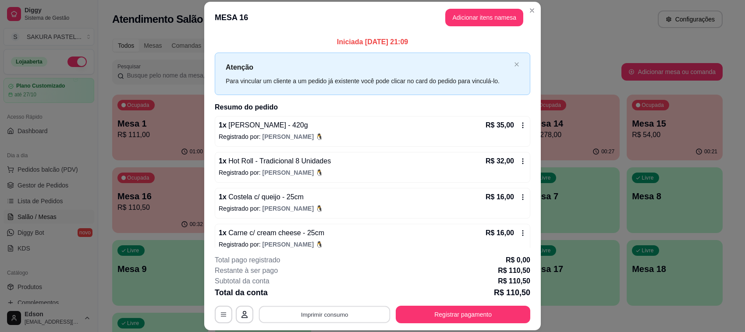
click at [355, 316] on button "Imprimir consumo" at bounding box center [325, 314] width 132 height 17
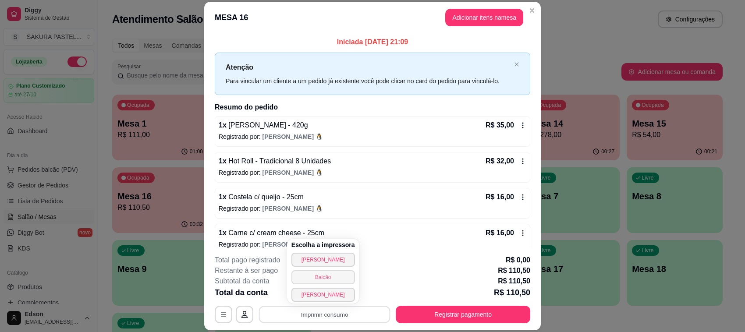
click at [338, 280] on button "Balcão" at bounding box center [324, 277] width 64 height 14
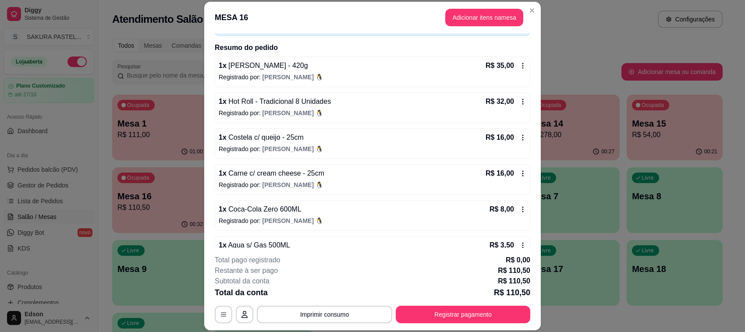
scroll to position [82, 0]
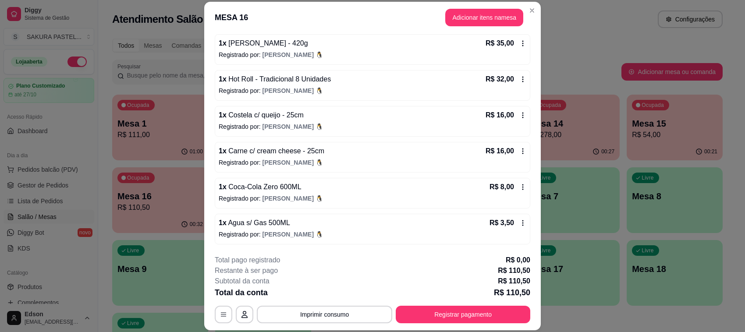
click at [338, 305] on div "**********" at bounding box center [373, 289] width 316 height 68
click at [338, 308] on button "Imprimir consumo" at bounding box center [324, 315] width 135 height 18
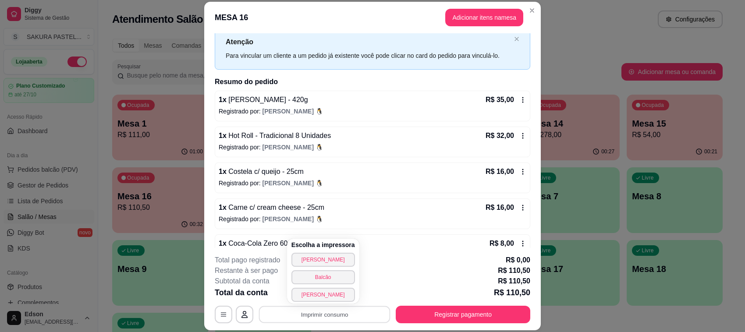
scroll to position [0, 0]
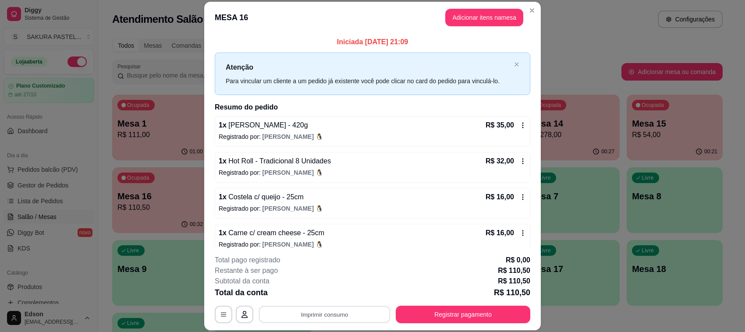
click at [432, 264] on div "Total pago registrado R$ 0,00" at bounding box center [373, 260] width 316 height 11
drag, startPoint x: 459, startPoint y: 298, endPoint x: 461, endPoint y: 307, distance: 9.0
click at [460, 303] on div "**********" at bounding box center [373, 289] width 316 height 68
click at [461, 307] on button "Registrar pagamento" at bounding box center [463, 315] width 135 height 18
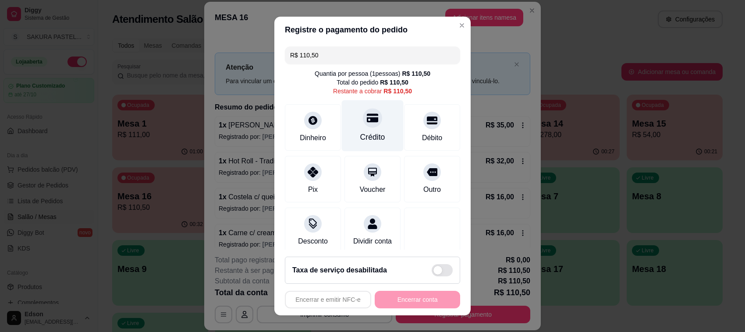
click at [376, 128] on div "Crédito" at bounding box center [373, 125] width 62 height 51
click at [426, 304] on div "Encerrar e emitir NFC-e Encerrar conta" at bounding box center [372, 300] width 175 height 18
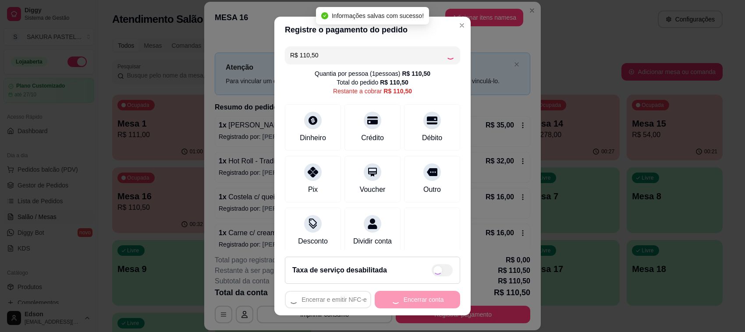
type input "R$ 0,00"
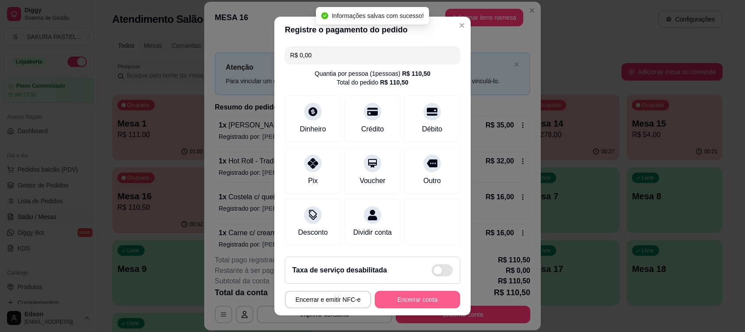
click at [426, 304] on button "Encerrar conta" at bounding box center [417, 300] width 85 height 18
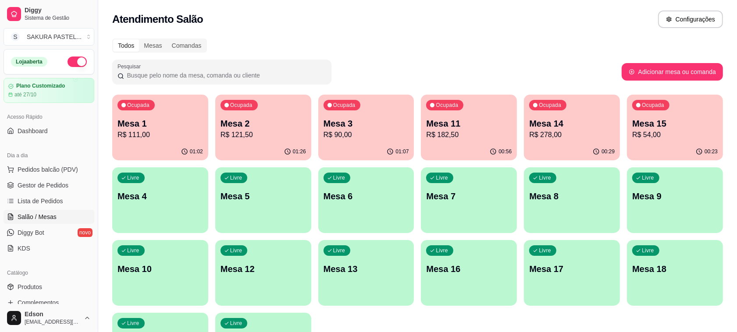
click at [367, 128] on p "Mesa 3" at bounding box center [366, 123] width 85 height 12
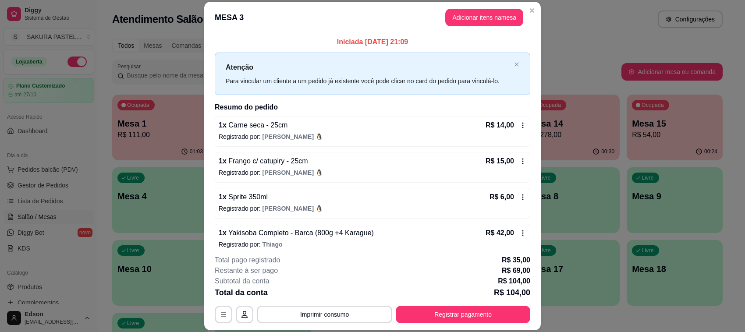
click at [519, 126] on icon at bounding box center [522, 125] width 7 height 7
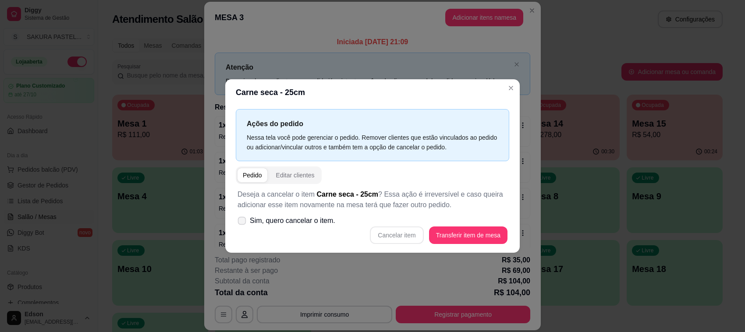
click at [330, 220] on span "Sim, quero cancelar o item." at bounding box center [292, 221] width 85 height 11
click at [243, 223] on input "Sim, quero cancelar o item." at bounding box center [240, 226] width 6 height 6
checkbox input "true"
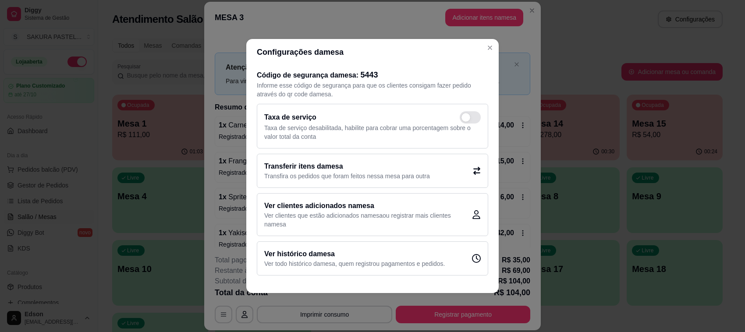
click at [487, 128] on div "Taxa de serviço Taxa de serviço desabilitada, habilite para cobrar uma porcenta…" at bounding box center [372, 126] width 231 height 45
click at [498, 132] on div "Código de segurança da mesa : 5443 Informe esse código de segurança para que os…" at bounding box center [372, 172] width 252 height 214
checkbox input "true"
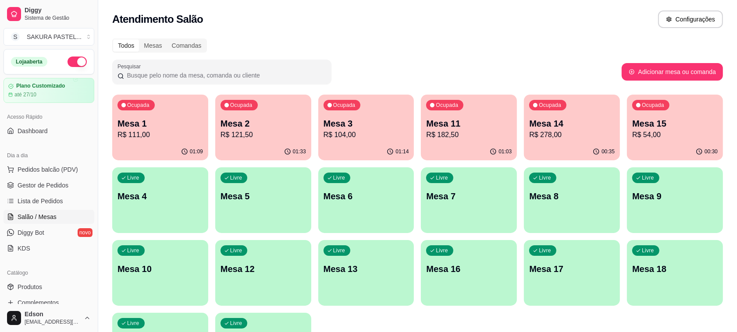
click at [379, 120] on p "Mesa 3" at bounding box center [366, 123] width 85 height 12
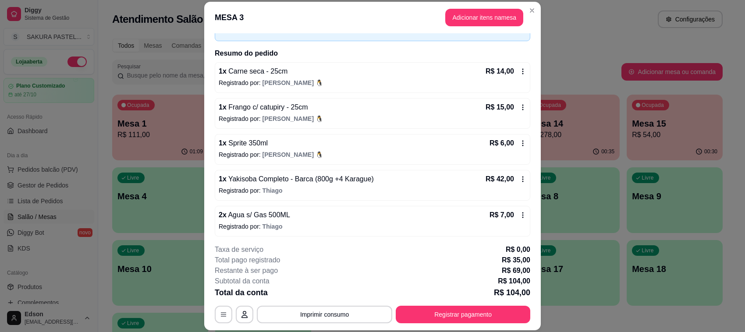
scroll to position [40, 0]
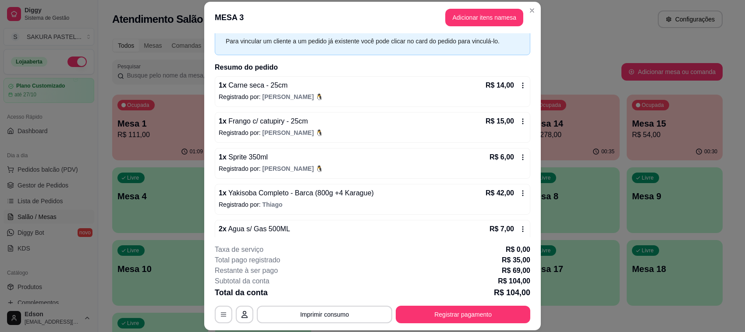
click at [459, 307] on button "Registrar pagamento" at bounding box center [463, 315] width 135 height 18
click at [477, 316] on button "Registrar pagamento" at bounding box center [463, 314] width 131 height 17
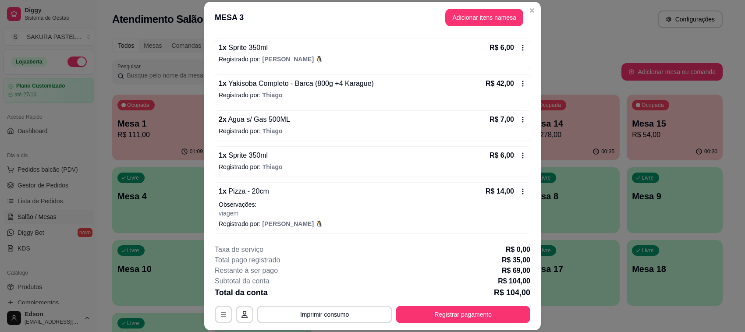
scroll to position [26, 0]
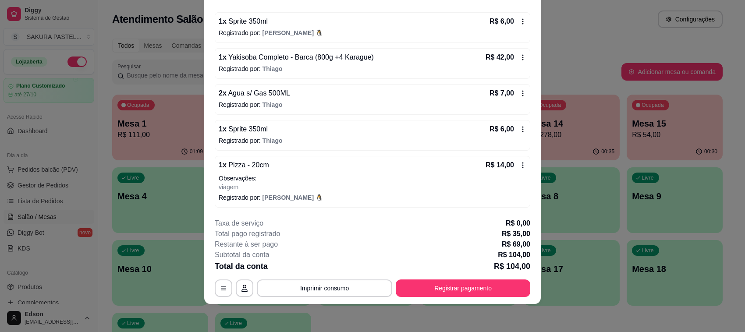
click at [204, 86] on div "Iniciada 28/09/2025 às 21:09 Atenção Para vincular um cliente a um pedido já ex…" at bounding box center [372, 109] width 337 height 204
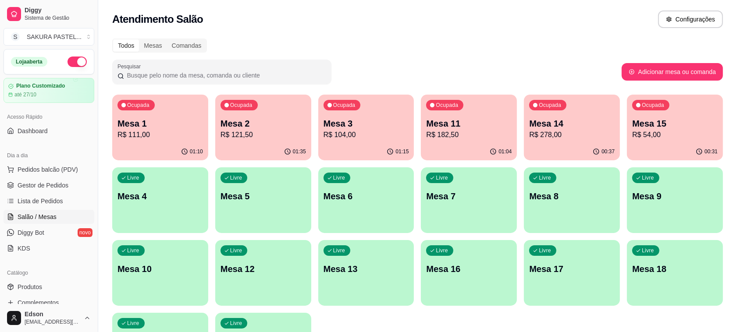
click at [150, 150] on div "01:10" at bounding box center [160, 151] width 96 height 17
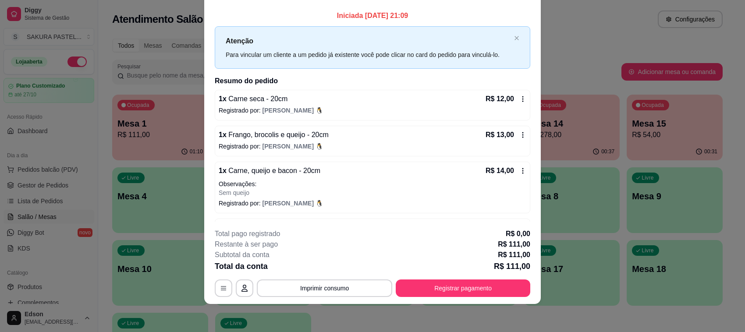
click at [350, 290] on button "Imprimir consumo" at bounding box center [324, 289] width 135 height 18
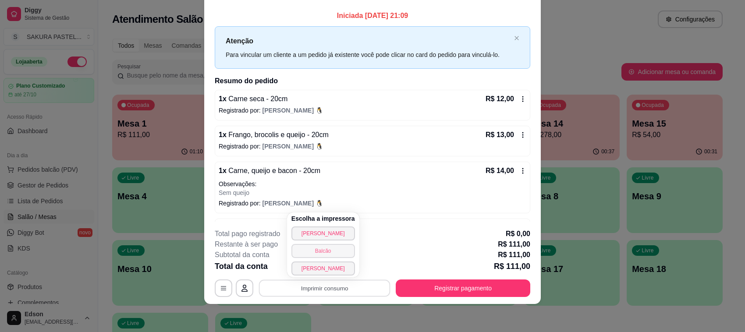
click at [340, 250] on button "Balcão" at bounding box center [324, 251] width 64 height 14
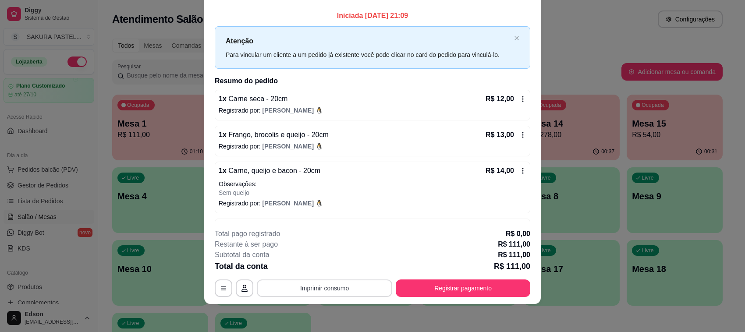
click at [356, 295] on button "Imprimir consumo" at bounding box center [324, 289] width 135 height 18
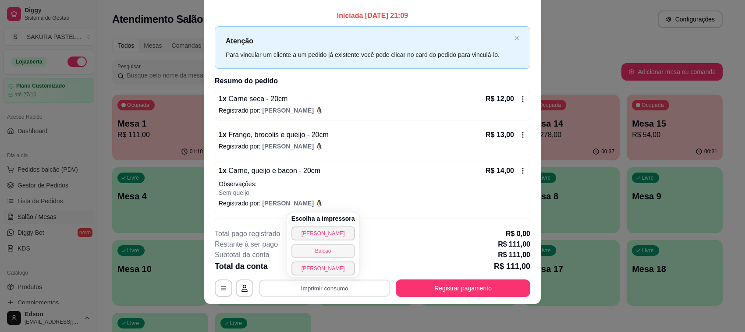
click at [341, 247] on button "Balcão" at bounding box center [324, 251] width 64 height 14
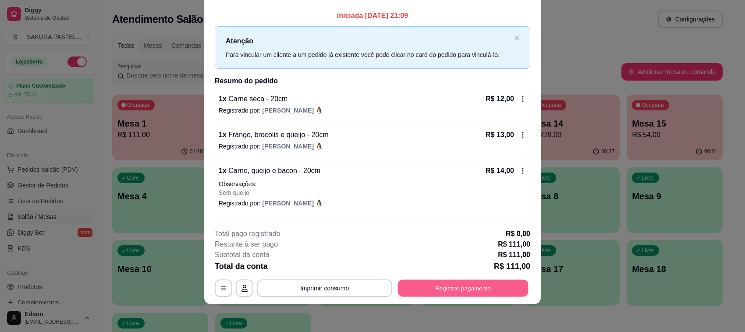
click at [520, 282] on button "Registrar pagamento" at bounding box center [463, 288] width 131 height 17
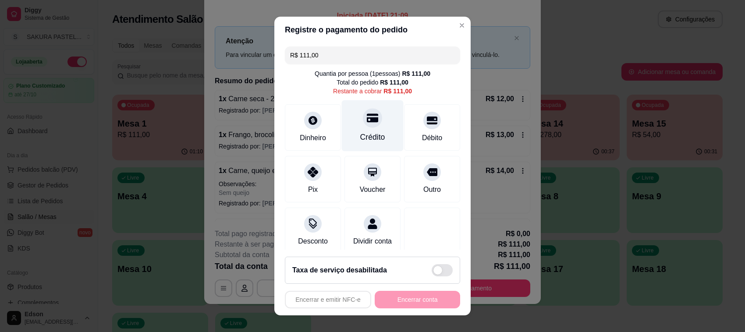
click at [365, 137] on div "Crédito" at bounding box center [372, 137] width 25 height 11
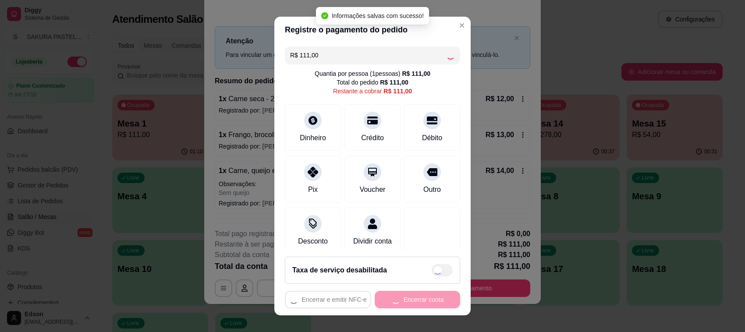
type input "R$ 0,00"
click at [413, 300] on div "Encerrar e emitir NFC-e Encerrar conta" at bounding box center [372, 300] width 175 height 18
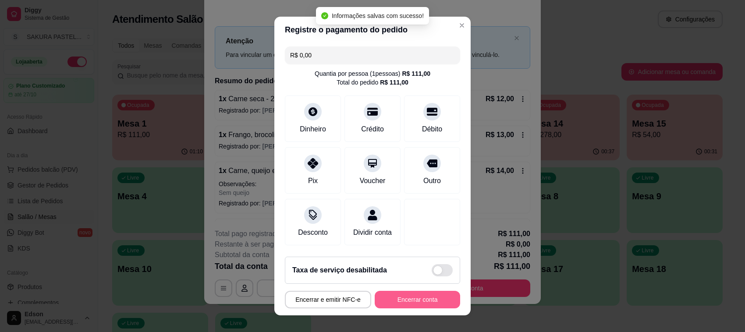
click at [413, 300] on button "Encerrar conta" at bounding box center [417, 300] width 85 height 18
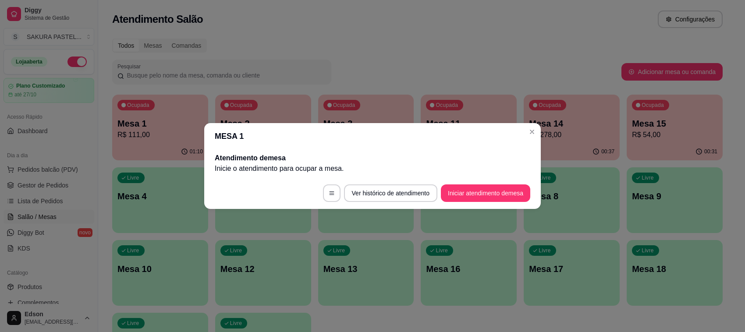
scroll to position [0, 0]
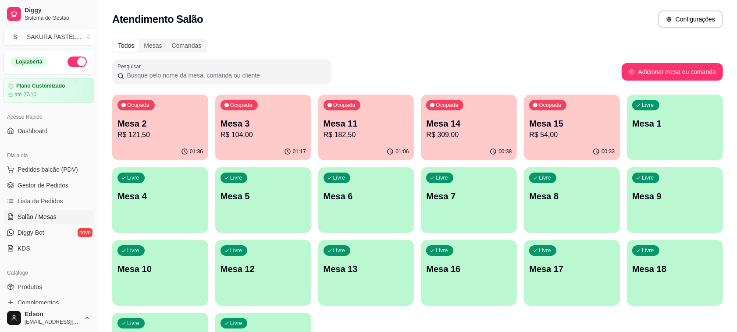
click at [224, 120] on p "Mesa 3" at bounding box center [262, 123] width 85 height 12
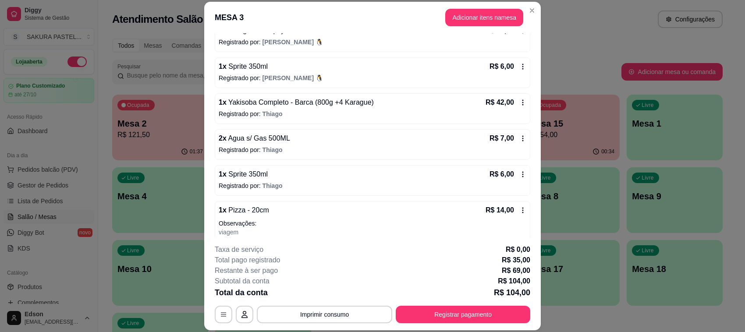
scroll to position [150, 0]
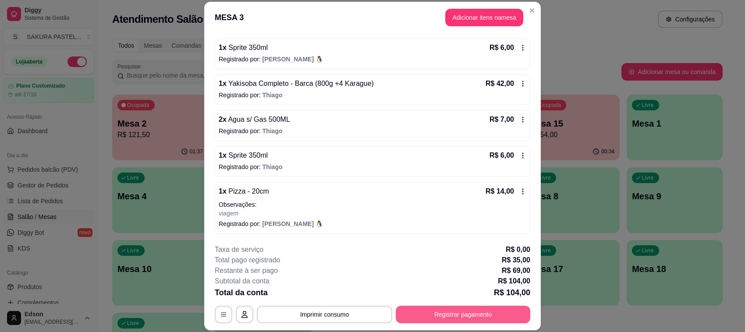
click at [420, 307] on button "Registrar pagamento" at bounding box center [463, 315] width 135 height 18
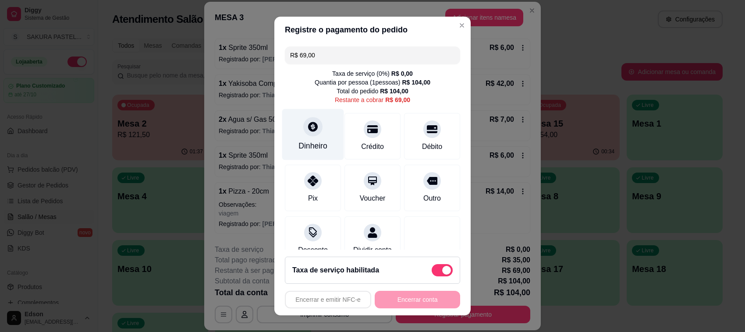
click at [299, 136] on div "Dinheiro" at bounding box center [313, 134] width 62 height 51
type input "R$ 0,00"
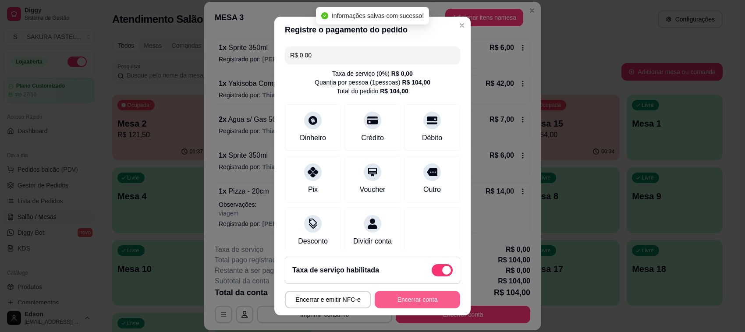
click at [412, 308] on button "Encerrar conta" at bounding box center [417, 300] width 85 height 18
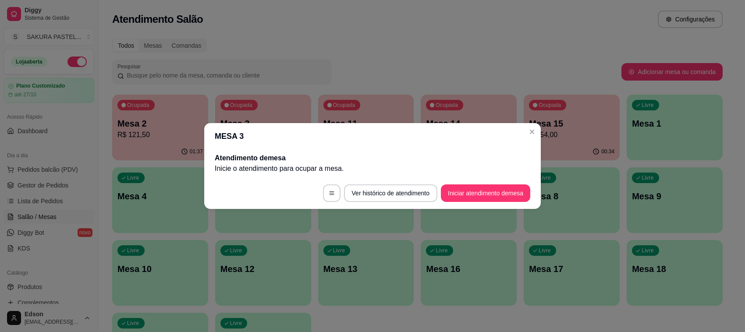
scroll to position [0, 0]
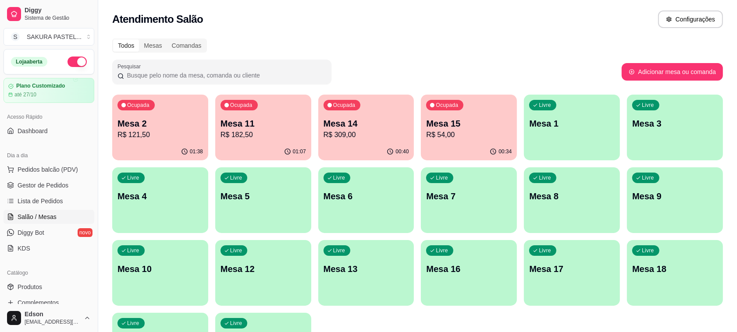
click at [455, 109] on div "Ocupada" at bounding box center [444, 105] width 37 height 11
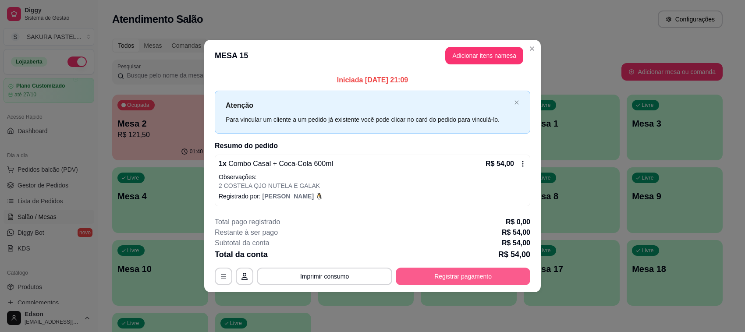
click at [469, 275] on button "Registrar pagamento" at bounding box center [463, 277] width 135 height 18
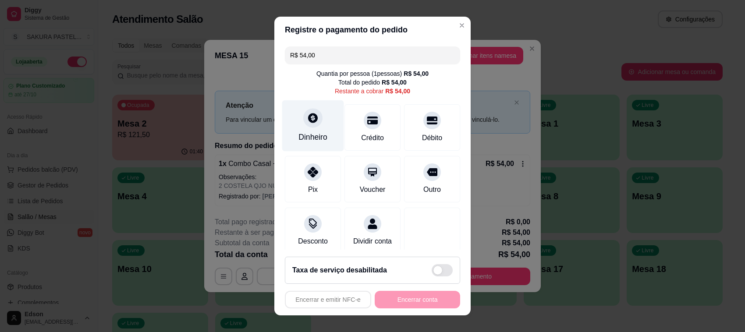
click at [323, 109] on div "Dinheiro" at bounding box center [313, 125] width 62 height 51
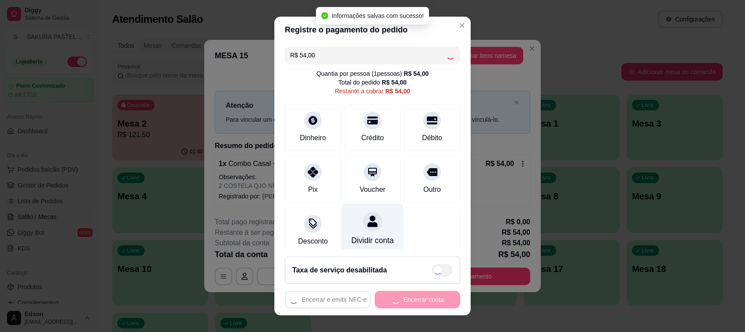
type input "R$ 0,00"
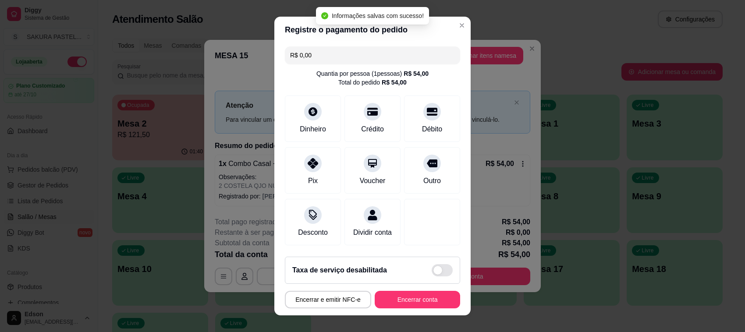
click at [415, 299] on button "Encerrar conta" at bounding box center [417, 300] width 85 height 18
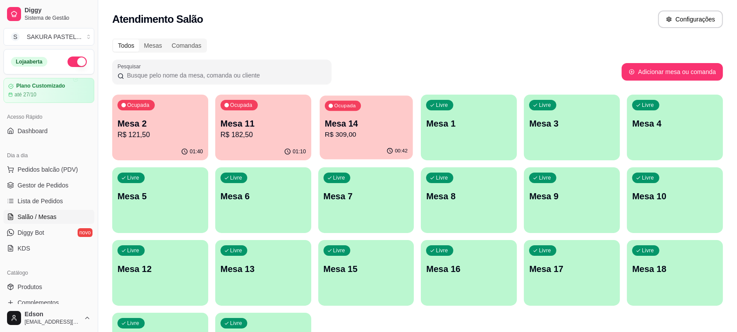
click at [336, 110] on div "Ocupada" at bounding box center [343, 106] width 36 height 10
click at [277, 121] on p "Mesa 11" at bounding box center [263, 124] width 83 height 12
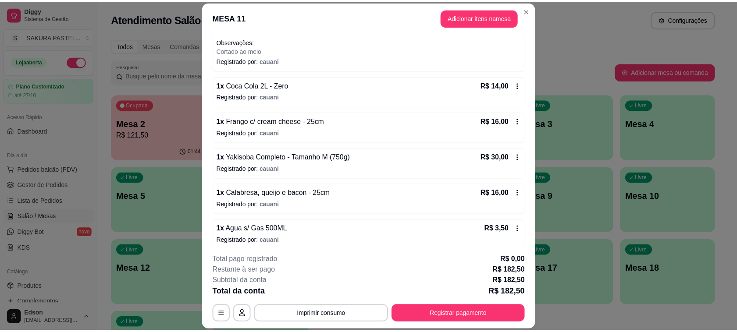
scroll to position [176, 0]
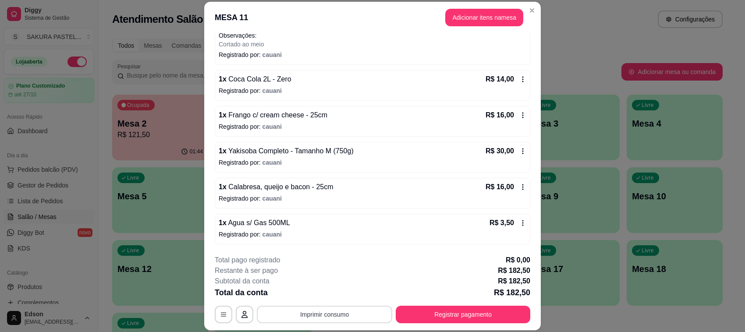
click at [321, 319] on button "Imprimir consumo" at bounding box center [324, 315] width 135 height 18
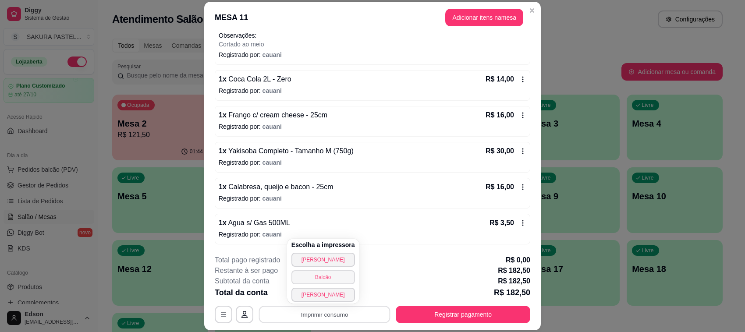
click at [325, 281] on button "Balcão" at bounding box center [324, 277] width 64 height 14
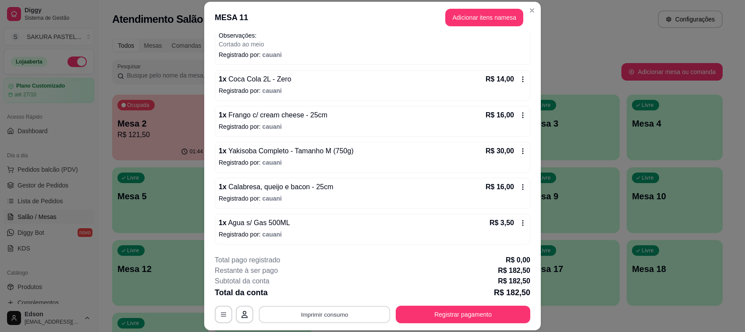
click at [330, 310] on button "Imprimir consumo" at bounding box center [325, 314] width 132 height 17
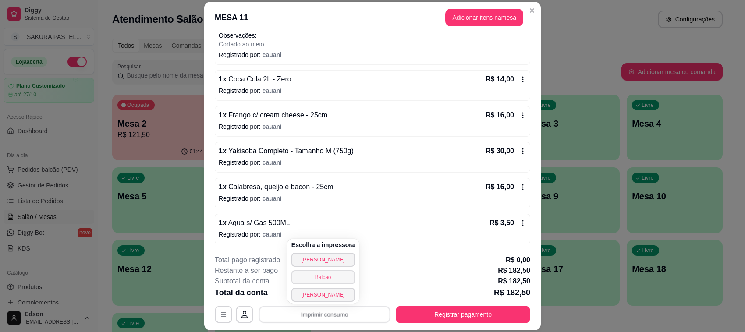
click at [323, 277] on button "Balcão" at bounding box center [324, 277] width 64 height 14
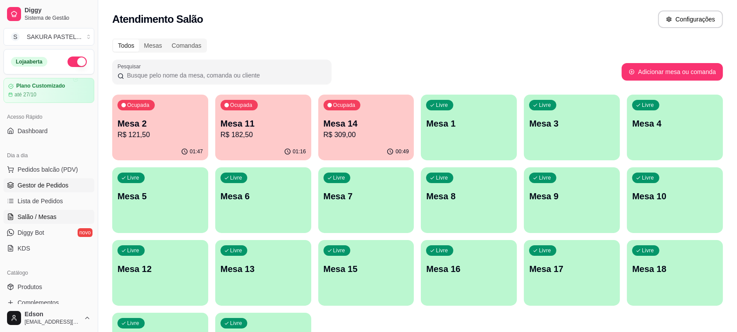
click at [62, 187] on span "Gestor de Pedidos" at bounding box center [43, 185] width 51 height 9
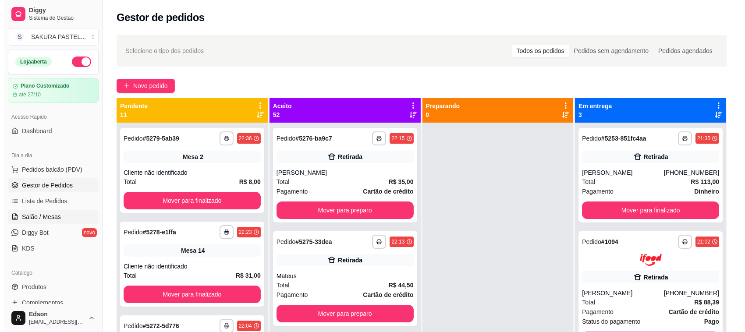
scroll to position [224, 0]
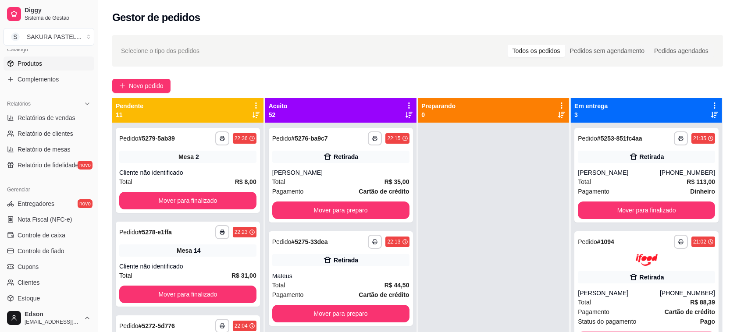
click at [51, 67] on link "Produtos" at bounding box center [49, 64] width 91 height 14
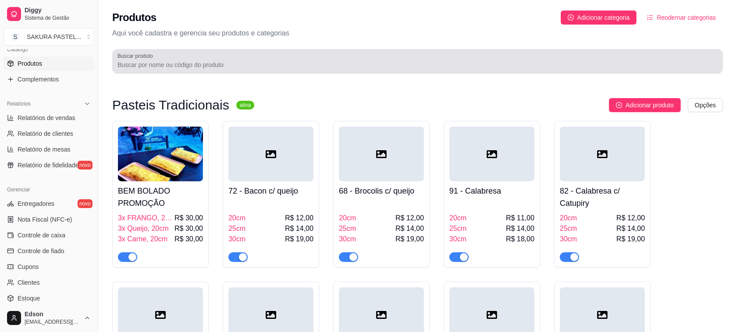
click at [252, 66] on input "Buscar produto" at bounding box center [417, 64] width 600 height 9
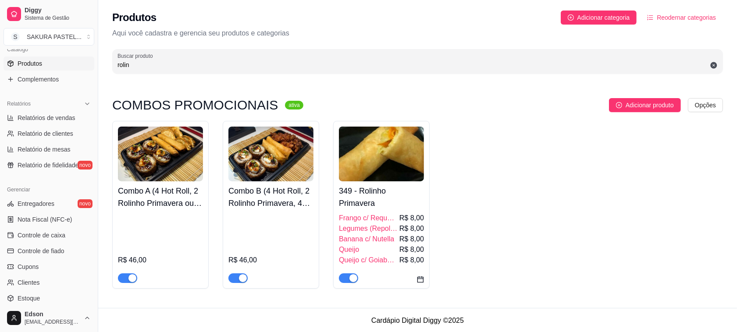
type input "rolin"
click at [366, 154] on img at bounding box center [381, 154] width 85 height 55
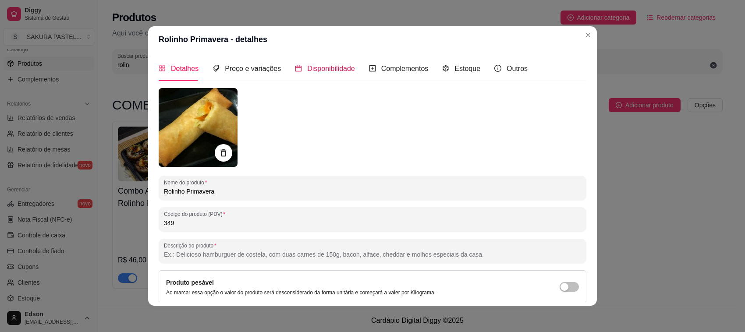
click at [307, 68] on span "Disponibilidade" at bounding box center [331, 68] width 48 height 7
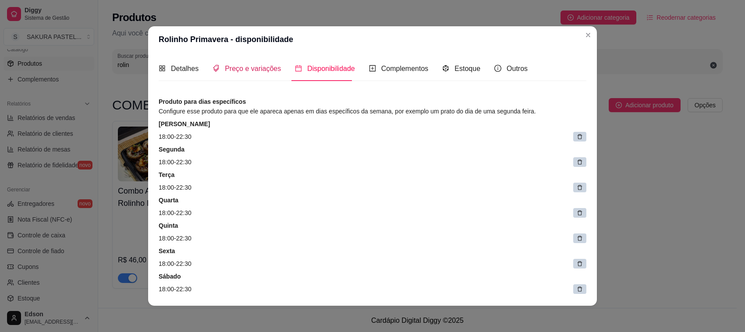
click at [257, 73] on div "Preço e variações" at bounding box center [247, 68] width 68 height 11
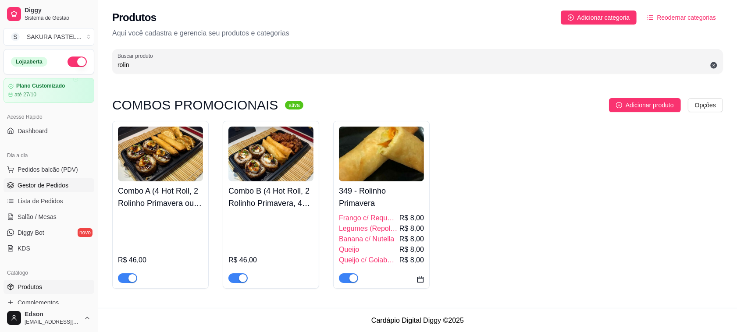
click at [59, 182] on span "Gestor de Pedidos" at bounding box center [43, 185] width 51 height 9
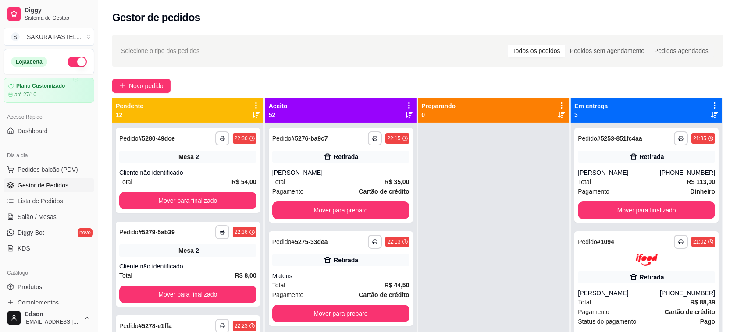
click at [252, 102] on icon at bounding box center [256, 106] width 8 height 8
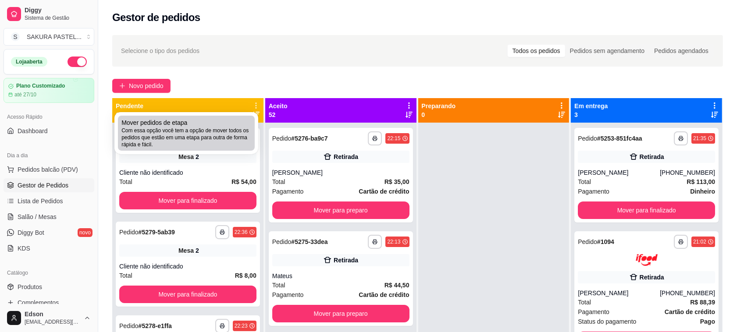
click at [206, 128] on span "Com essa opção você tem a opção de mover todos os pedidos que estão em uma etap…" at bounding box center [186, 137] width 130 height 21
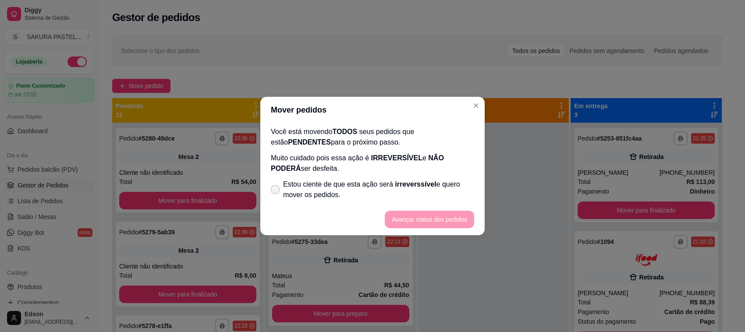
click at [365, 187] on span "Estou ciente de que esta ação será irreverssível e quero mover os pedidos." at bounding box center [378, 189] width 191 height 21
click at [276, 192] on input "Estou ciente de que esta ação será irreverssível e quero mover os pedidos." at bounding box center [273, 195] width 6 height 6
checkbox input "true"
click at [426, 233] on footer "Avançar status dos pedidos" at bounding box center [372, 220] width 224 height 32
click at [432, 218] on button "Avançar status dos pedidos" at bounding box center [429, 220] width 89 height 18
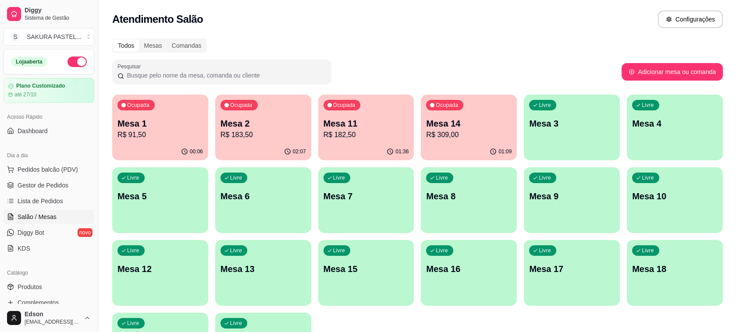
click at [282, 131] on p "R$ 183,50" at bounding box center [262, 135] width 85 height 11
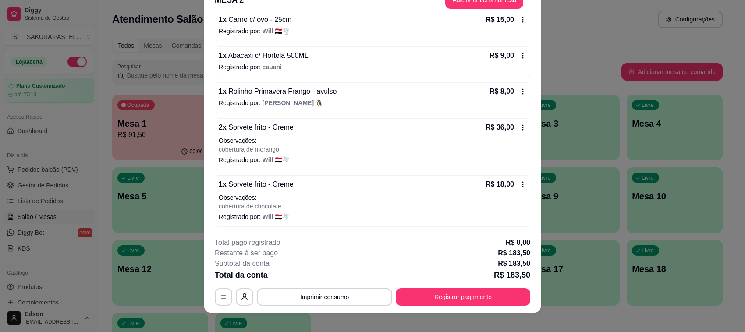
scroll to position [26, 0]
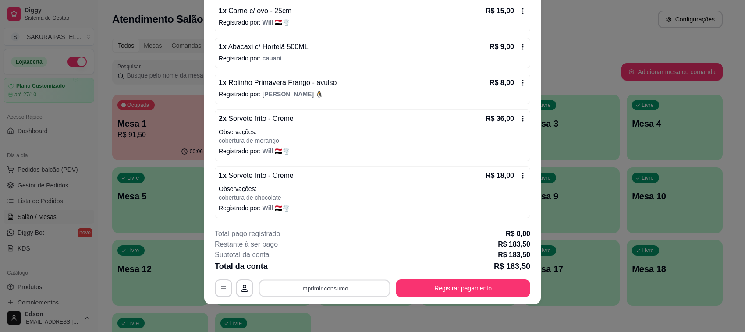
click at [331, 288] on button "Imprimir consumo" at bounding box center [325, 288] width 132 height 17
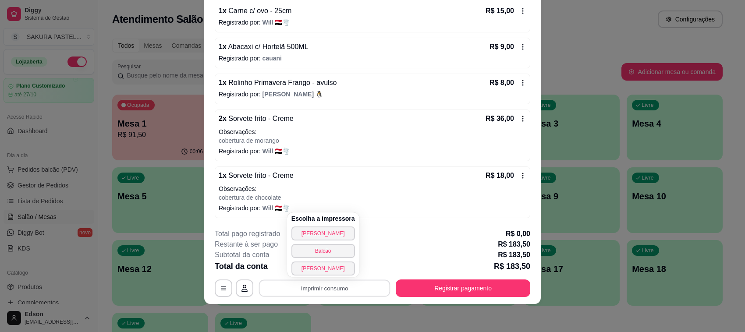
click at [336, 259] on div "Escolha a impressora Cozinha Cantinho Balcão [PERSON_NAME]" at bounding box center [323, 245] width 72 height 65
click at [336, 256] on button "Balcão" at bounding box center [324, 251] width 64 height 14
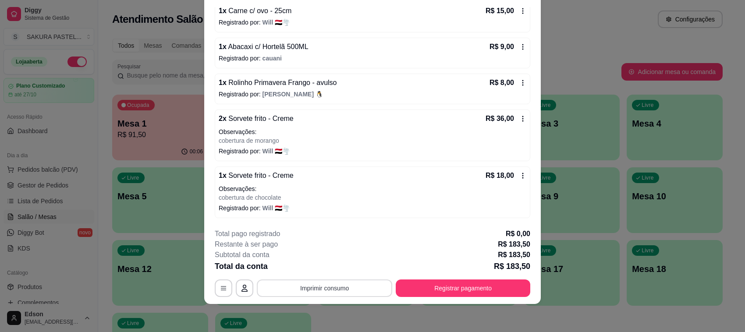
click at [332, 292] on button "Imprimir consumo" at bounding box center [324, 289] width 135 height 18
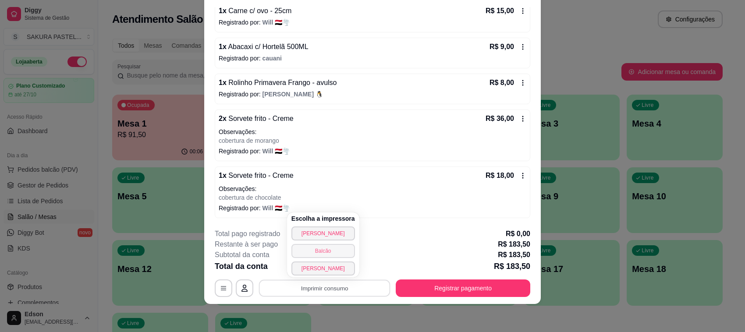
click at [318, 249] on button "Balcão" at bounding box center [324, 251] width 64 height 14
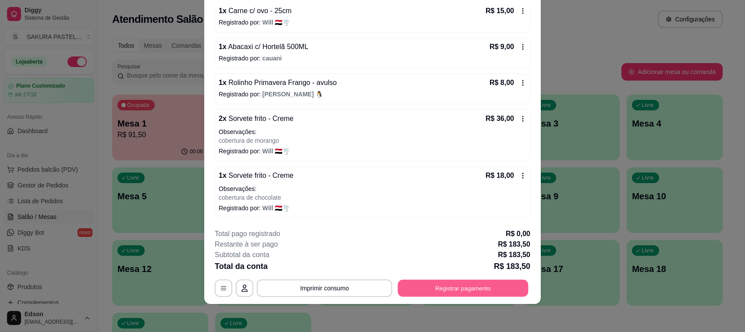
click at [457, 283] on button "Registrar pagamento" at bounding box center [463, 288] width 131 height 17
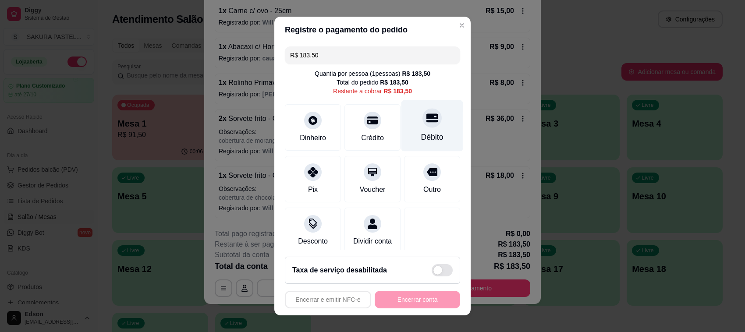
click at [404, 124] on div "Débito" at bounding box center [433, 125] width 62 height 51
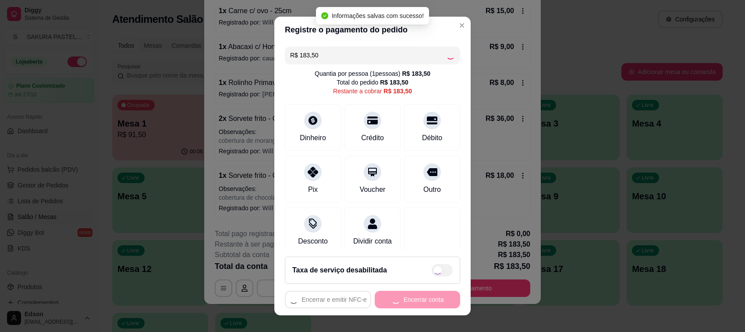
type input "R$ 0,00"
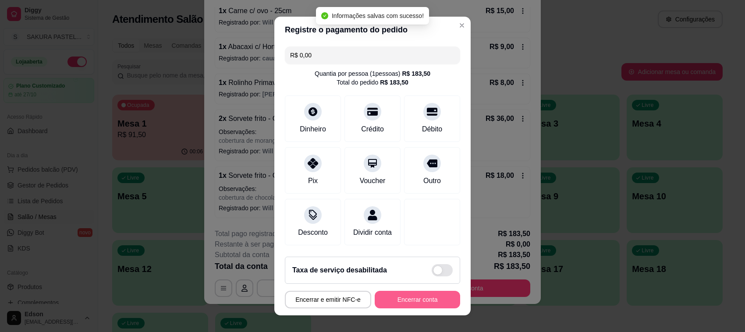
click at [406, 306] on button "Encerrar conta" at bounding box center [417, 300] width 85 height 18
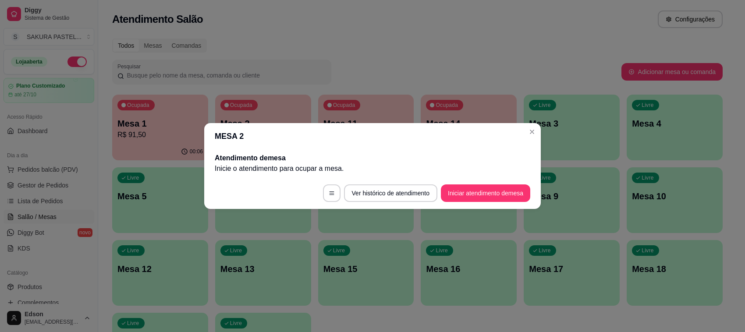
scroll to position [0, 0]
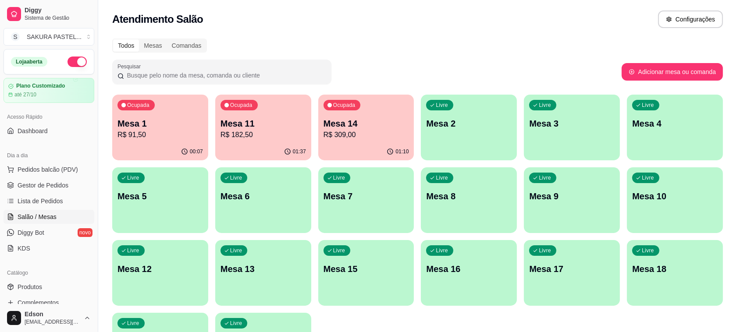
click at [286, 135] on p "R$ 182,50" at bounding box center [262, 135] width 85 height 11
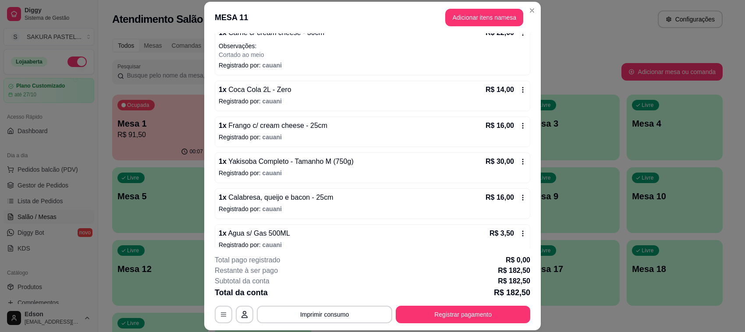
scroll to position [176, 0]
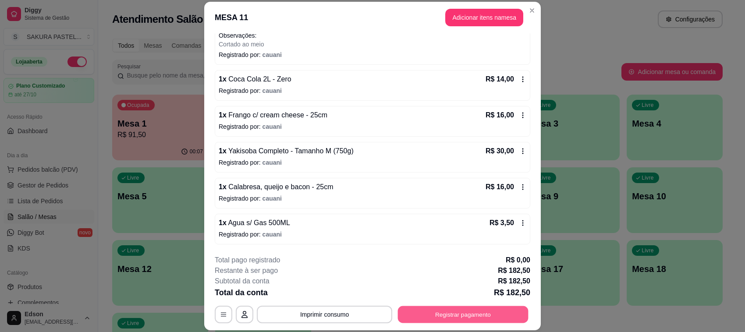
click at [447, 309] on button "Registrar pagamento" at bounding box center [463, 314] width 131 height 17
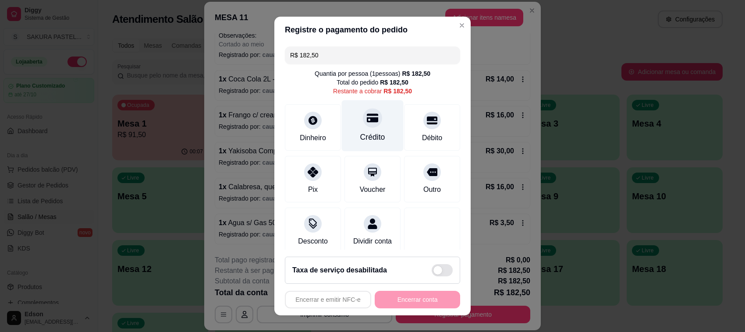
click at [372, 124] on div "Crédito" at bounding box center [373, 125] width 62 height 51
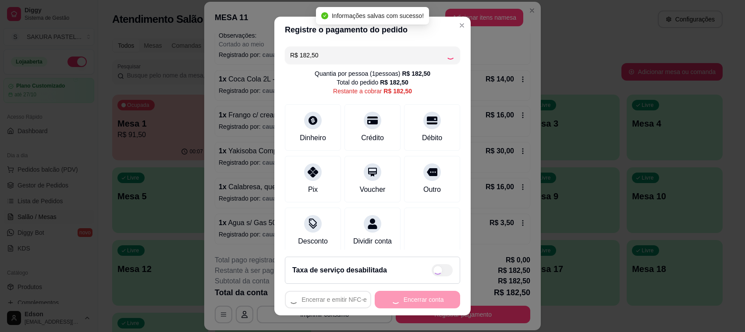
type input "R$ 0,00"
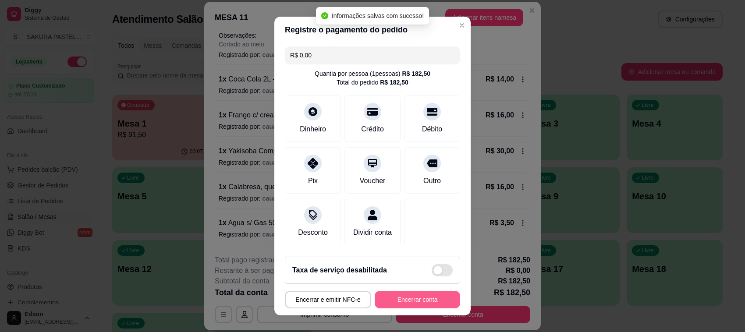
click at [415, 300] on button "Encerrar conta" at bounding box center [417, 300] width 85 height 18
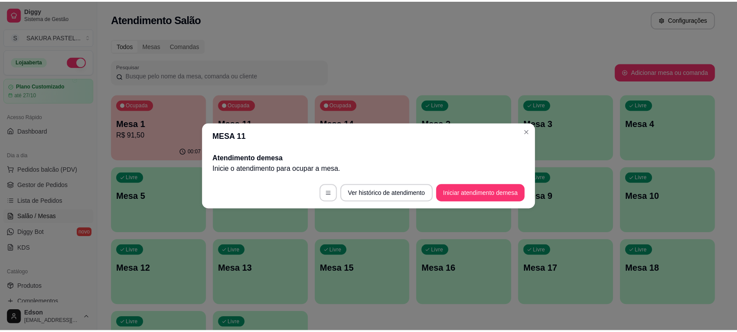
scroll to position [0, 0]
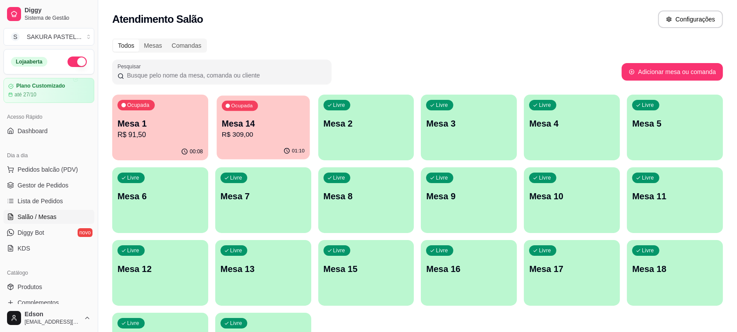
click at [249, 143] on div "01:10" at bounding box center [263, 151] width 93 height 17
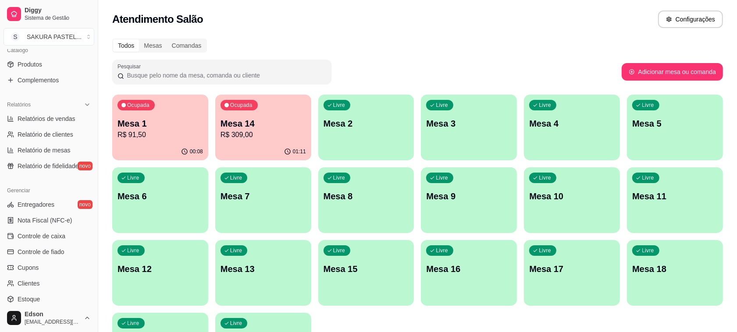
scroll to position [224, 0]
click at [63, 125] on ul "Relatórios de vendas Relatório de clientes Relatório de mesas Relatório de fide…" at bounding box center [49, 141] width 91 height 61
click at [64, 124] on link "Relatórios de vendas" at bounding box center [49, 118] width 91 height 14
select select "ALL"
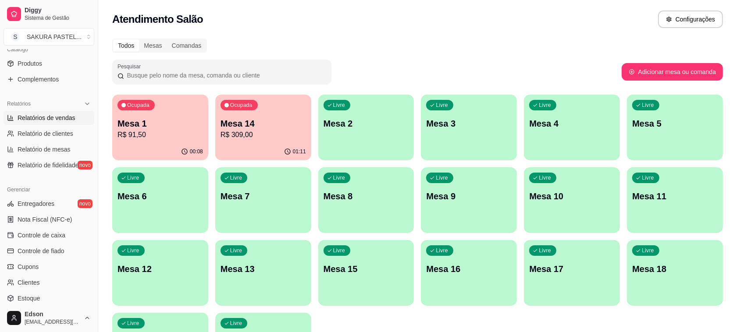
select select "0"
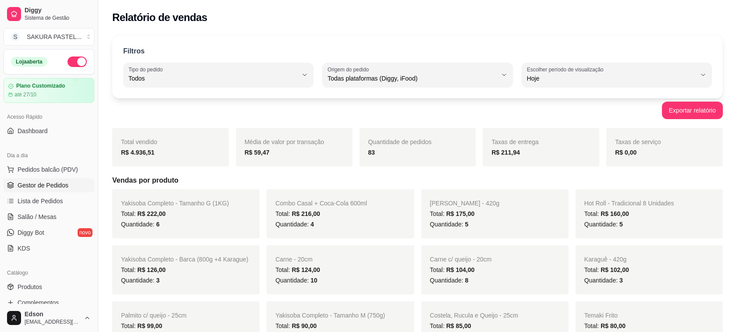
click at [62, 188] on span "Gestor de Pedidos" at bounding box center [43, 185] width 51 height 9
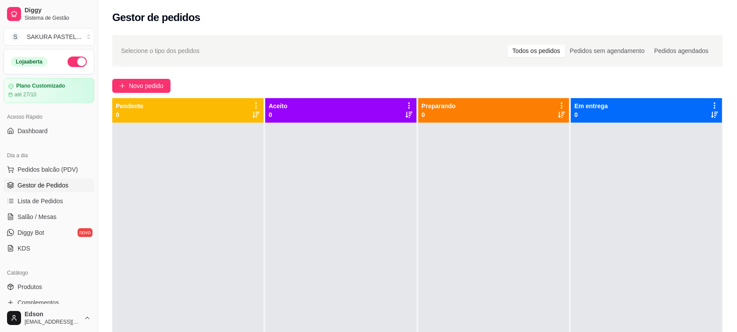
click at [73, 63] on button "button" at bounding box center [77, 62] width 19 height 11
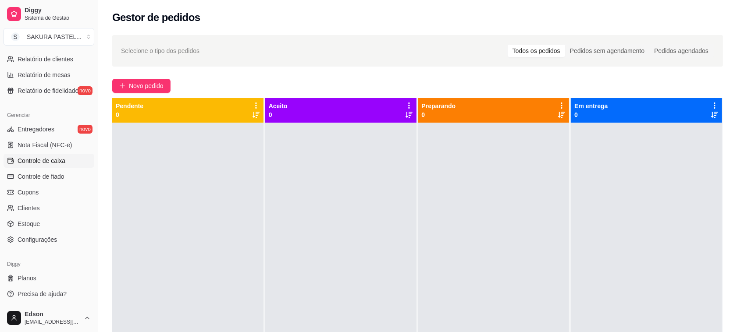
scroll to position [75, 0]
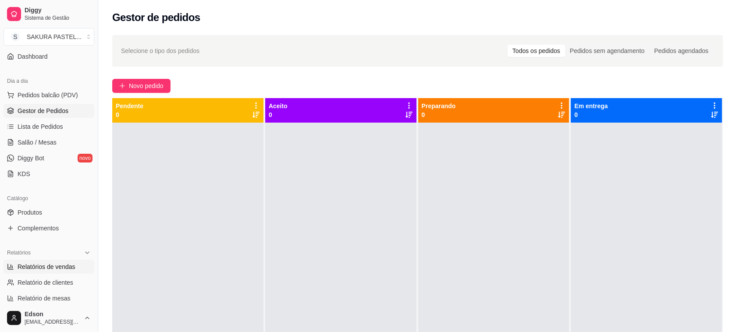
click at [59, 268] on span "Relatórios de vendas" at bounding box center [47, 267] width 58 height 9
select select "ALL"
select select "0"
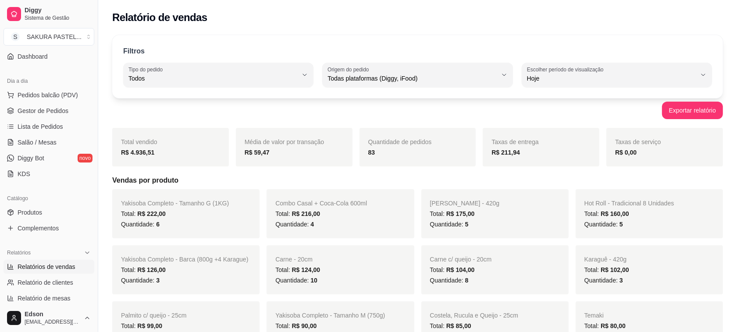
drag, startPoint x: 182, startPoint y: 88, endPoint x: 176, endPoint y: 78, distance: 11.7
click at [180, 84] on div "Filtros ALL Tipo do pedido Todos Entrega Retirada Mesa Consumo local Tipo do pe…" at bounding box center [417, 66] width 611 height 63
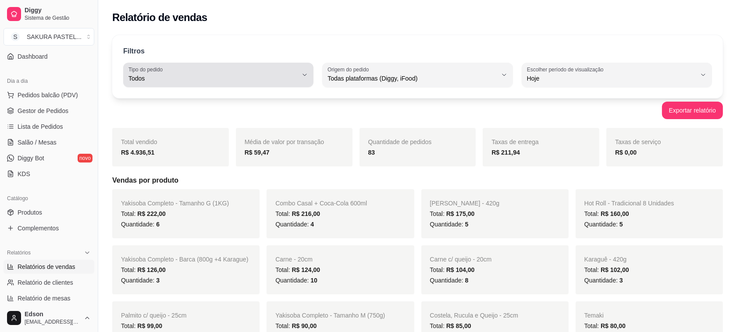
click at [176, 78] on span "Todos" at bounding box center [212, 78] width 169 height 9
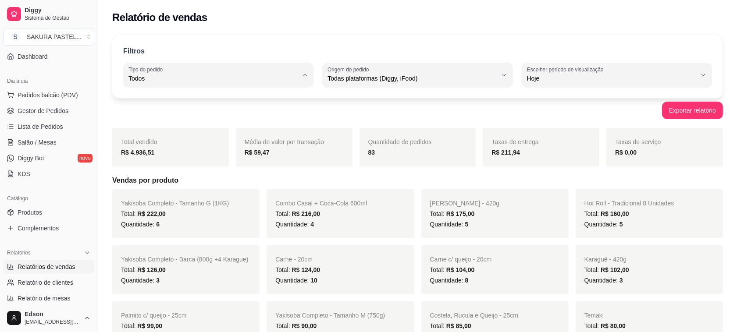
click at [211, 118] on span "Entrega" at bounding box center [214, 114] width 161 height 8
type input "DELIVERY"
select select "DELIVERY"
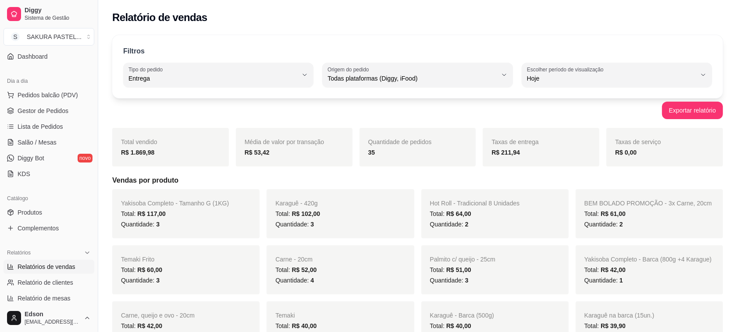
click at [373, 55] on div "Filtros" at bounding box center [417, 51] width 589 height 11
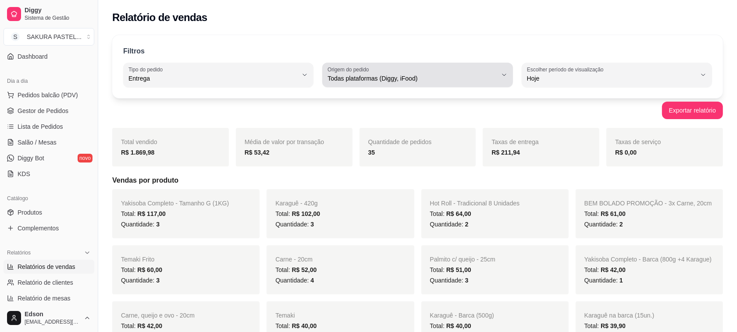
click at [398, 78] on span "Todas plataformas (Diggy, iFood)" at bounding box center [411, 78] width 169 height 9
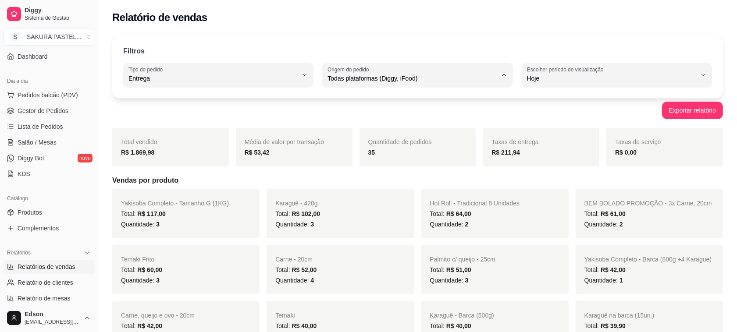
click at [402, 123] on li "iFood" at bounding box center [418, 128] width 176 height 14
type input "IFOOD"
select select "IFOOD"
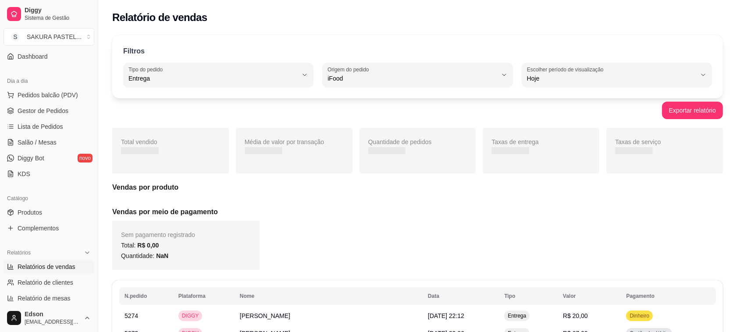
scroll to position [8, 0]
click at [380, 69] on div "iFood" at bounding box center [411, 75] width 169 height 18
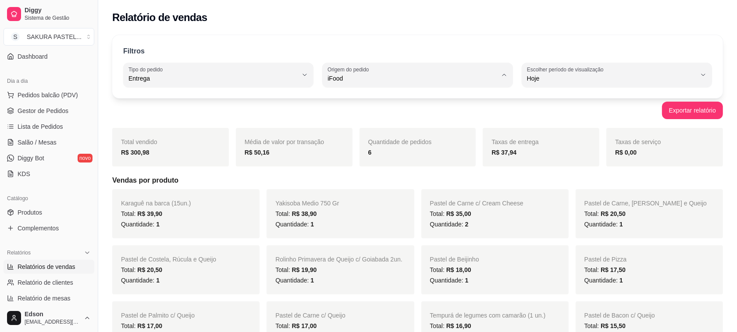
click at [389, 110] on li "Diggy" at bounding box center [418, 114] width 176 height 14
type input "DIGGY"
select select "DIGGY"
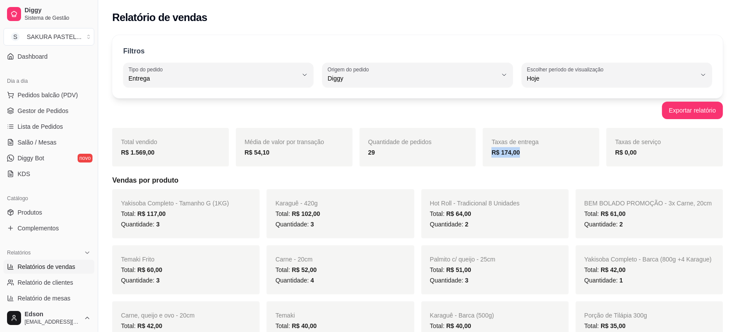
drag, startPoint x: 492, startPoint y: 154, endPoint x: 524, endPoint y: 154, distance: 32.0
click at [524, 154] on div "R$ 174,00" at bounding box center [540, 152] width 99 height 11
click at [382, 161] on div "Quantidade de pedidos 29" at bounding box center [417, 147] width 117 height 39
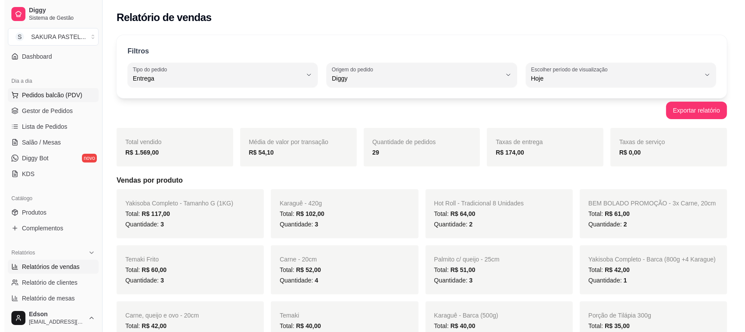
scroll to position [0, 0]
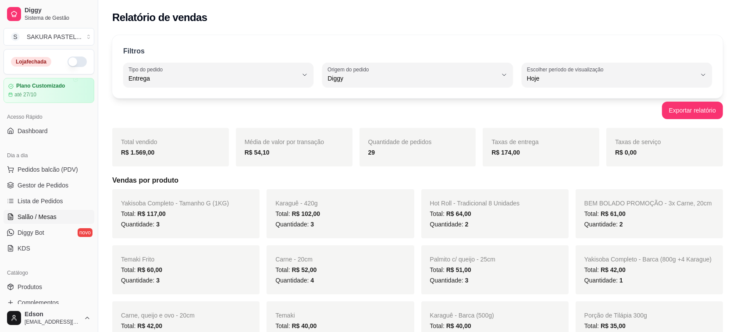
click at [53, 221] on span "Salão / Mesas" at bounding box center [37, 217] width 39 height 9
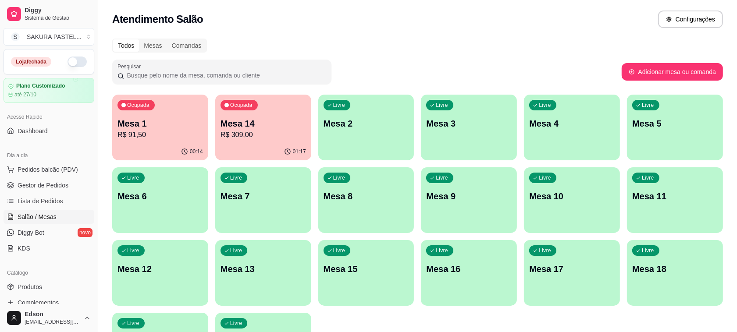
click at [262, 124] on p "Mesa 14" at bounding box center [262, 123] width 85 height 12
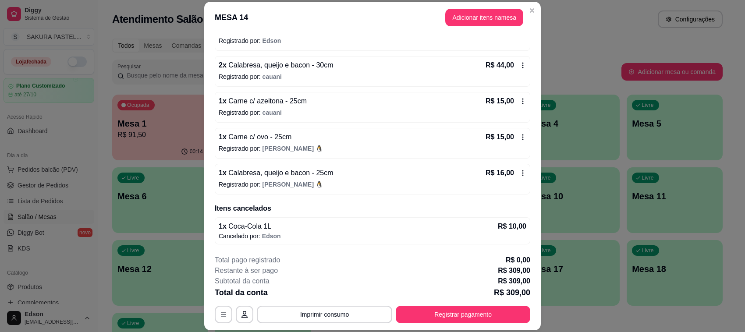
scroll to position [26, 0]
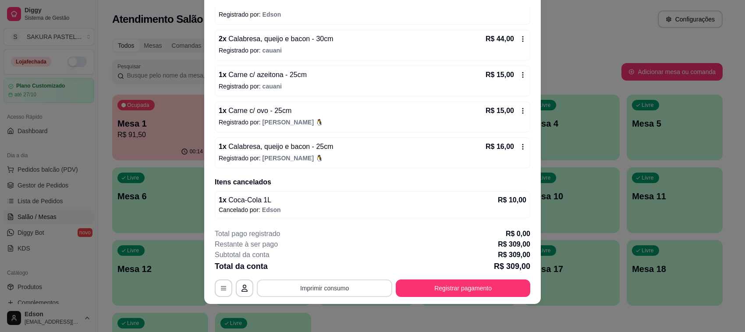
click at [327, 292] on button "Imprimir consumo" at bounding box center [324, 289] width 135 height 18
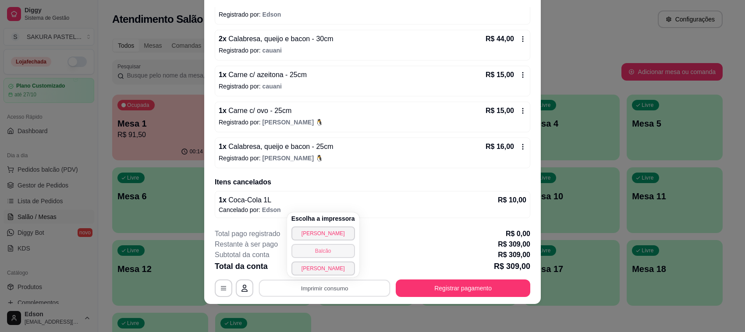
click at [336, 255] on button "Balcão" at bounding box center [324, 251] width 64 height 14
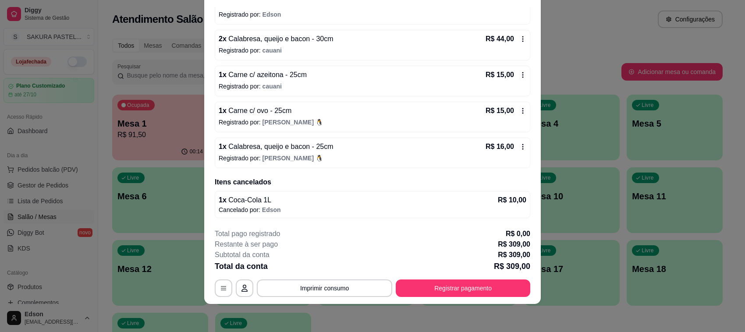
click at [334, 281] on button "Imprimir consumo" at bounding box center [324, 289] width 135 height 18
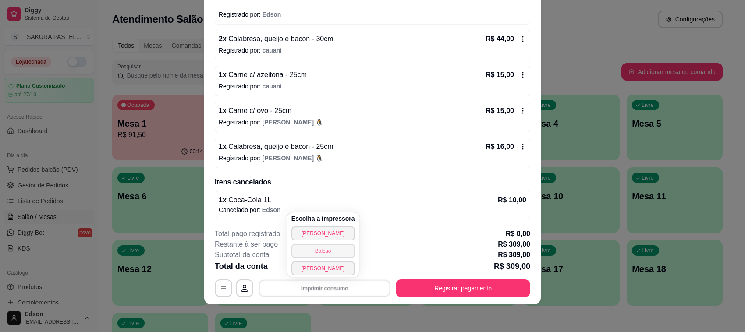
click at [334, 250] on button "Balcão" at bounding box center [324, 251] width 64 height 14
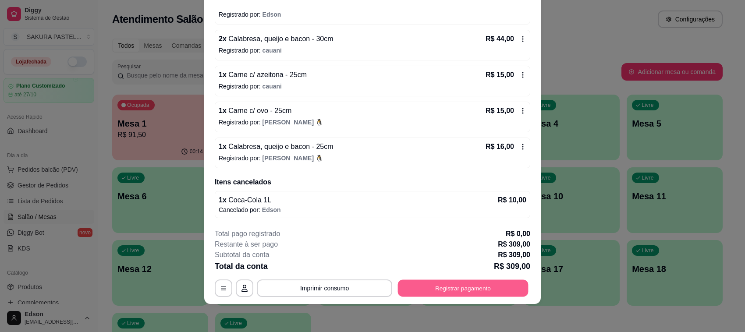
click at [477, 294] on button "Registrar pagamento" at bounding box center [463, 288] width 131 height 17
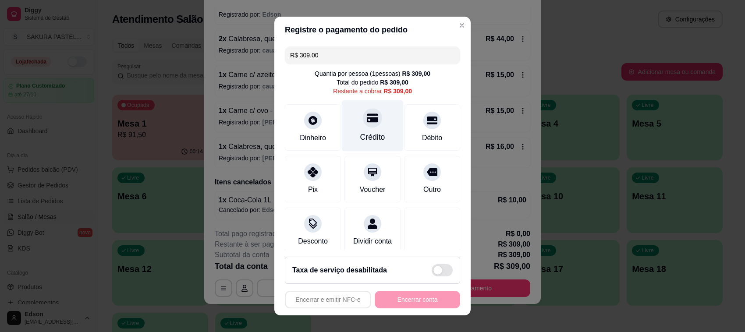
click at [375, 121] on div "Crédito" at bounding box center [373, 125] width 62 height 51
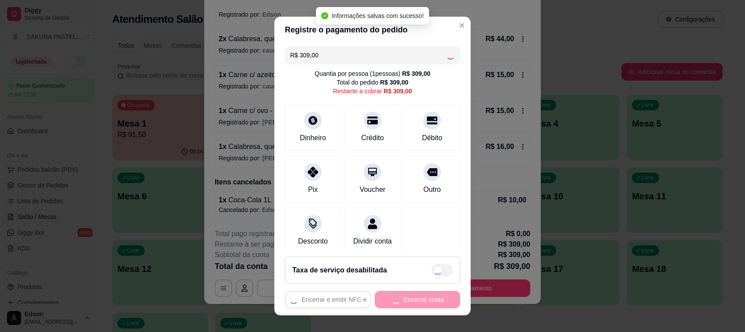
type input "R$ 0,00"
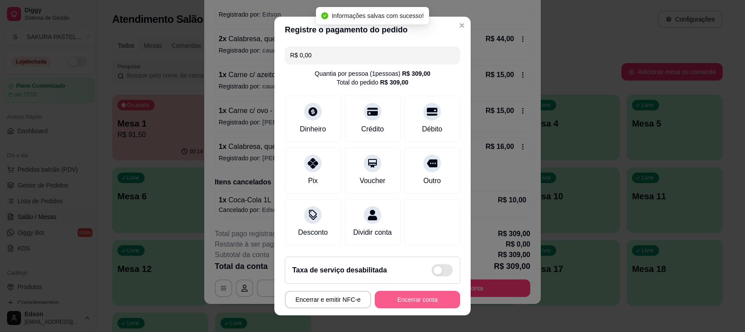
click at [411, 299] on button "Encerrar conta" at bounding box center [417, 300] width 85 height 18
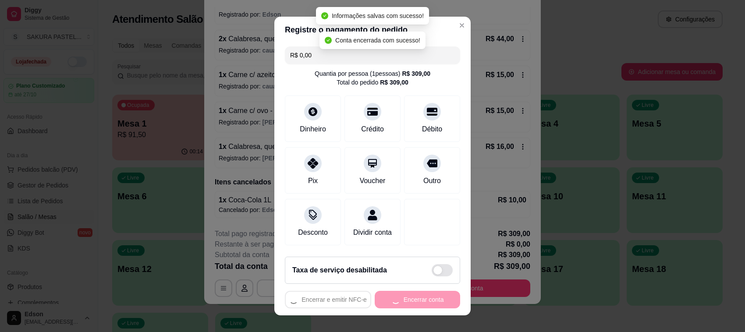
scroll to position [0, 0]
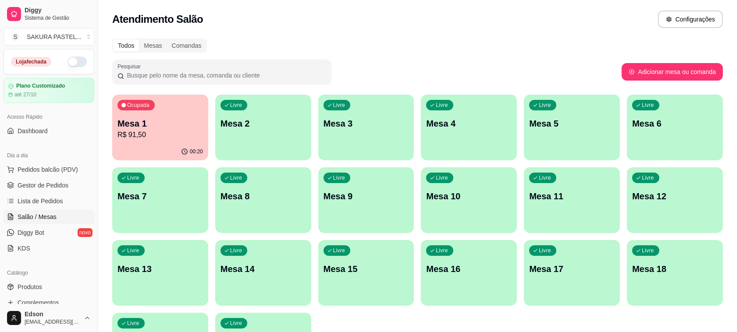
click at [369, 45] on div "Todos Mesas Comandas" at bounding box center [417, 46] width 611 height 14
click at [169, 151] on div "00:20" at bounding box center [160, 151] width 96 height 17
click at [59, 183] on span "Gestor de Pedidos" at bounding box center [43, 185] width 51 height 9
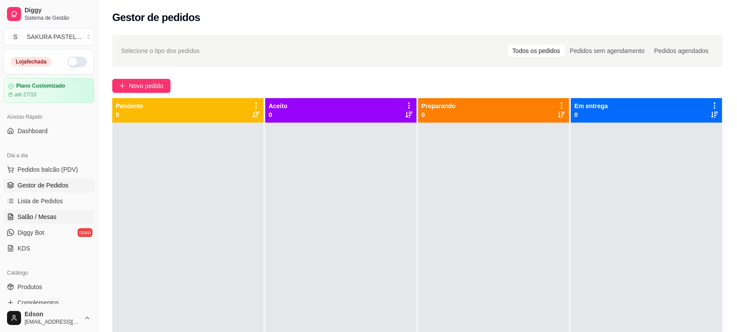
click at [60, 213] on link "Salão / Mesas" at bounding box center [49, 217] width 91 height 14
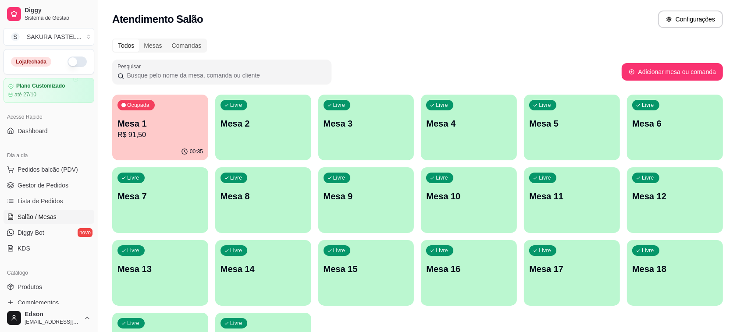
click at [180, 119] on p "Mesa 1" at bounding box center [159, 123] width 85 height 12
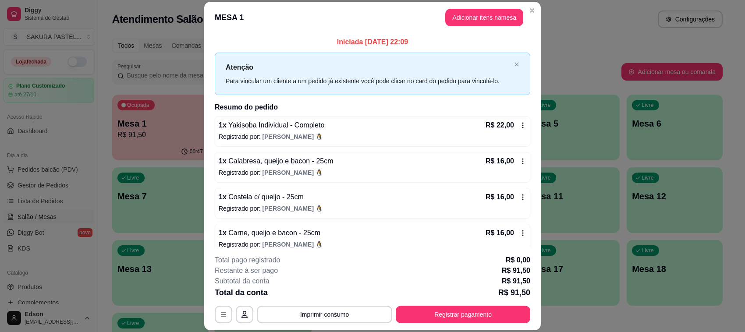
scroll to position [119, 0]
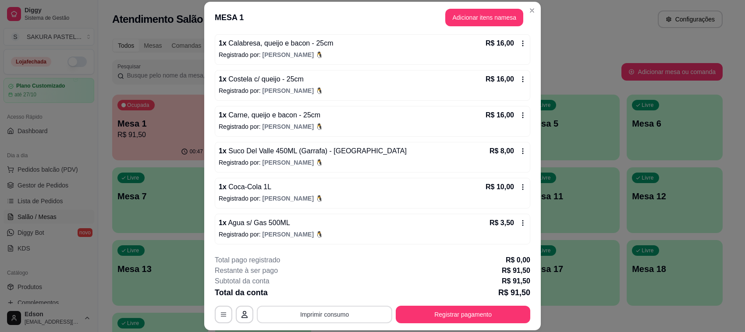
click at [358, 318] on button "Imprimir consumo" at bounding box center [324, 315] width 135 height 18
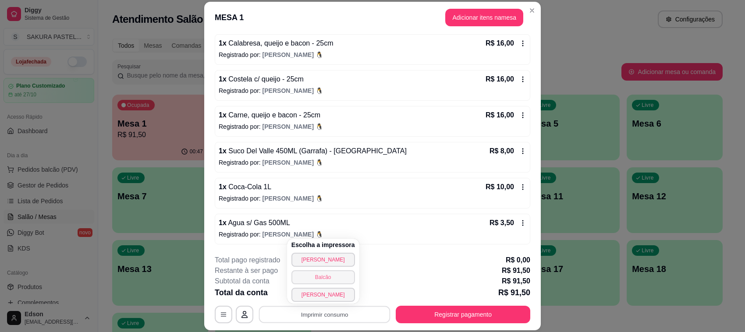
click at [332, 281] on button "Balcão" at bounding box center [324, 277] width 64 height 14
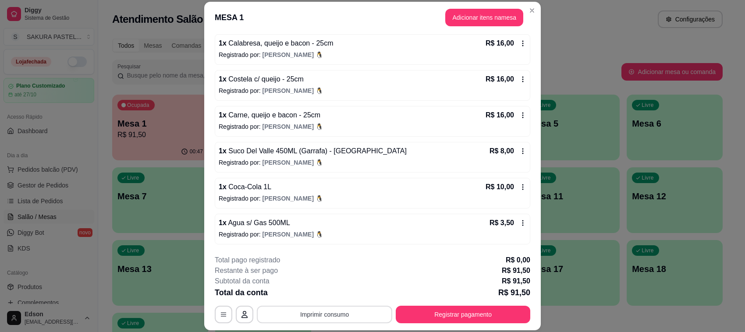
click at [353, 310] on button "Imprimir consumo" at bounding box center [324, 315] width 135 height 18
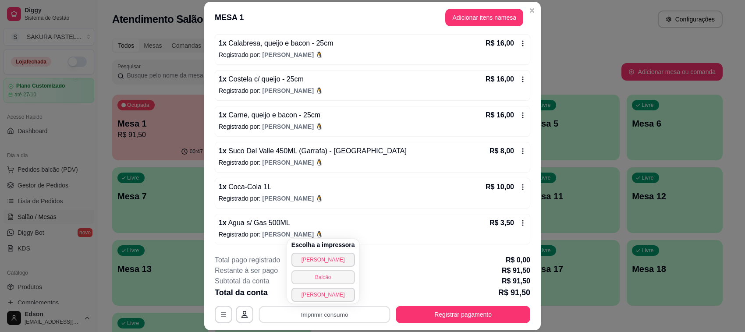
click at [334, 277] on button "Balcão" at bounding box center [324, 277] width 64 height 14
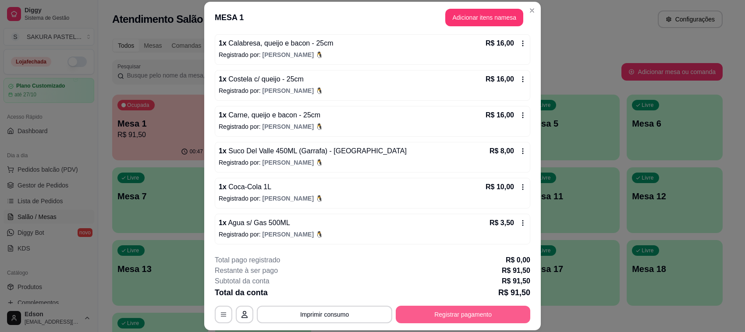
click at [429, 311] on button "Registrar pagamento" at bounding box center [463, 315] width 135 height 18
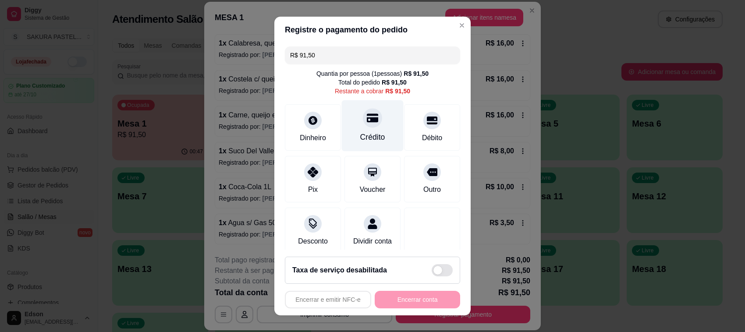
click at [383, 123] on div "Crédito" at bounding box center [373, 125] width 62 height 51
type input "R$ 0,00"
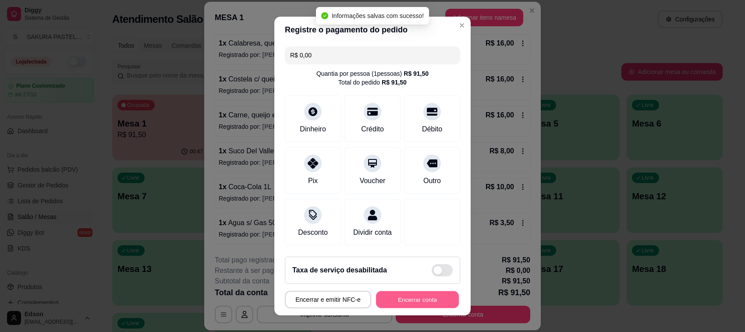
click at [413, 297] on button "Encerrar conta" at bounding box center [417, 300] width 83 height 17
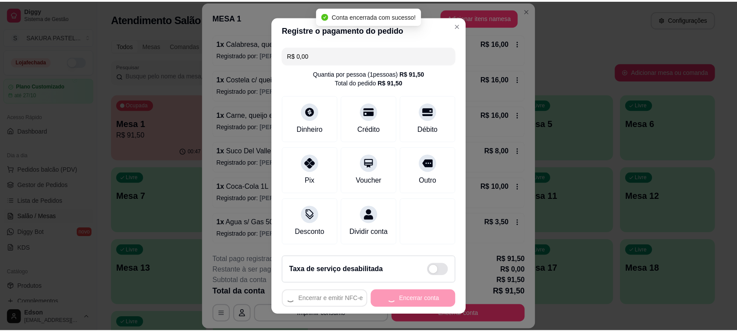
scroll to position [0, 0]
